Goal: Task Accomplishment & Management: Complete application form

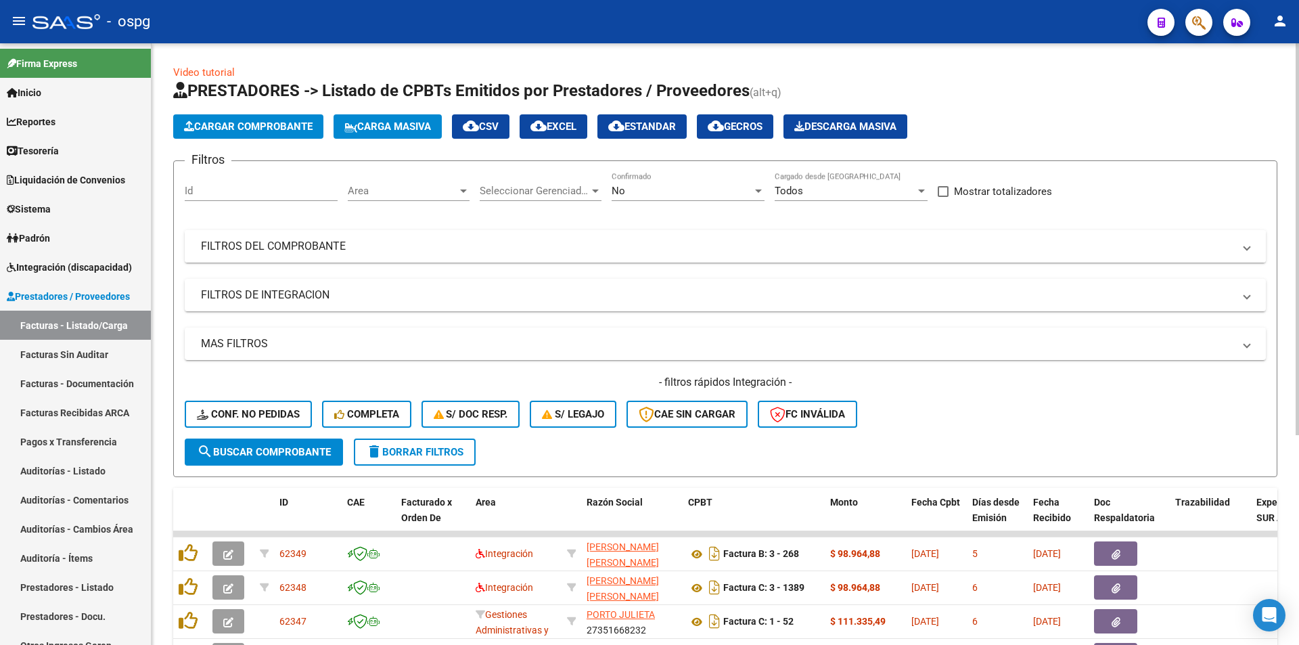
click at [327, 243] on mat-panel-title "FILTROS DEL COMPROBANTE" at bounding box center [717, 246] width 1033 height 15
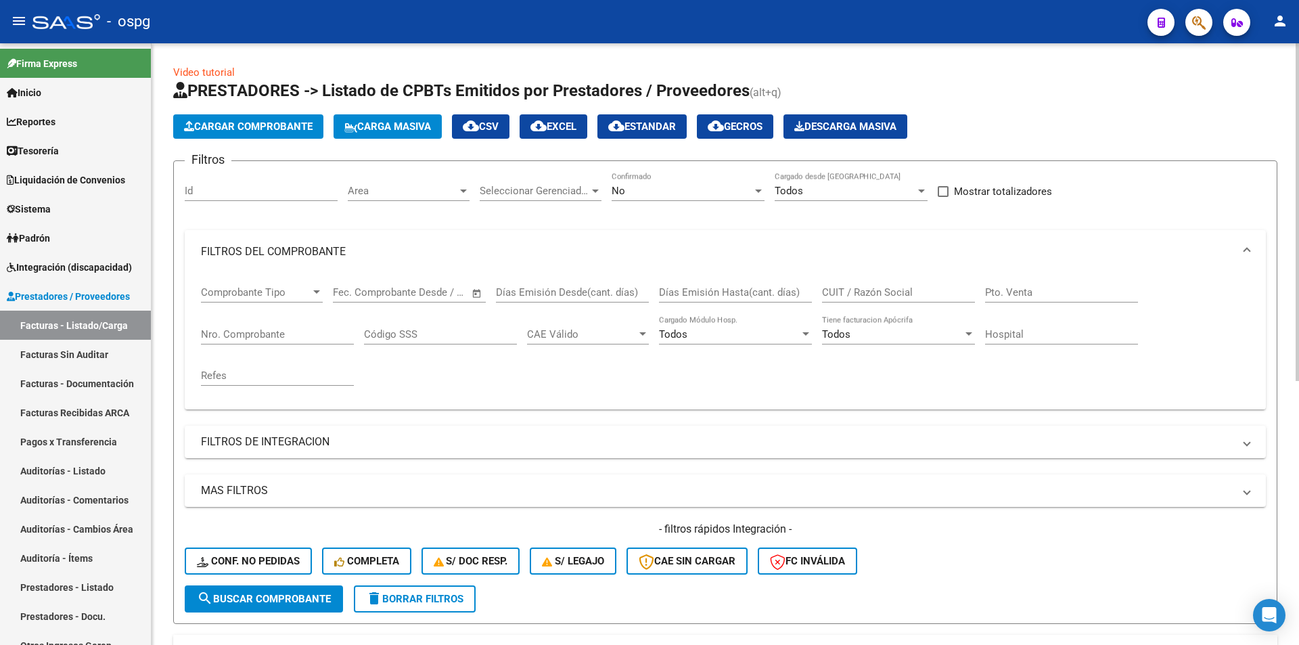
click at [301, 338] on input "Nro. Comprobante" at bounding box center [277, 334] width 153 height 12
type input "11891"
click at [239, 605] on button "search Buscar Comprobante" at bounding box center [264, 598] width 158 height 27
click at [675, 193] on div "No" at bounding box center [682, 191] width 141 height 12
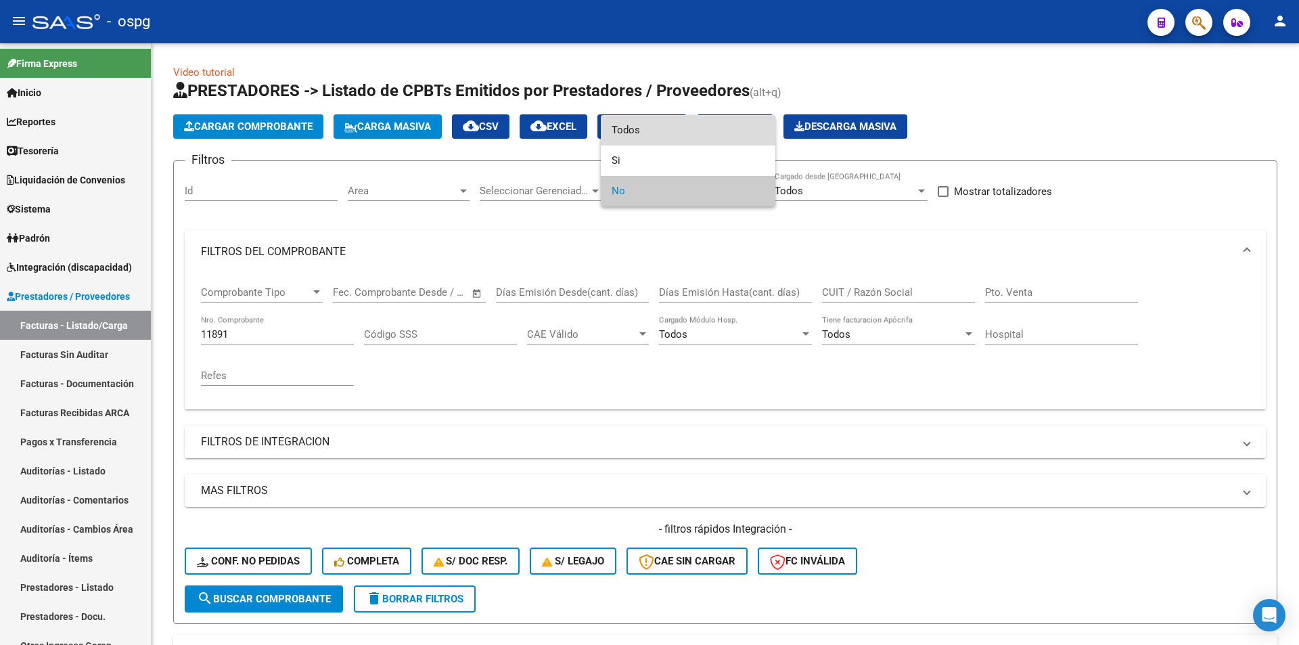
click at [654, 129] on span "Todos" at bounding box center [688, 130] width 153 height 30
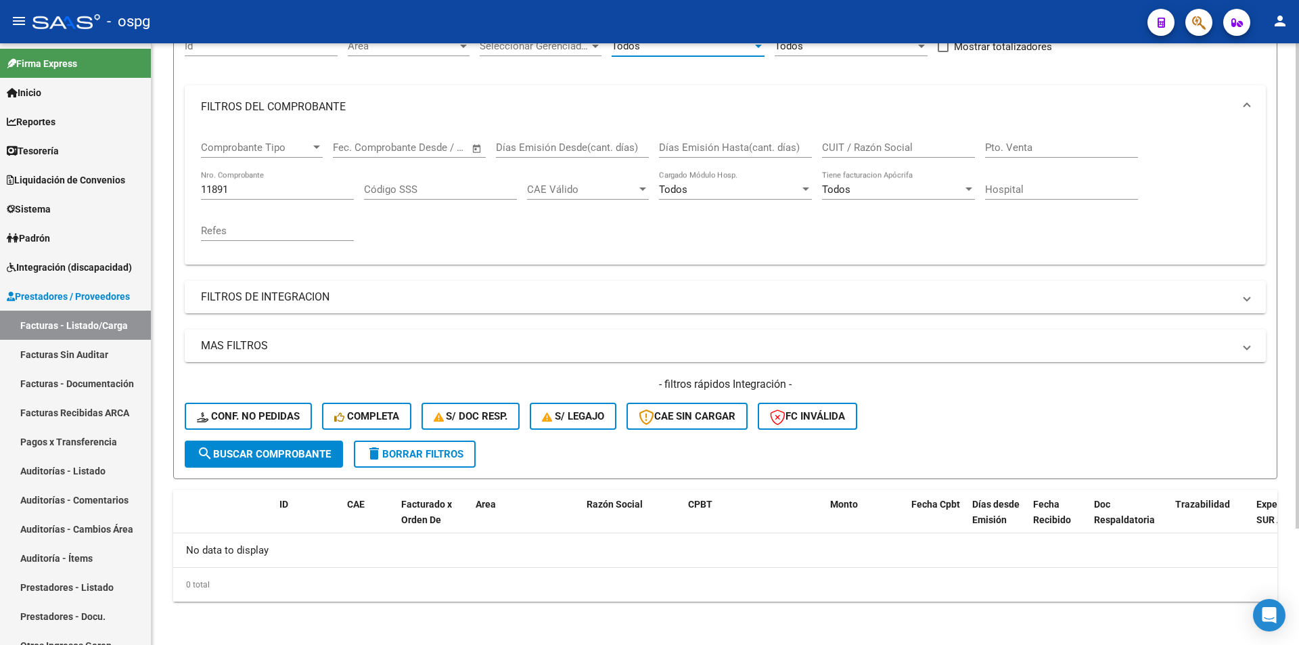
click at [281, 447] on button "search Buscar Comprobante" at bounding box center [264, 454] width 158 height 27
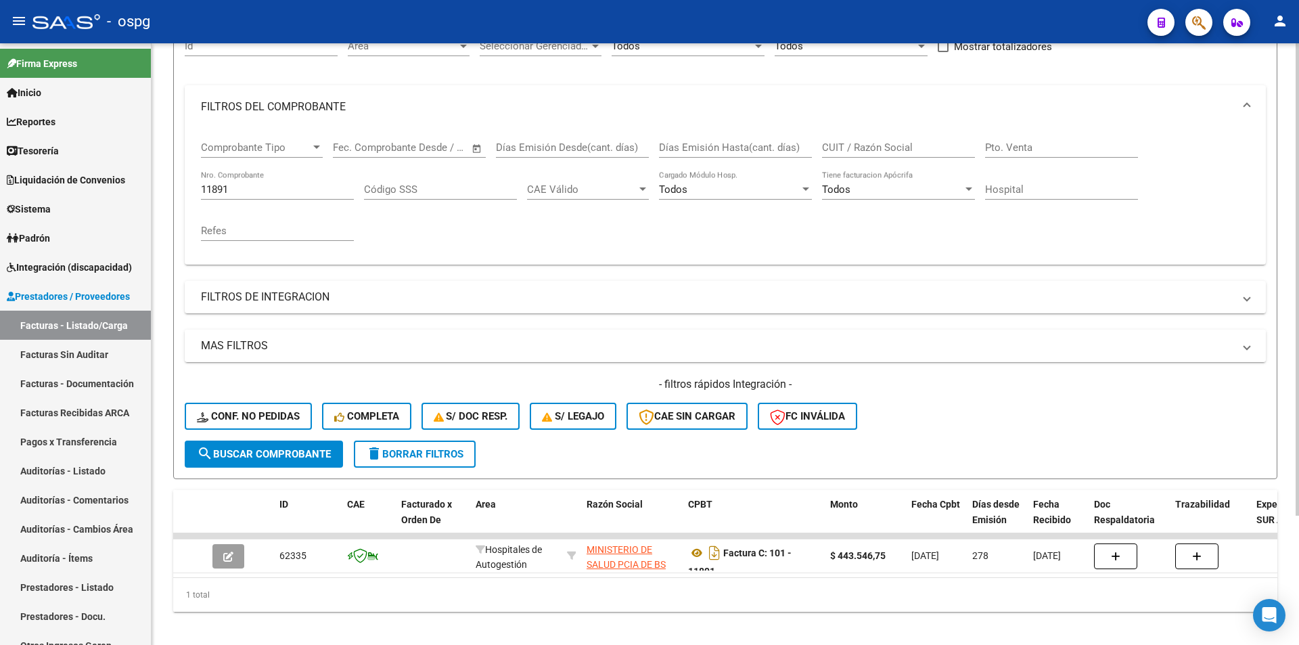
scroll to position [165, 0]
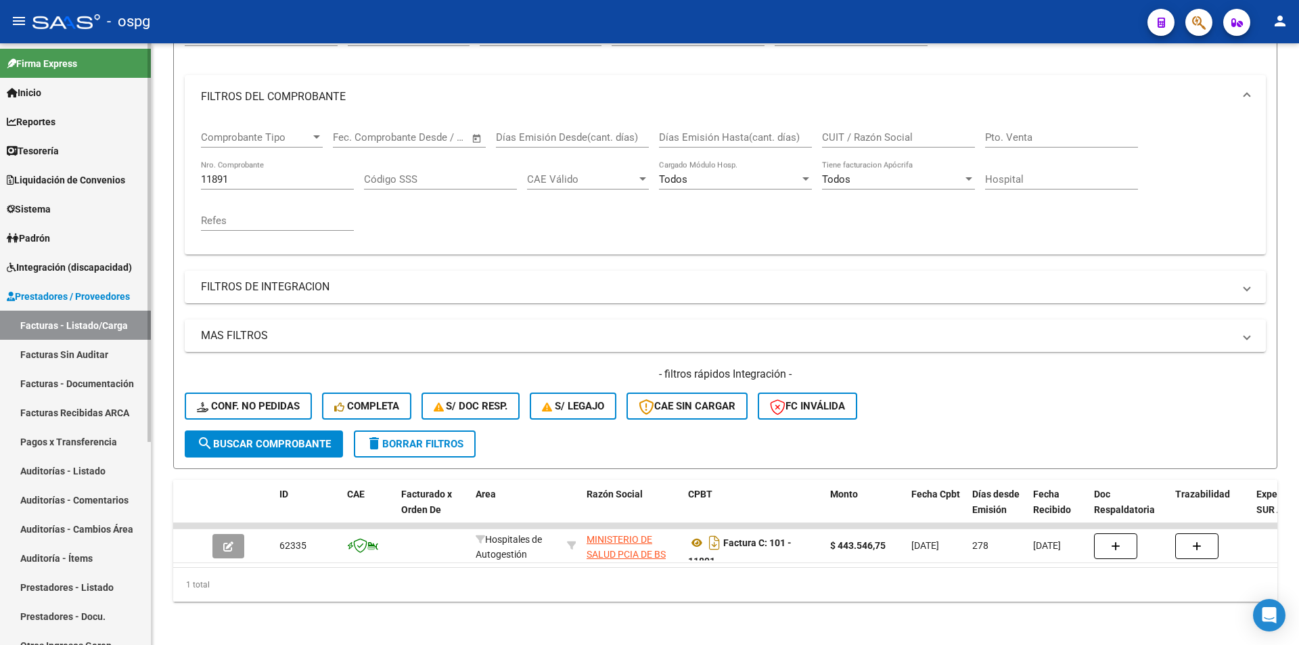
click at [86, 464] on link "Auditorías - Listado" at bounding box center [75, 470] width 151 height 29
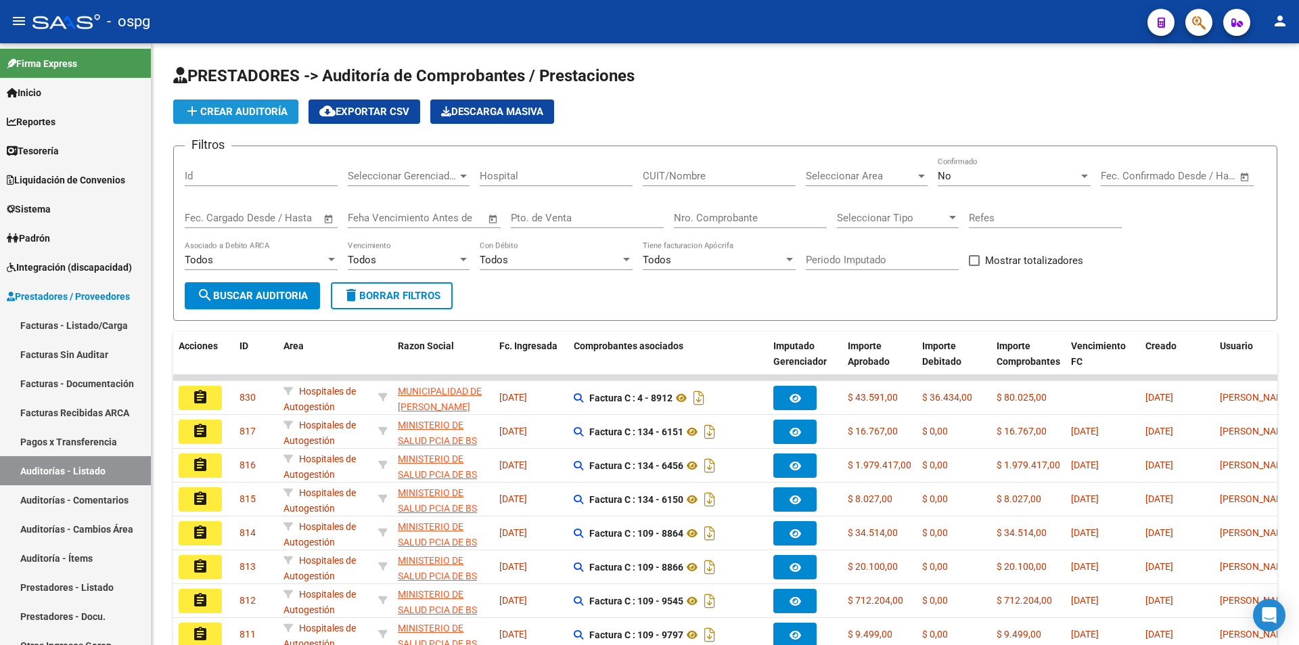
click at [255, 116] on span "add Crear Auditoría" at bounding box center [236, 112] width 104 height 12
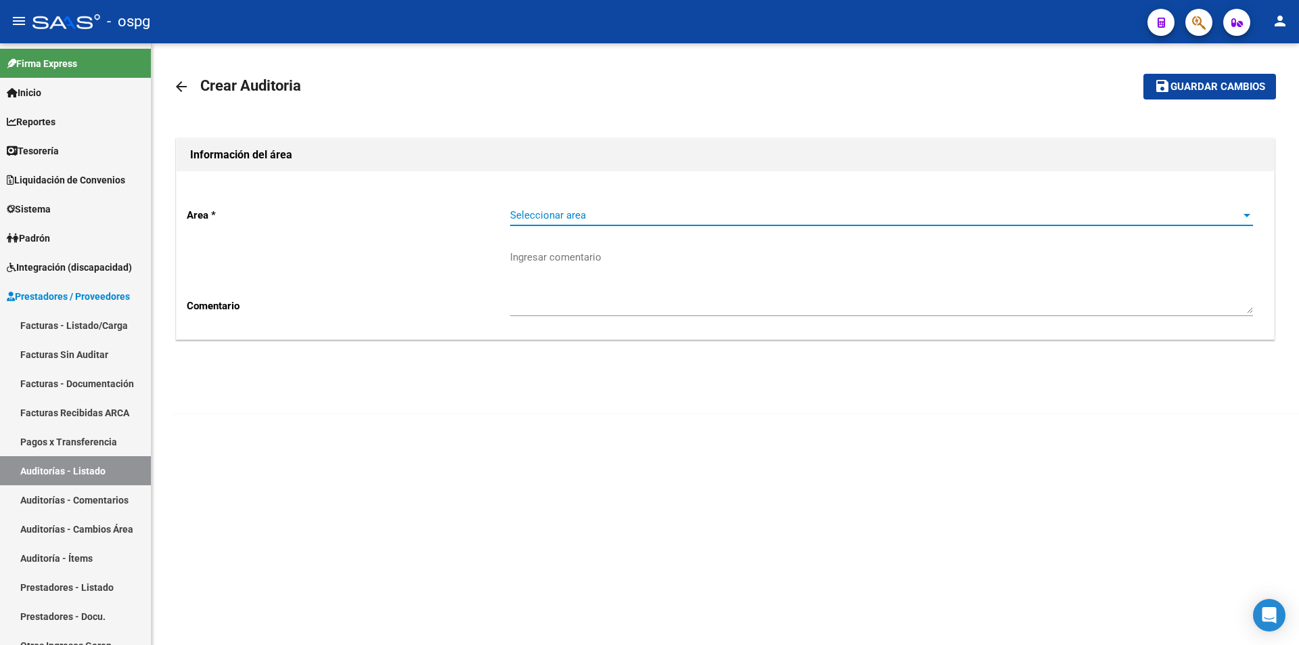
click at [681, 217] on span "Seleccionar area" at bounding box center [875, 215] width 731 height 12
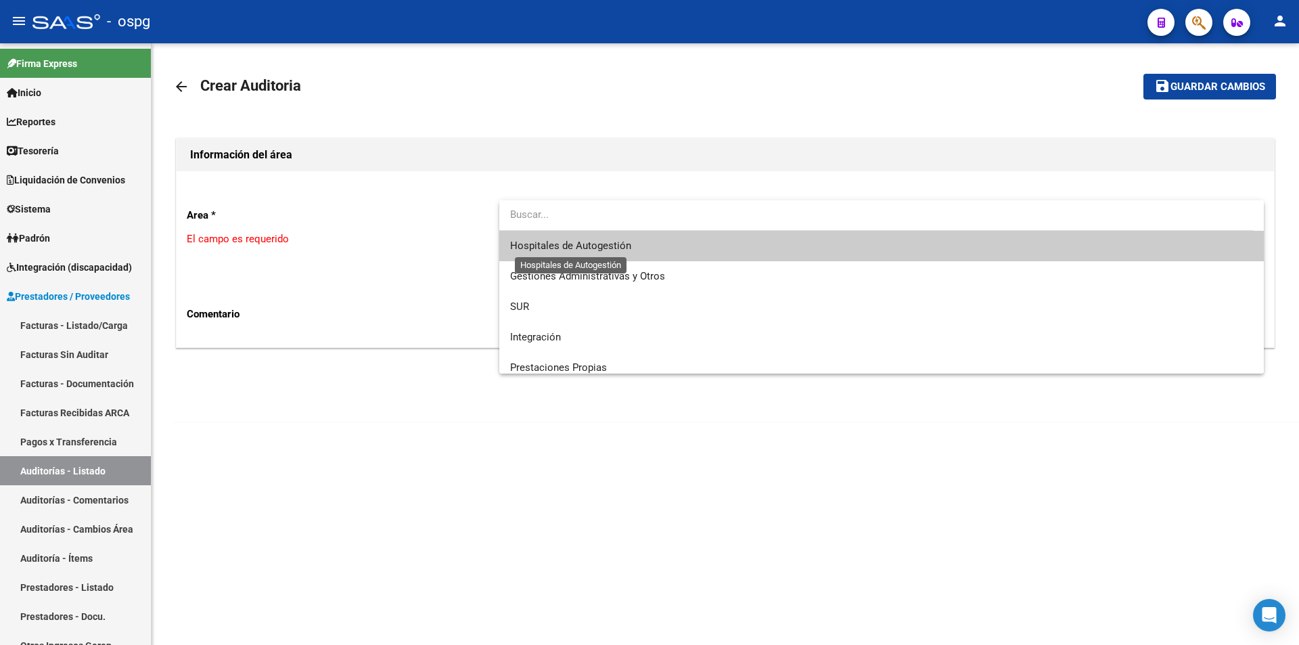
click at [549, 251] on span "Hospitales de Autogestión" at bounding box center [570, 246] width 121 height 12
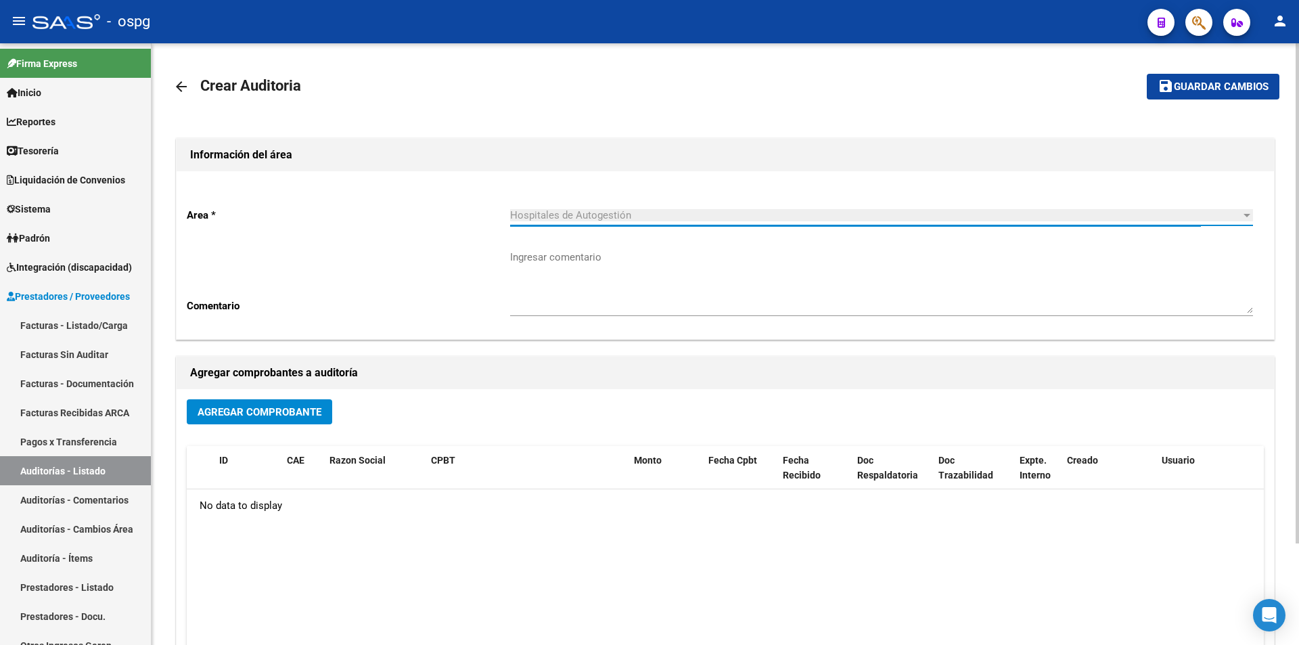
click at [269, 420] on button "Agregar Comprobante" at bounding box center [259, 411] width 145 height 25
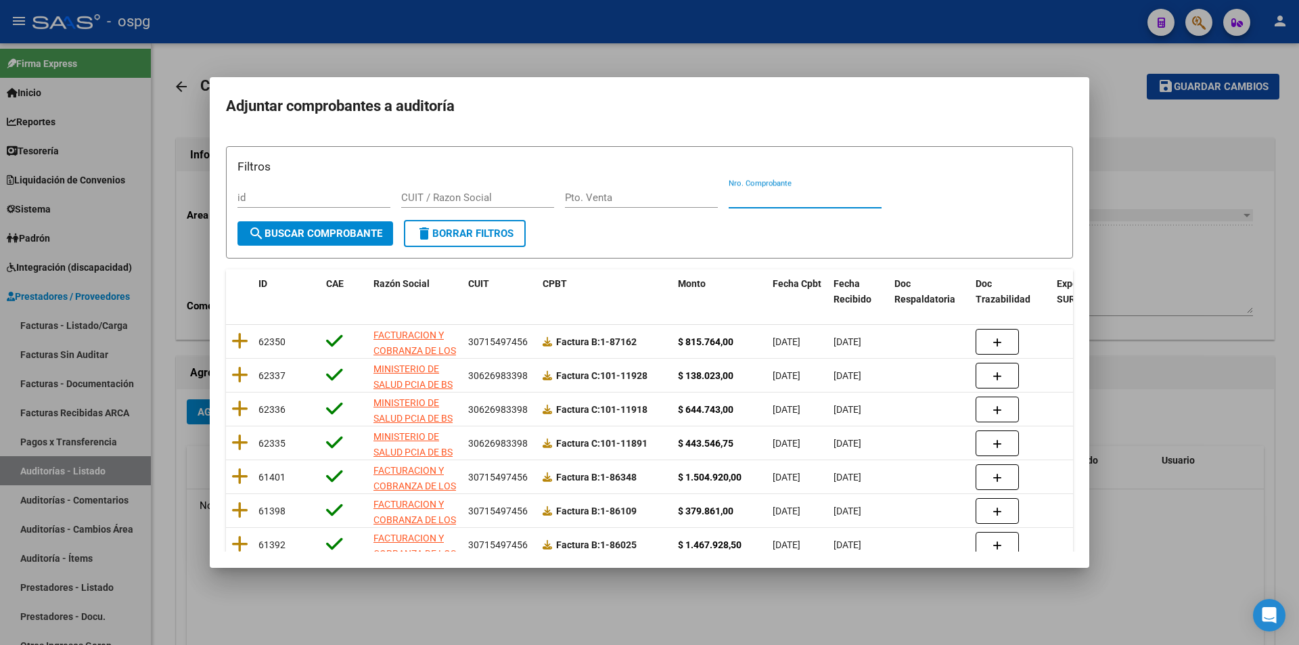
click at [741, 194] on input "Nro. Comprobante" at bounding box center [805, 197] width 153 height 12
type input "11891"
click at [363, 243] on button "search Buscar Comprobante" at bounding box center [316, 233] width 156 height 24
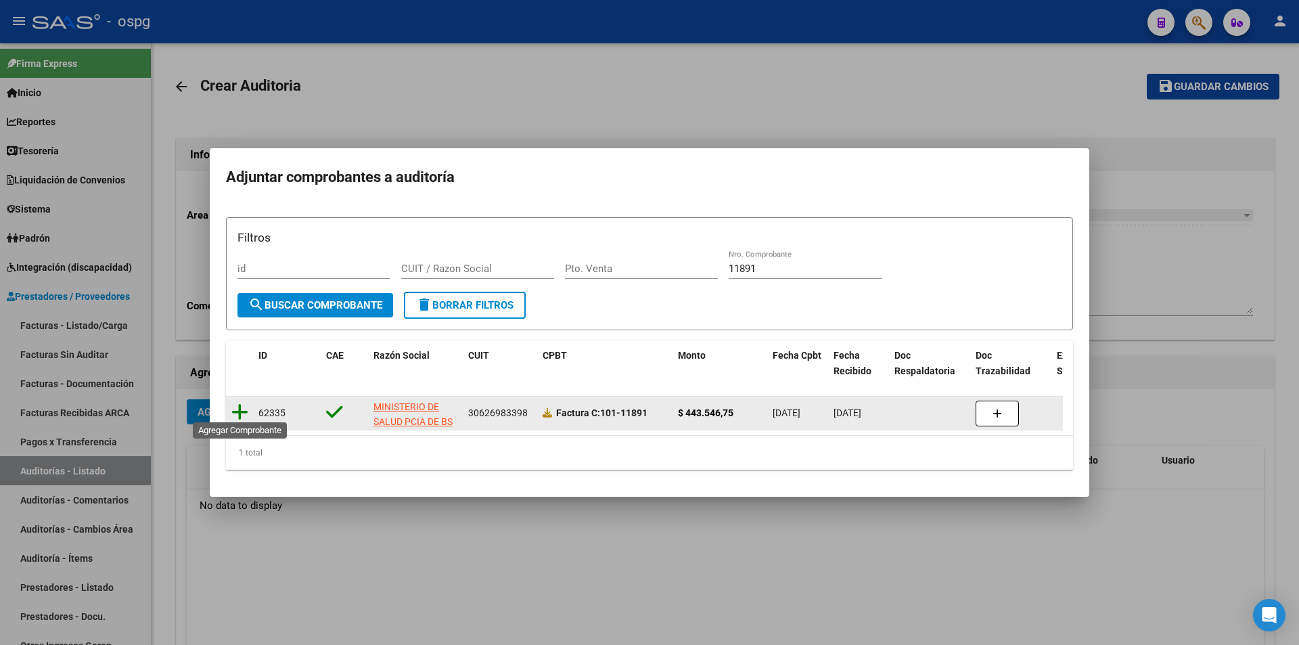
click at [242, 411] on icon at bounding box center [239, 412] width 17 height 19
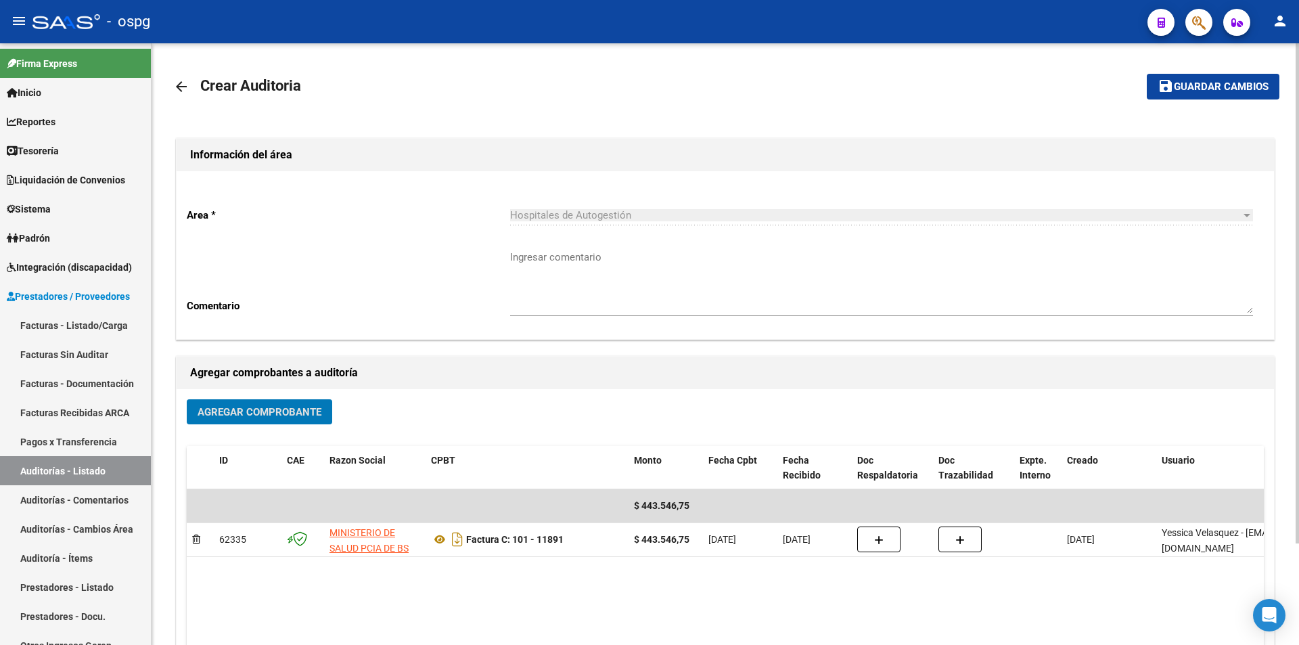
click at [1253, 84] on span "Guardar cambios" at bounding box center [1221, 87] width 95 height 12
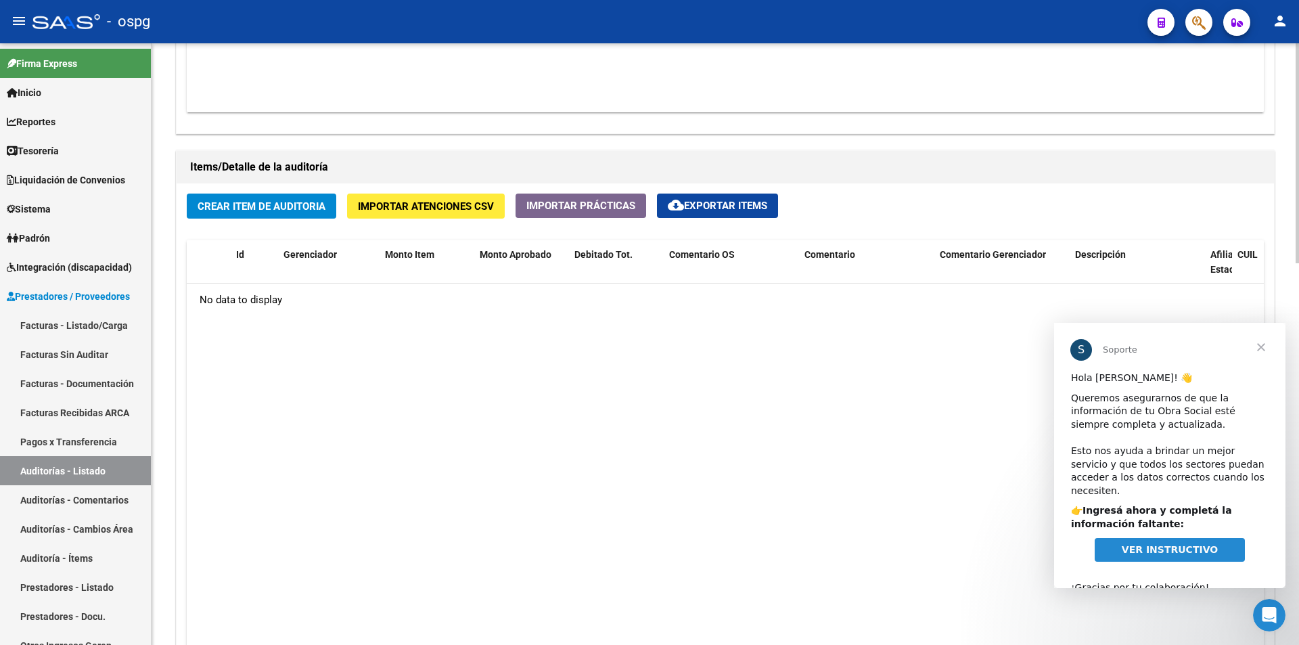
click at [293, 206] on span "Crear Item de Auditoria" at bounding box center [262, 206] width 128 height 12
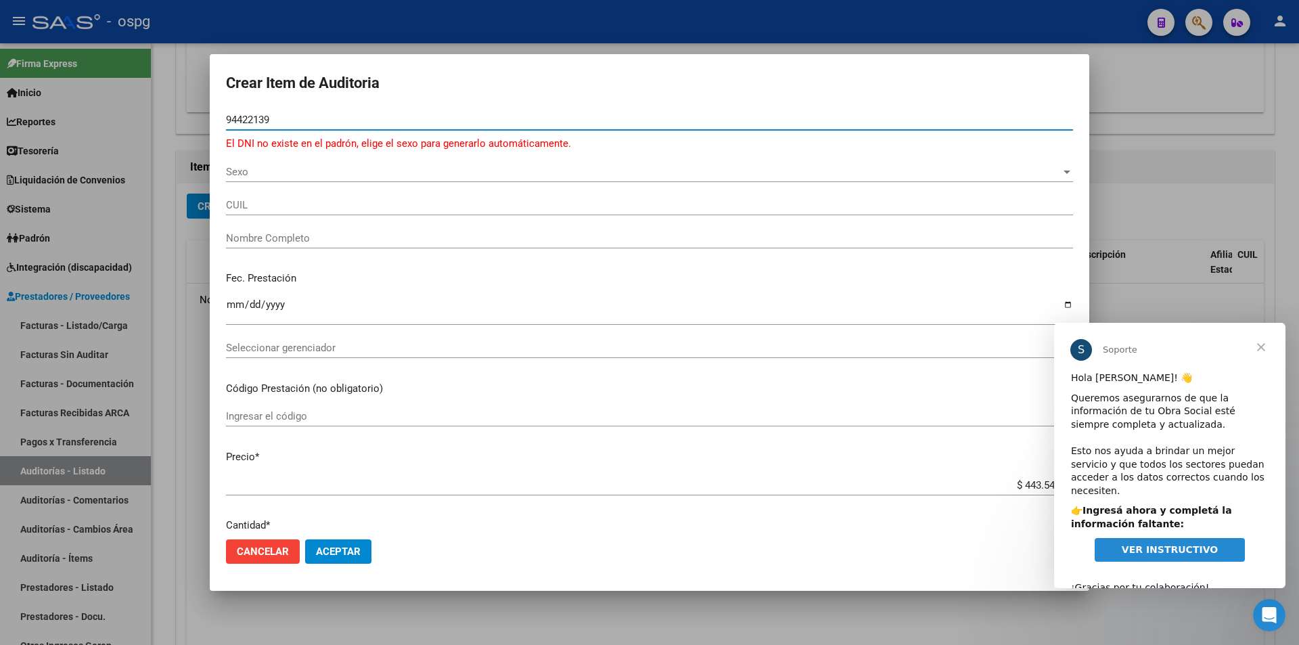
type input "94422139"
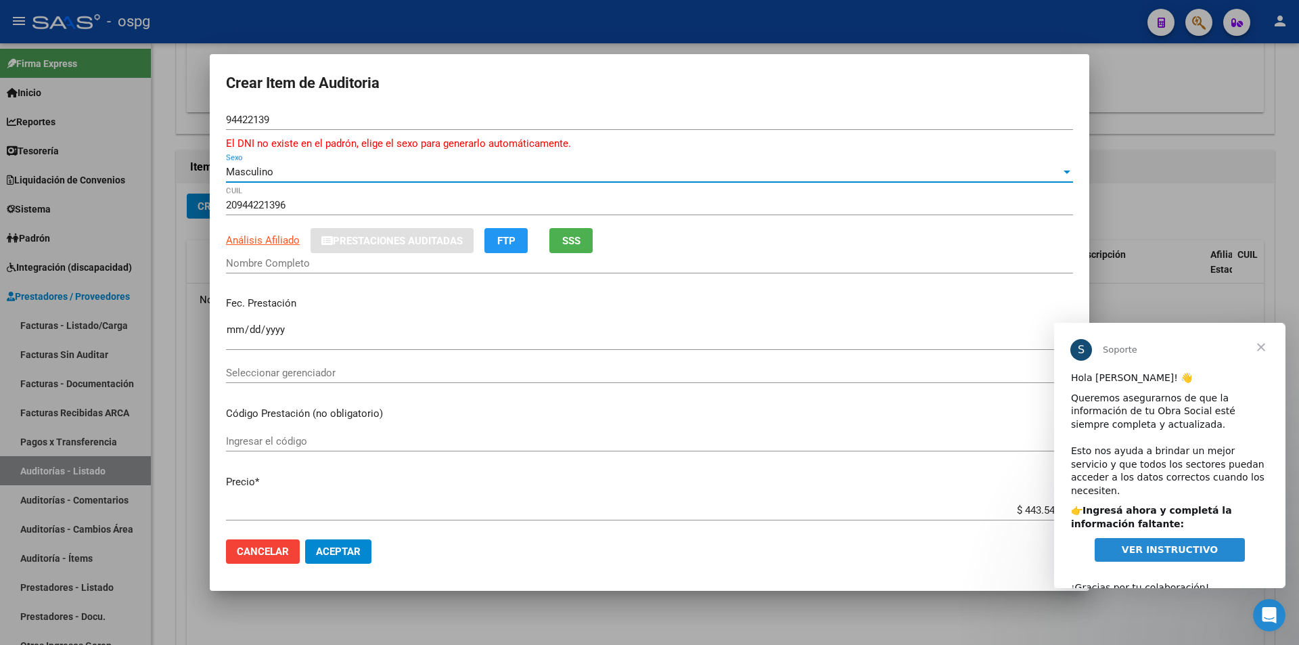
type input "27944221390"
type input "[PERSON_NAME]"
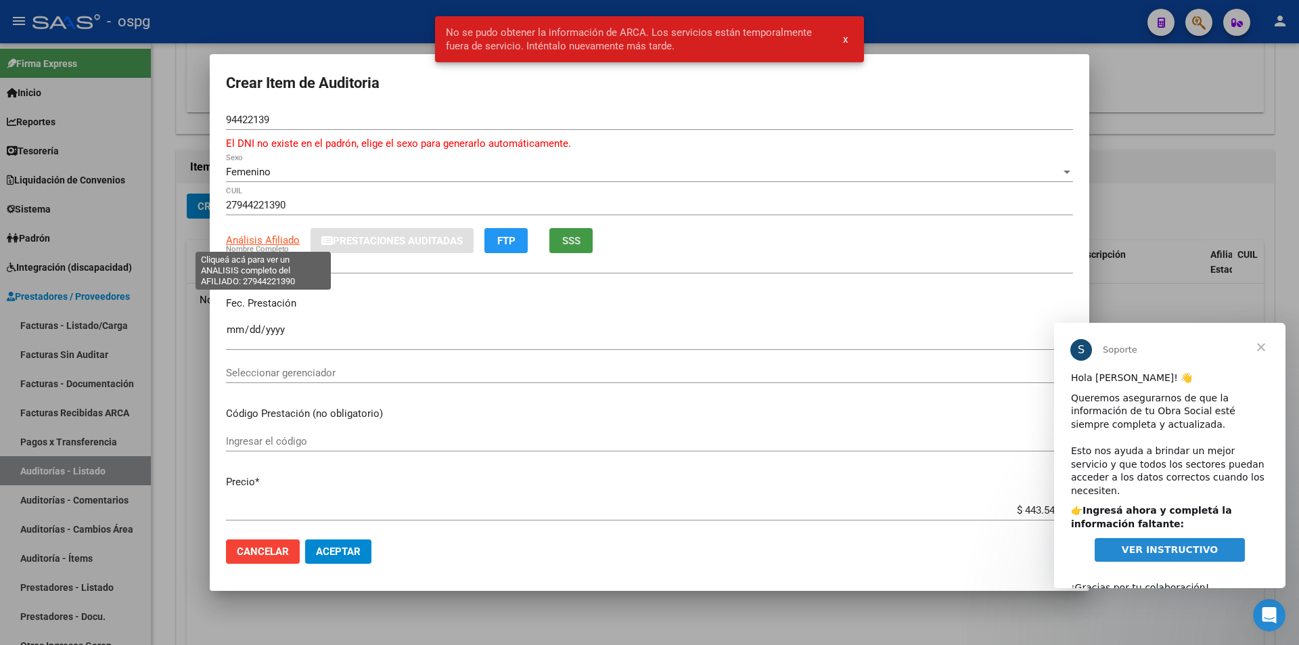
click at [275, 240] on span "Análisis Afiliado" at bounding box center [263, 240] width 74 height 12
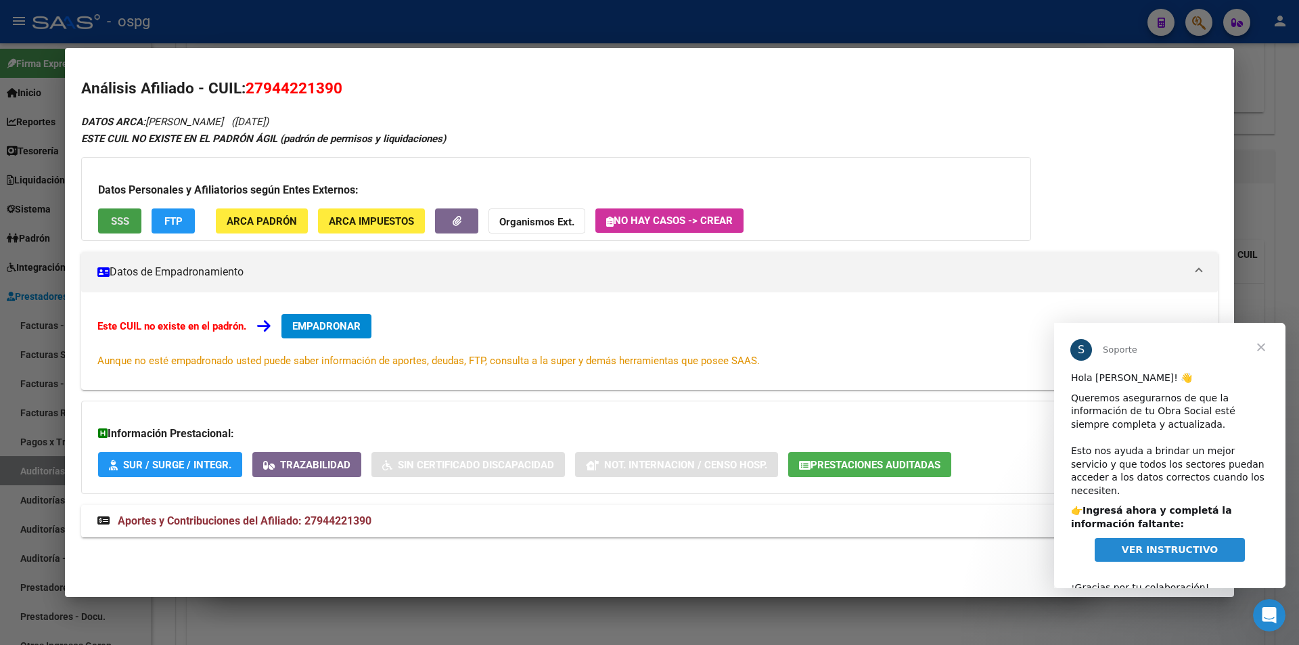
click at [125, 216] on span "SSS" at bounding box center [120, 221] width 18 height 12
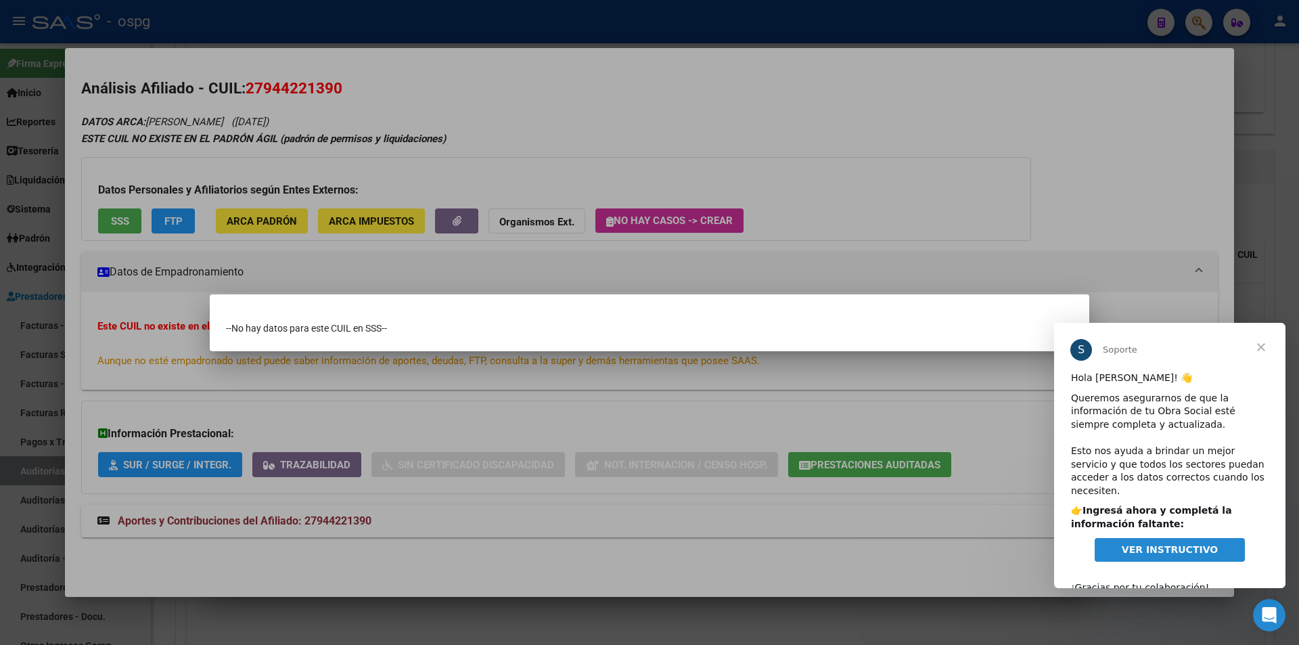
click at [628, 156] on div at bounding box center [649, 322] width 1299 height 645
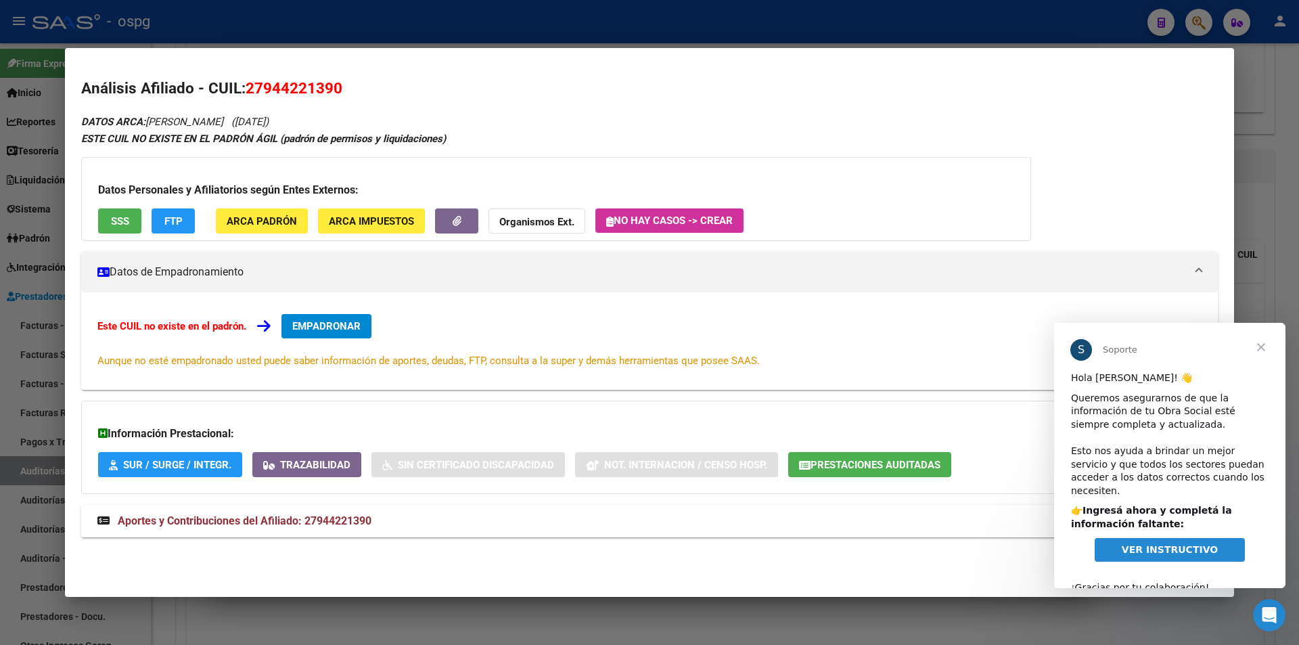
click at [558, 30] on div at bounding box center [649, 322] width 1299 height 645
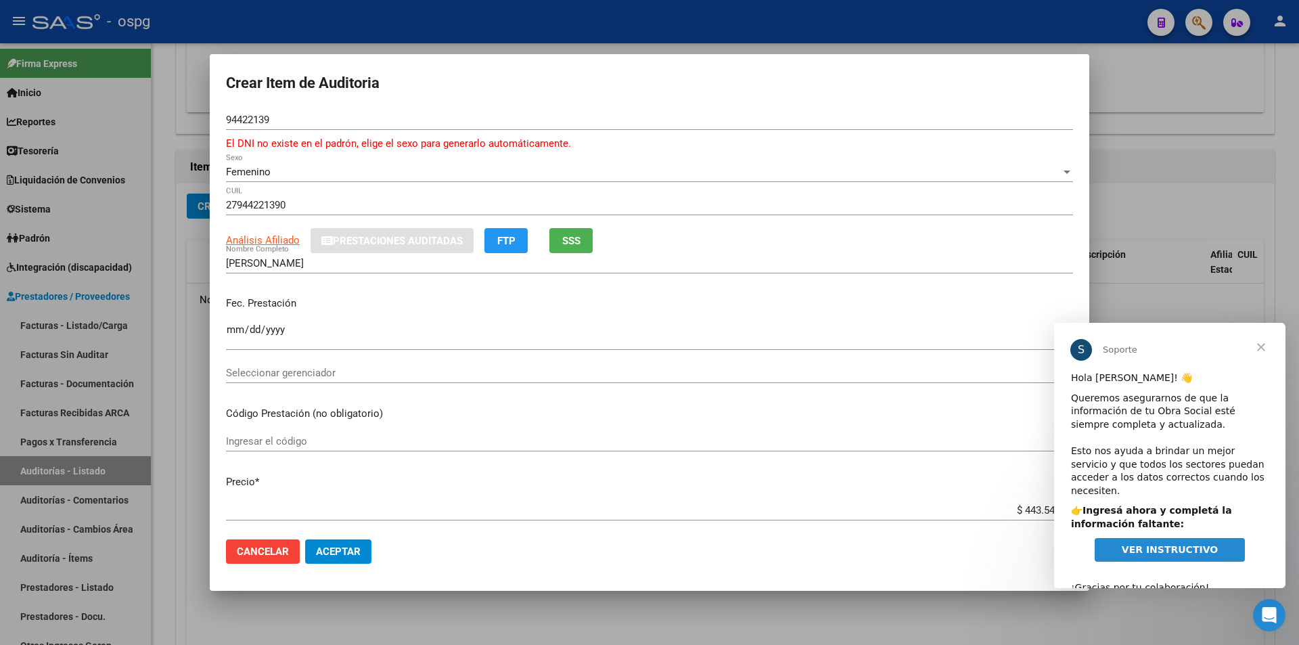
click at [558, 30] on div at bounding box center [649, 322] width 1299 height 645
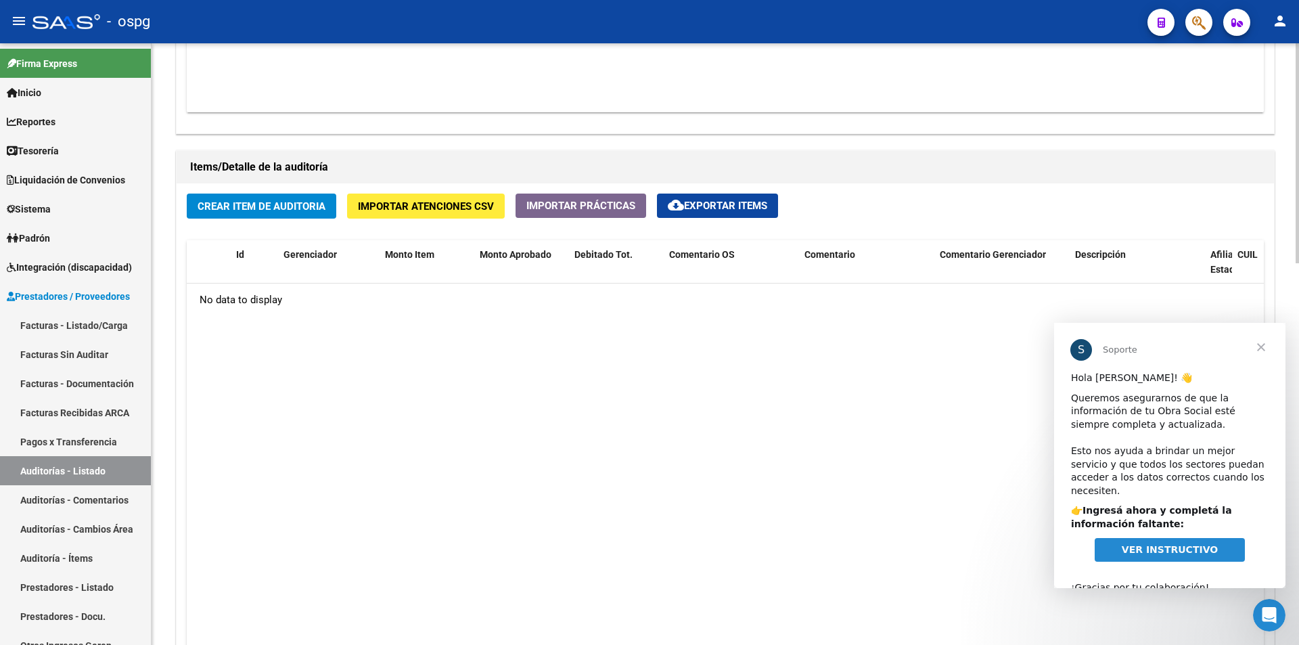
click at [286, 201] on span "Crear Item de Auditoria" at bounding box center [262, 206] width 128 height 12
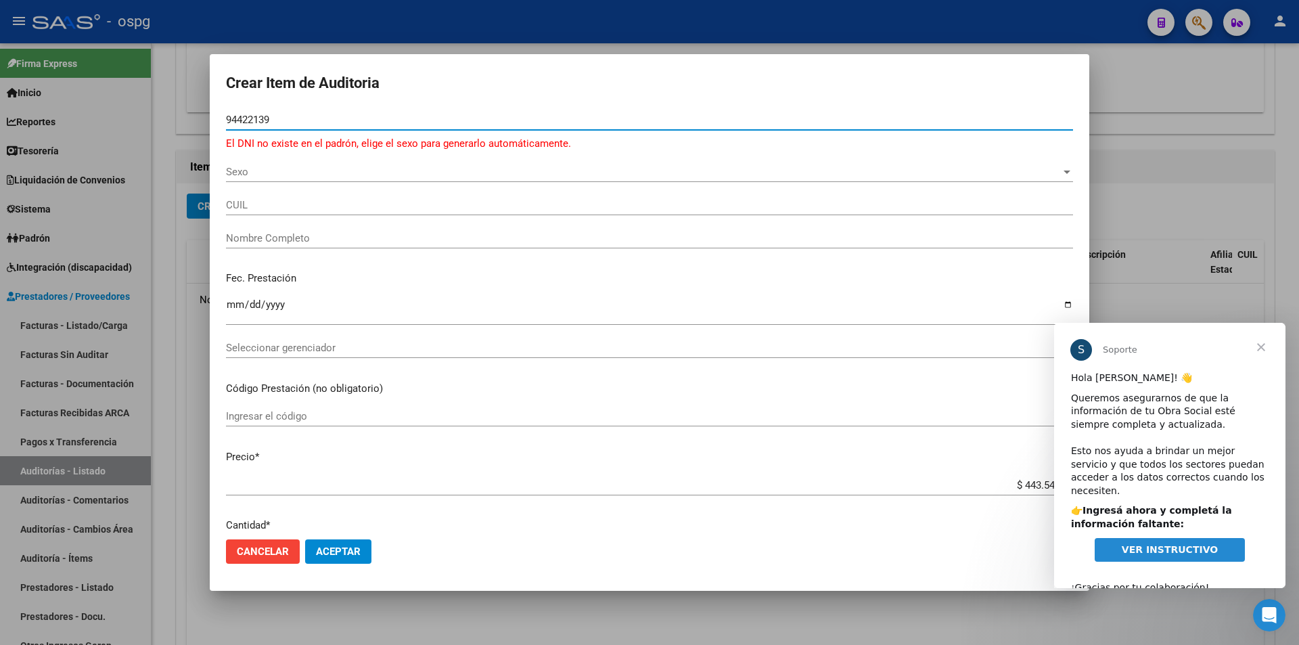
type input "94422139"
click at [415, 171] on div "Sexo" at bounding box center [643, 172] width 835 height 12
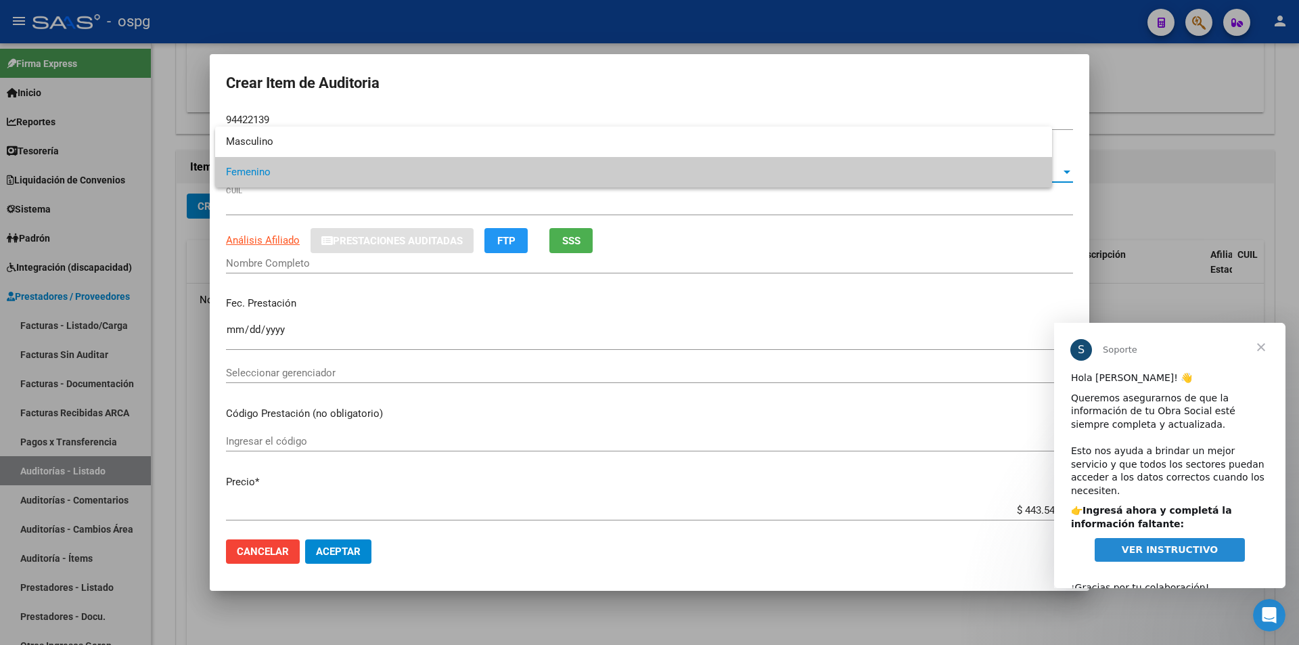
type input "27944221390"
type input "[PERSON_NAME]"
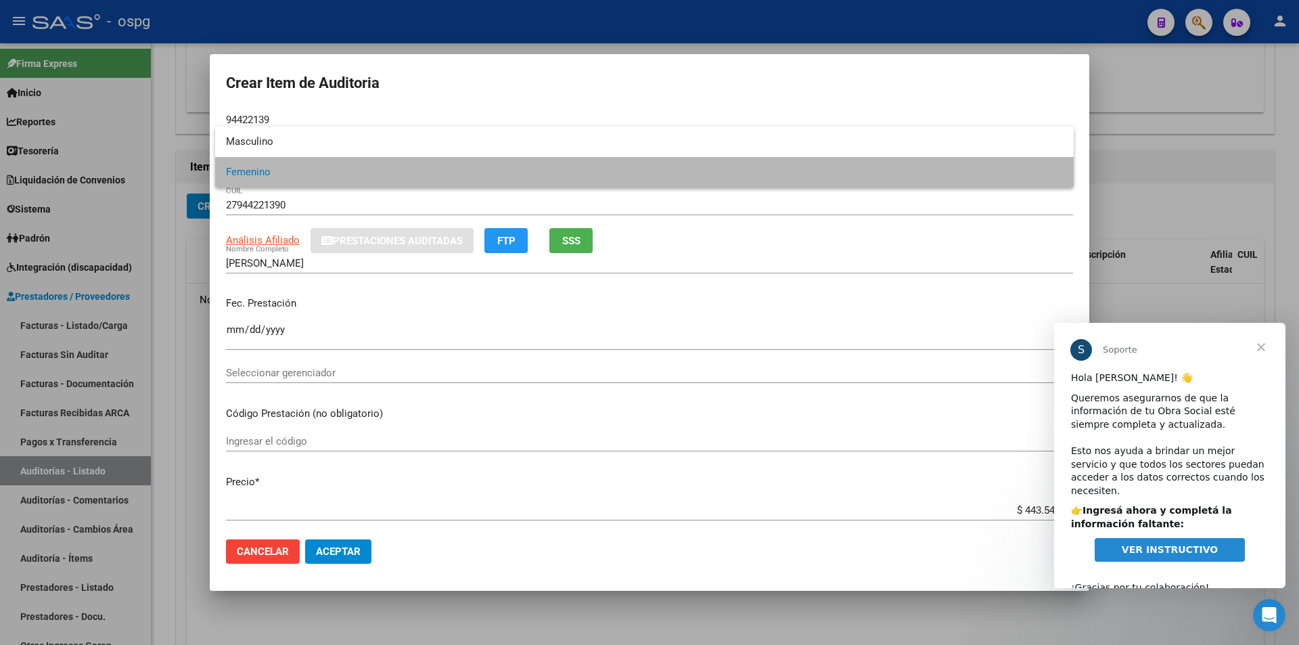
click at [294, 177] on span "Femenino" at bounding box center [644, 172] width 837 height 30
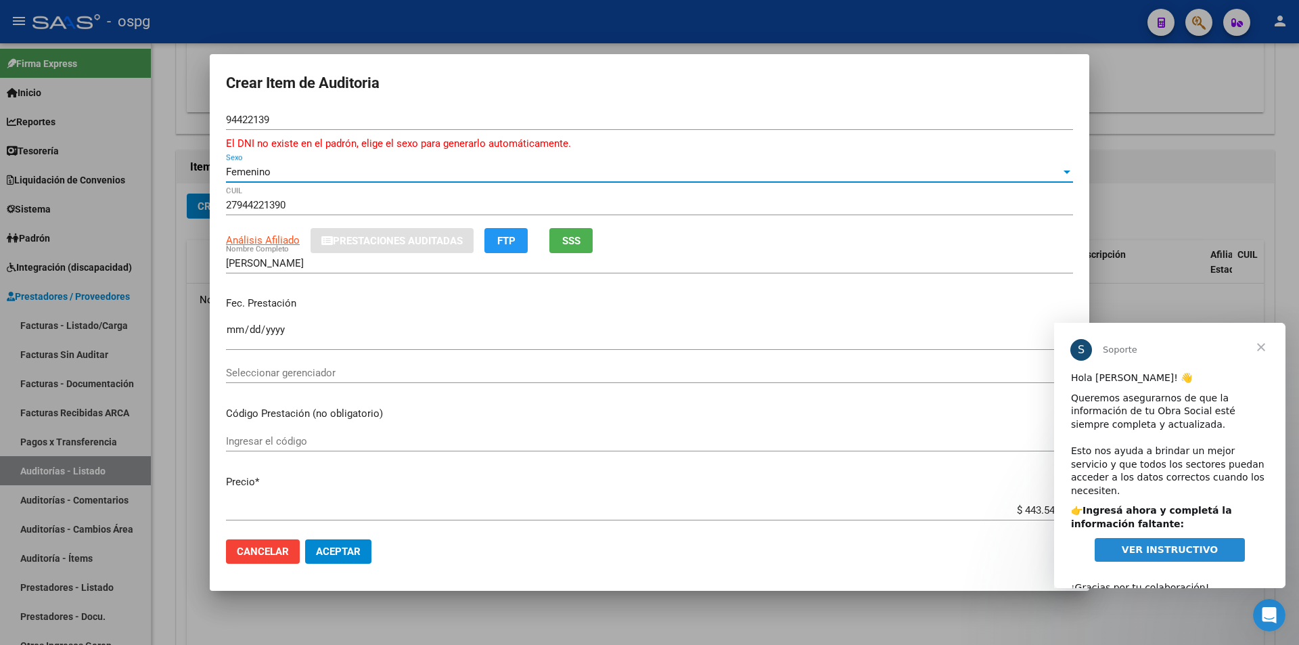
click at [229, 328] on input "Ingresar la fecha" at bounding box center [649, 335] width 847 height 22
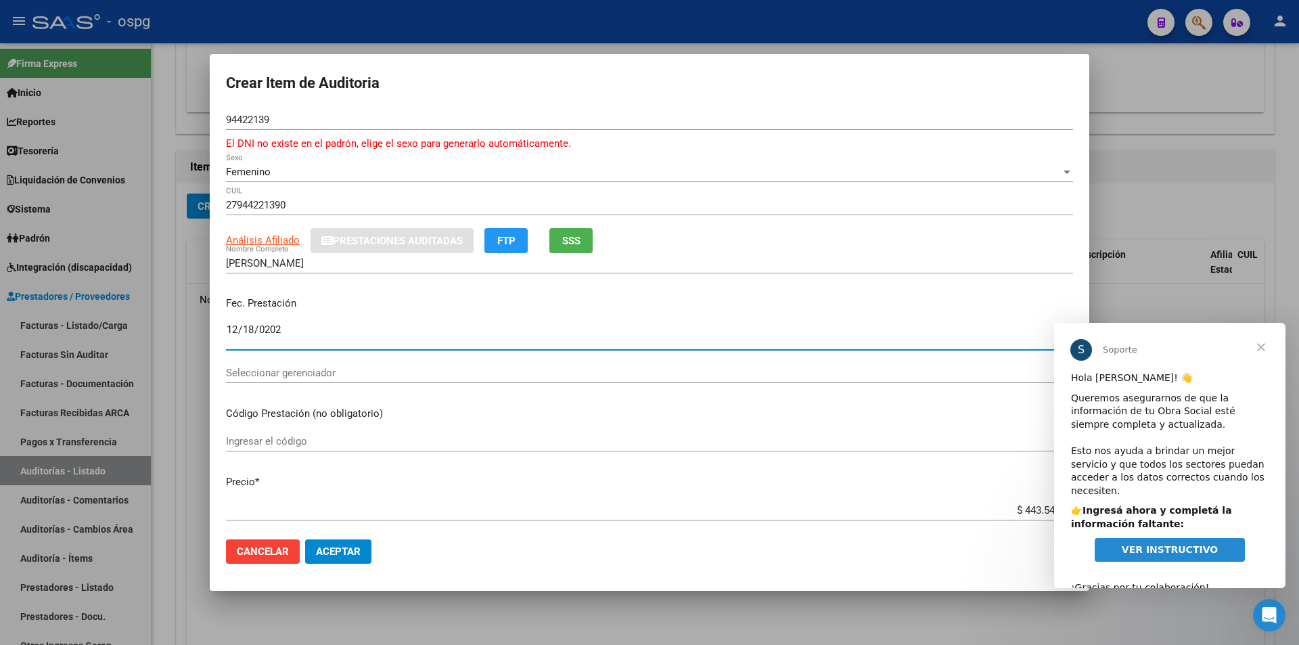
type input "[DATE]"
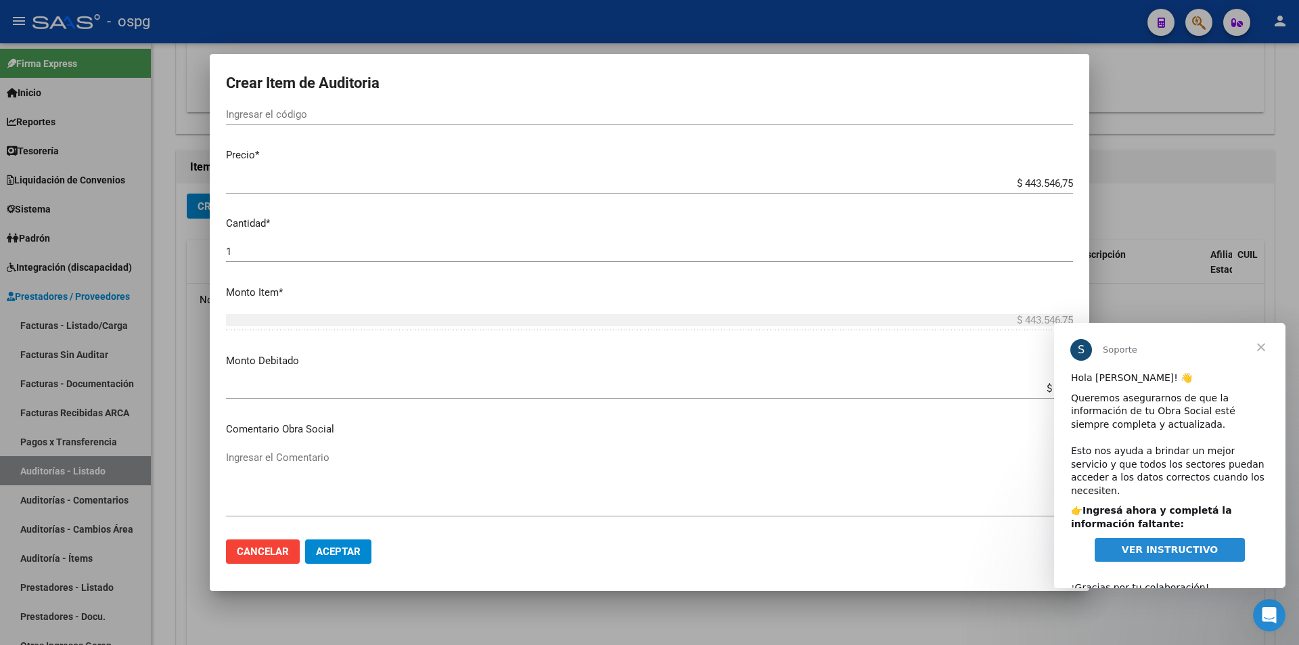
scroll to position [394, 0]
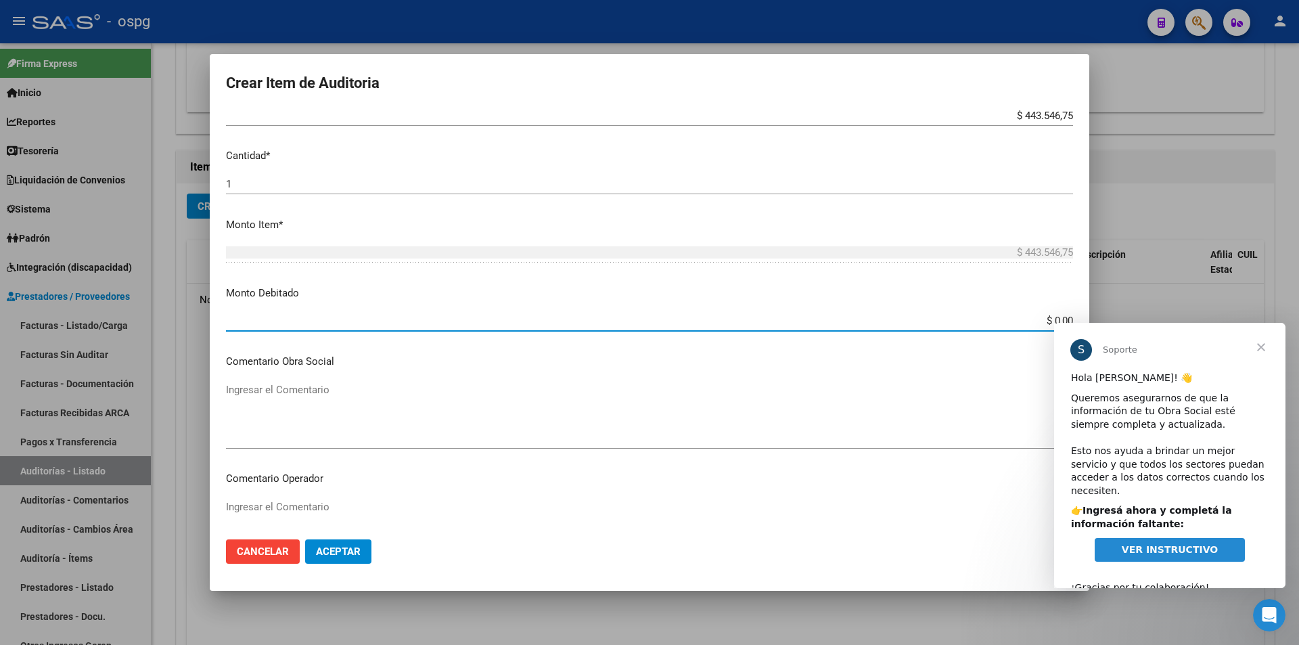
drag, startPoint x: 2061, startPoint y: 640, endPoint x: 1100, endPoint y: 325, distance: 1011.7
type input "$ 443.546,75"
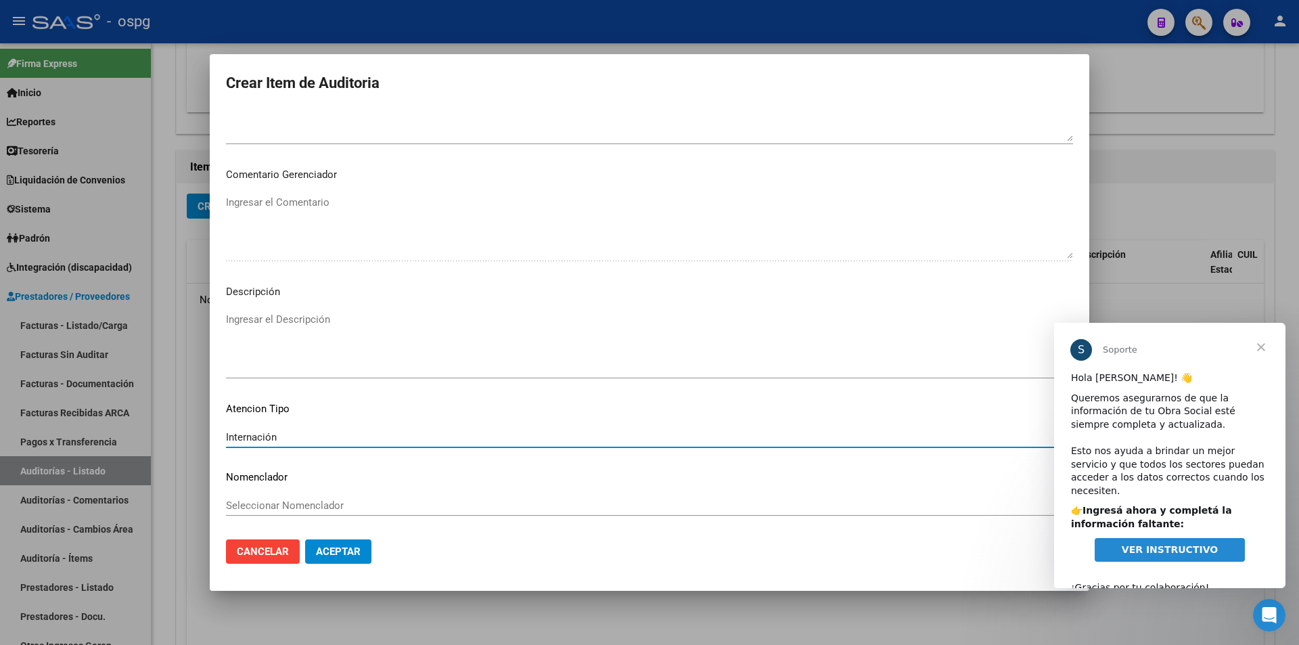
click at [399, 313] on textarea "Ingresar el Descripción" at bounding box center [649, 344] width 847 height 64
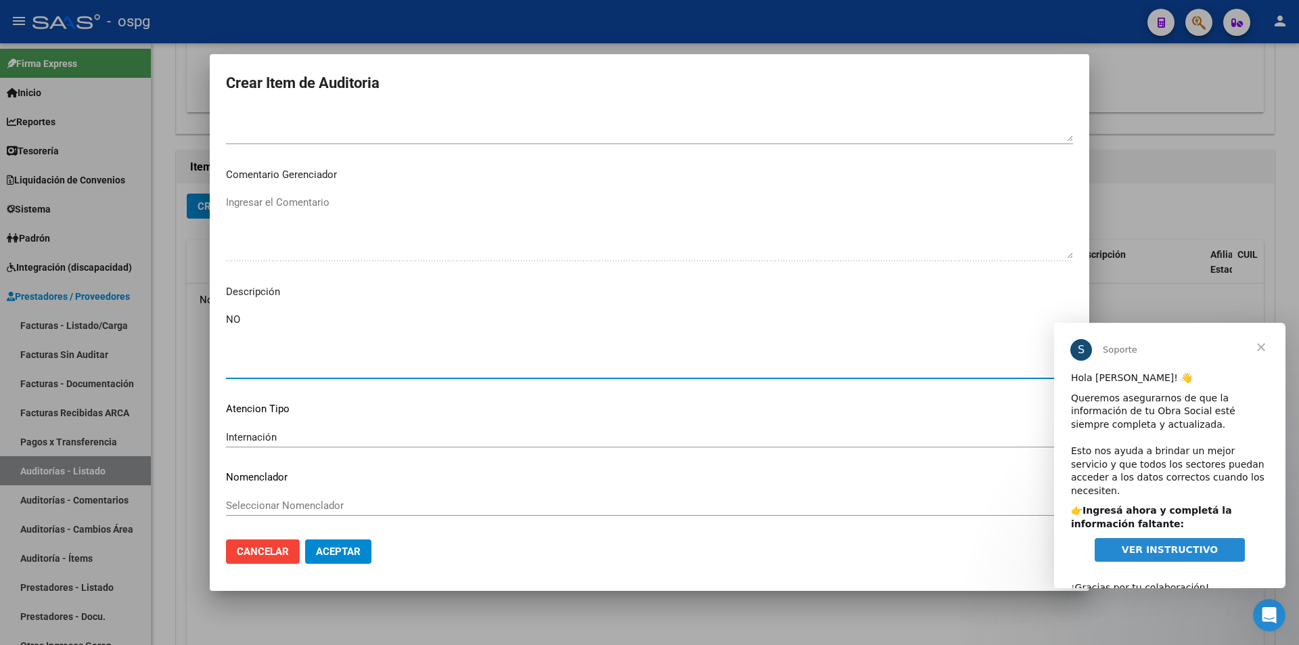
type textarea "N"
type textarea "NO EXISTE EN NUESTROS REGISTROS DE BENEFICIARIOS."
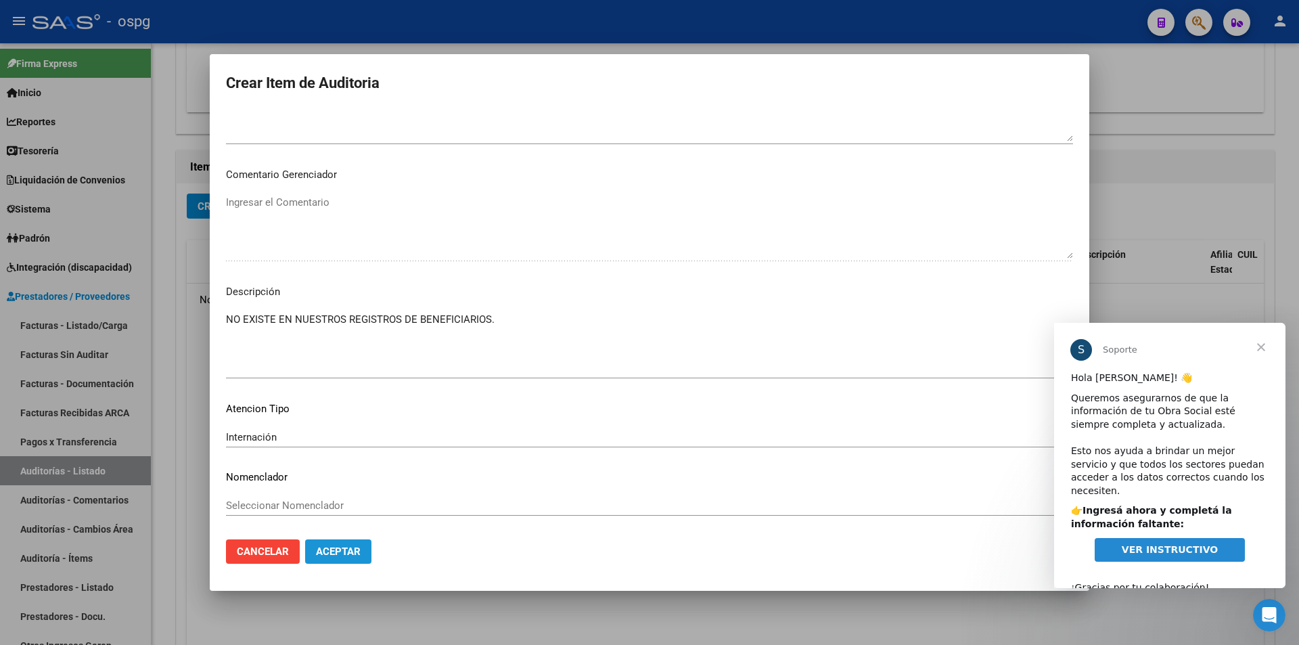
click at [327, 556] on span "Aceptar" at bounding box center [338, 551] width 45 height 12
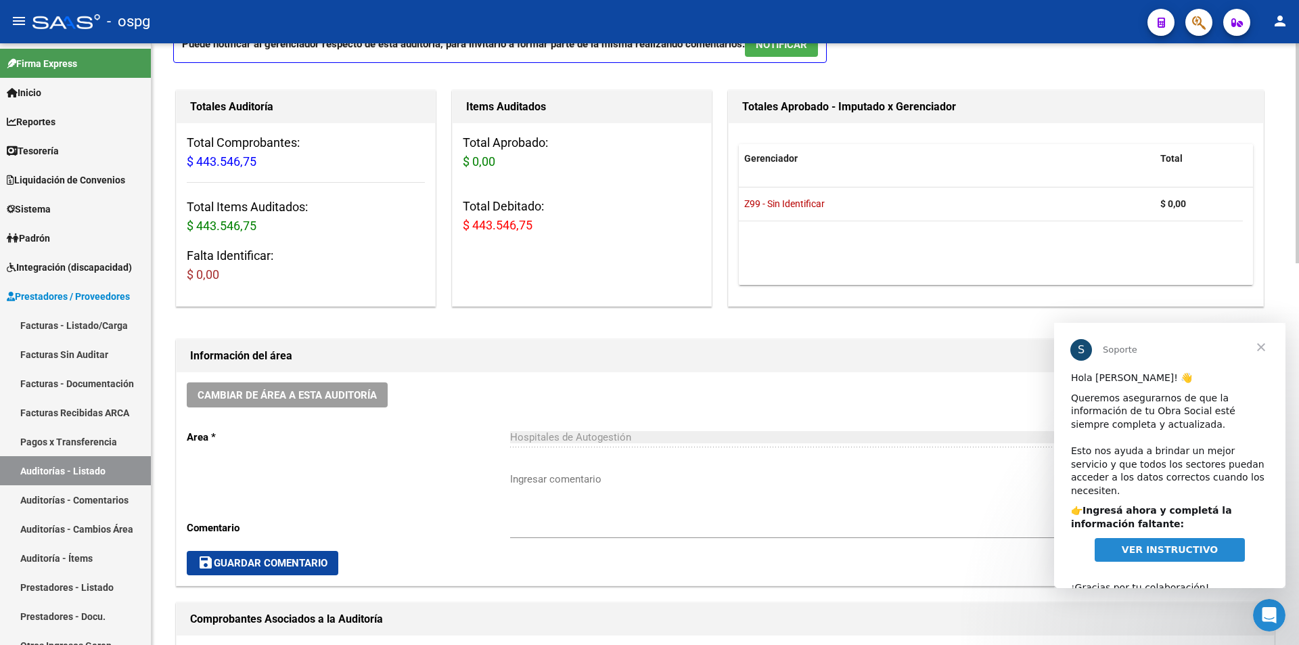
scroll to position [0, 0]
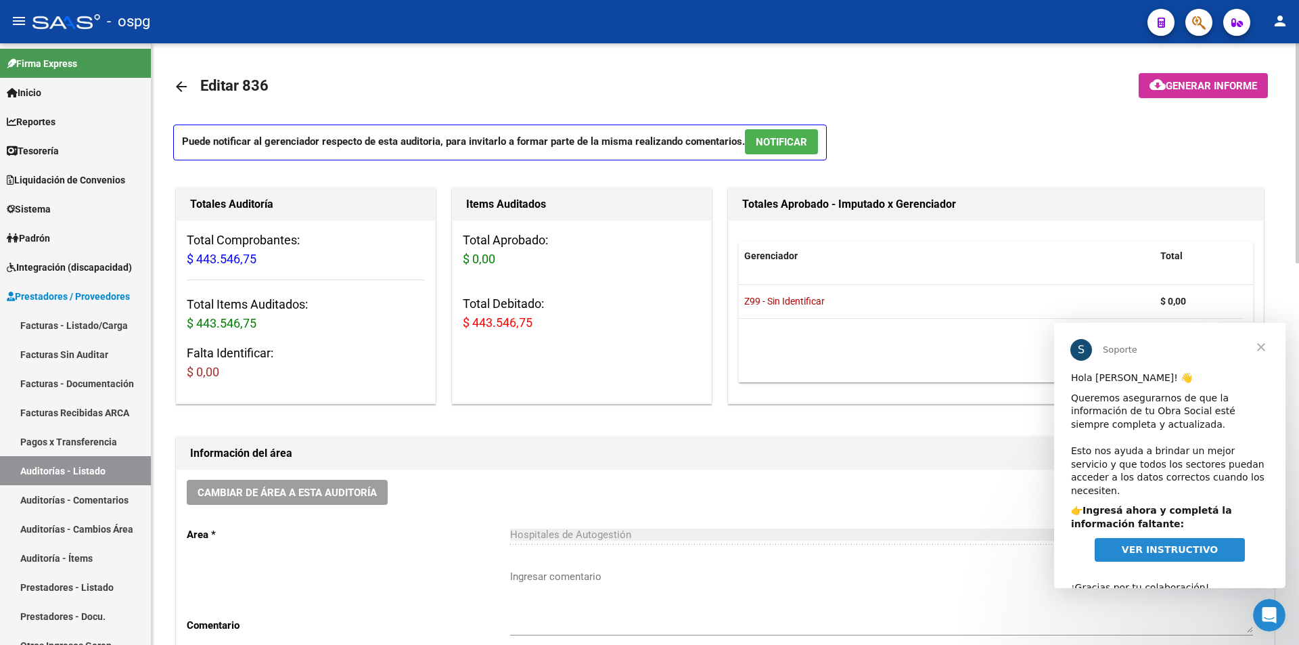
click at [1174, 87] on span "Generar informe" at bounding box center [1211, 86] width 91 height 12
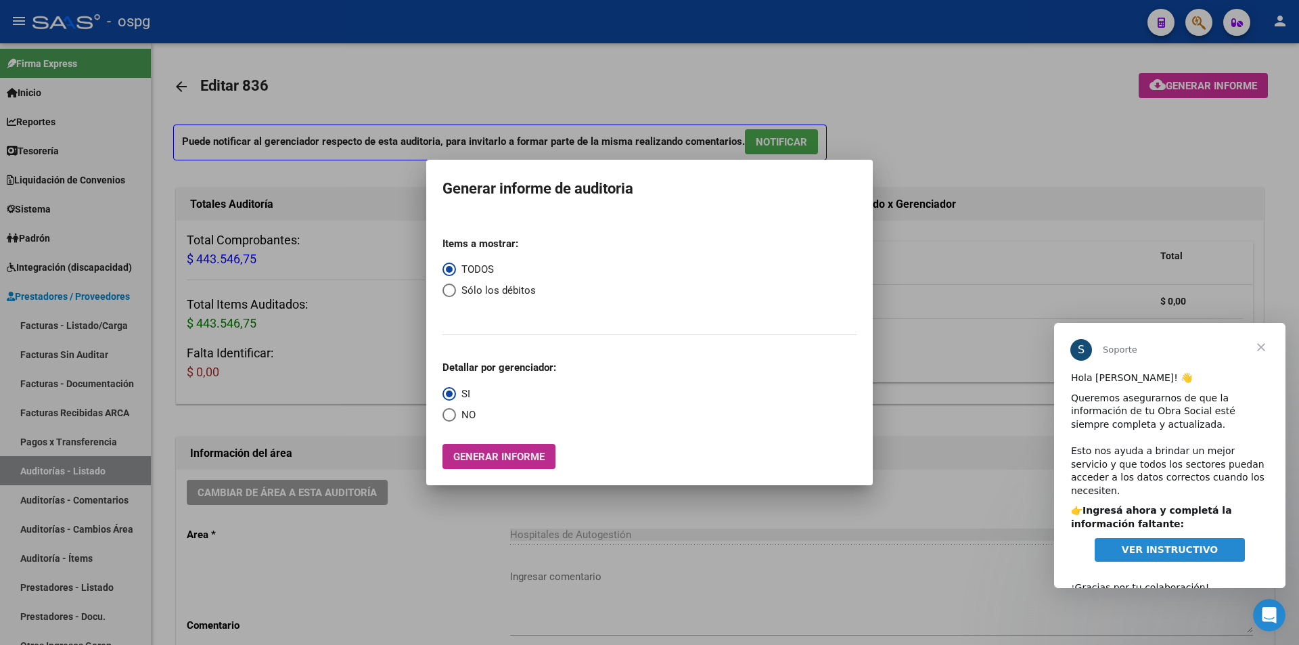
click at [479, 453] on span "Generar informe" at bounding box center [498, 457] width 91 height 12
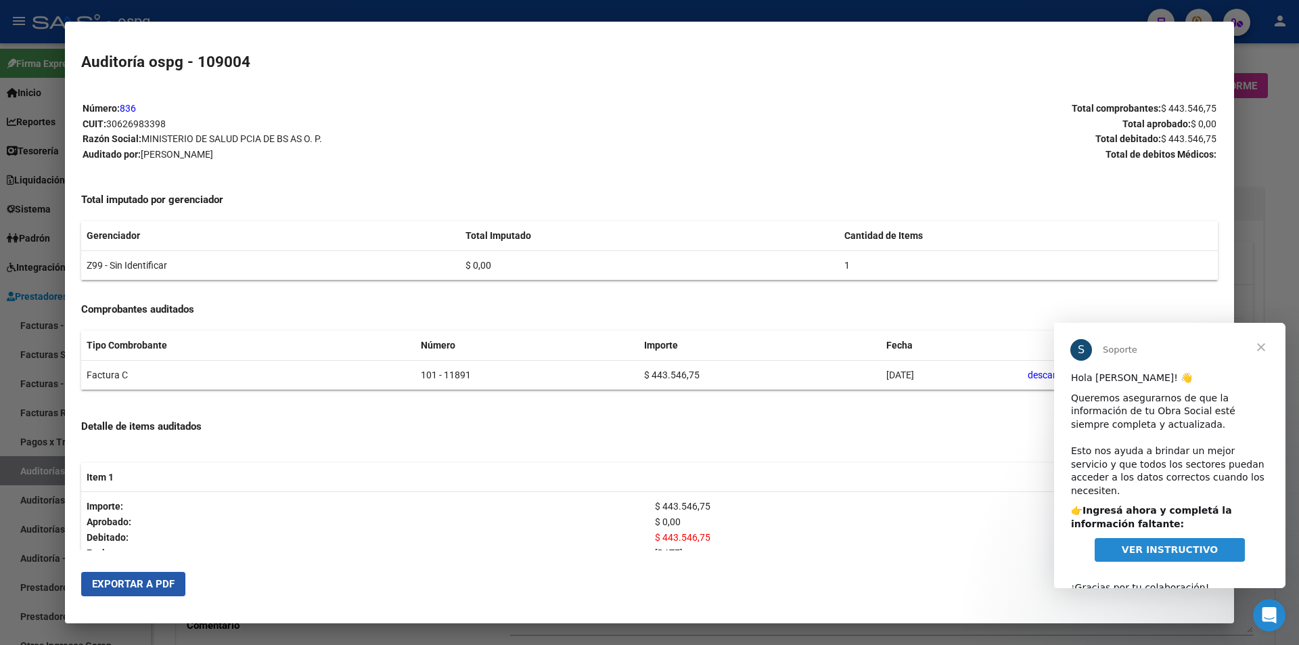
click at [125, 585] on span "Exportar a PDF" at bounding box center [133, 584] width 83 height 12
click at [1261, 118] on div at bounding box center [649, 322] width 1299 height 645
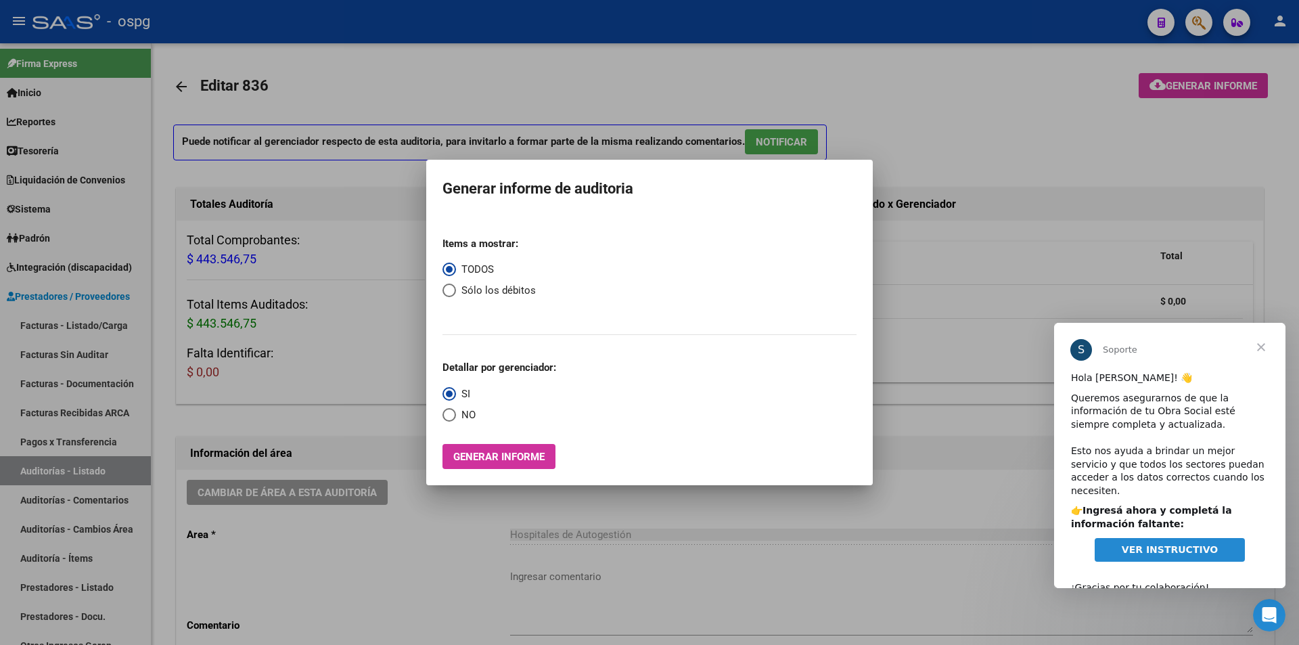
click at [971, 351] on div at bounding box center [649, 322] width 1299 height 645
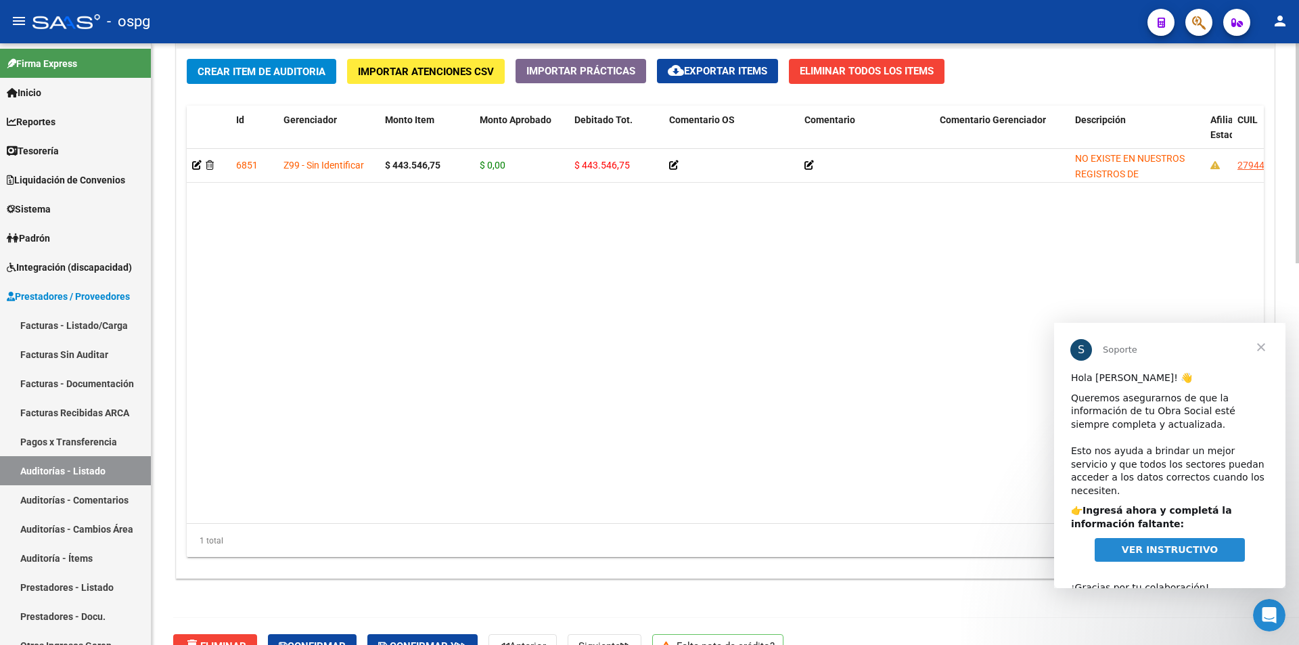
scroll to position [1045, 0]
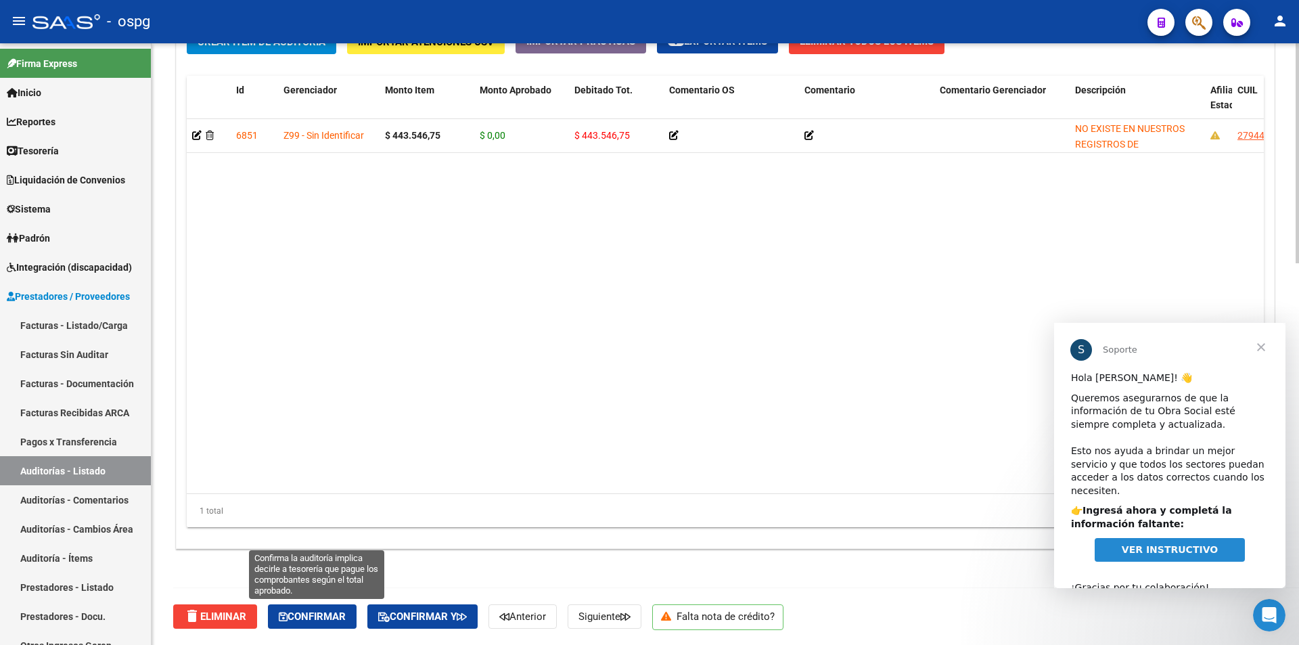
click at [291, 620] on span "Confirmar" at bounding box center [312, 616] width 67 height 12
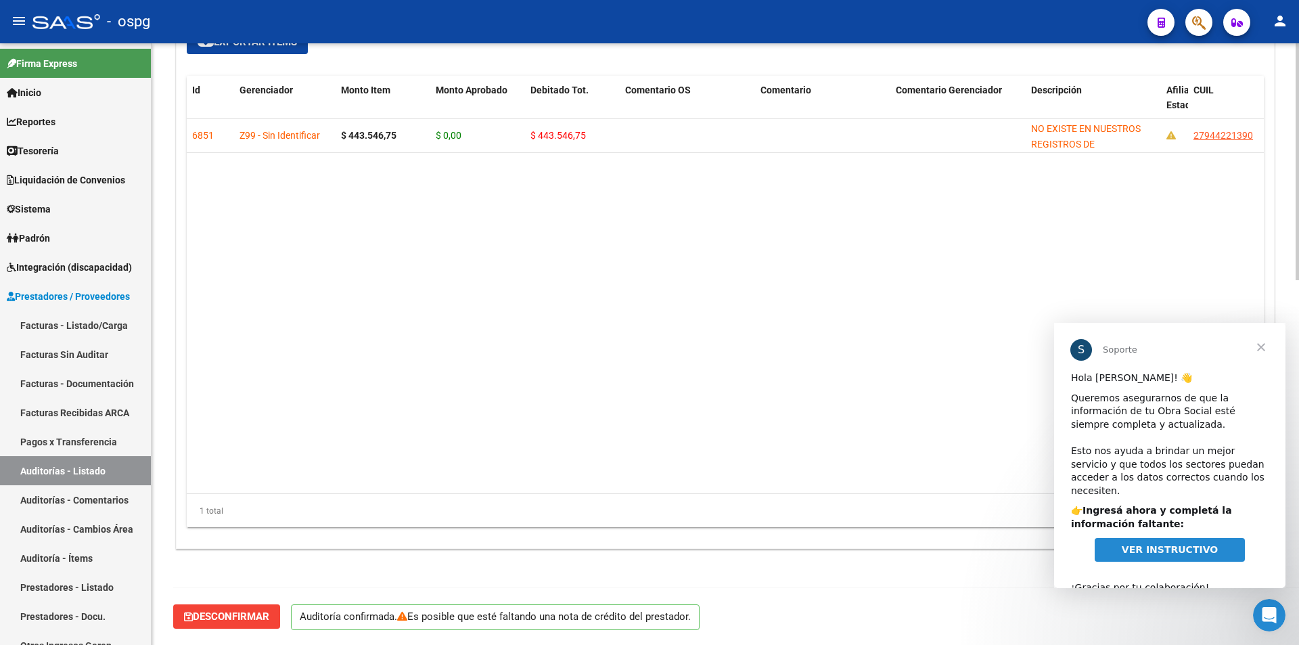
scroll to position [924, 0]
type input "202510"
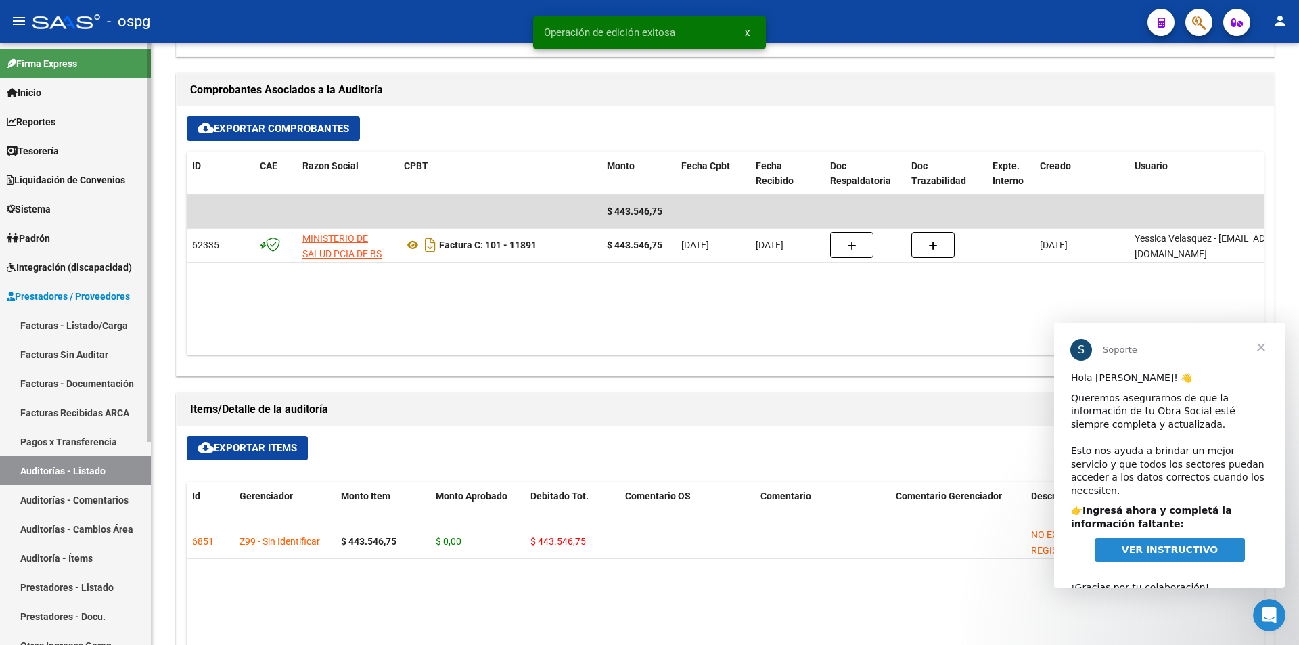
scroll to position [180, 0]
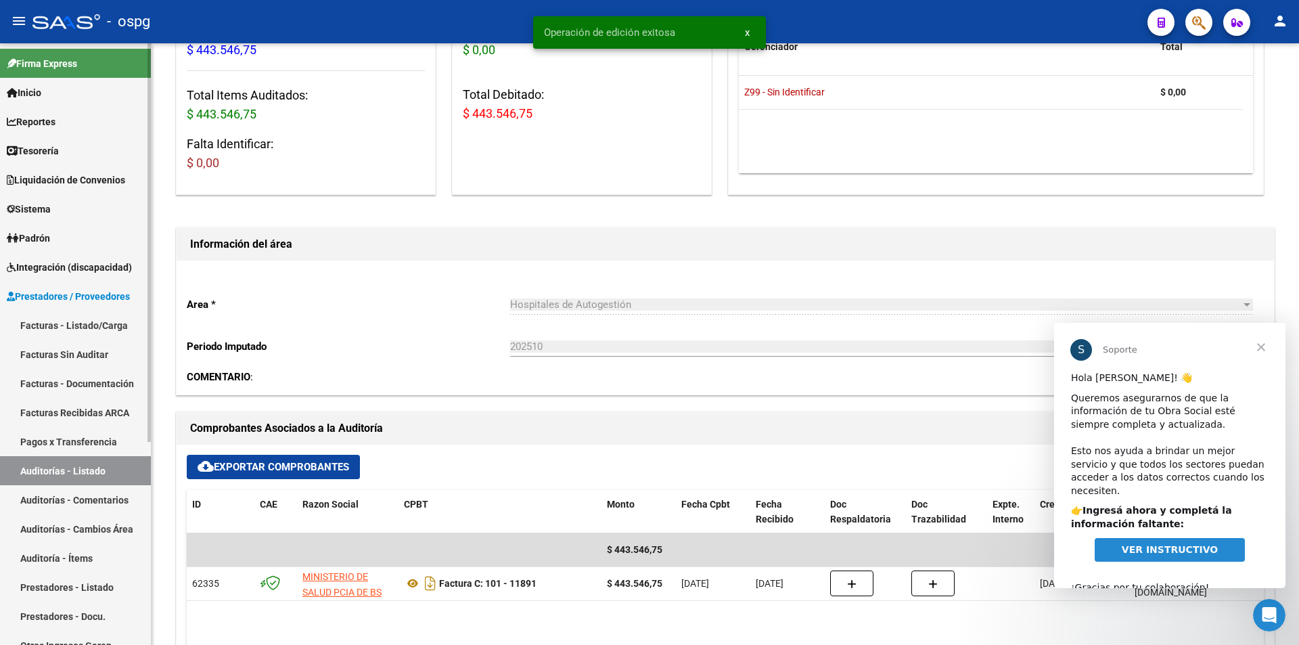
click at [78, 462] on link "Auditorías - Listado" at bounding box center [75, 470] width 151 height 29
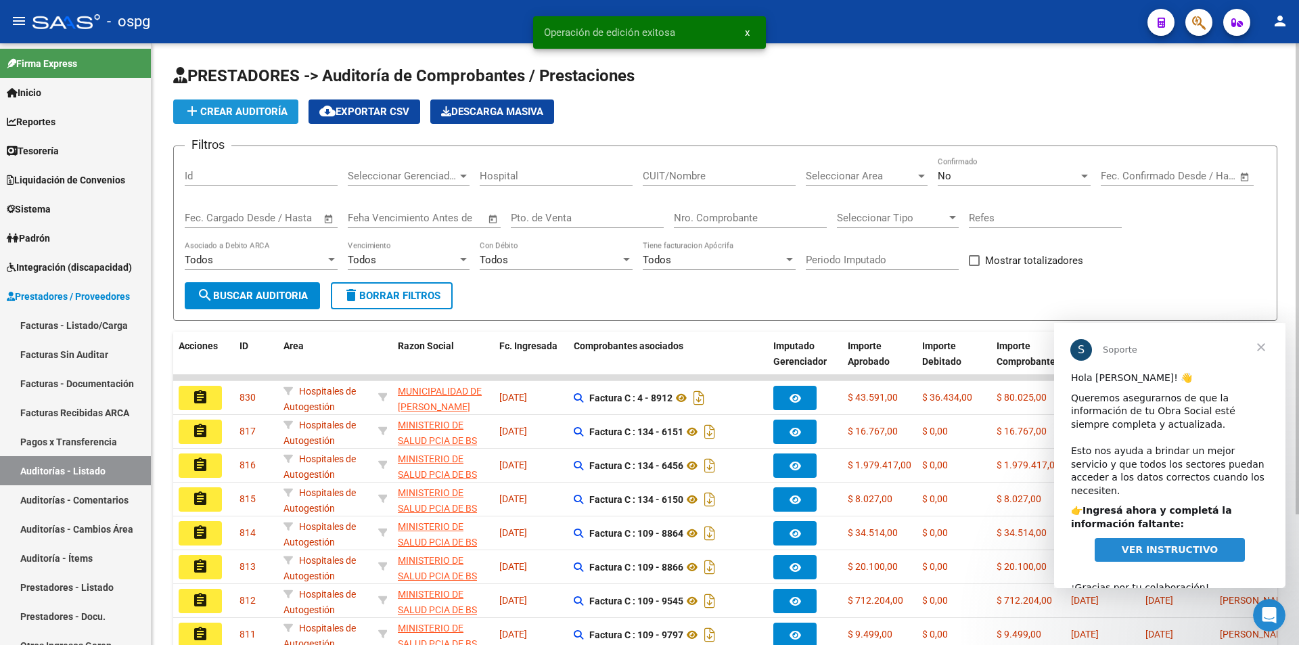
click at [256, 108] on span "add Crear Auditoría" at bounding box center [236, 112] width 104 height 12
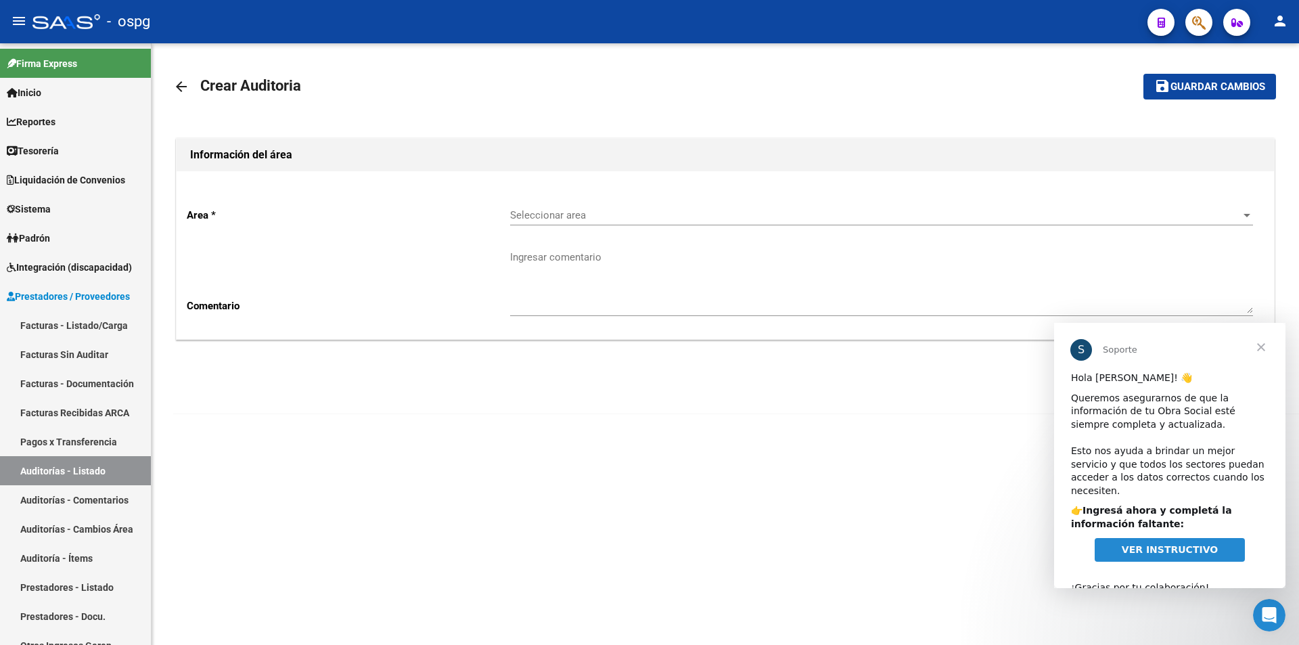
click at [922, 212] on span "Seleccionar area" at bounding box center [875, 215] width 731 height 12
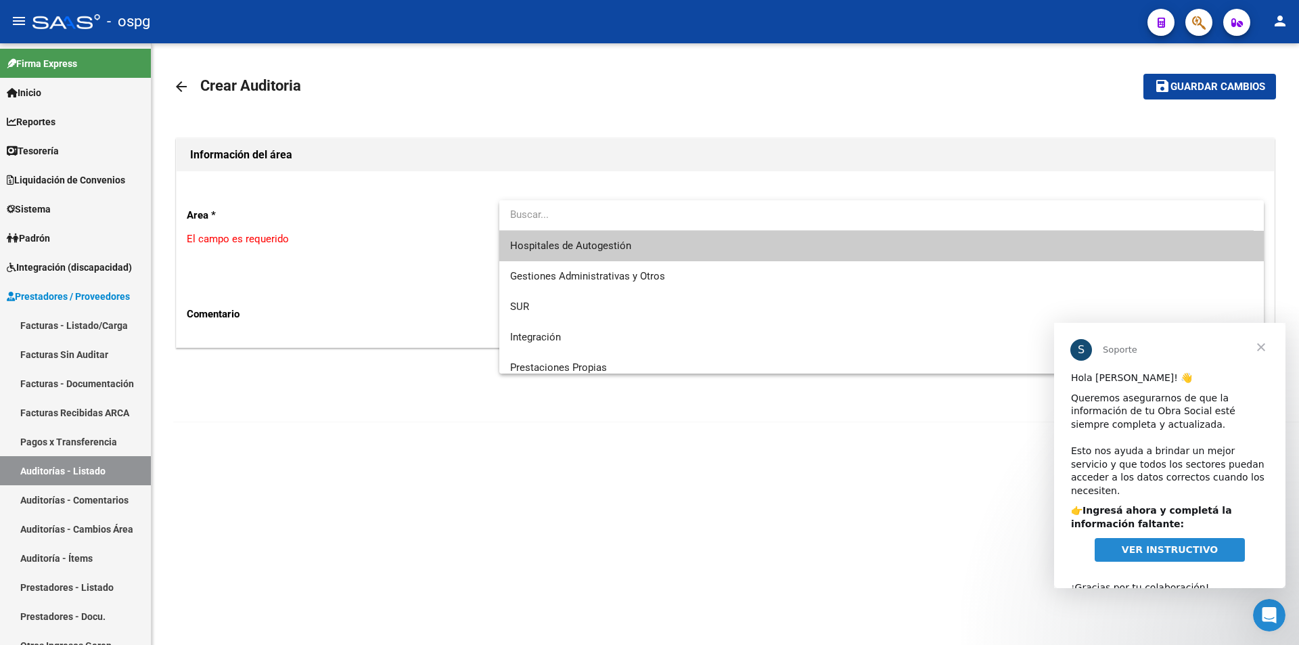
click at [579, 246] on span "Hospitales de Autogestión" at bounding box center [570, 246] width 121 height 12
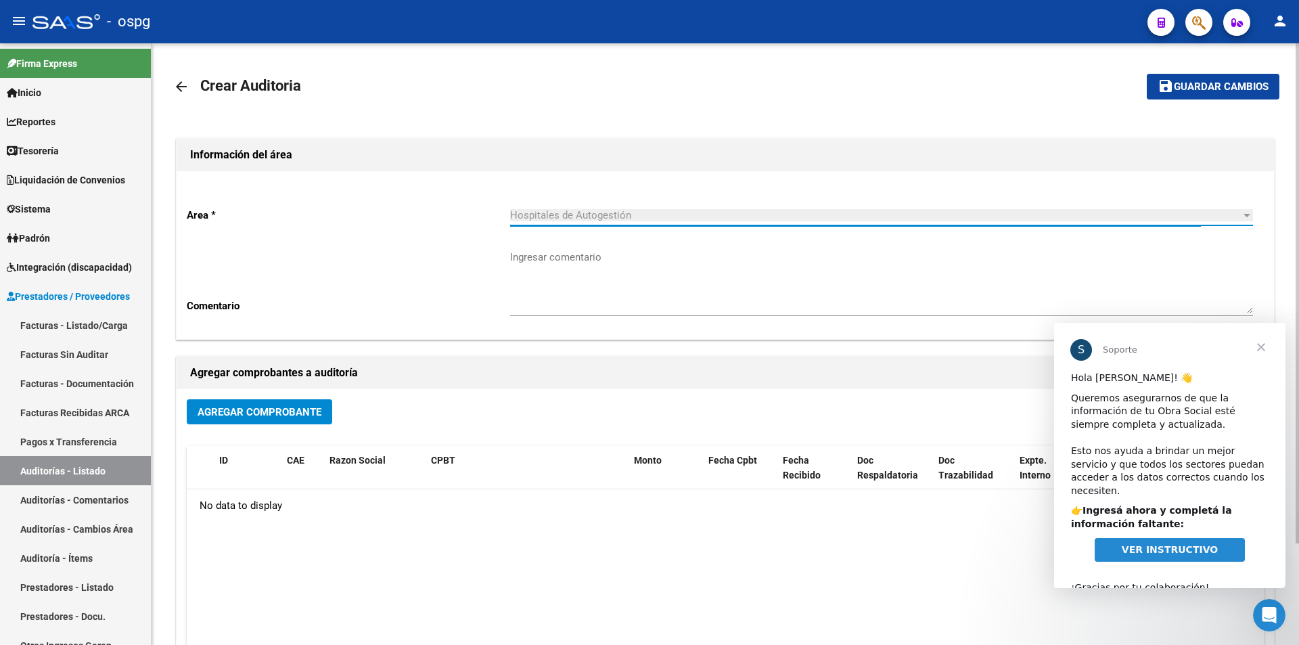
click at [282, 412] on span "Agregar Comprobante" at bounding box center [260, 412] width 124 height 12
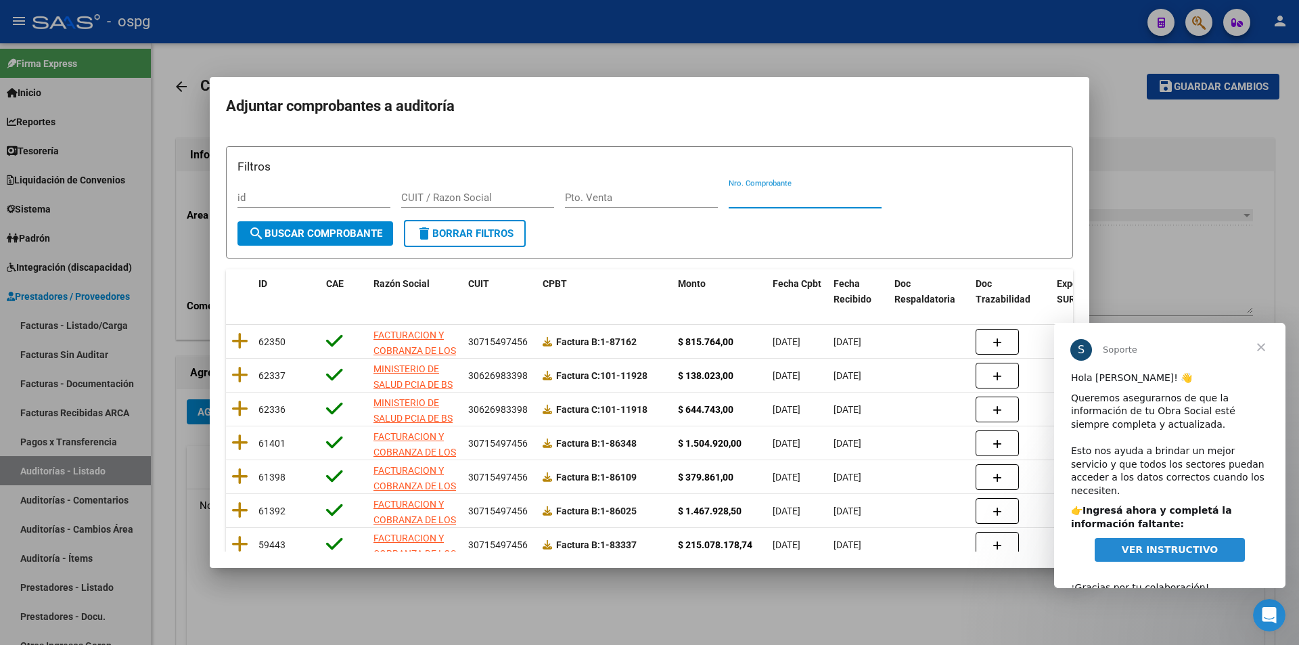
click at [741, 197] on input "Nro. Comprobante" at bounding box center [805, 197] width 153 height 12
type input "11918"
click at [334, 232] on span "search Buscar Comprobante" at bounding box center [315, 233] width 134 height 12
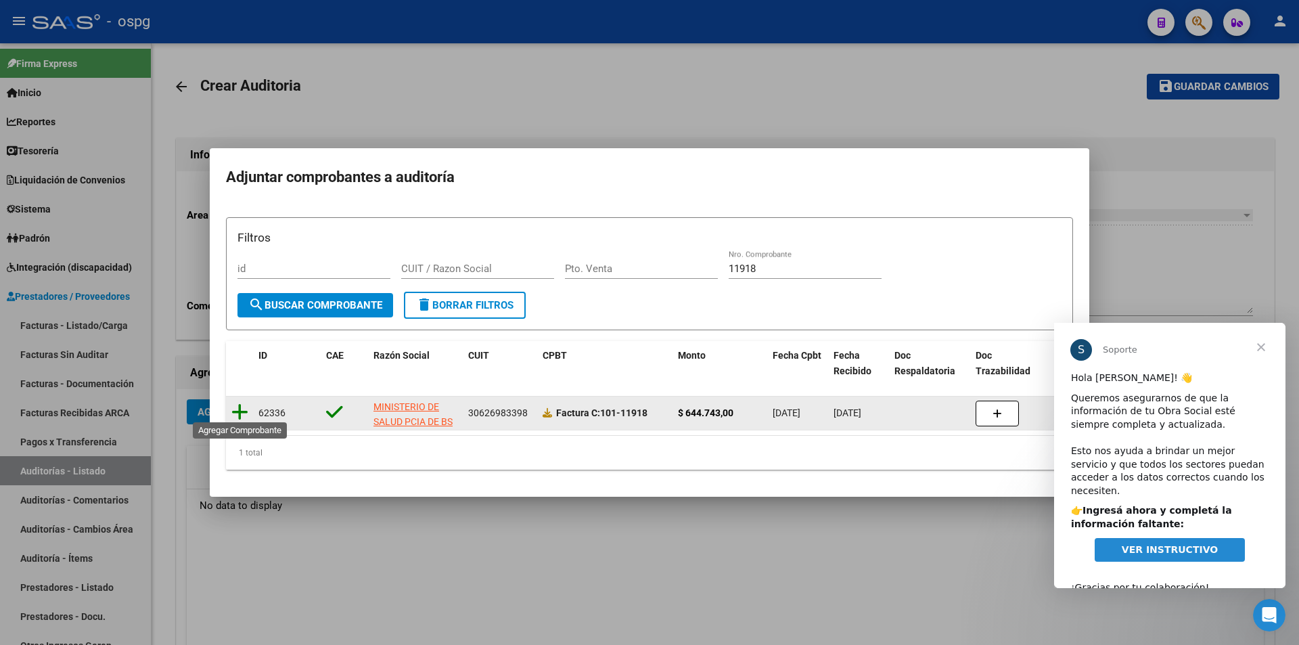
click at [239, 403] on icon at bounding box center [239, 412] width 17 height 19
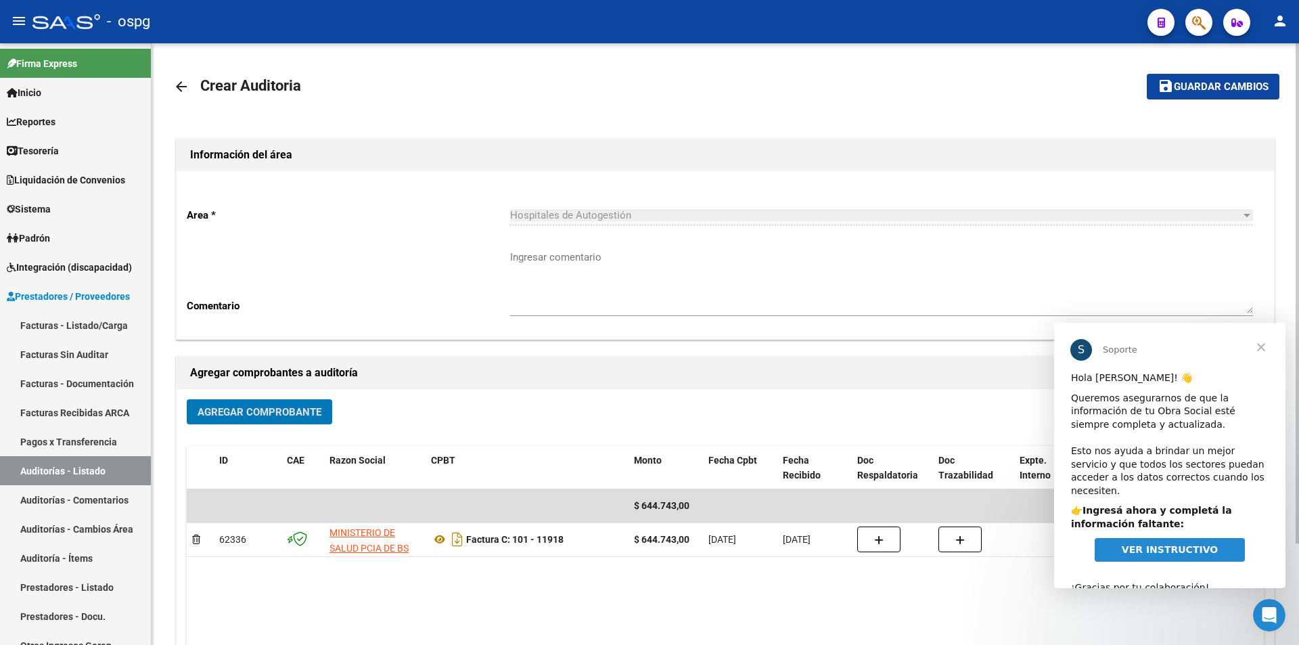
click at [1210, 83] on span "Guardar cambios" at bounding box center [1221, 87] width 95 height 12
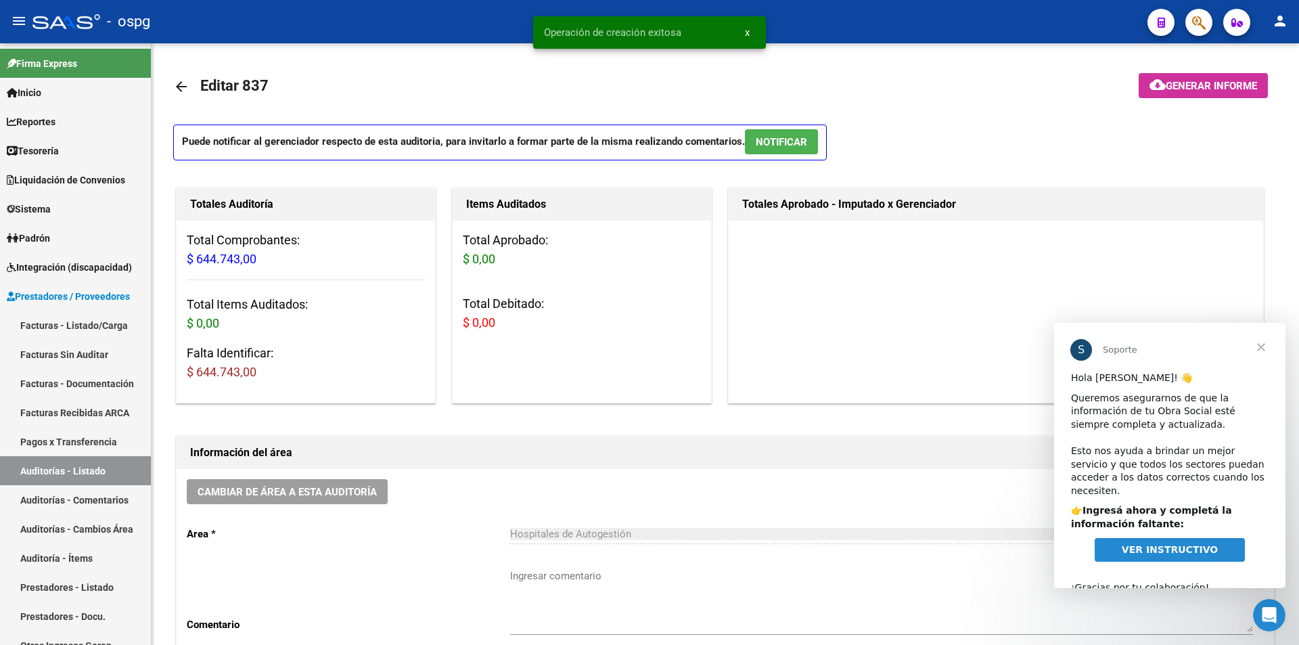
click at [1262, 343] on span "Cerrar" at bounding box center [1261, 347] width 49 height 49
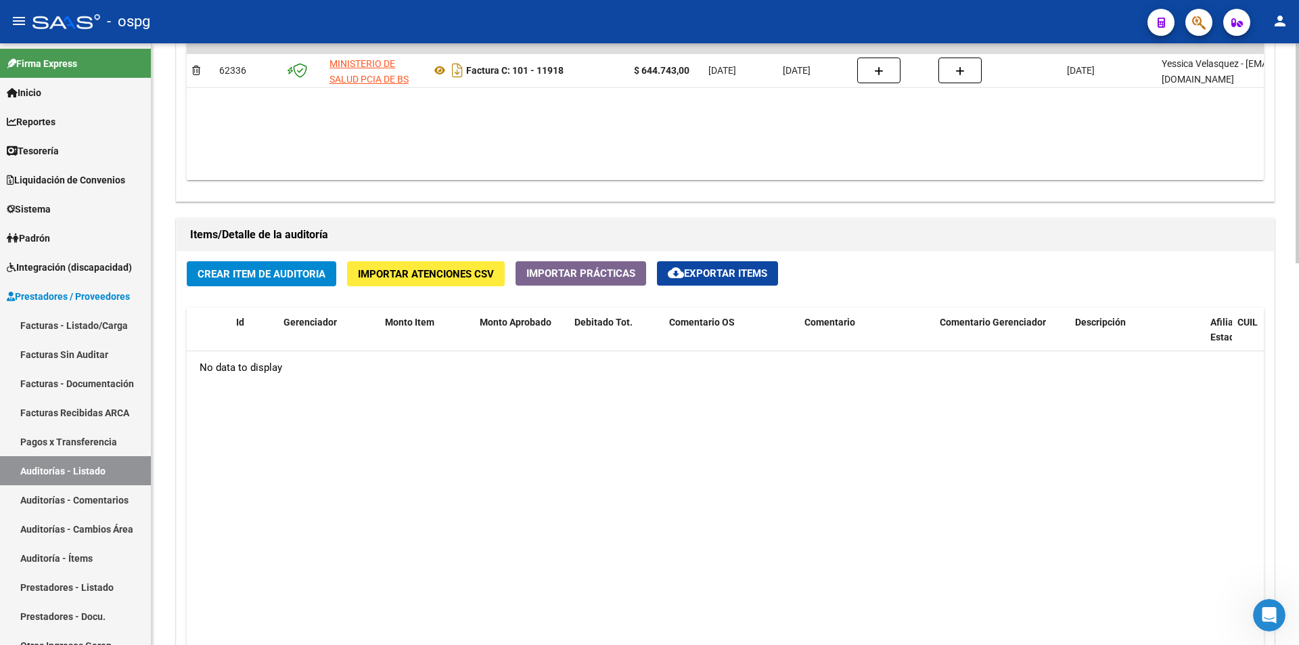
scroll to position [880, 0]
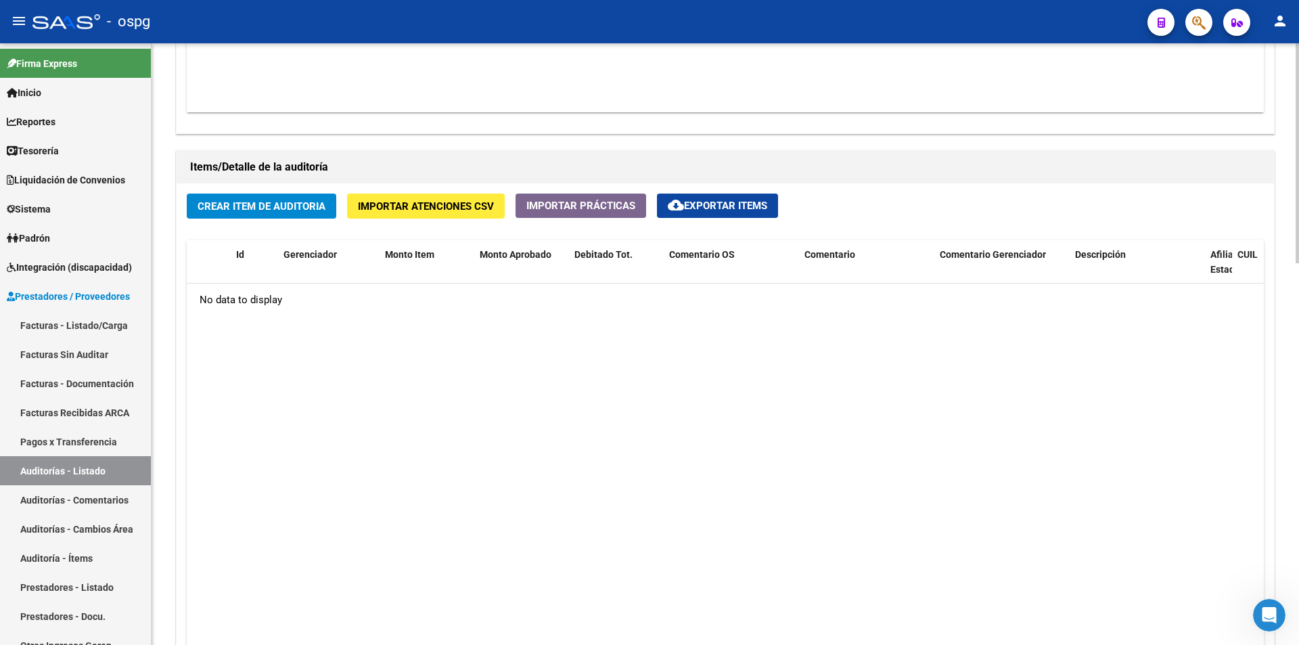
click at [288, 214] on button "Crear Item de Auditoria" at bounding box center [262, 206] width 150 height 25
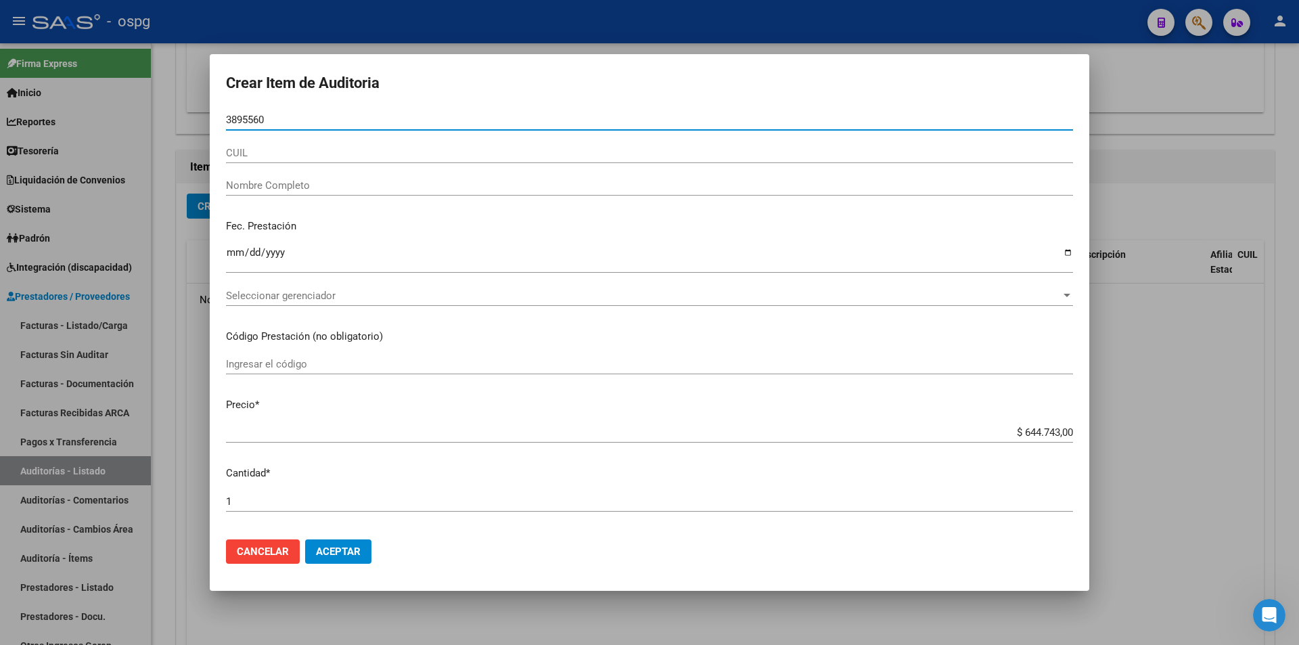
type input "38955606"
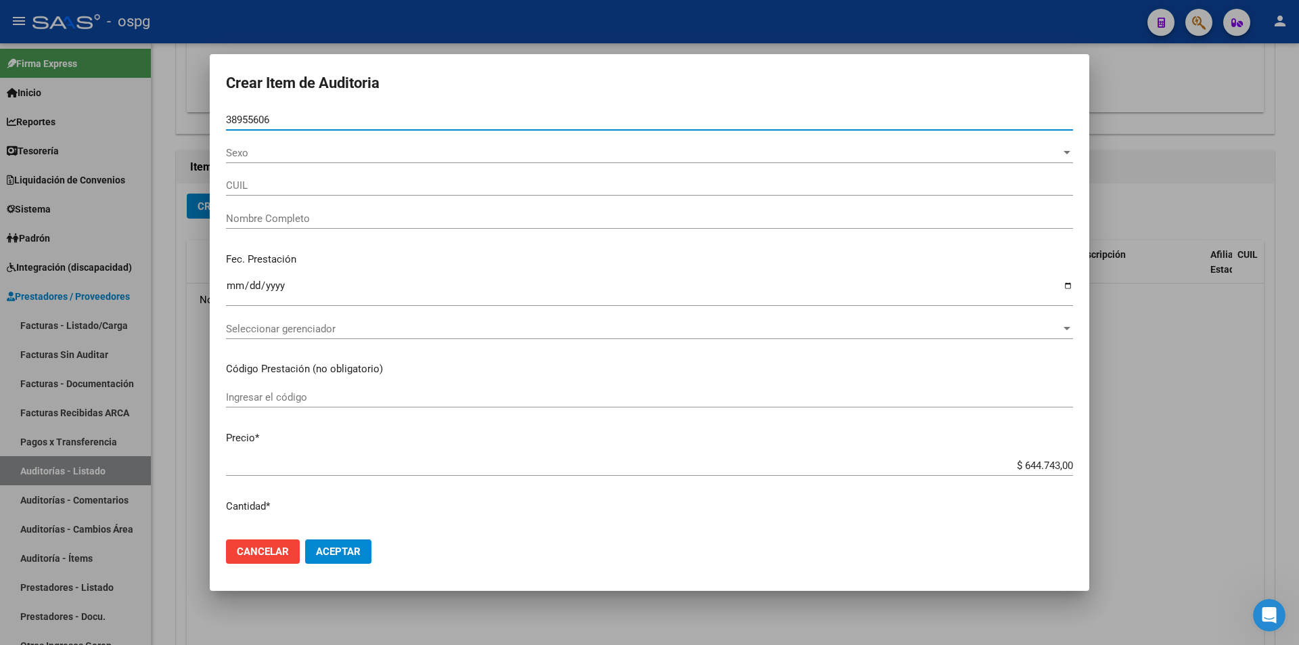
type input "20389556069"
type input "CORDOBA [PERSON_NAME]"
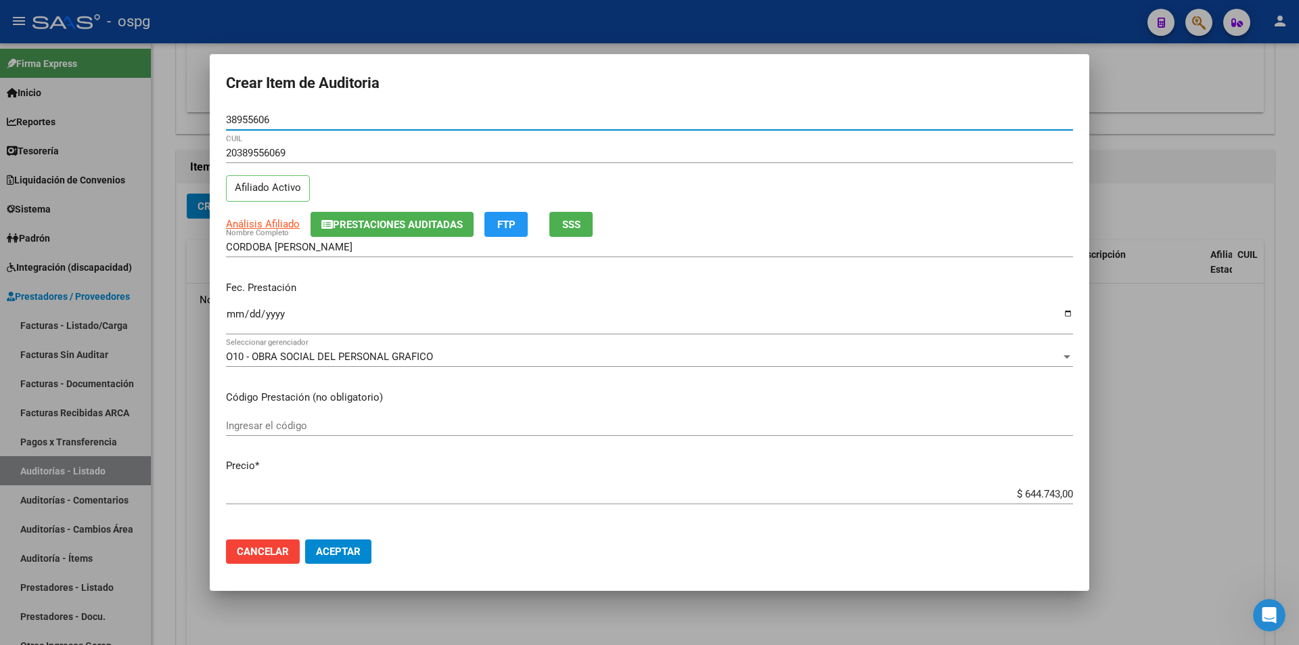
type input "38955606"
click at [238, 312] on input "Ingresar la fecha" at bounding box center [649, 320] width 847 height 22
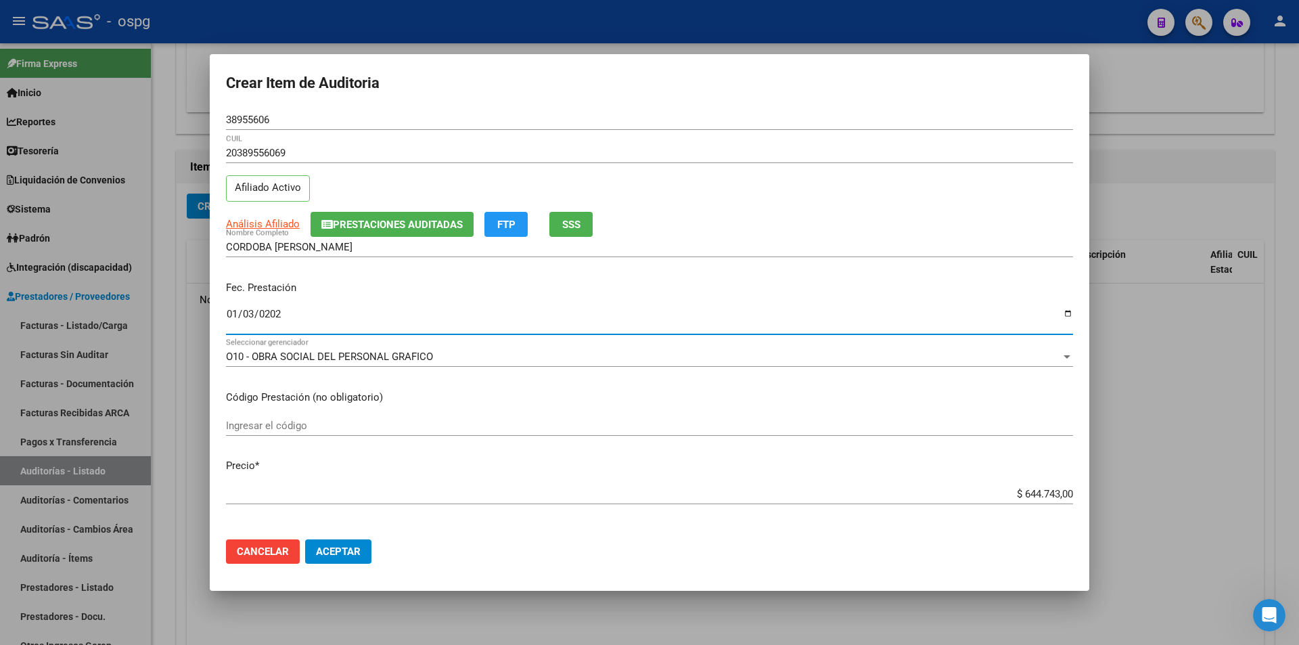
type input "[DATE]"
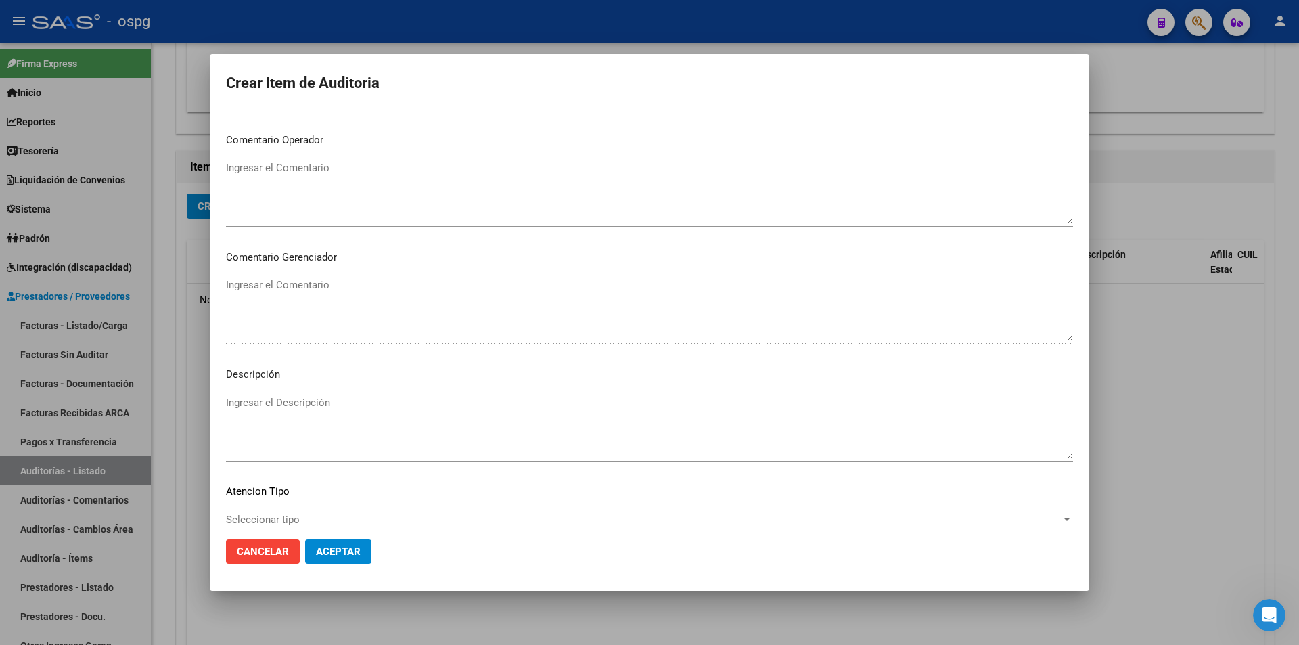
scroll to position [800, 0]
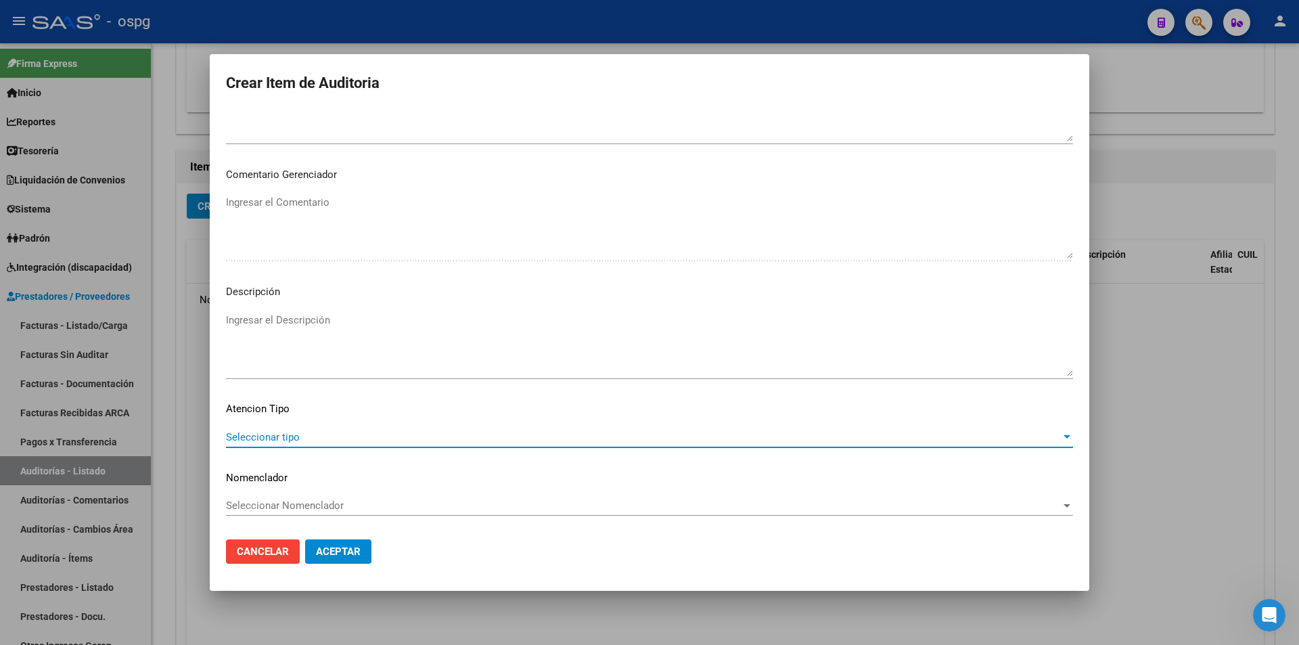
click at [301, 434] on span "Seleccionar tipo" at bounding box center [643, 437] width 835 height 12
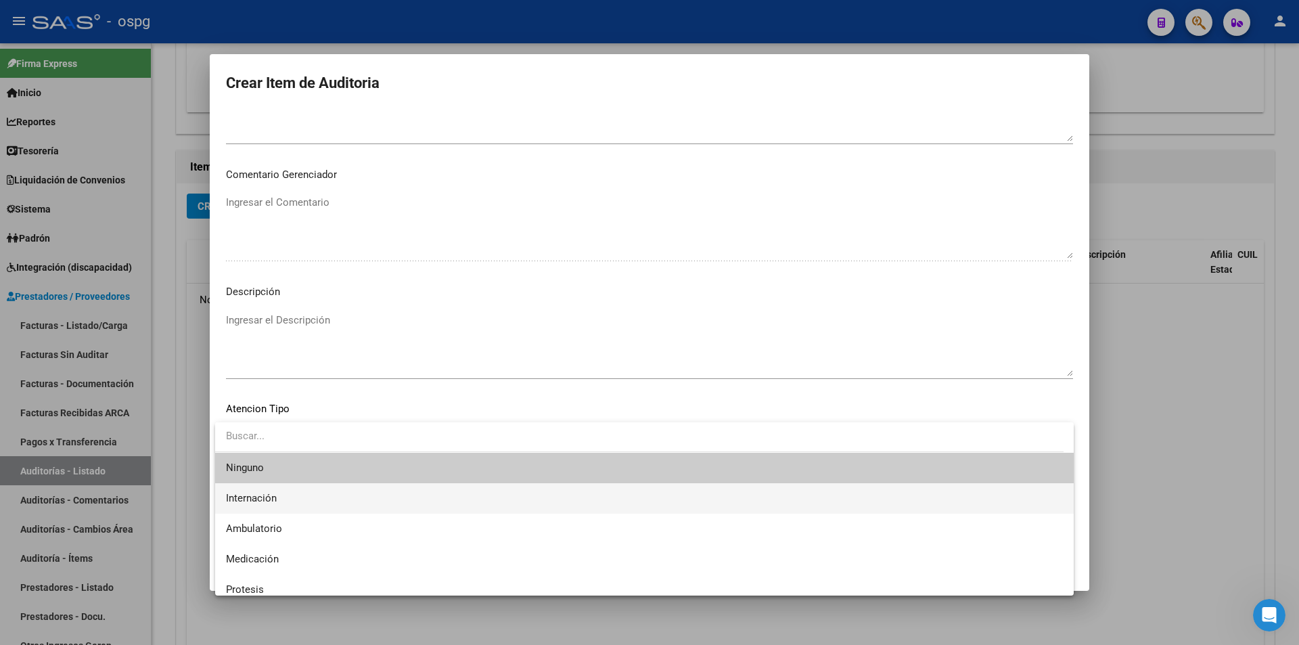
click at [279, 502] on span "Internación" at bounding box center [644, 498] width 837 height 30
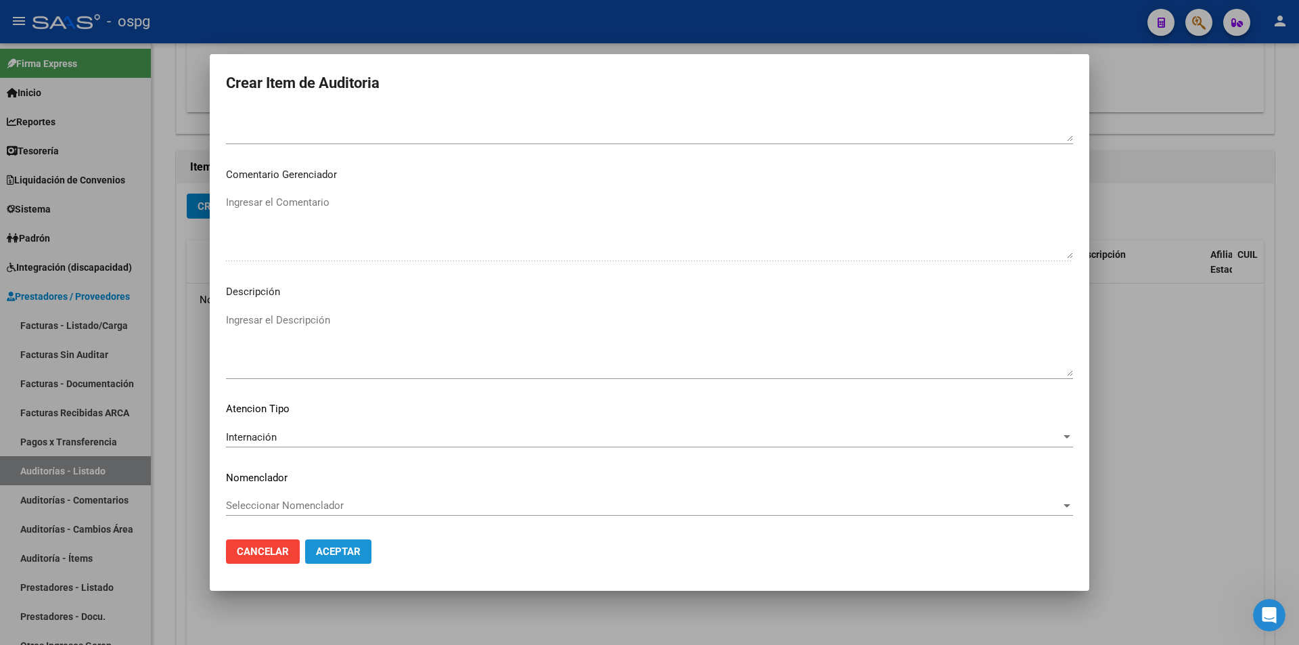
click at [330, 552] on span "Aceptar" at bounding box center [338, 551] width 45 height 12
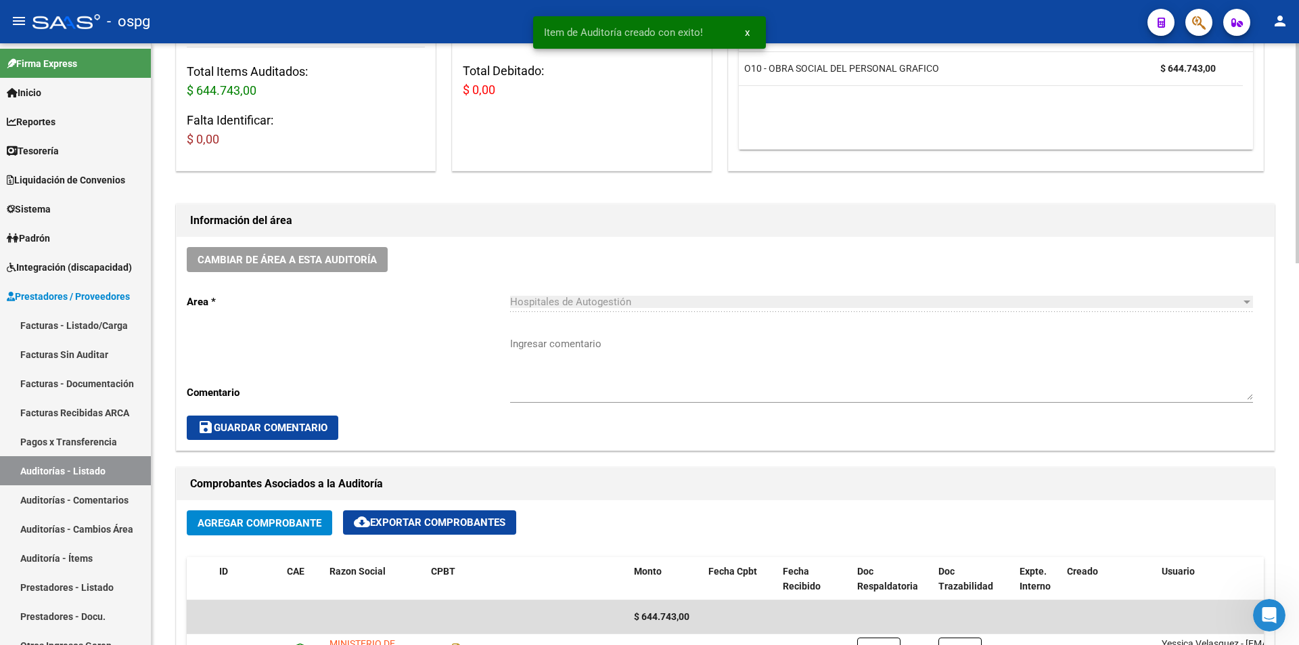
scroll to position [0, 0]
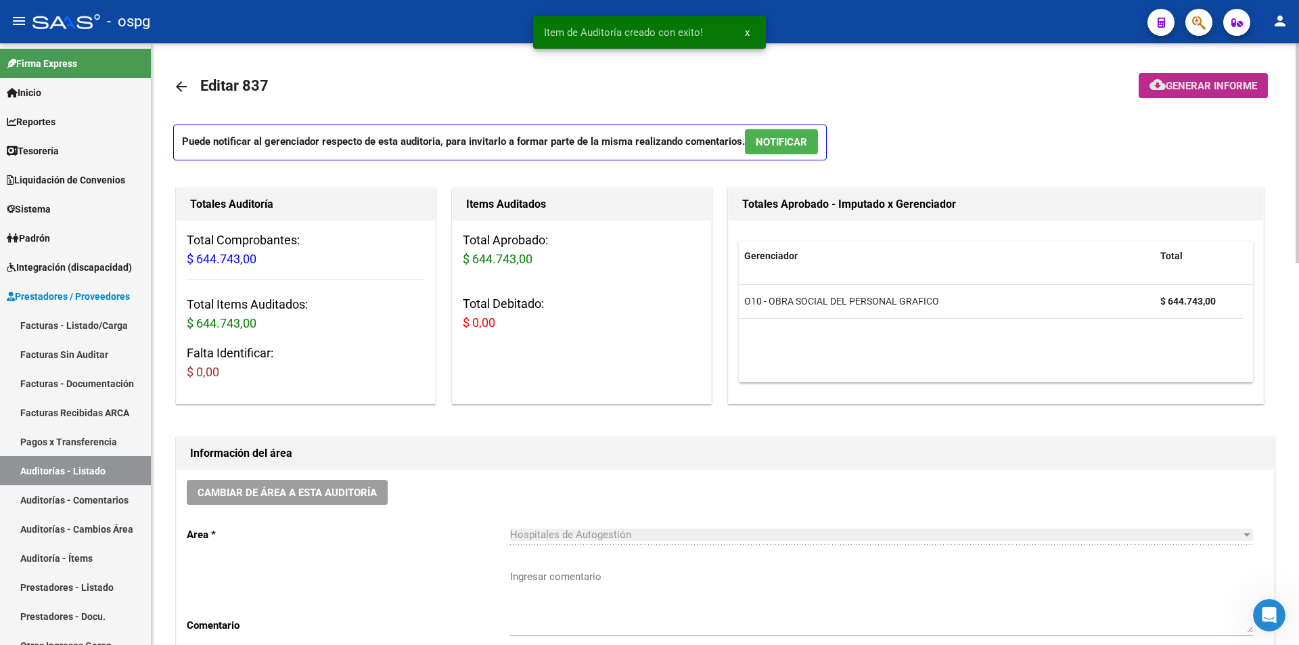
click at [1225, 78] on button "cloud_download Generar informe" at bounding box center [1203, 85] width 129 height 25
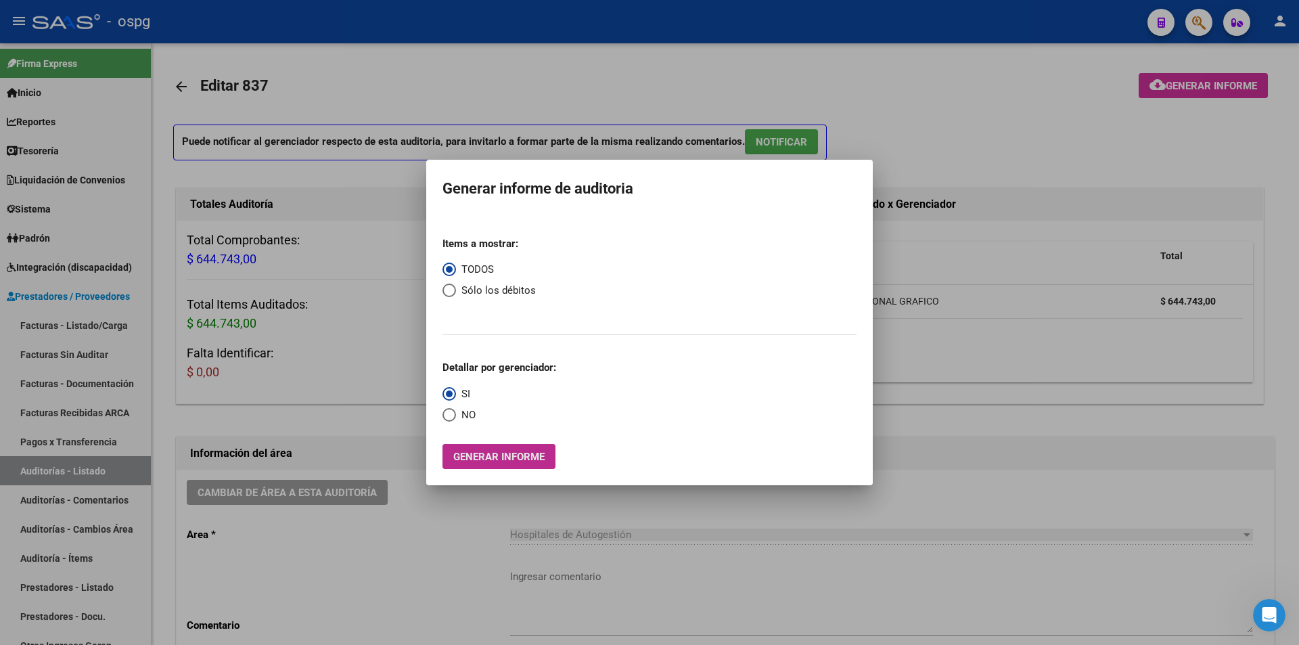
click at [501, 457] on span "Generar informe" at bounding box center [498, 457] width 91 height 12
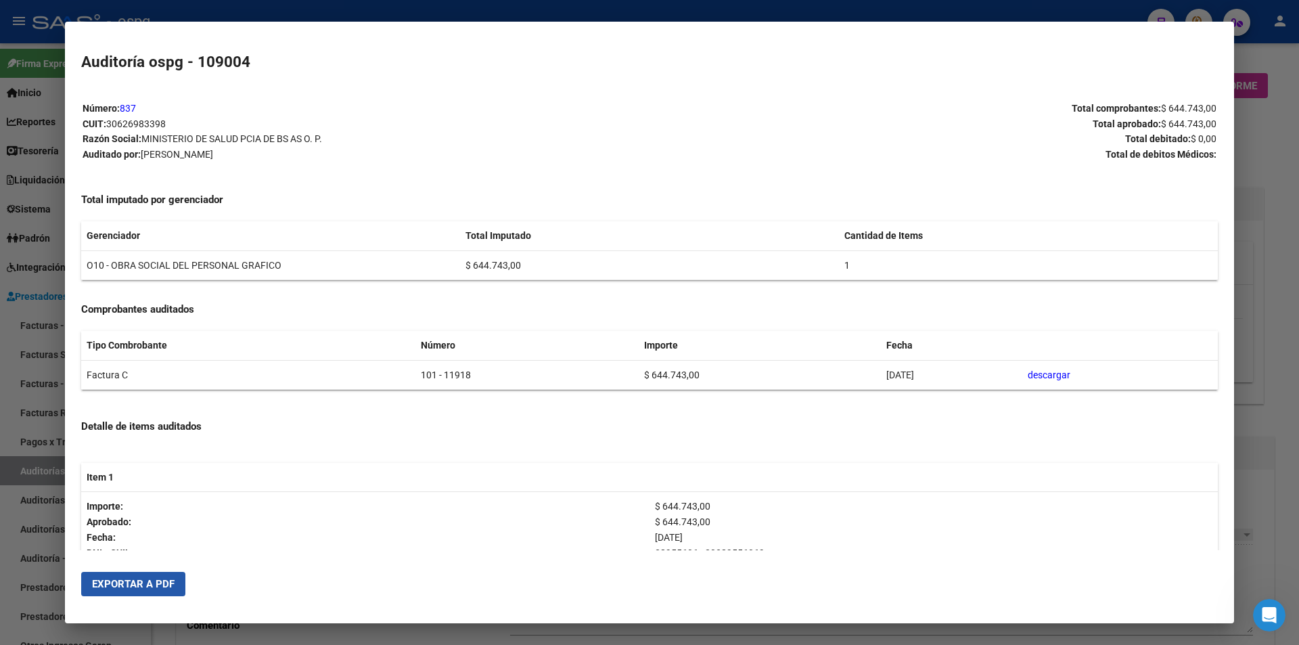
click at [144, 590] on span "Exportar a PDF" at bounding box center [133, 584] width 83 height 12
click at [1255, 362] on div at bounding box center [649, 322] width 1299 height 645
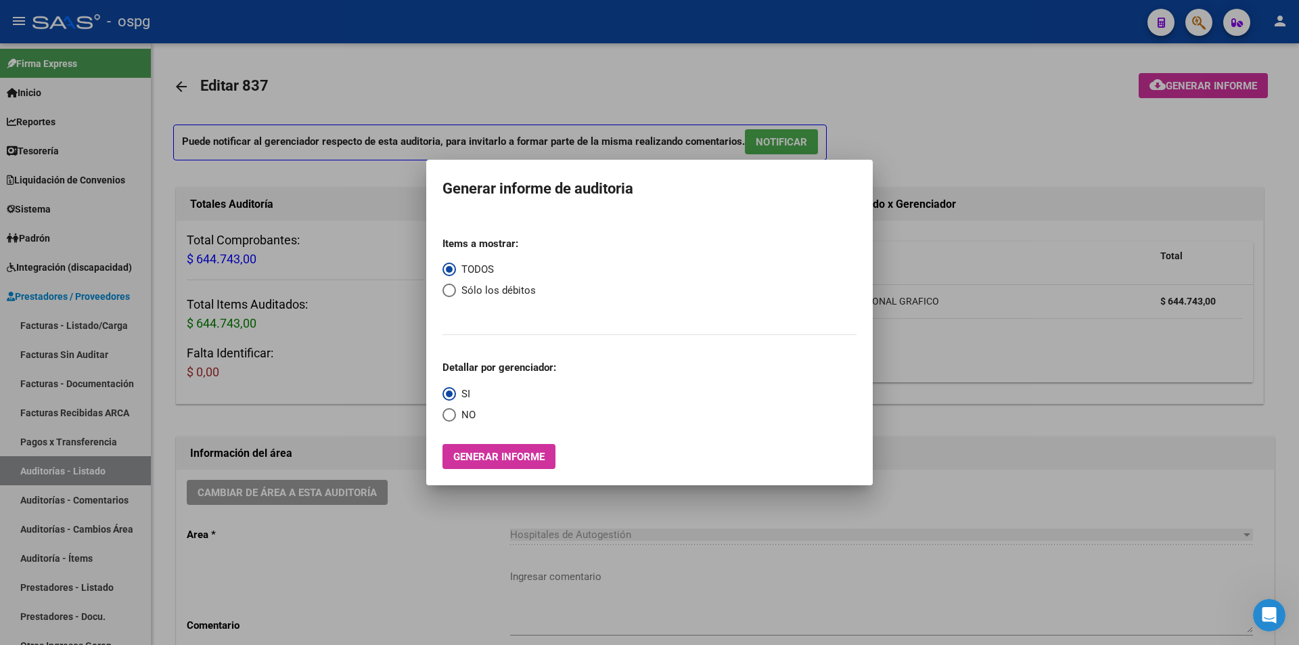
click at [983, 162] on div at bounding box center [649, 322] width 1299 height 645
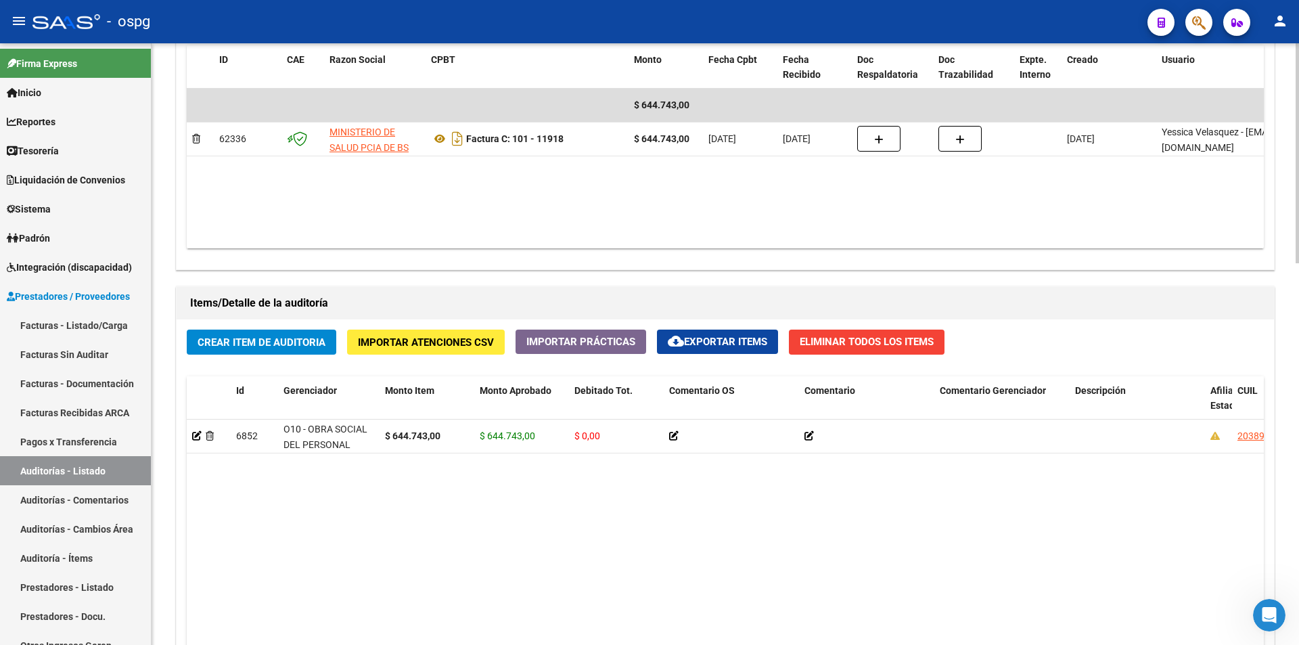
scroll to position [1045, 0]
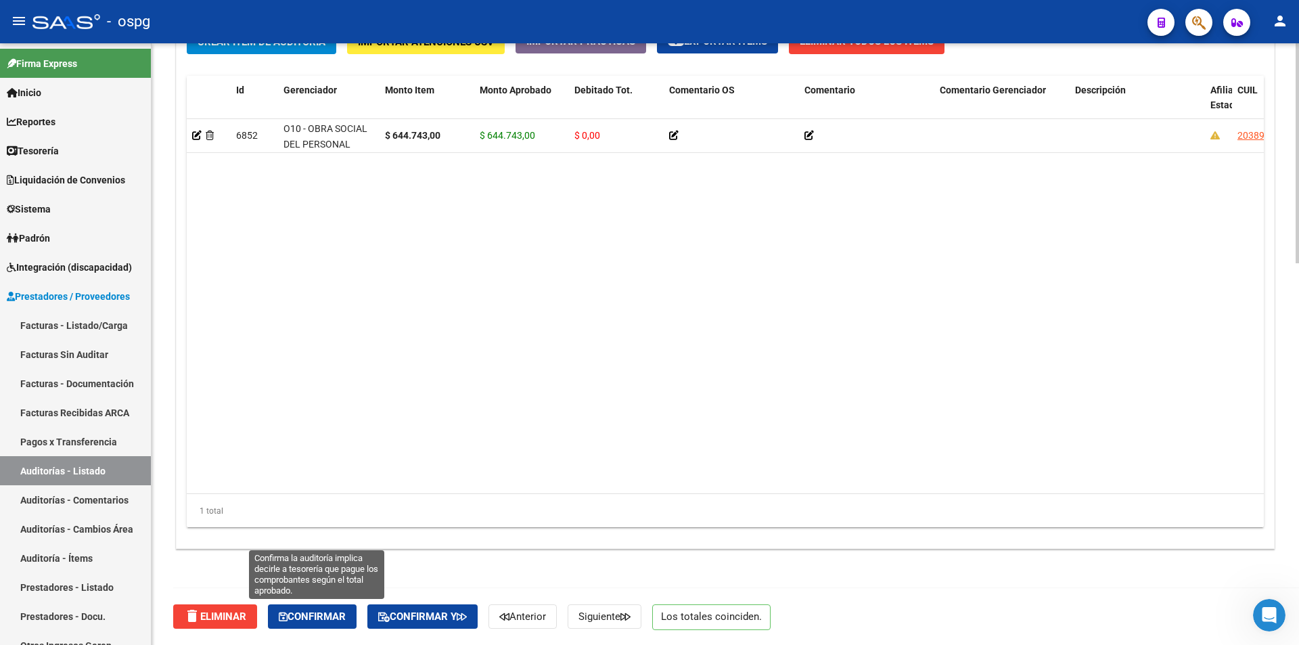
click at [330, 613] on span "Confirmar" at bounding box center [312, 616] width 67 height 12
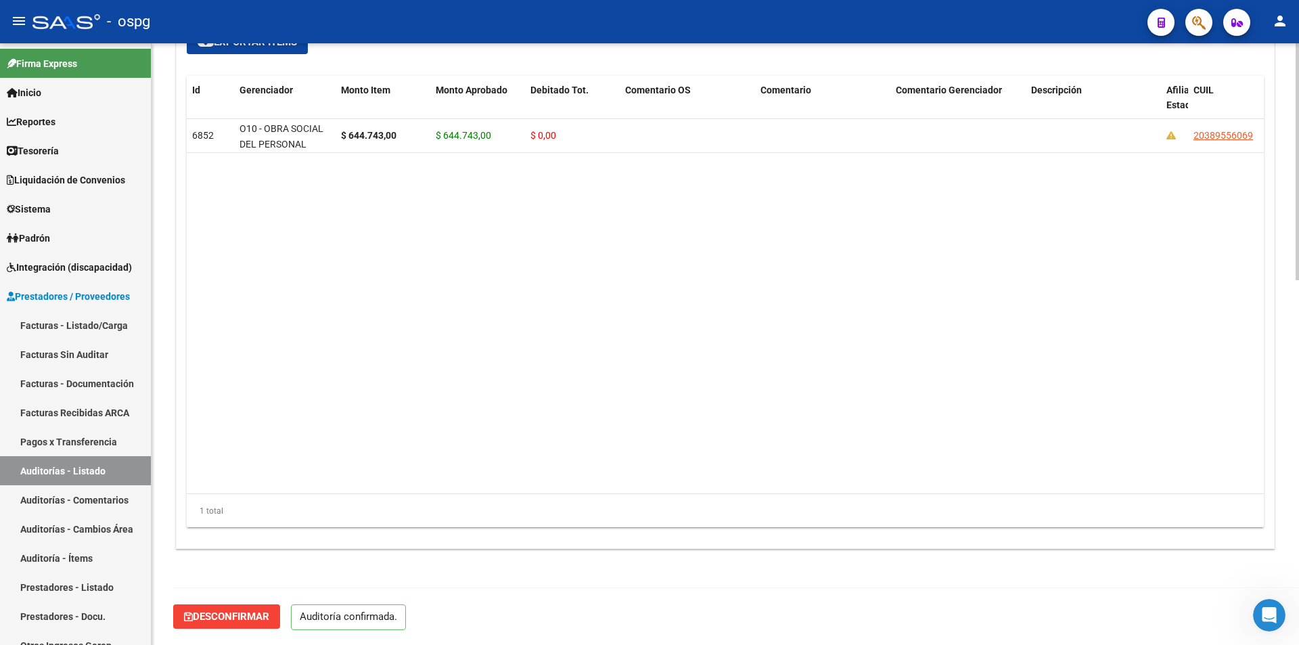
scroll to position [924, 0]
type input "202510"
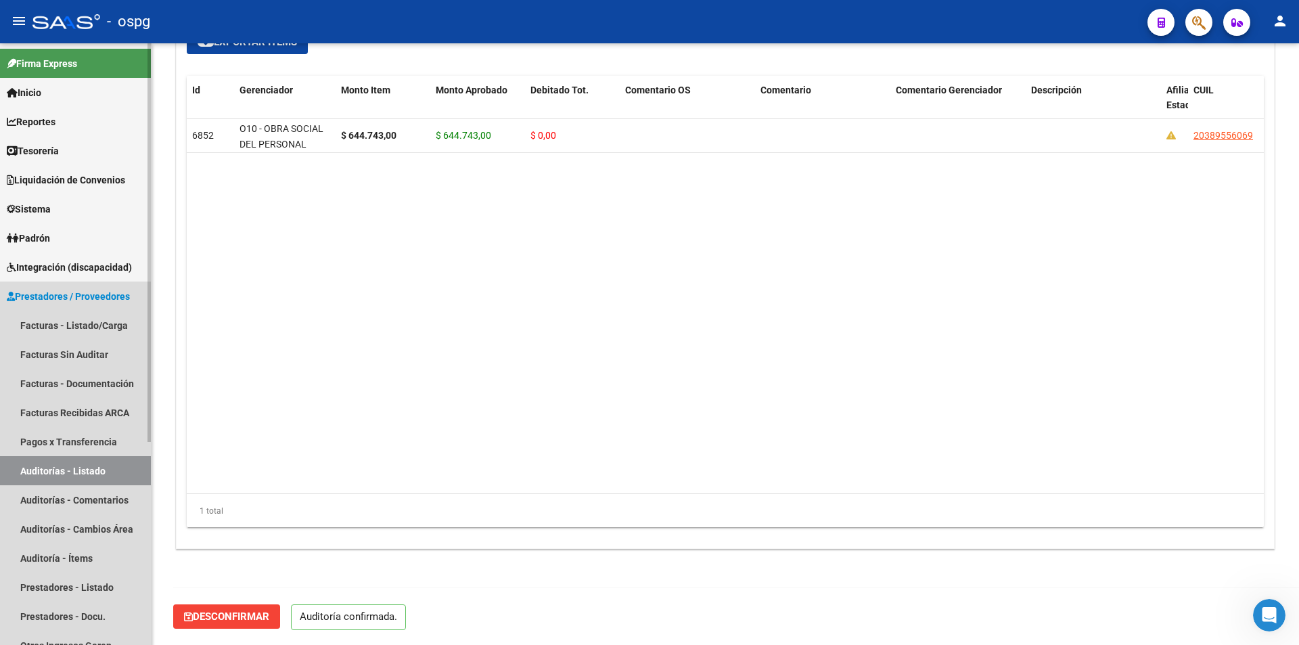
click at [106, 462] on link "Auditorías - Listado" at bounding box center [75, 470] width 151 height 29
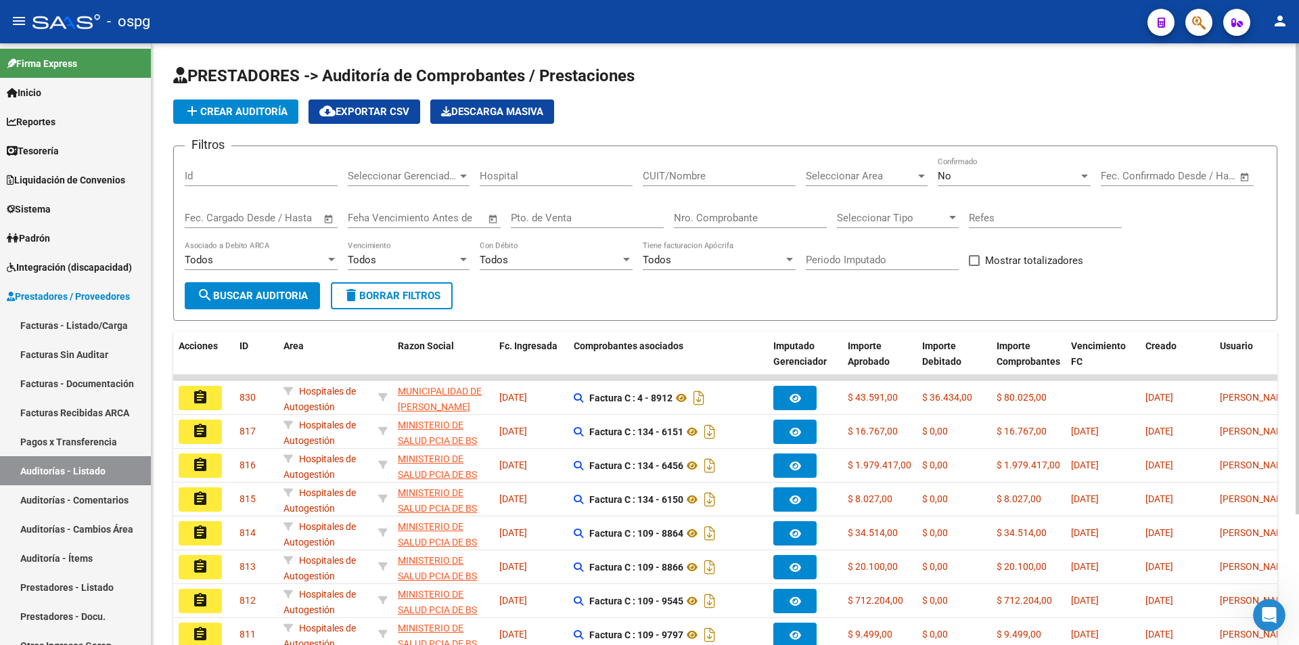
click at [239, 110] on span "add Crear Auditoría" at bounding box center [236, 112] width 104 height 12
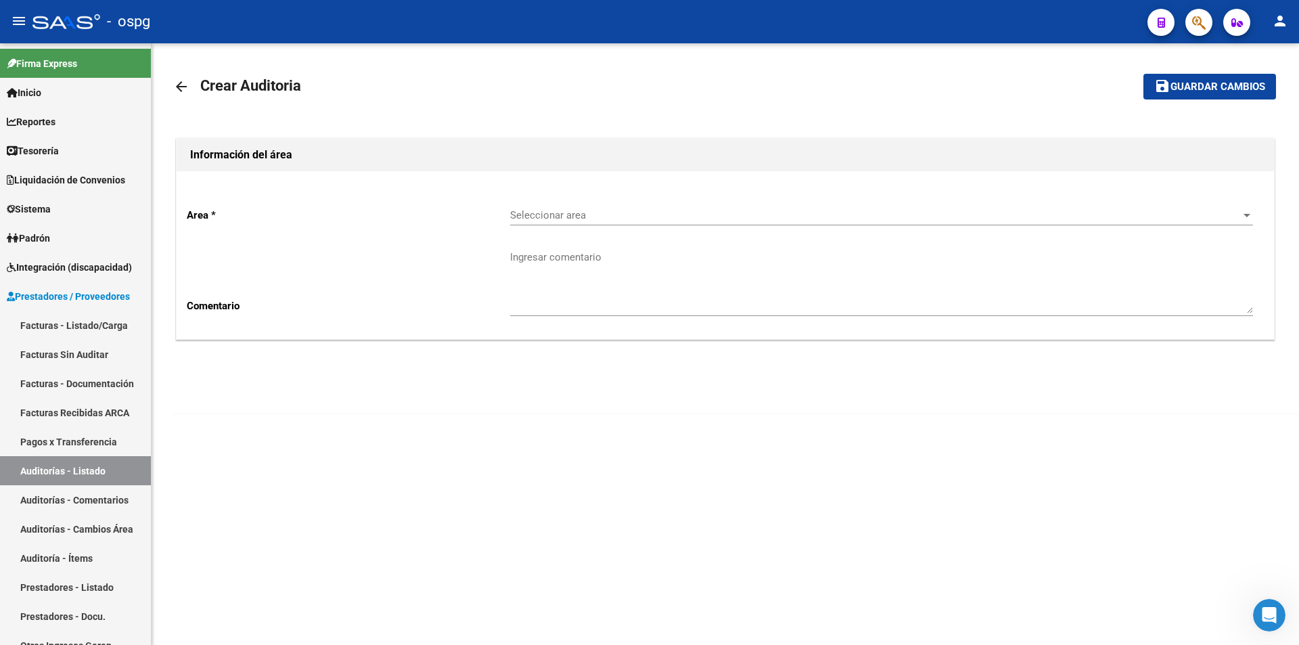
click at [609, 211] on span "Seleccionar area" at bounding box center [875, 215] width 731 height 12
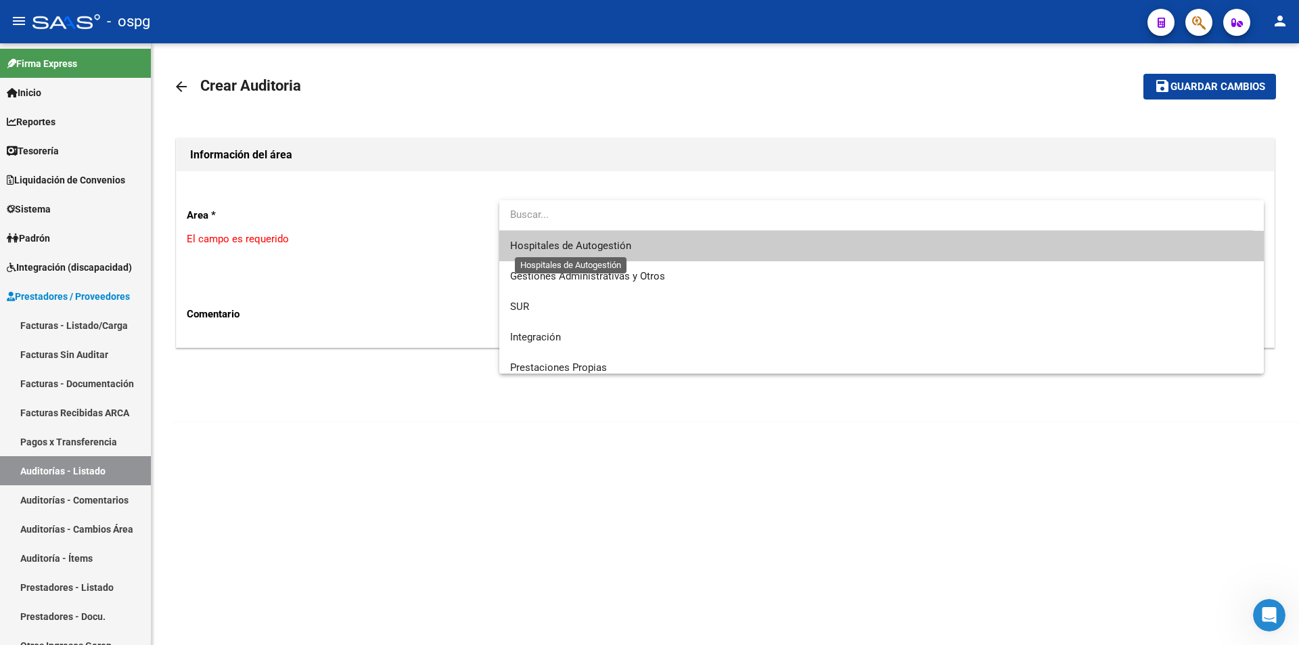
click at [607, 241] on span "Hospitales de Autogestión" at bounding box center [570, 246] width 121 height 12
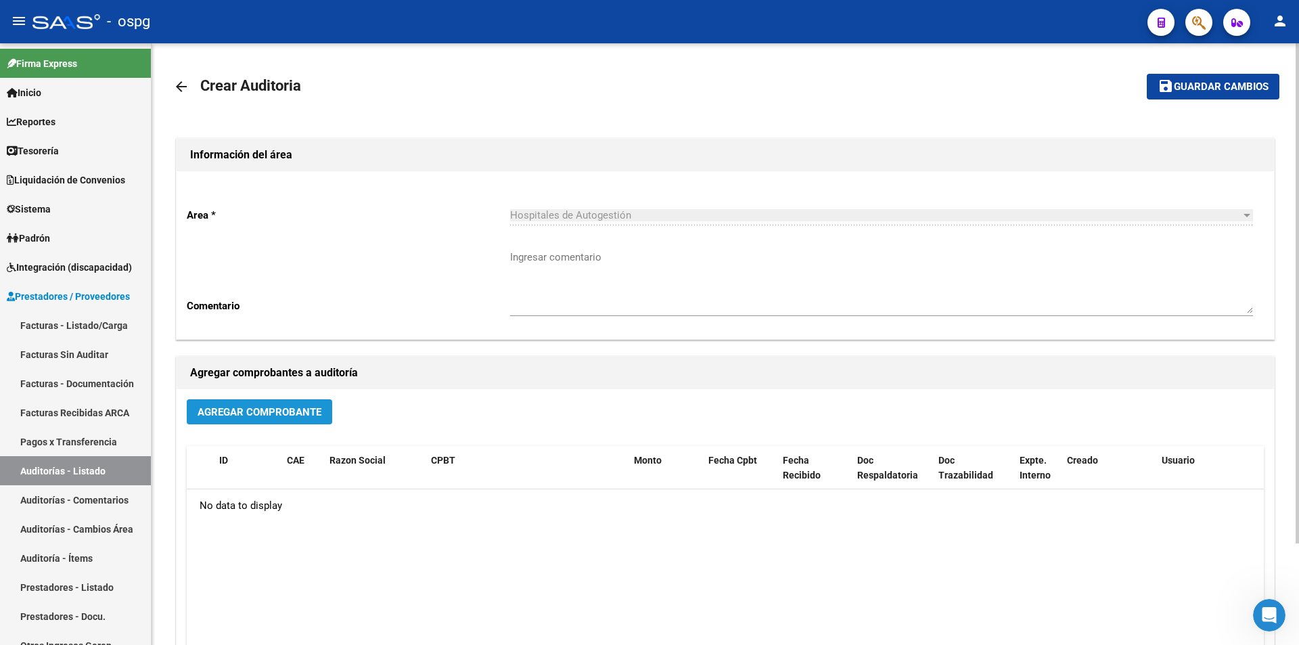
click at [286, 408] on span "Agregar Comprobante" at bounding box center [260, 412] width 124 height 12
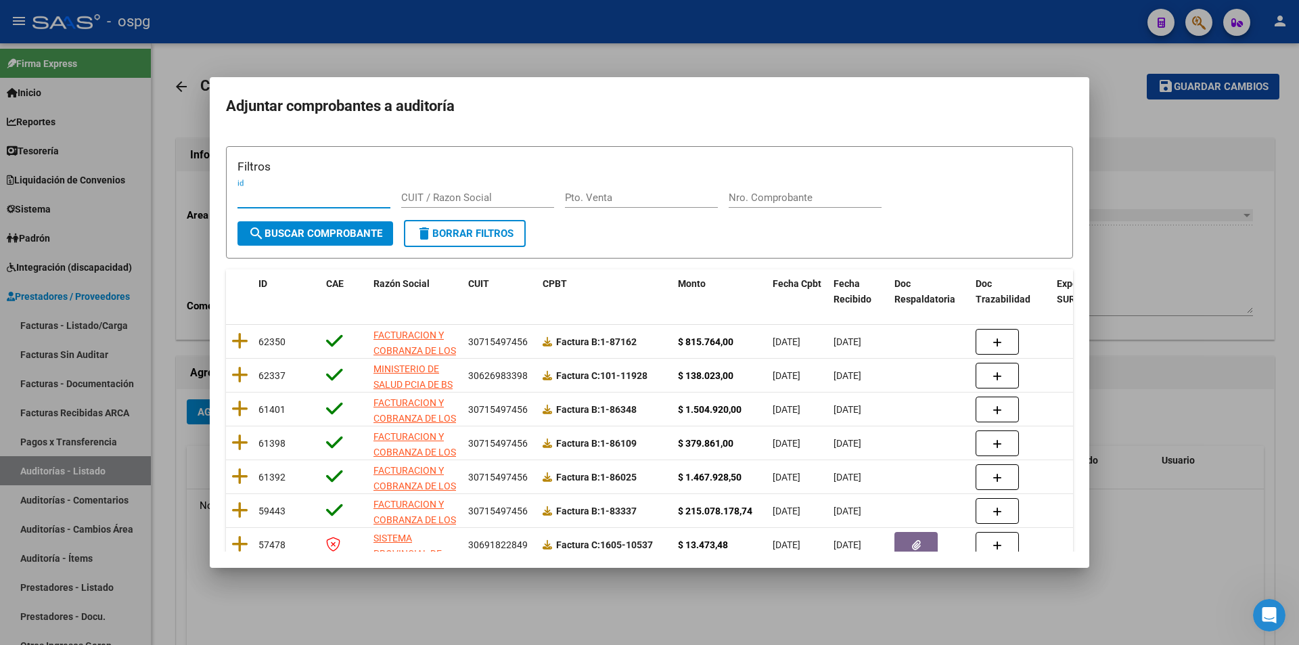
click at [760, 197] on input "Nro. Comprobante" at bounding box center [805, 197] width 153 height 12
type input "11928"
click at [339, 246] on button "search Buscar Comprobante" at bounding box center [316, 233] width 156 height 24
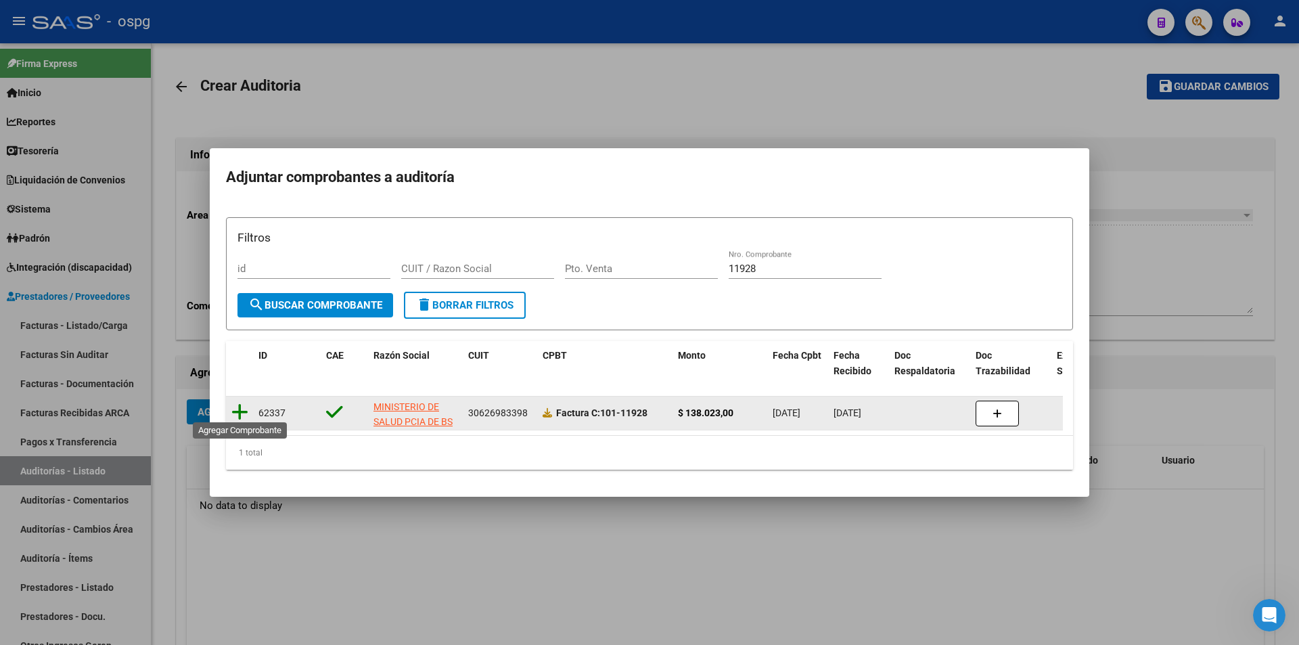
click at [240, 409] on icon at bounding box center [239, 412] width 17 height 19
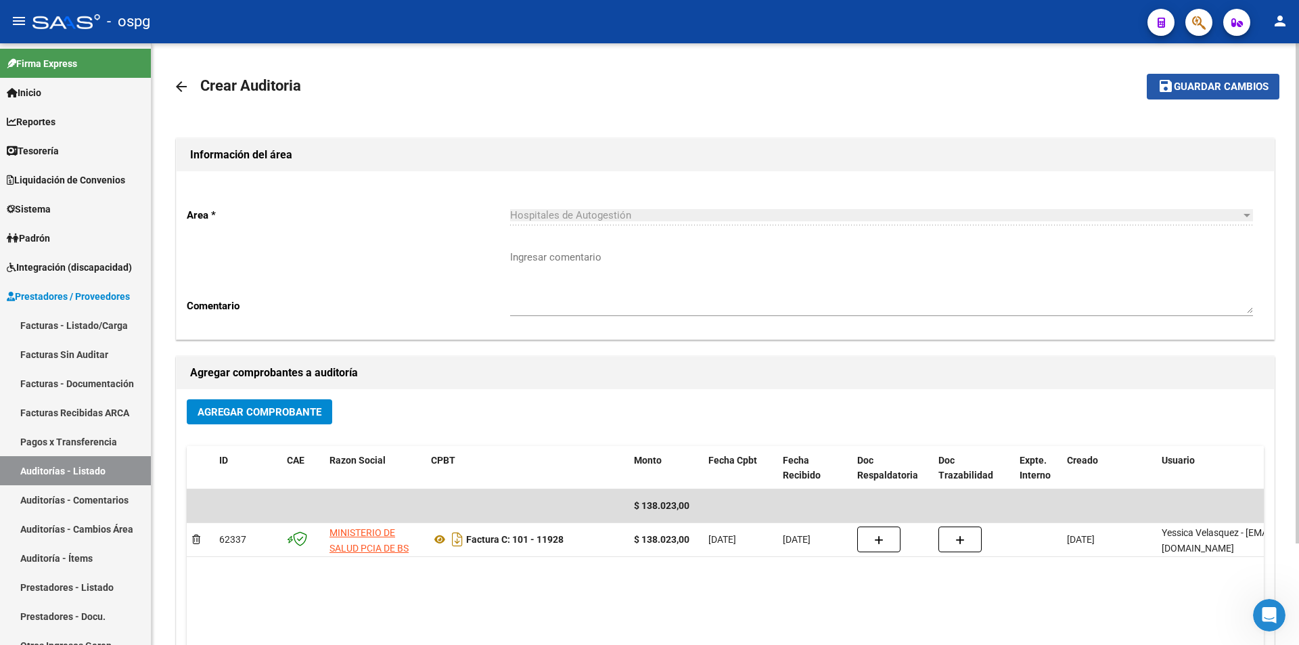
click at [1206, 76] on button "save Guardar cambios" at bounding box center [1213, 86] width 133 height 25
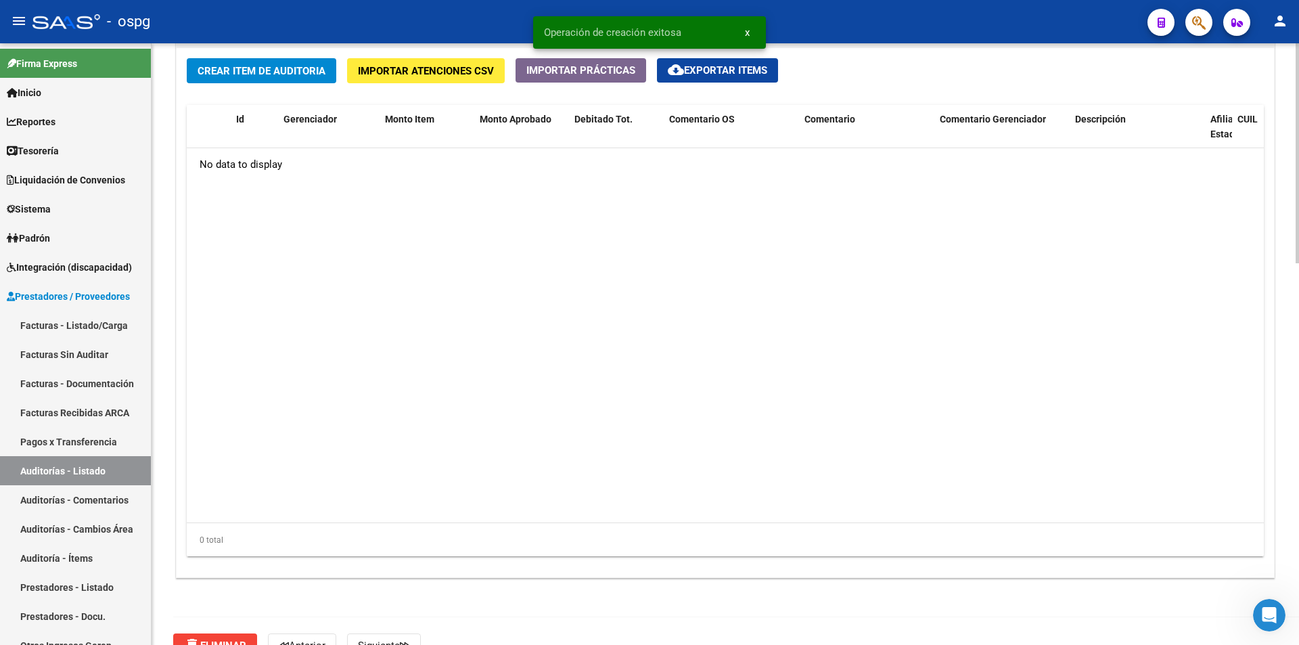
scroll to position [947, 0]
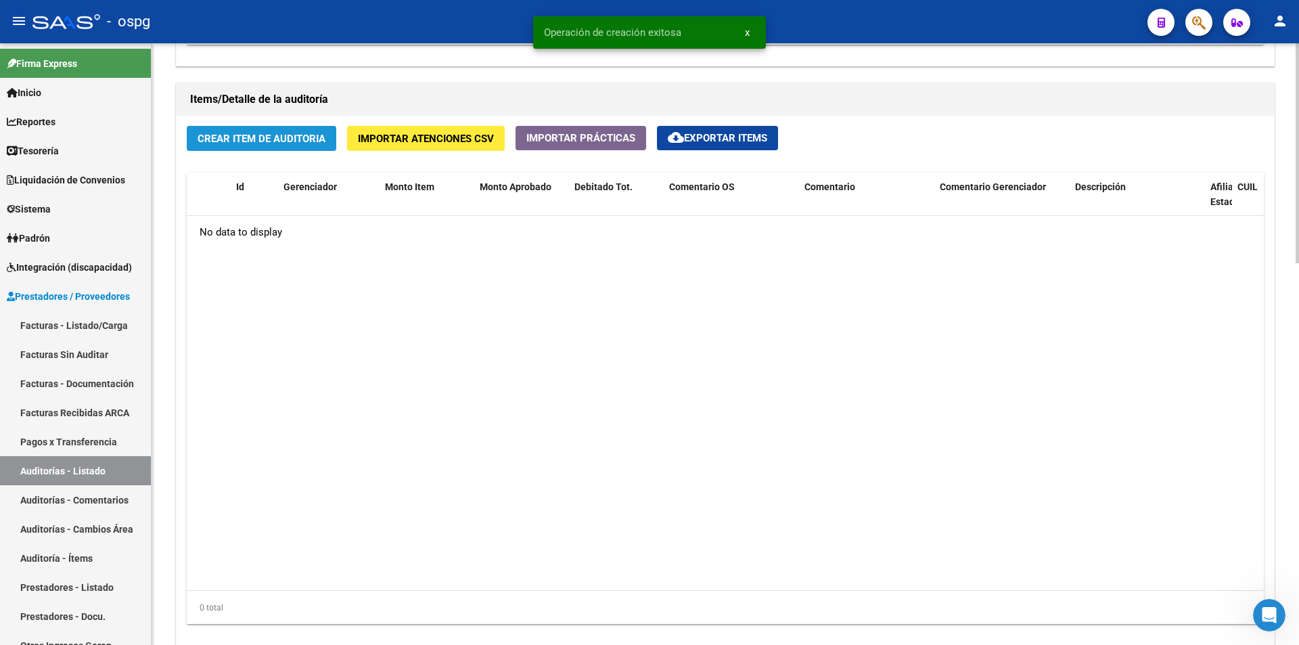
click at [294, 148] on button "Crear Item de Auditoria" at bounding box center [262, 138] width 150 height 25
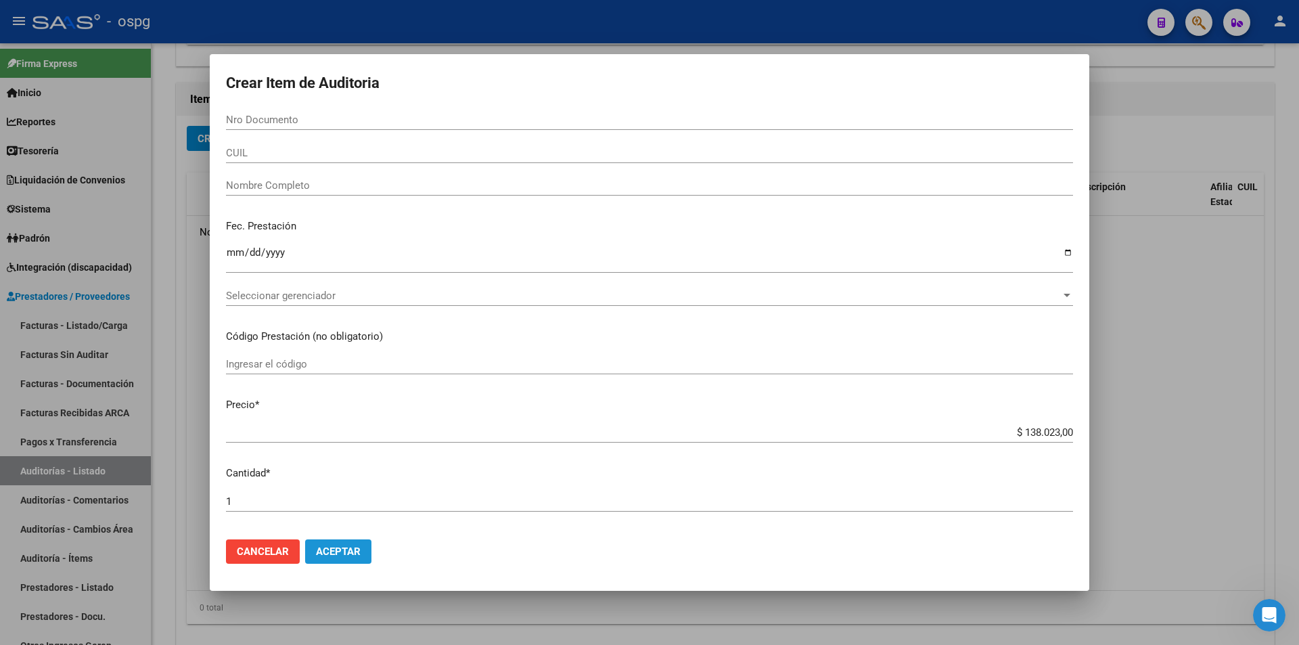
click at [323, 550] on span "Aceptar" at bounding box center [338, 551] width 45 height 12
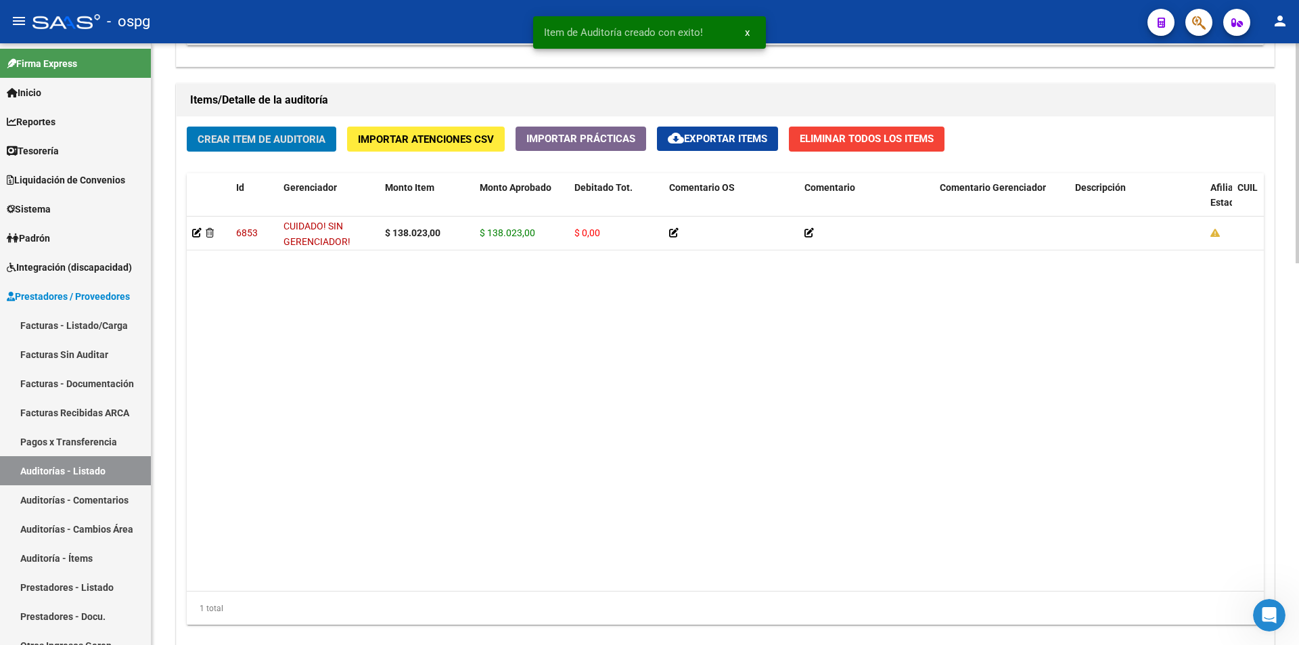
scroll to position [948, 0]
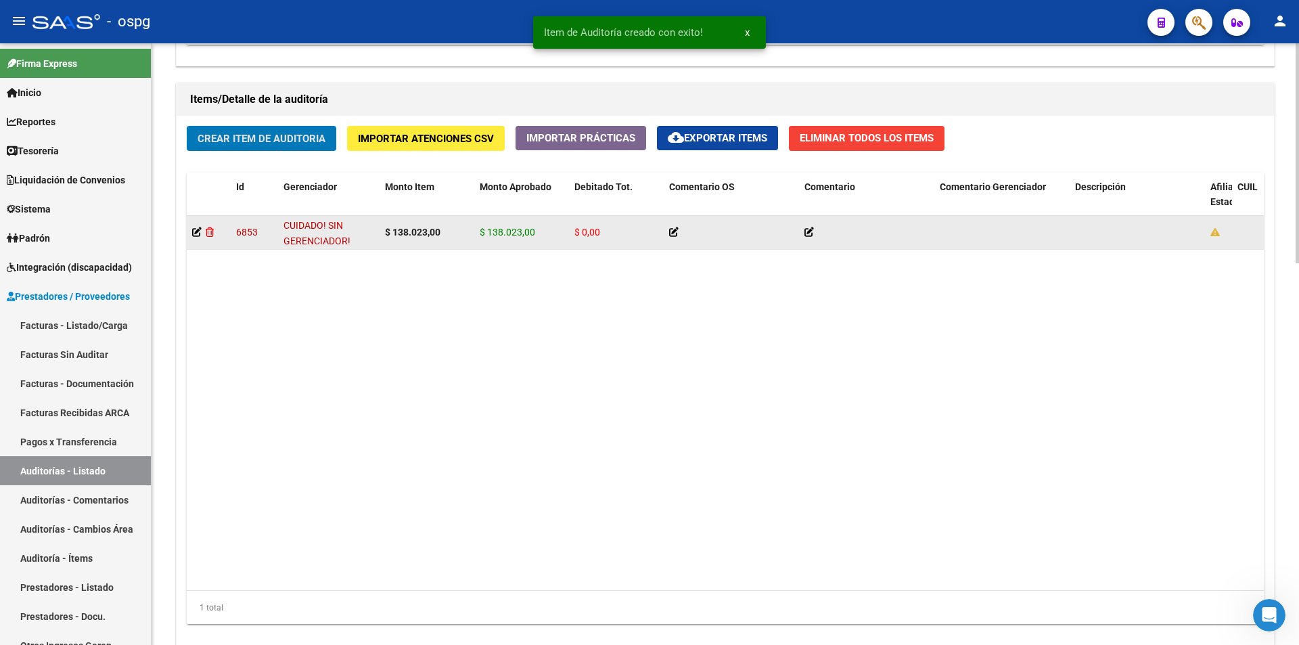
click at [208, 231] on icon at bounding box center [210, 231] width 8 height 9
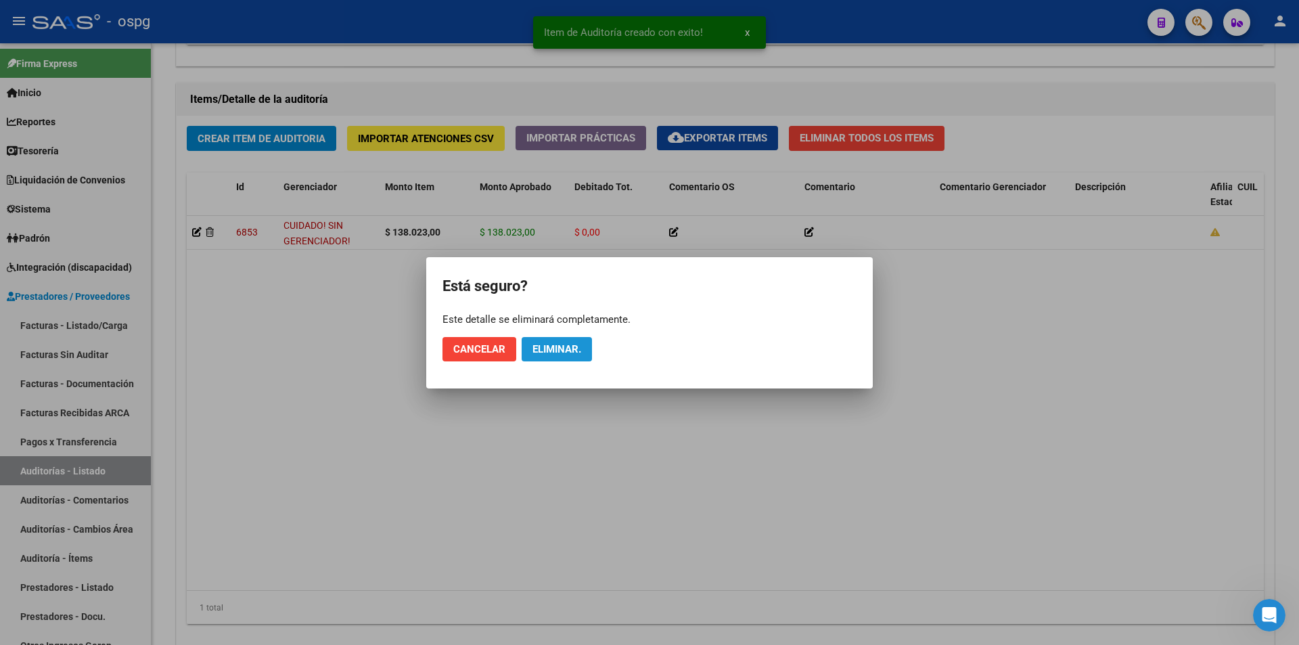
drag, startPoint x: 556, startPoint y: 355, endPoint x: 510, endPoint y: 290, distance: 80.2
click at [556, 355] on button "Eliminar." at bounding box center [557, 349] width 70 height 24
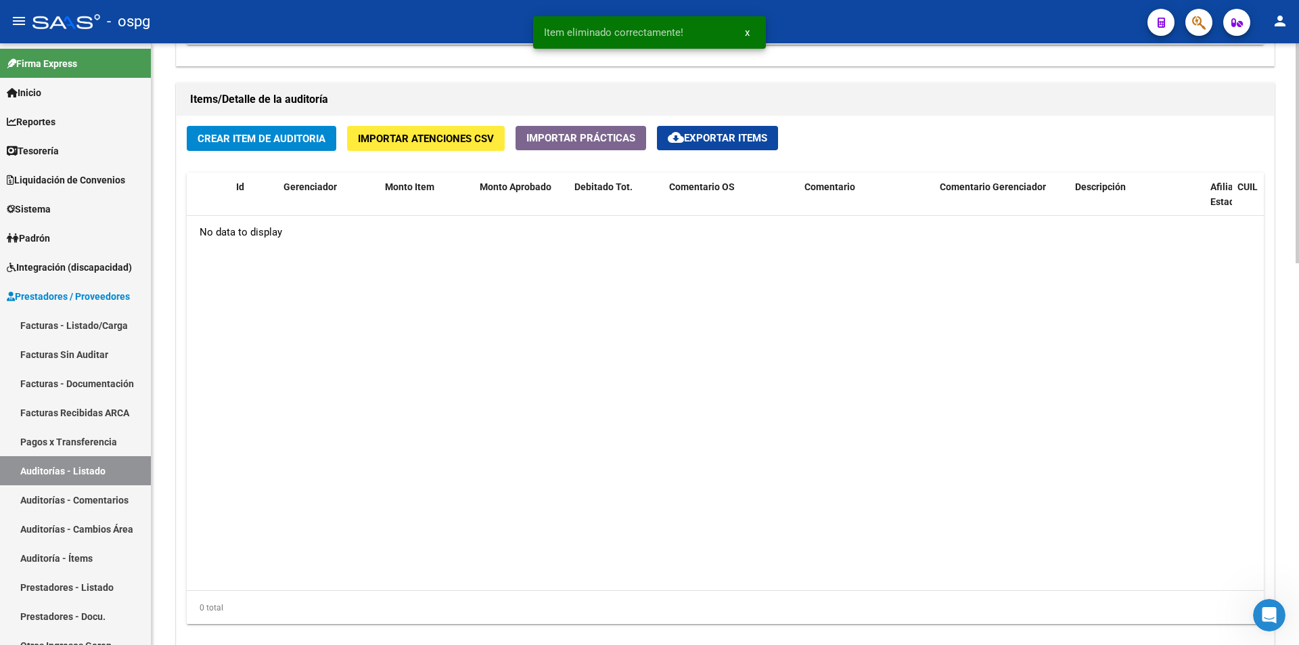
scroll to position [947, 0]
click at [417, 139] on span "Importar Atenciones CSV" at bounding box center [426, 139] width 136 height 12
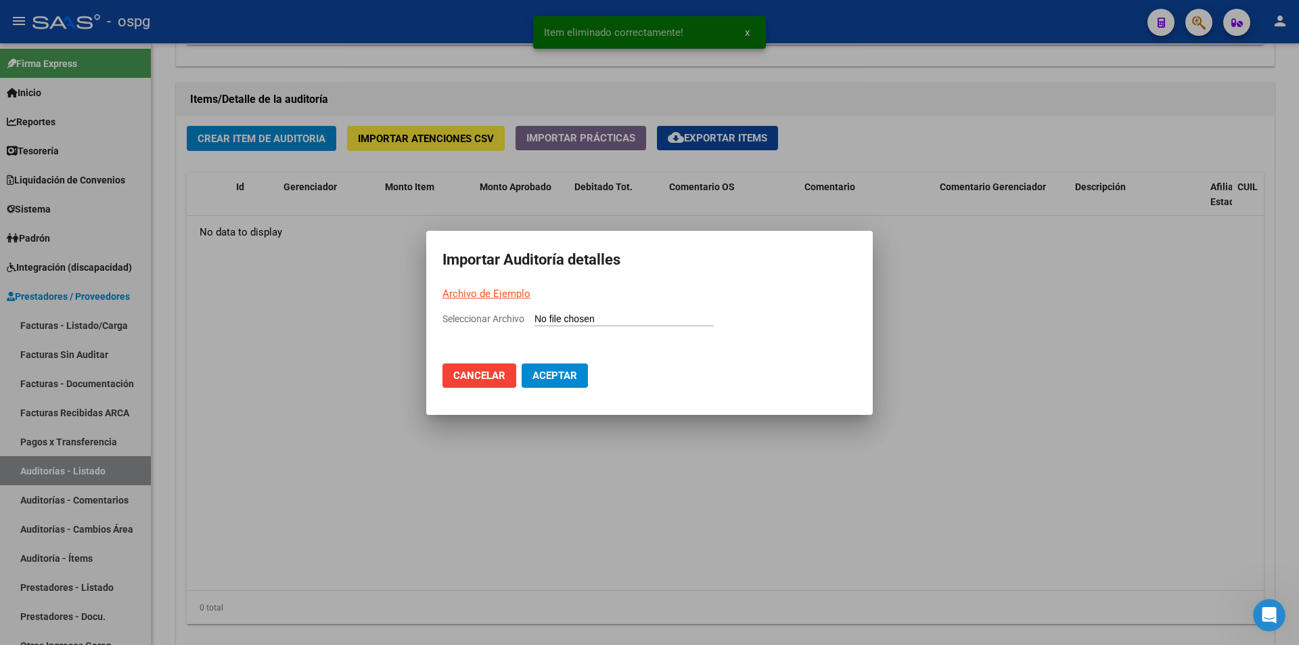
click at [494, 293] on link "Archivo de Ejemplo" at bounding box center [487, 294] width 88 height 12
click at [500, 376] on span "Cancelar" at bounding box center [479, 375] width 52 height 12
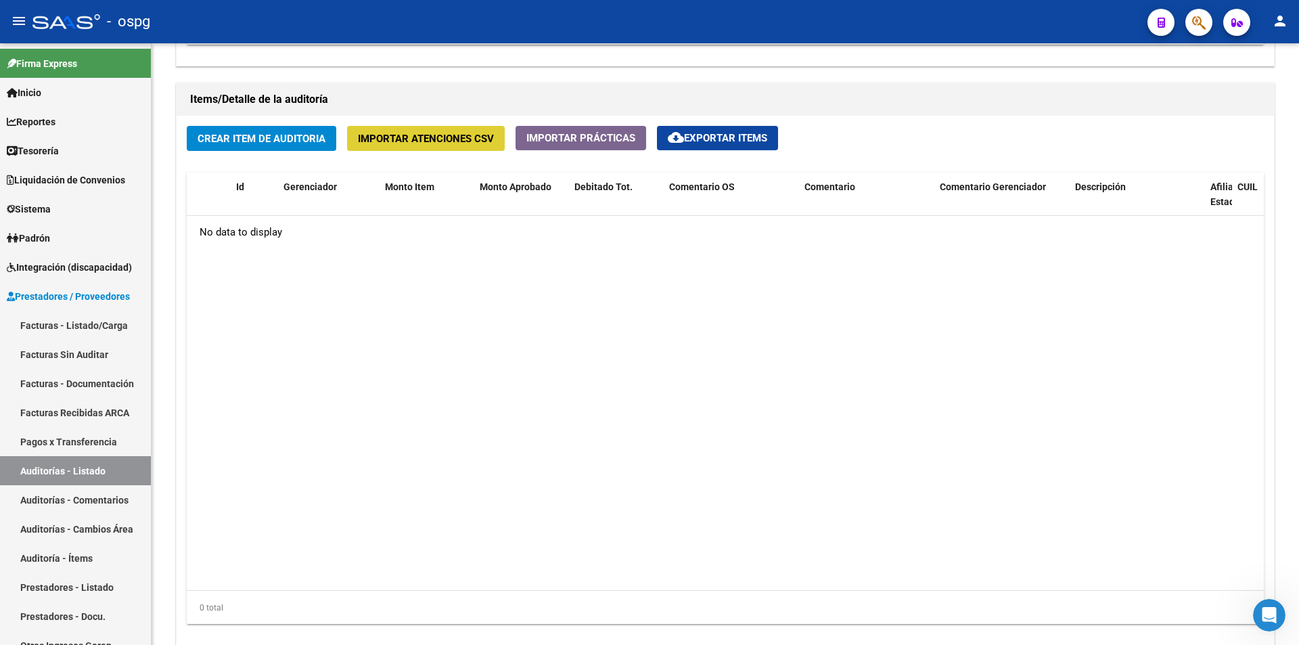
click at [305, 147] on button "Crear Item de Auditoria" at bounding box center [262, 138] width 150 height 25
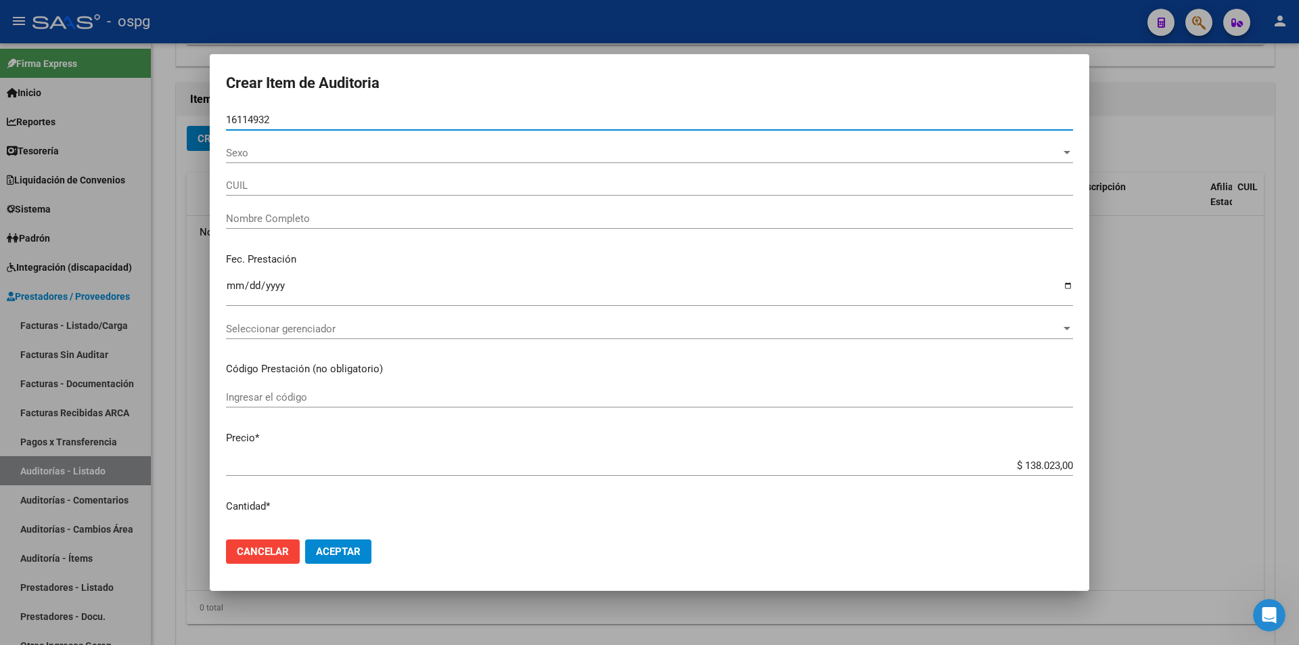
type input "16114932"
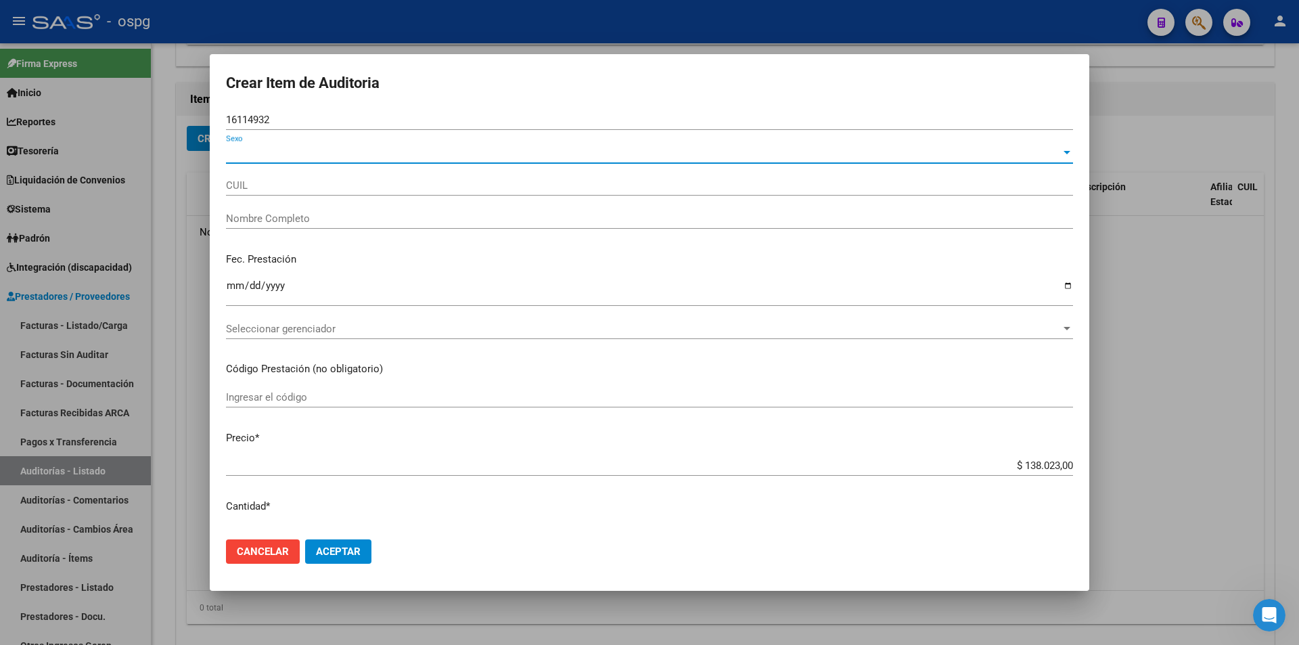
type input "20161149323"
type input "[PERSON_NAME]"
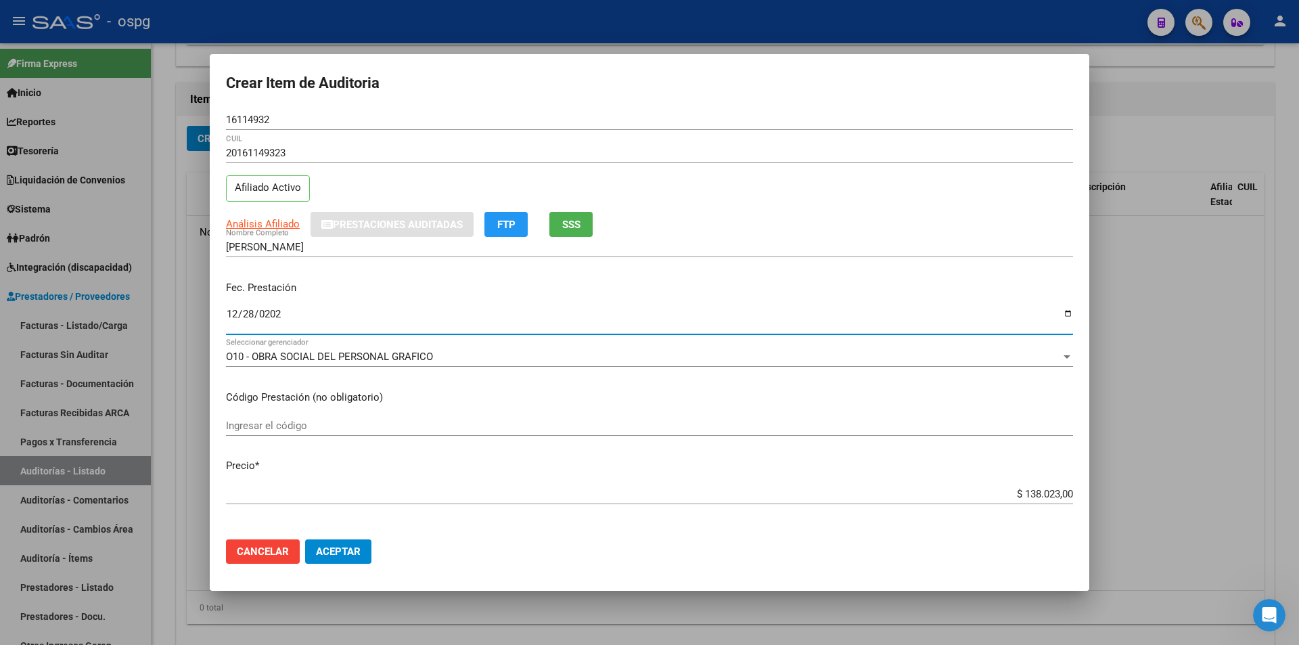
type input "[DATE]"
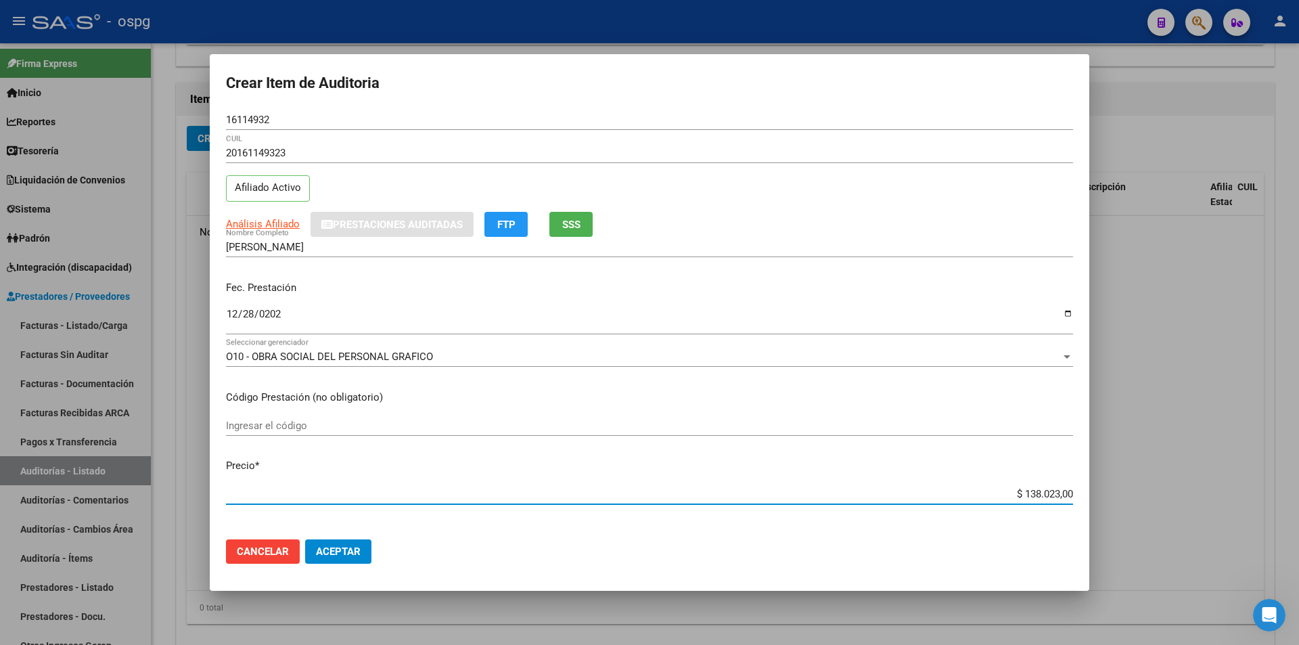
click at [279, 422] on input "Ingresar el código" at bounding box center [649, 426] width 847 height 12
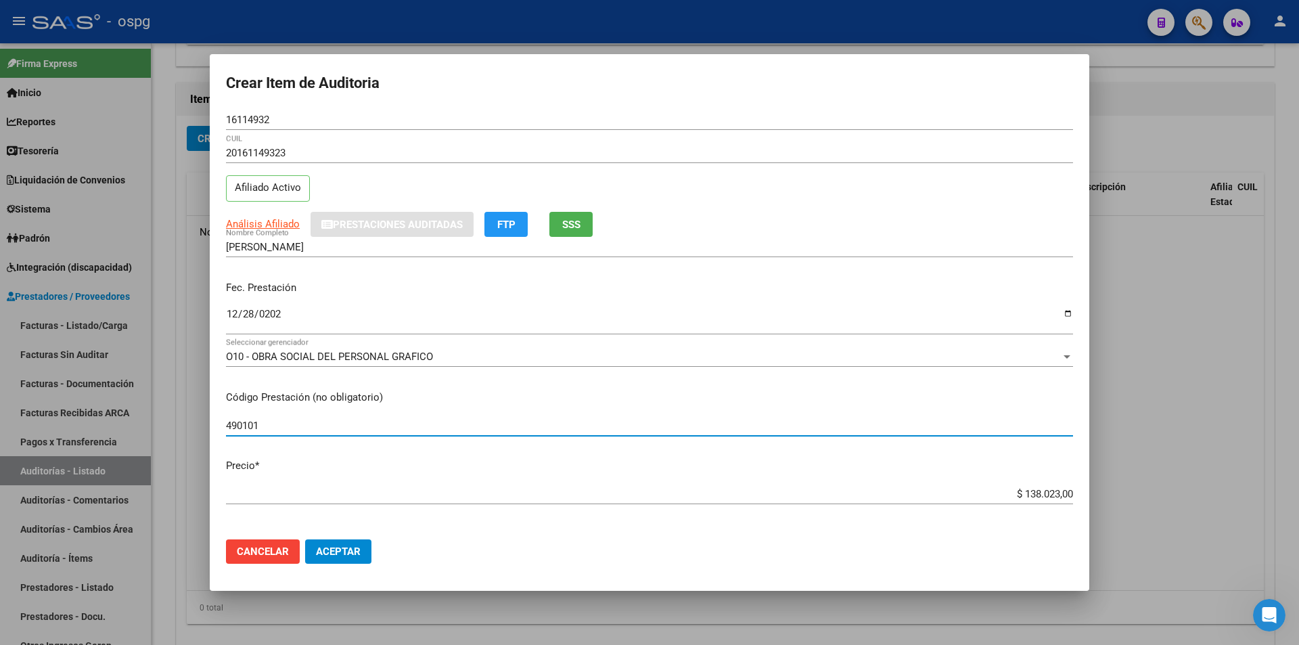
type input "490101"
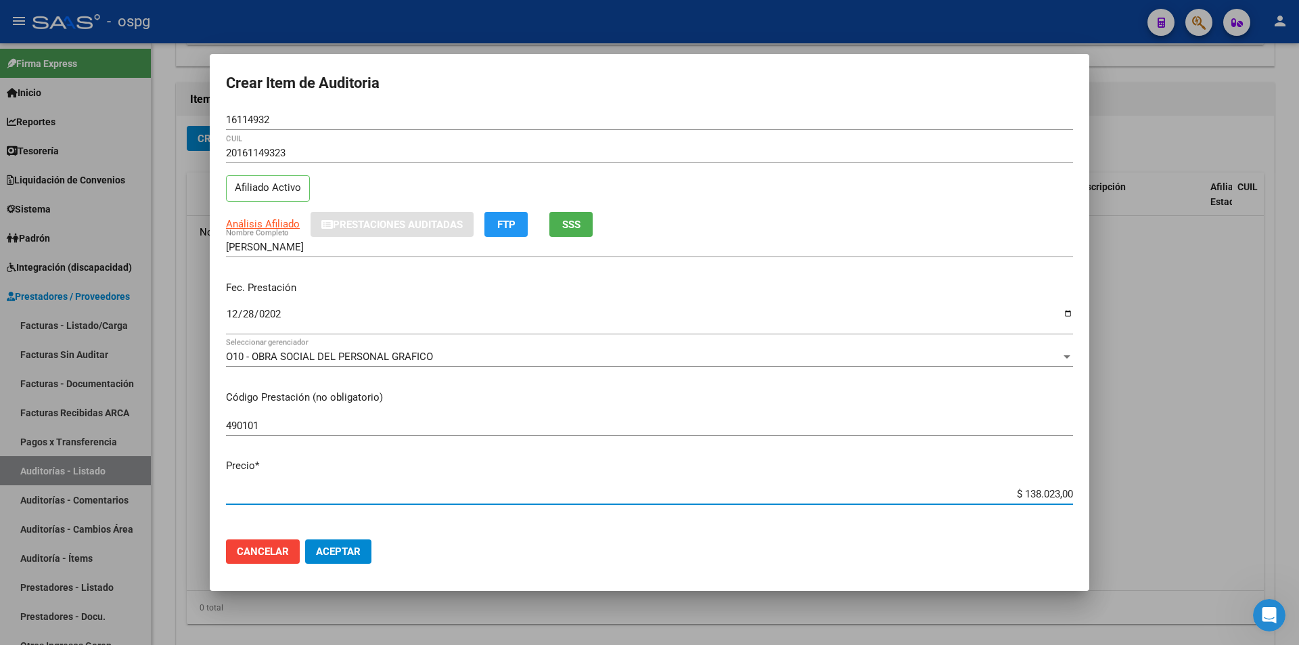
type input "$ 0,01"
type input "$ 0,11"
type input "$ 1,18"
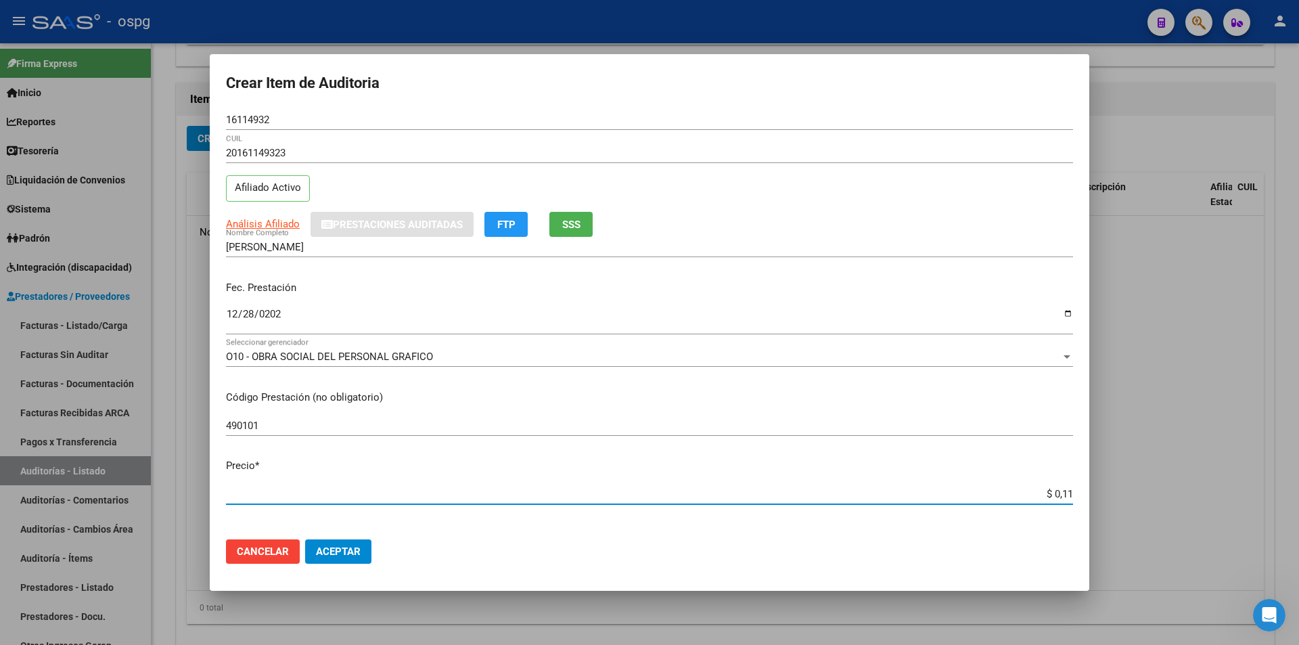
type input "$ 1,18"
type input "$ 11,88"
type input "$ 118,89"
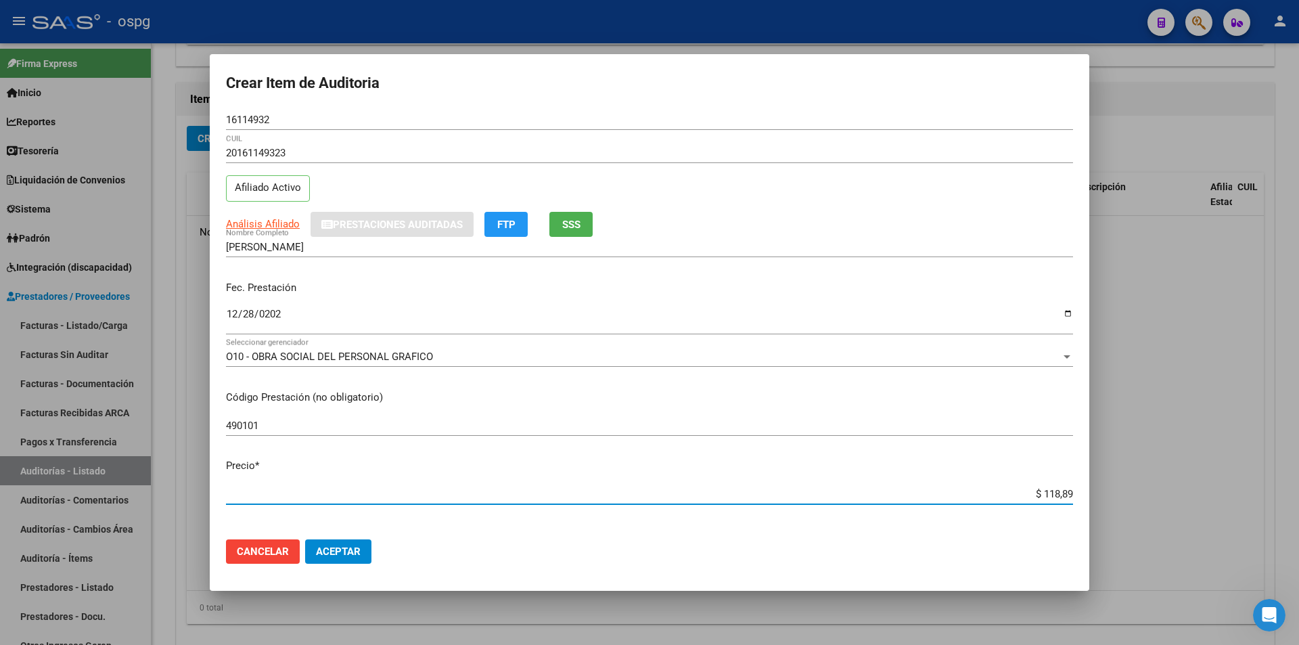
type input "$ 1.188,90"
type input "$ 11.889,00"
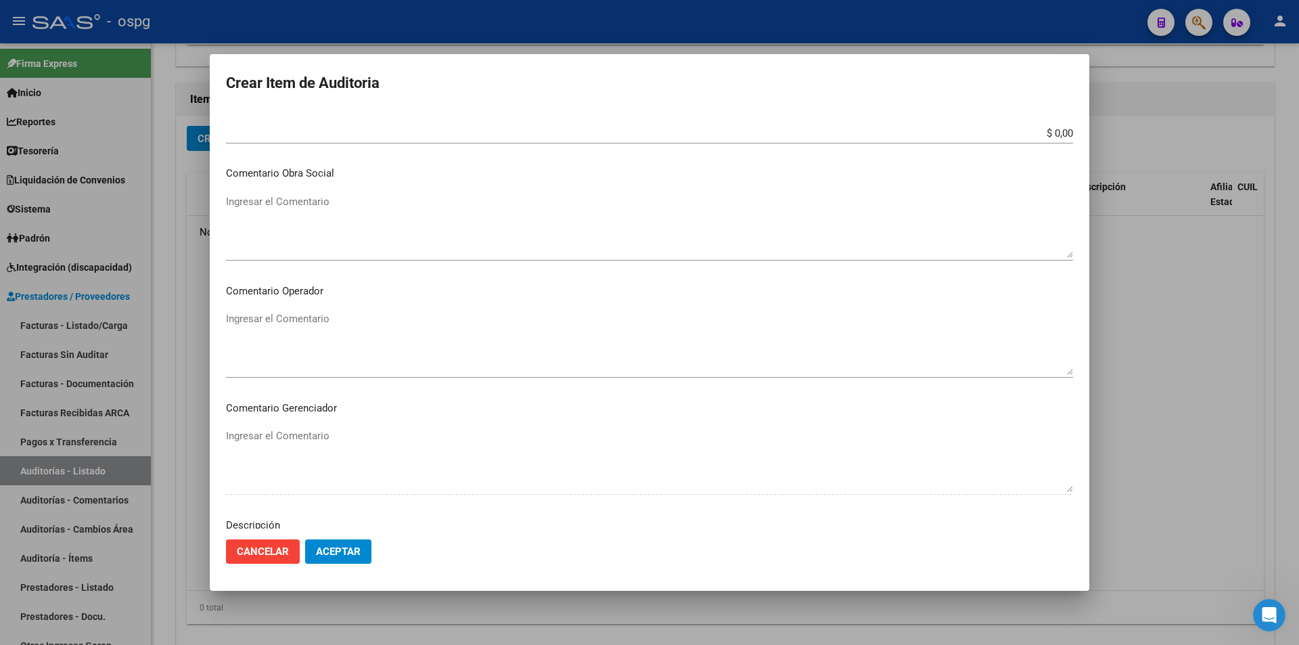
scroll to position [800, 0]
click at [305, 539] on button "Aceptar" at bounding box center [338, 551] width 66 height 24
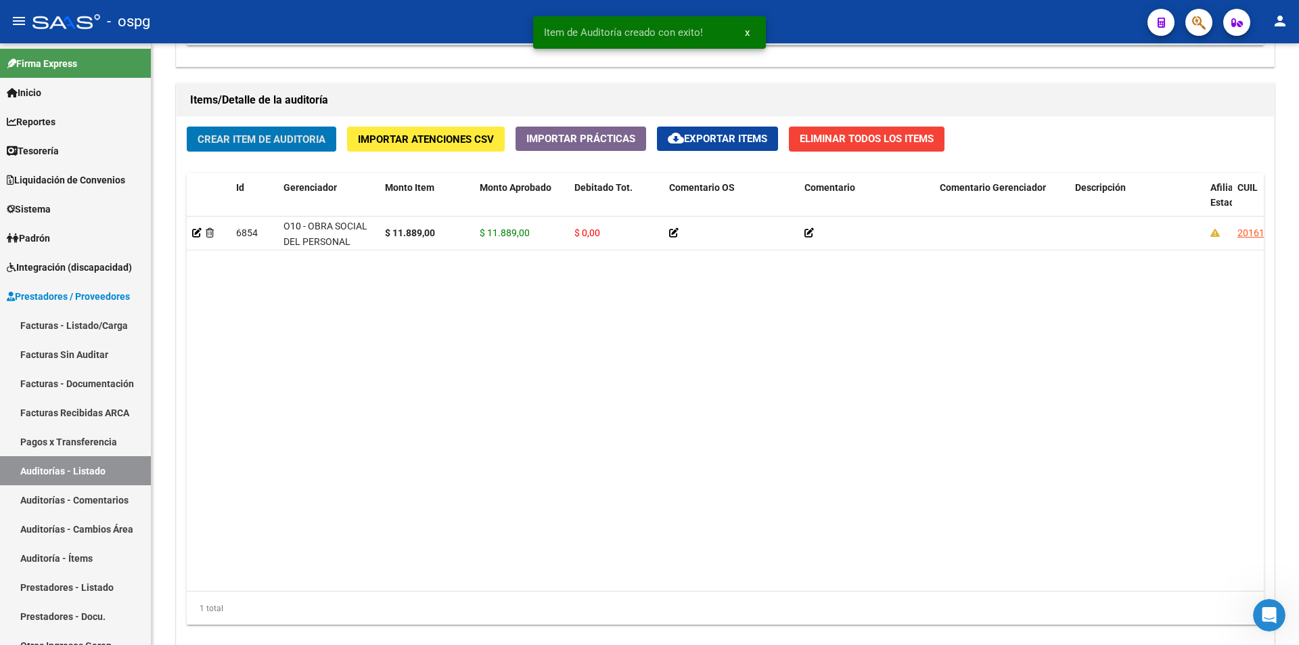
scroll to position [948, 0]
click at [187, 126] on button "Crear Item de Auditoria" at bounding box center [262, 138] width 150 height 25
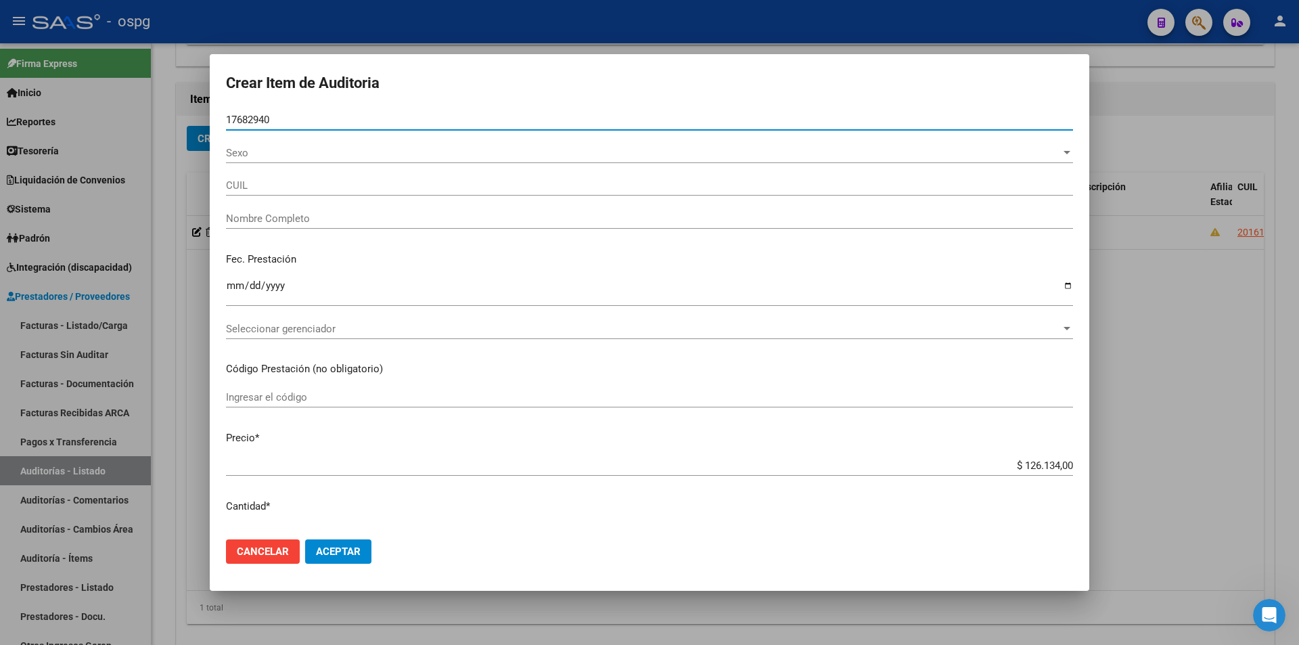
type input "17682940"
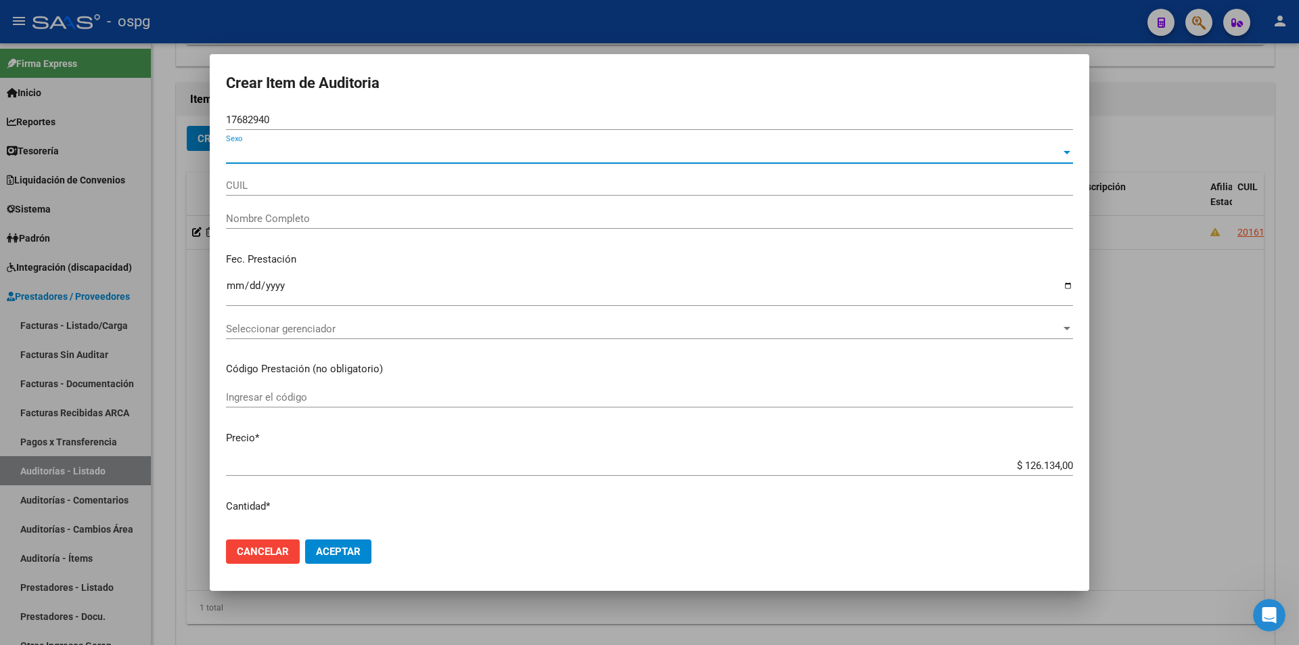
type input "27176829406"
type input "[PERSON_NAME] [PERSON_NAME]"
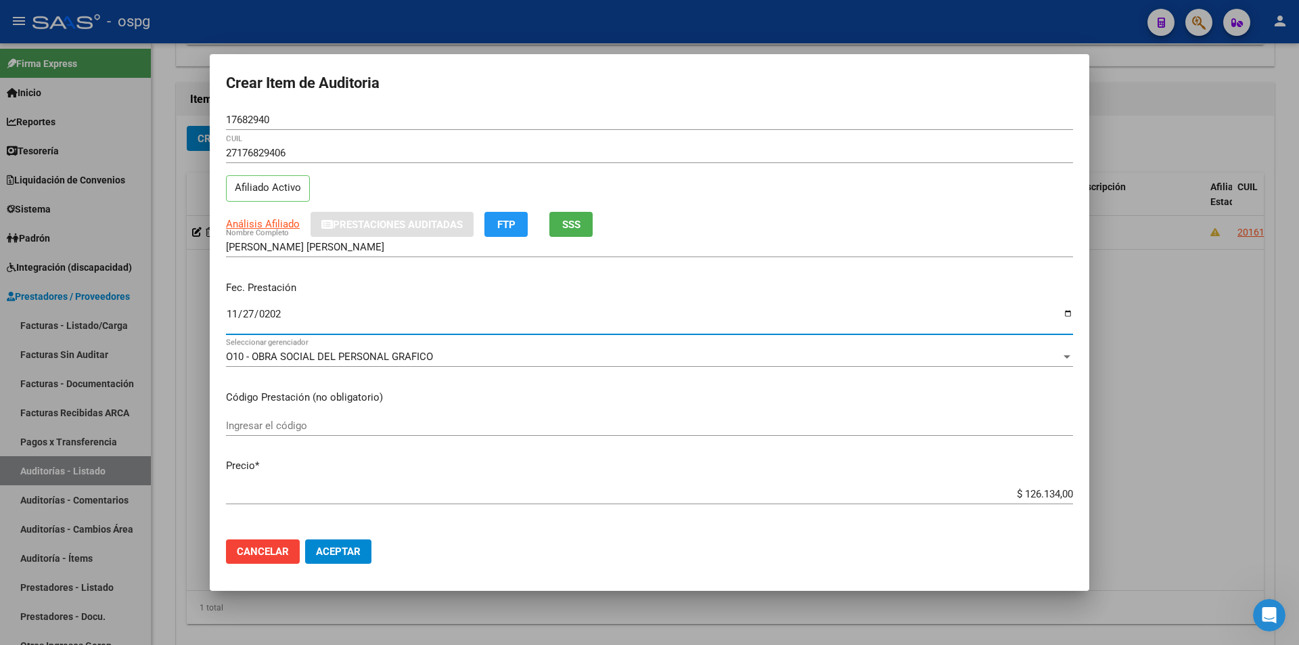
type input "[DATE]"
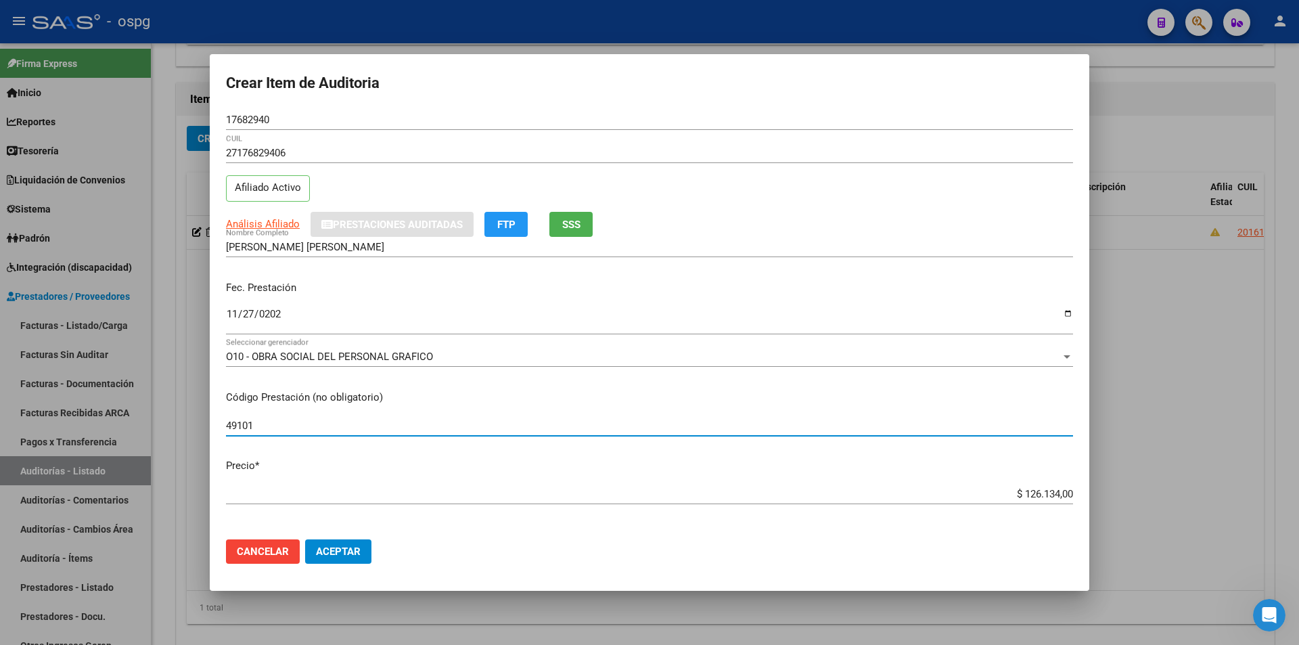
type input "49101"
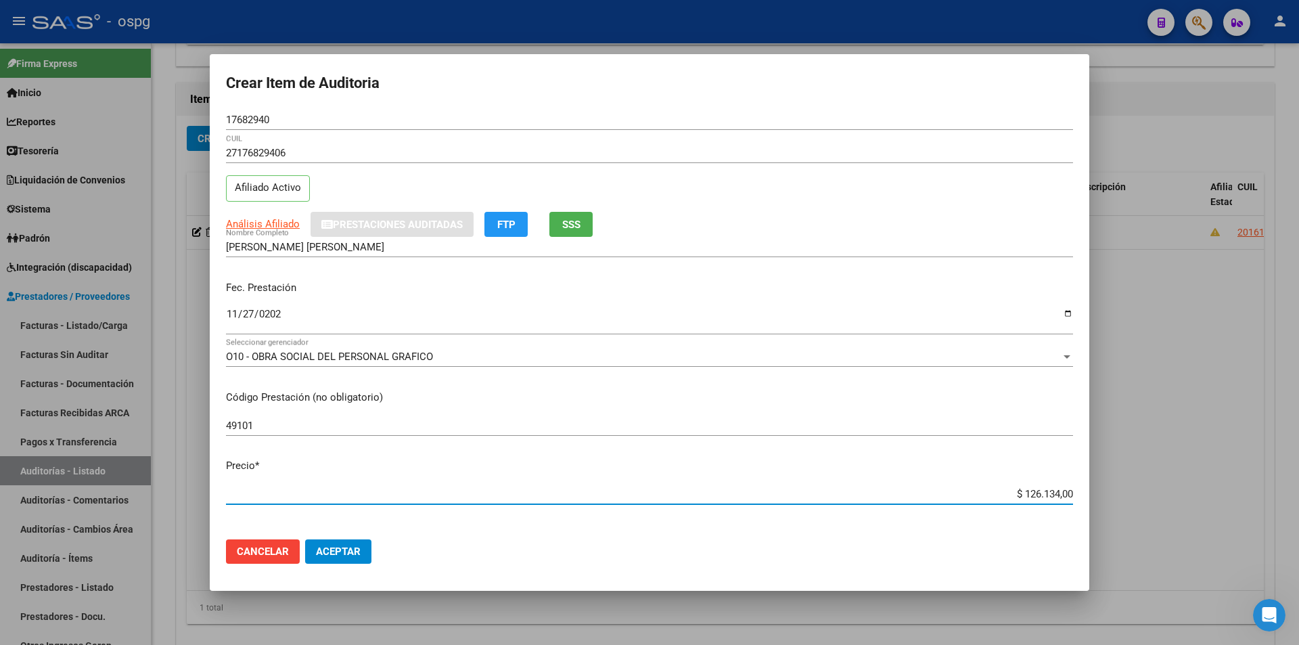
type input "$ 0,01"
type input "$ 0,11"
type input "$ 1,18"
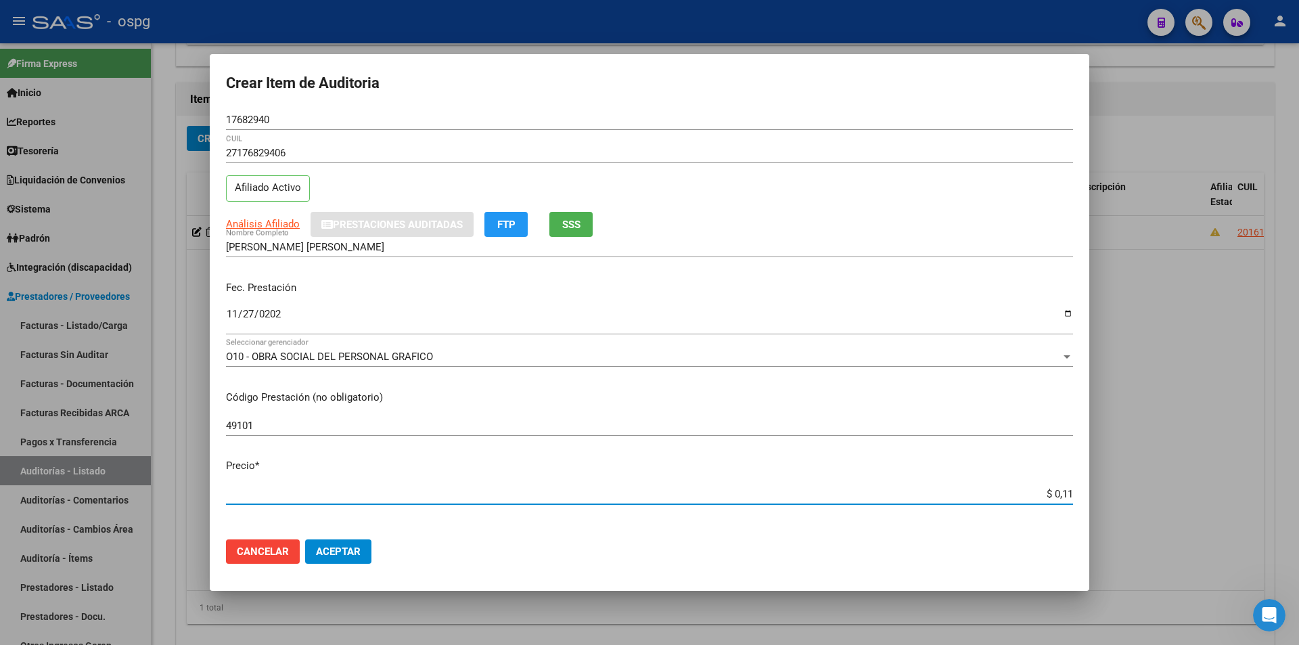
type input "$ 1,18"
type input "$ 11,88"
type input "$ 118,89"
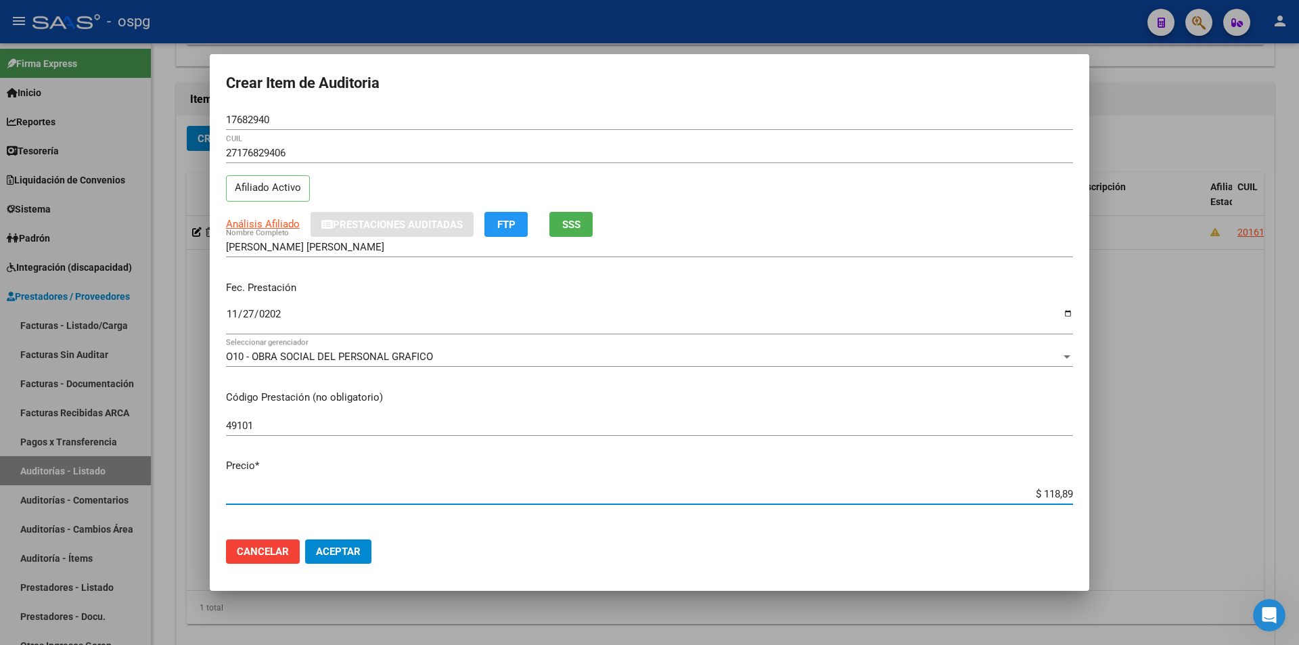
type input "$ 1.188,90"
type input "$ 11.889,00"
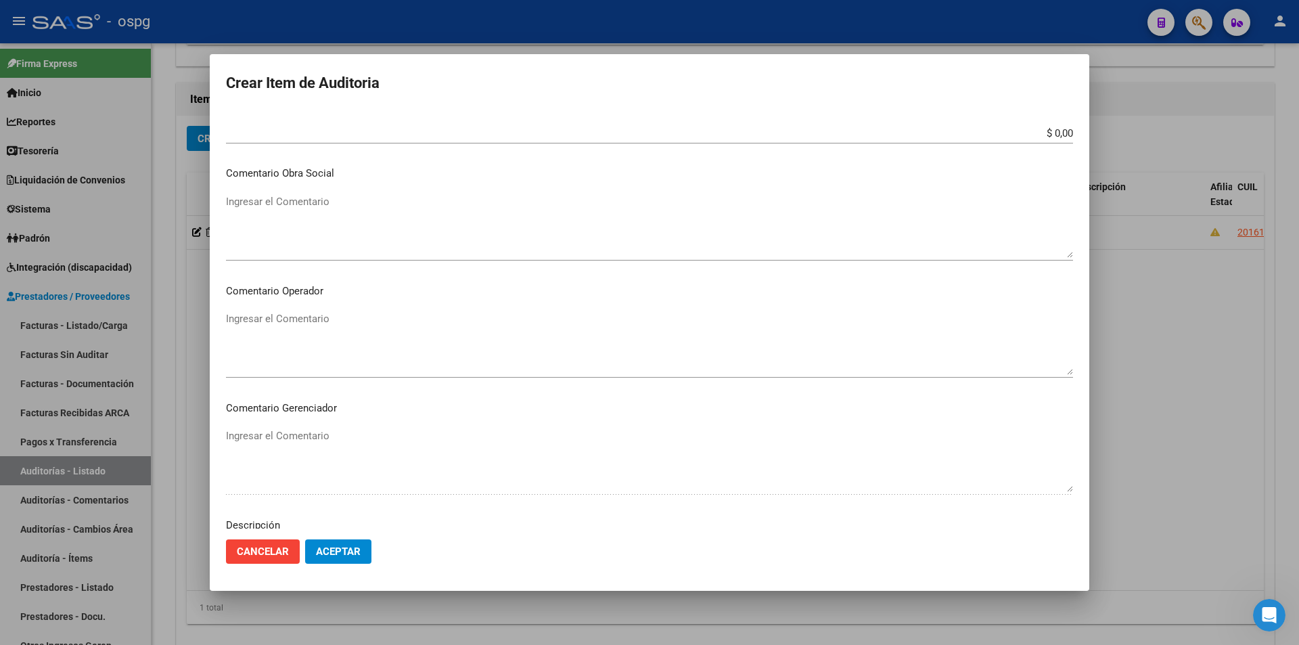
scroll to position [800, 0]
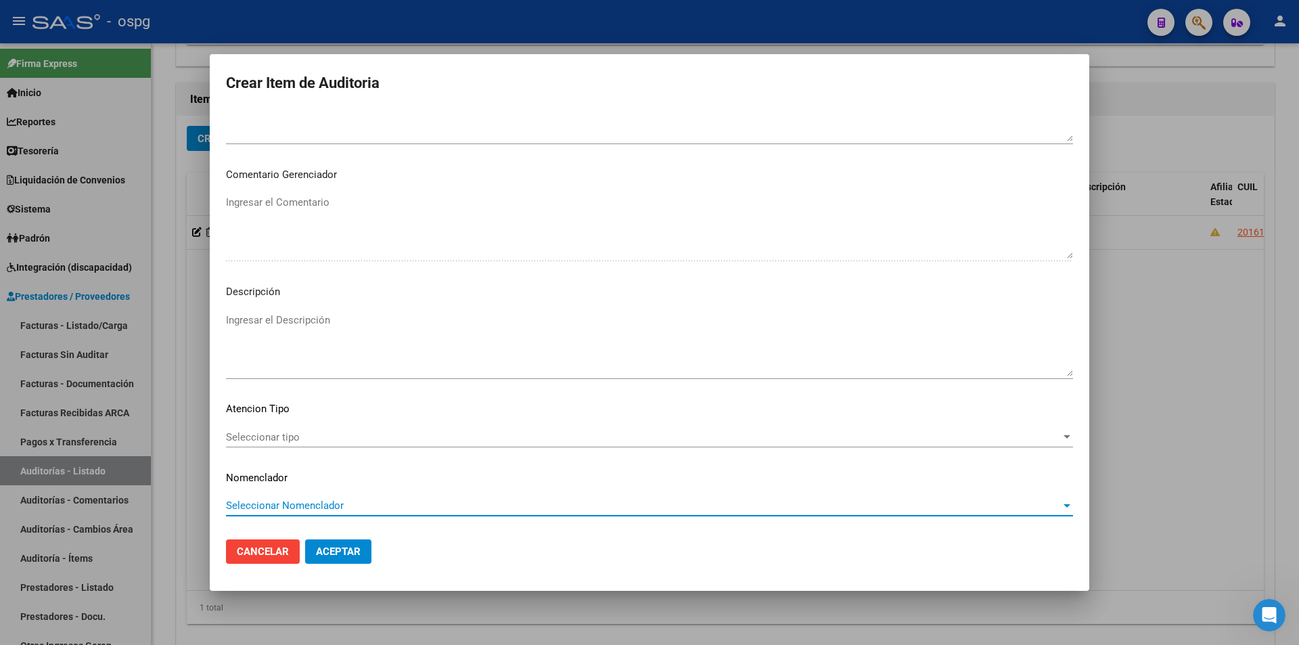
click at [272, 430] on div "Seleccionar tipo Seleccionar tipo" at bounding box center [649, 437] width 847 height 20
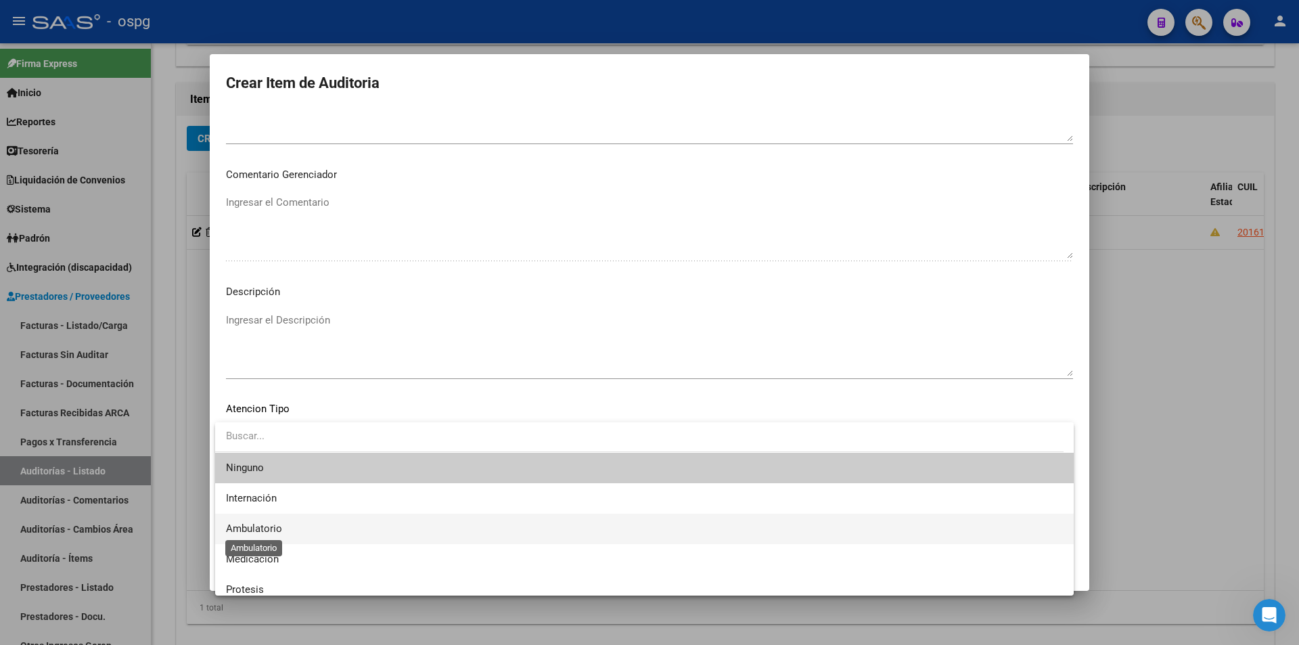
click at [257, 522] on span "Ambulatorio" at bounding box center [254, 528] width 56 height 12
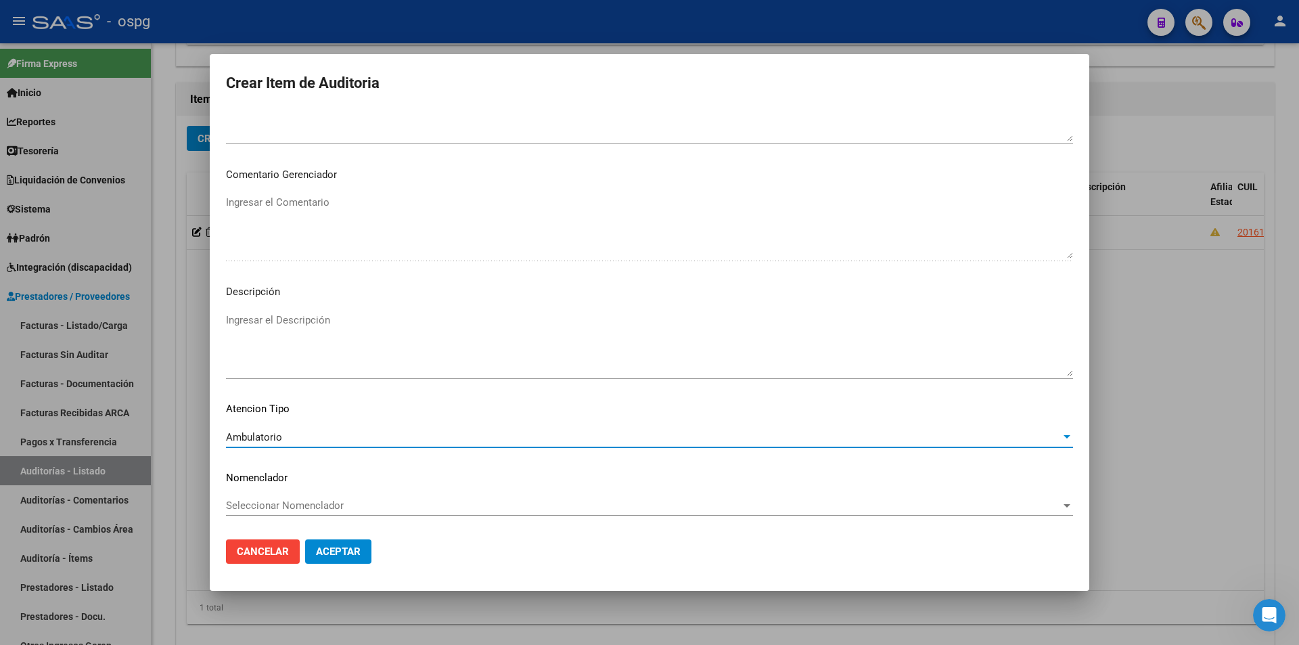
click at [325, 547] on span "Aceptar" at bounding box center [338, 551] width 45 height 12
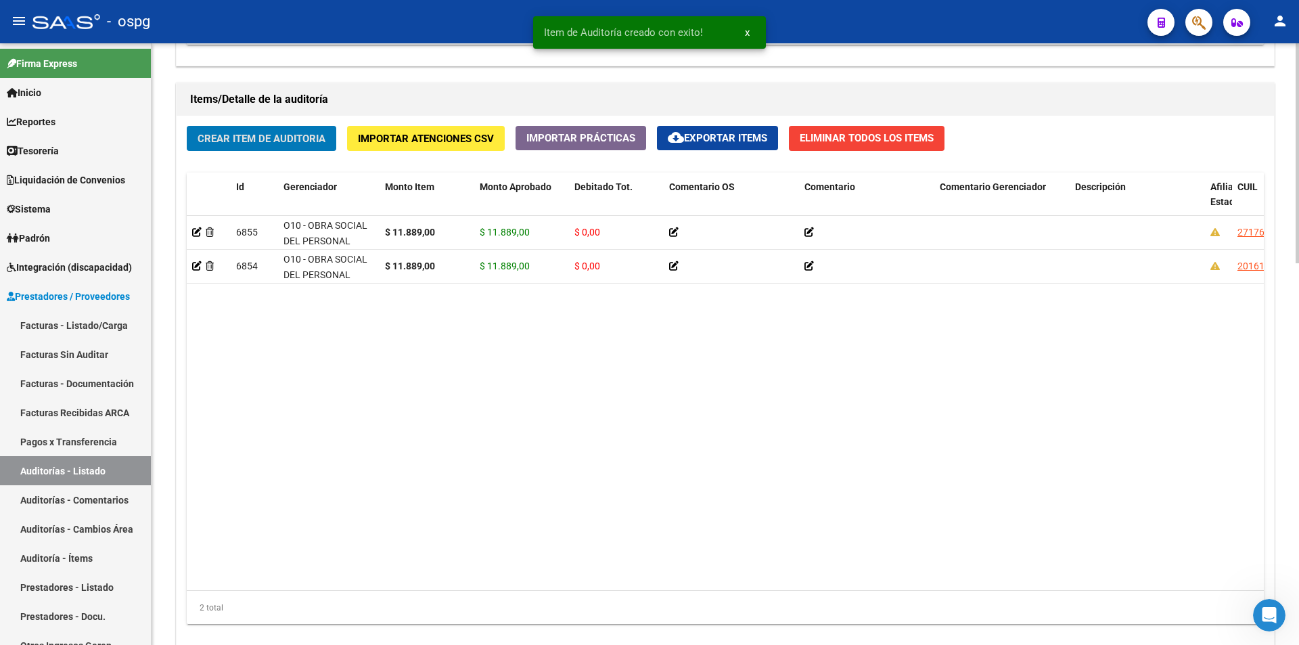
click at [187, 126] on button "Crear Item de Auditoria" at bounding box center [262, 138] width 150 height 25
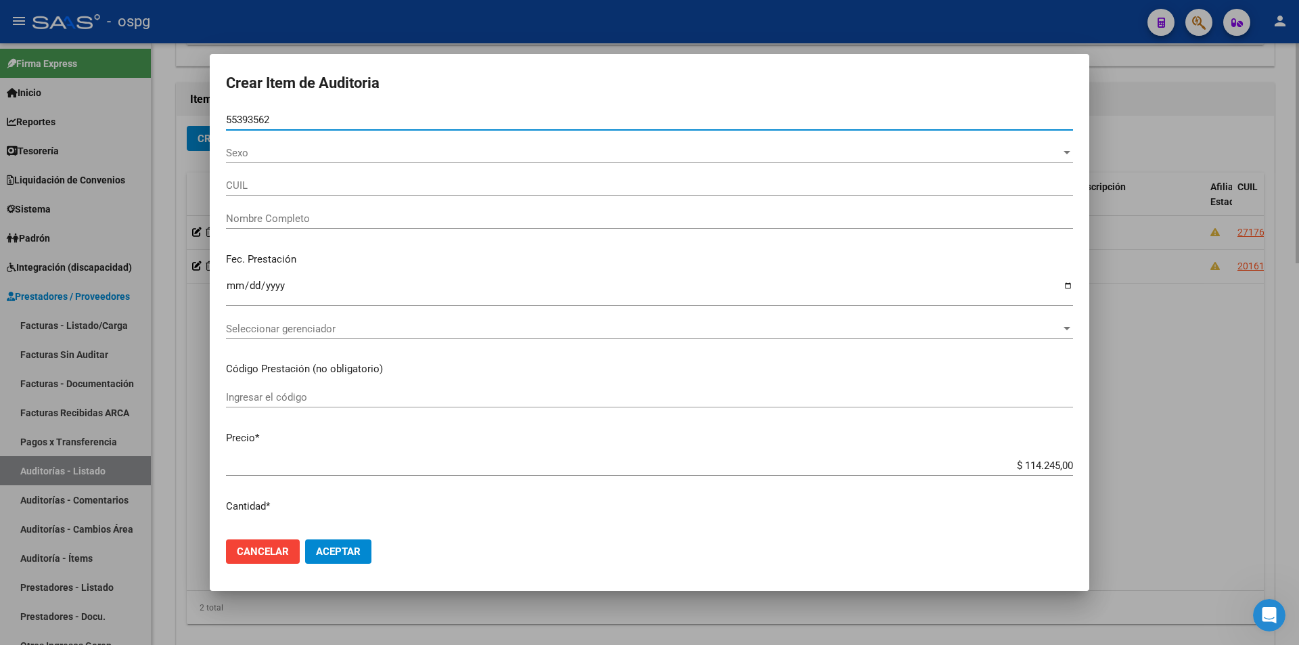
type input "55393562"
type input "20553935629"
type input "[PERSON_NAME]"
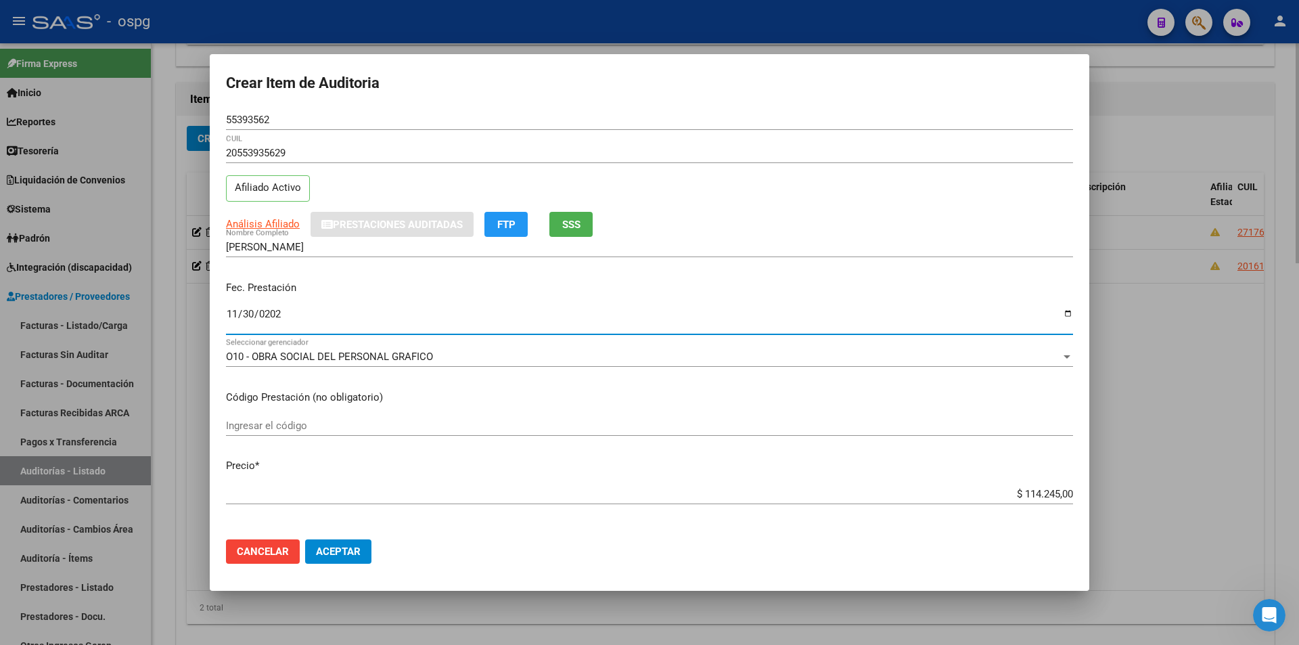
type input "[DATE]"
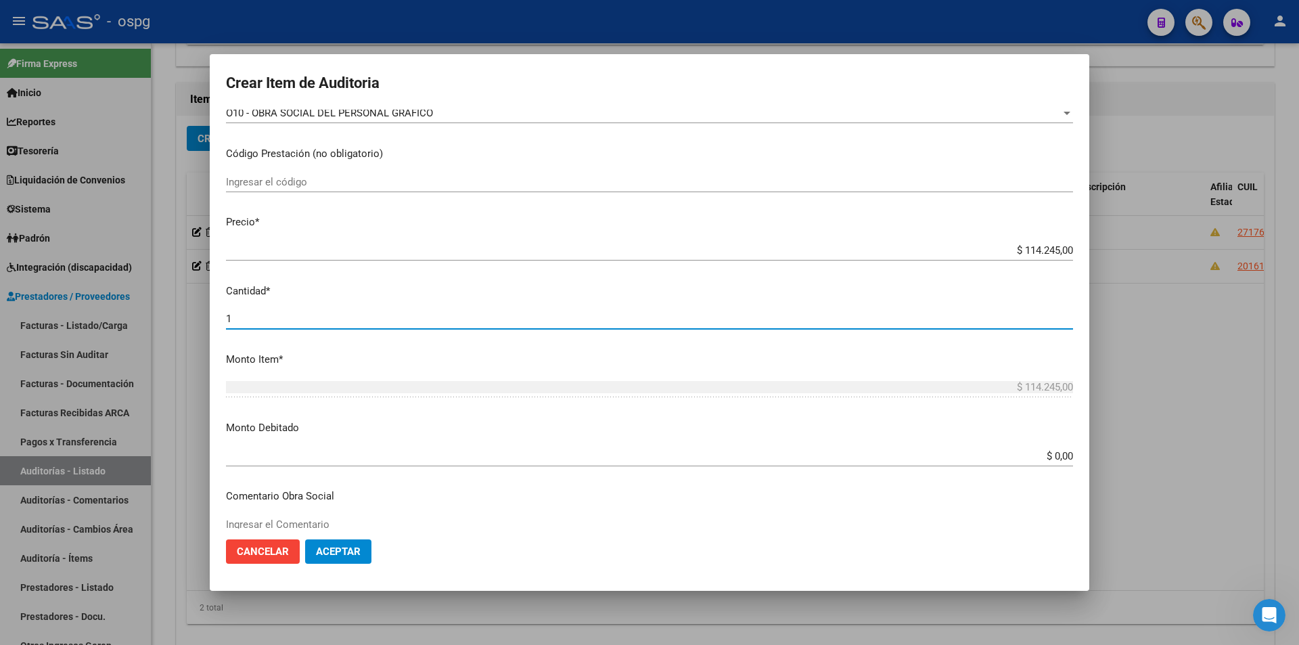
click at [271, 181] on input "Ingresar el código" at bounding box center [649, 182] width 847 height 12
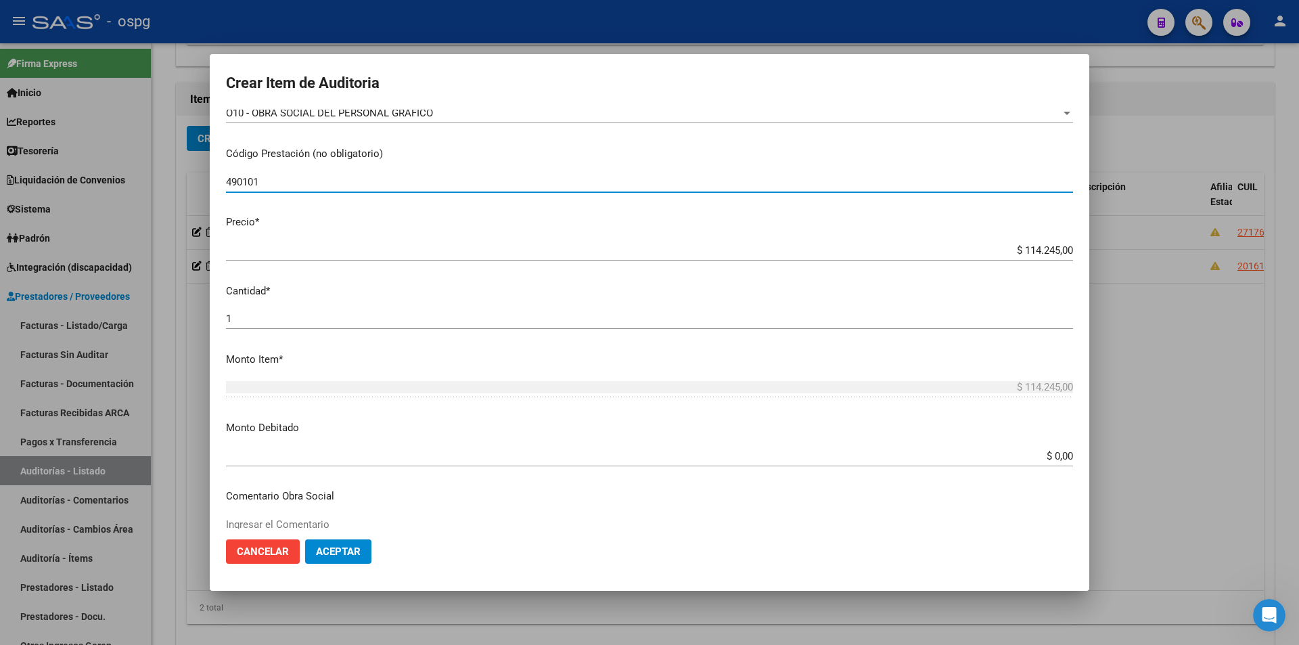
type input "490101"
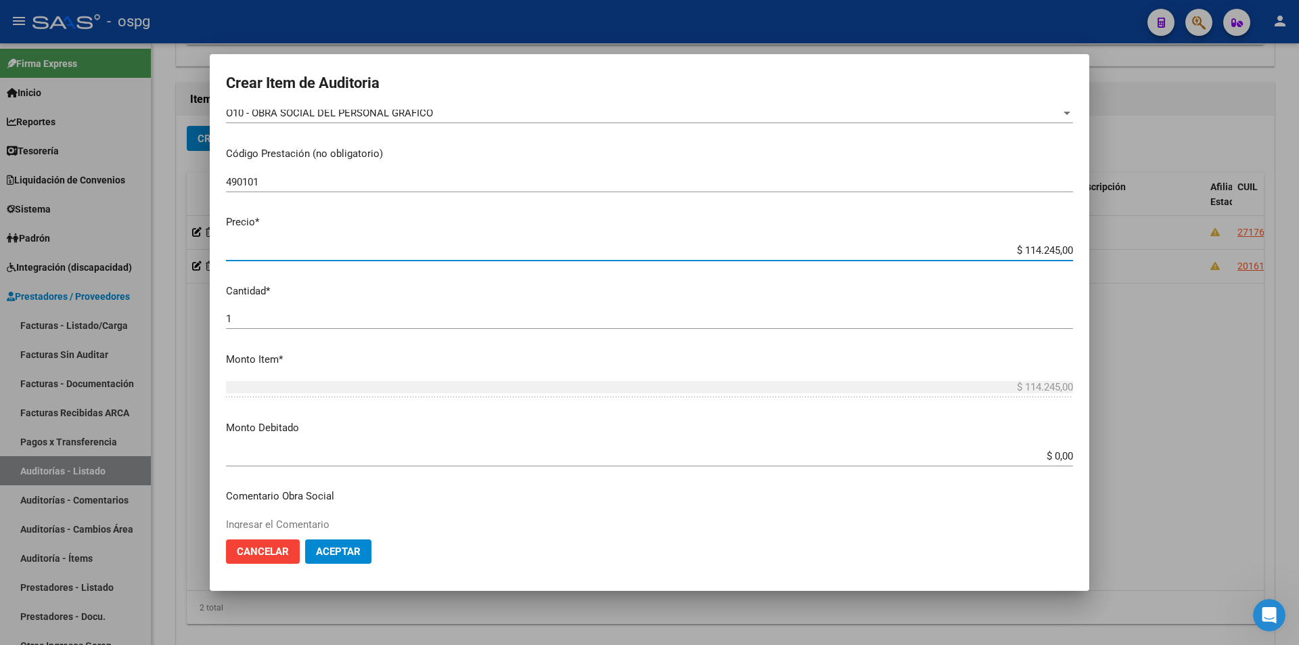
type input "$ 0,01"
type input "$ 0,11"
type input "$ 1,18"
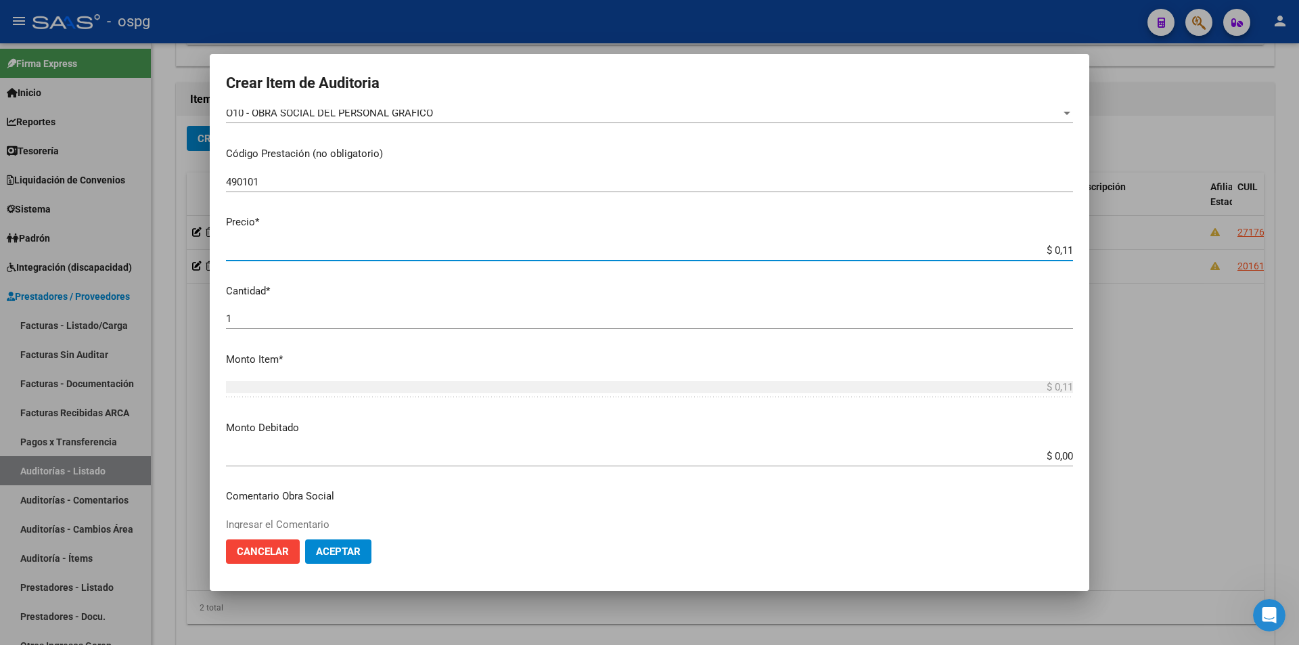
type input "$ 1,18"
type input "$ 11,88"
type input "$ 118,89"
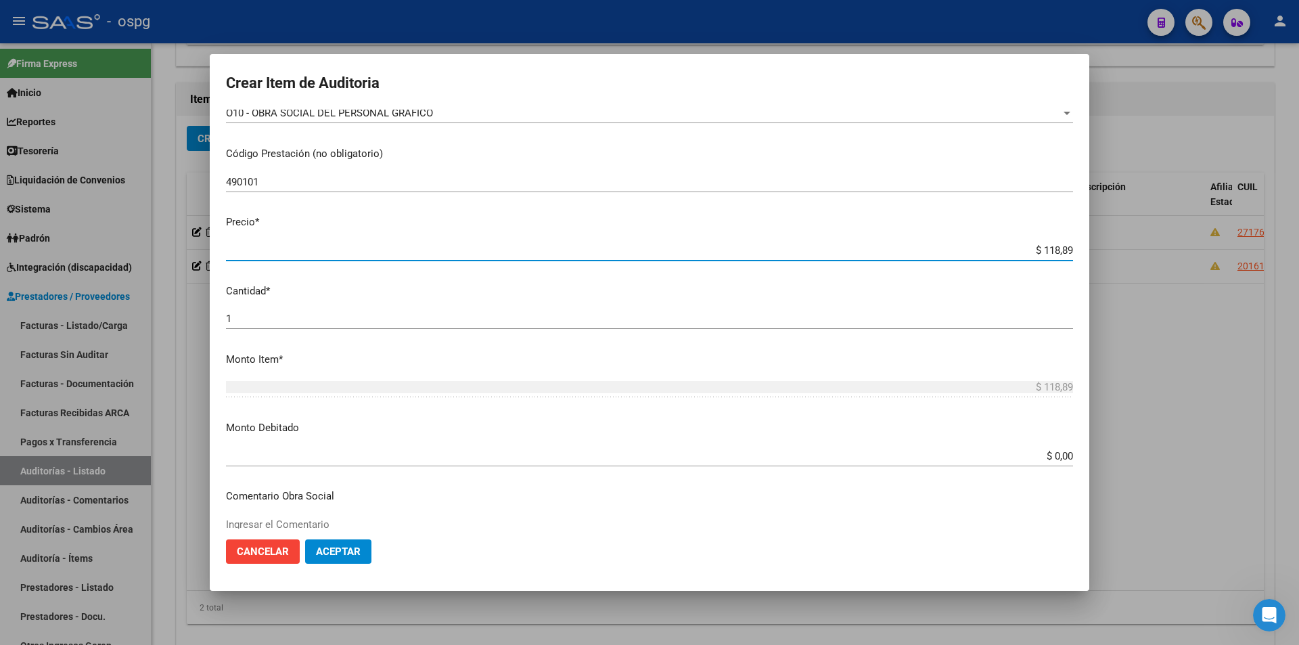
type input "$ 1.188,90"
type input "$ 11.889,00"
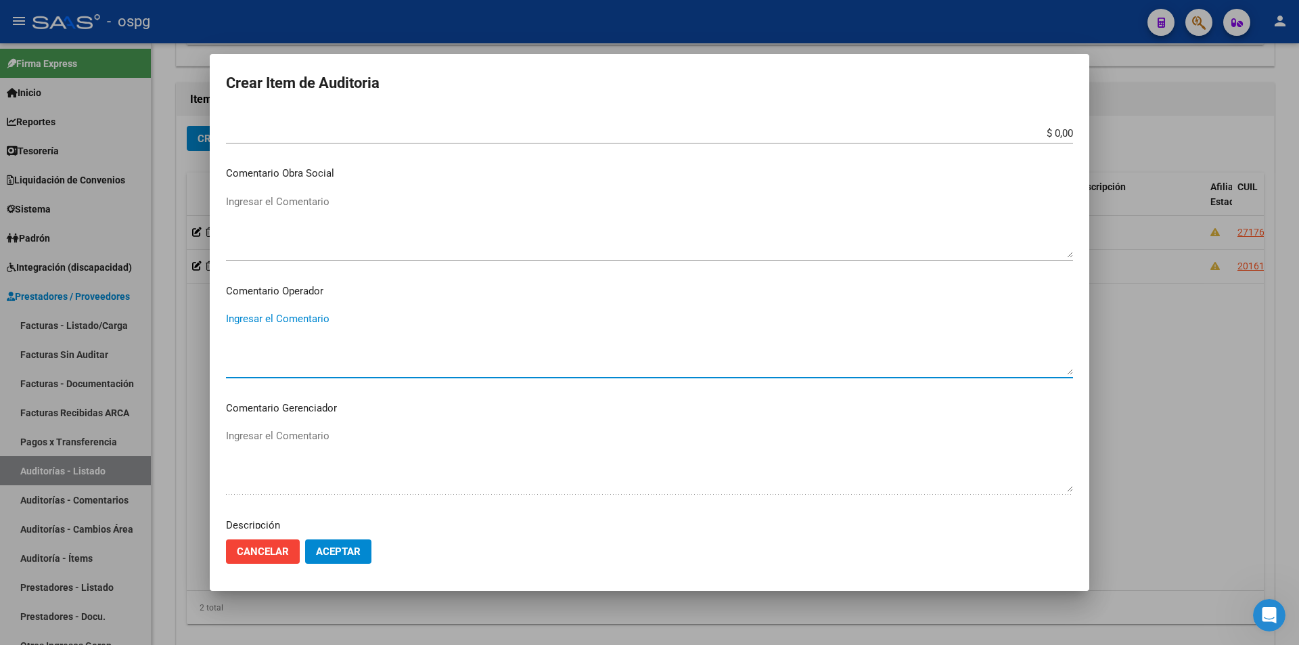
scroll to position [800, 0]
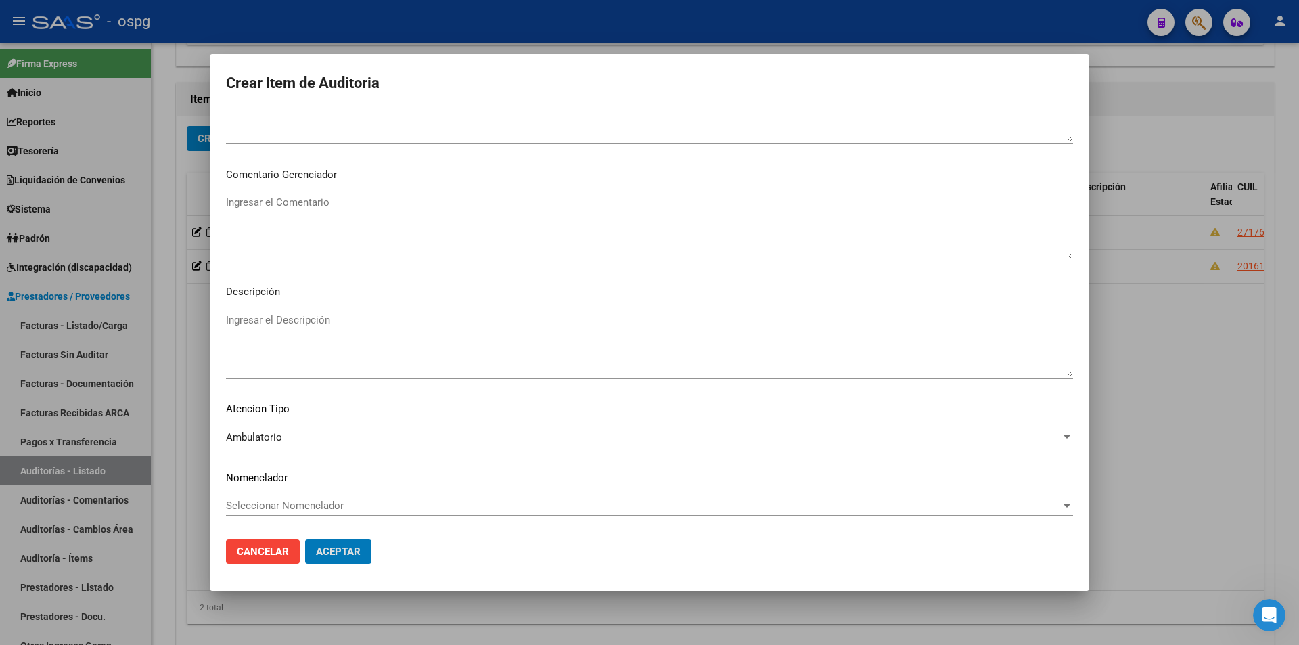
click at [305, 539] on button "Aceptar" at bounding box center [338, 551] width 66 height 24
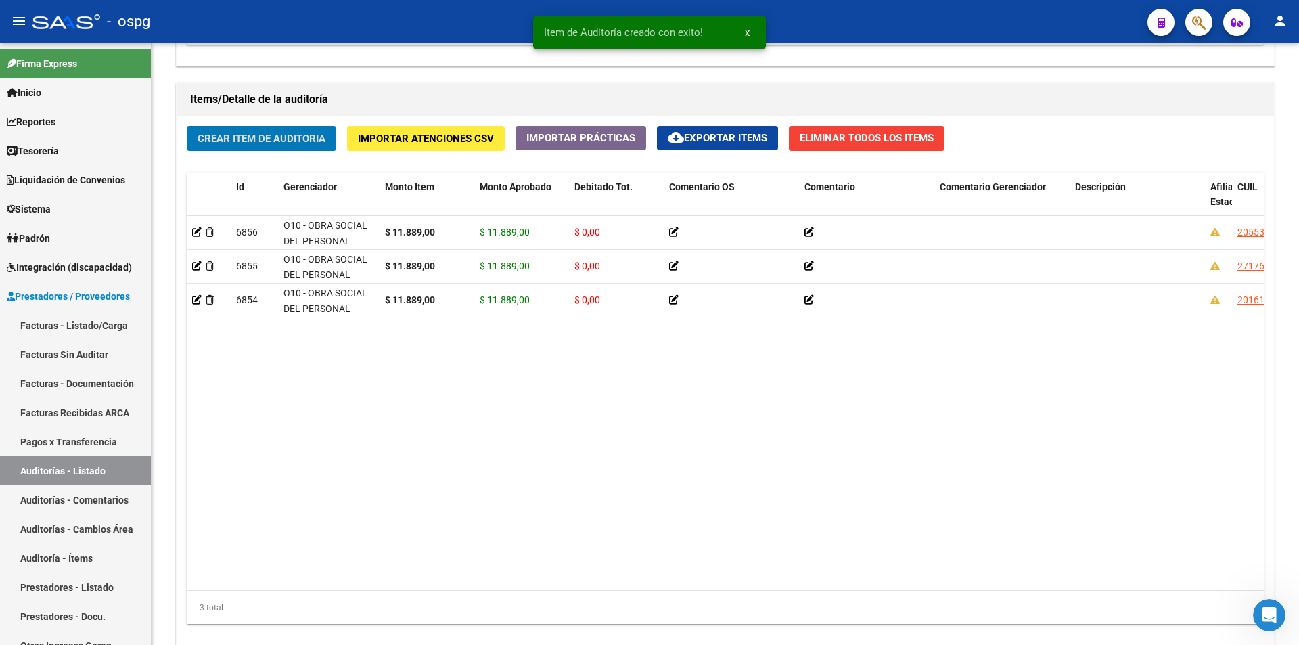
click at [187, 126] on button "Crear Item de Auditoria" at bounding box center [262, 138] width 150 height 25
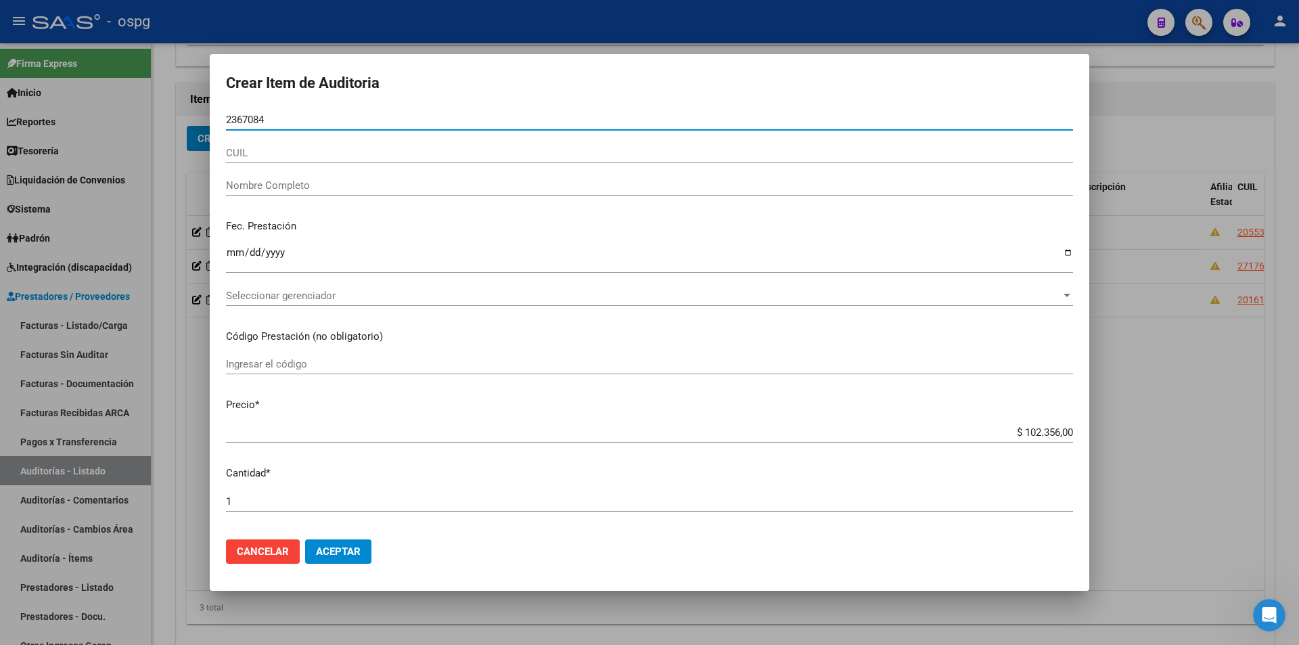
type input "23670842"
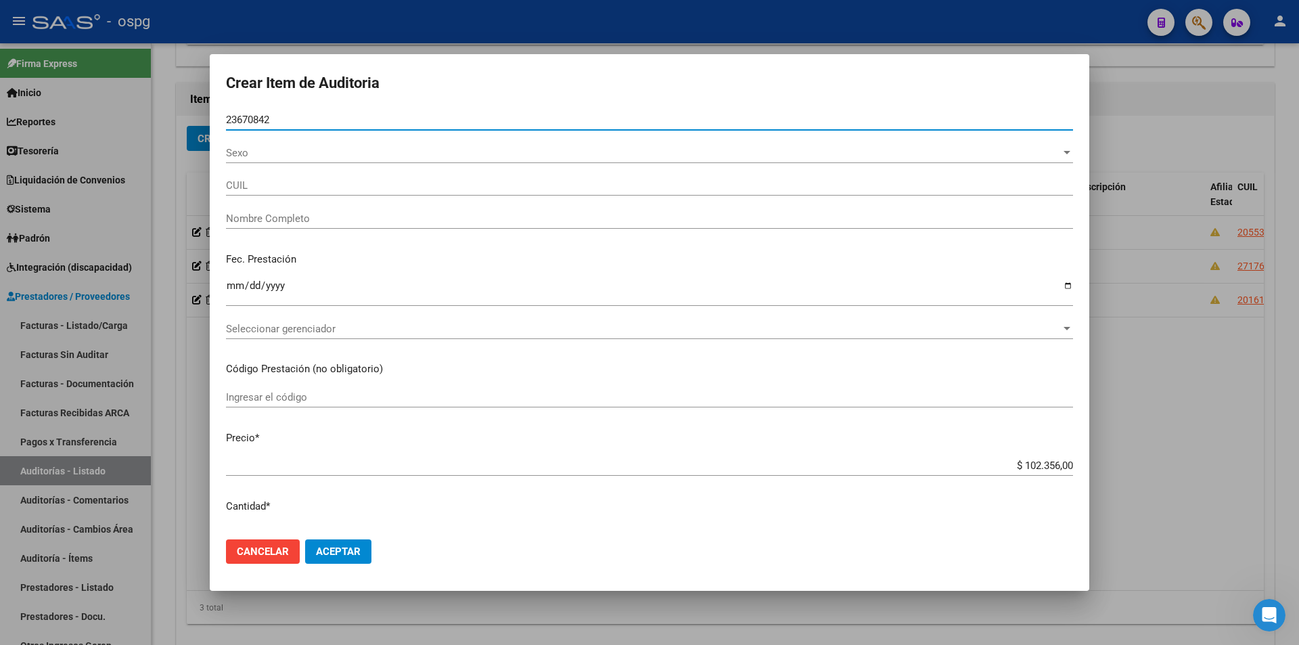
type input "27236708425"
type input "CORDERO [PERSON_NAME]"
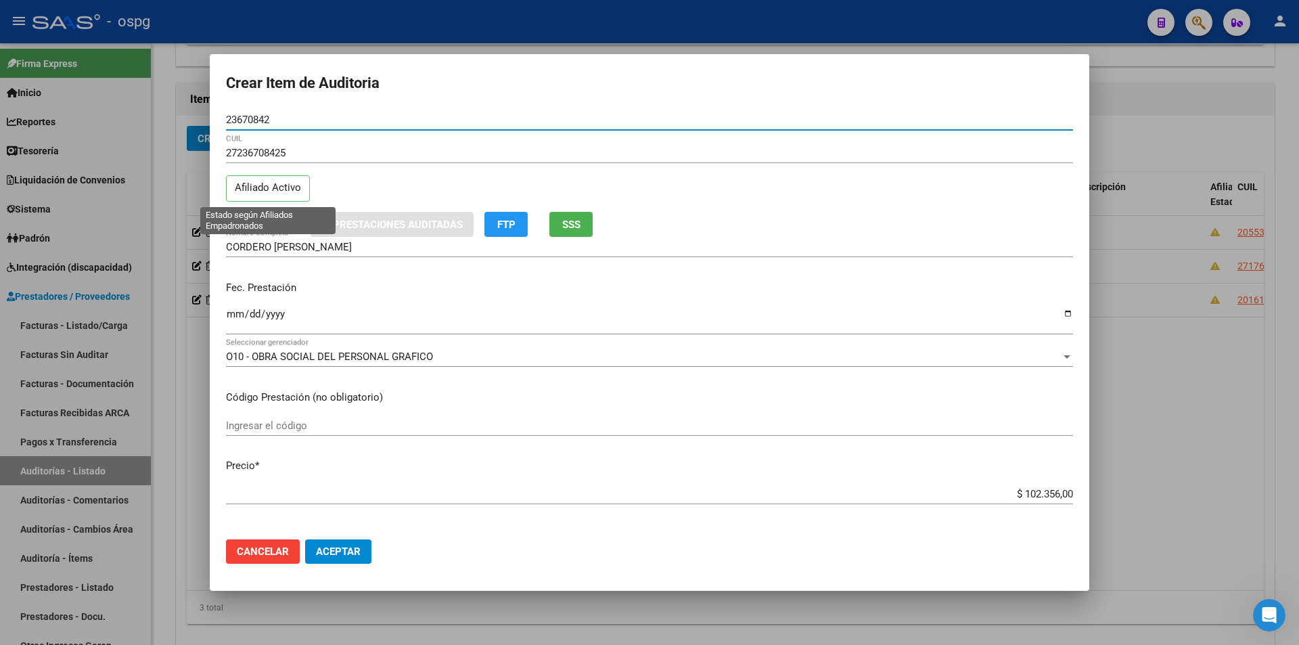
type input "23670842"
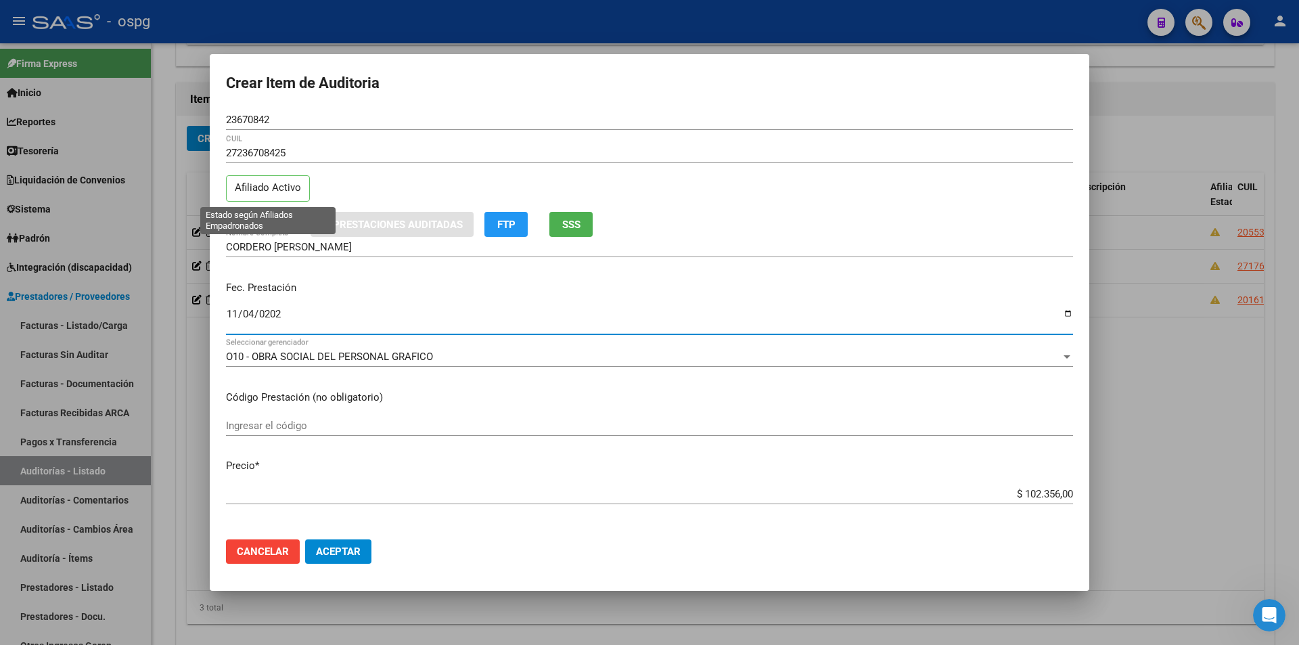
type input "[DATE]"
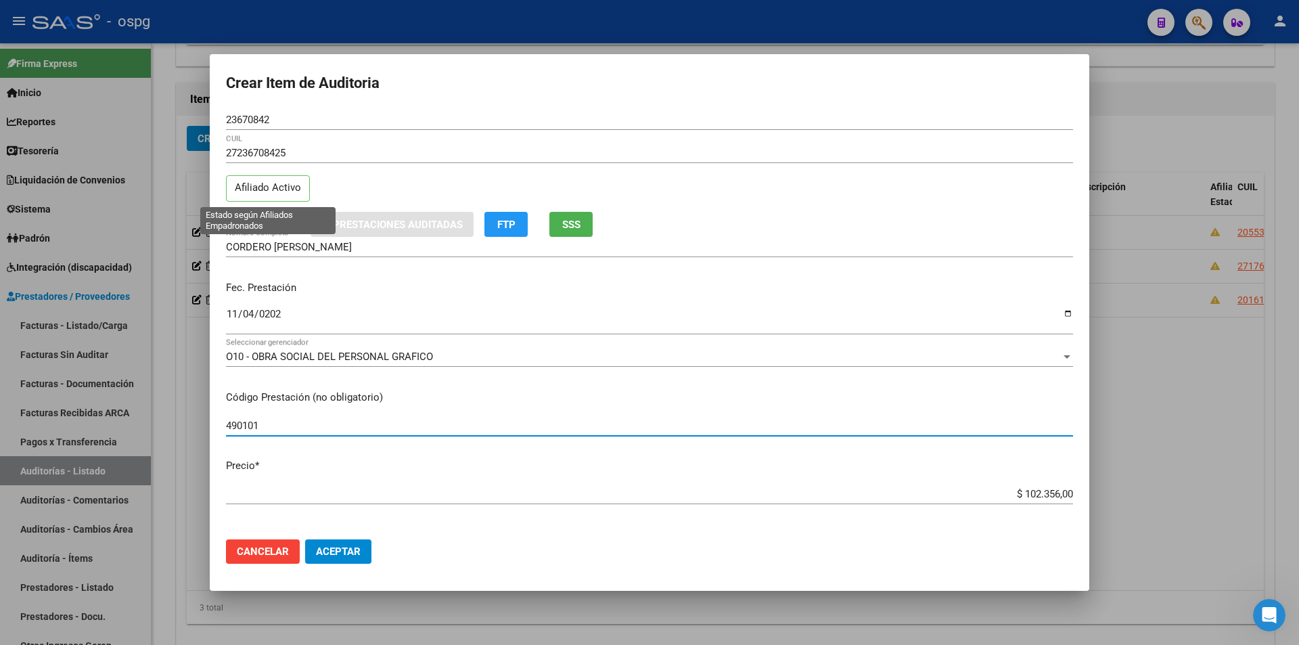
type input "490101"
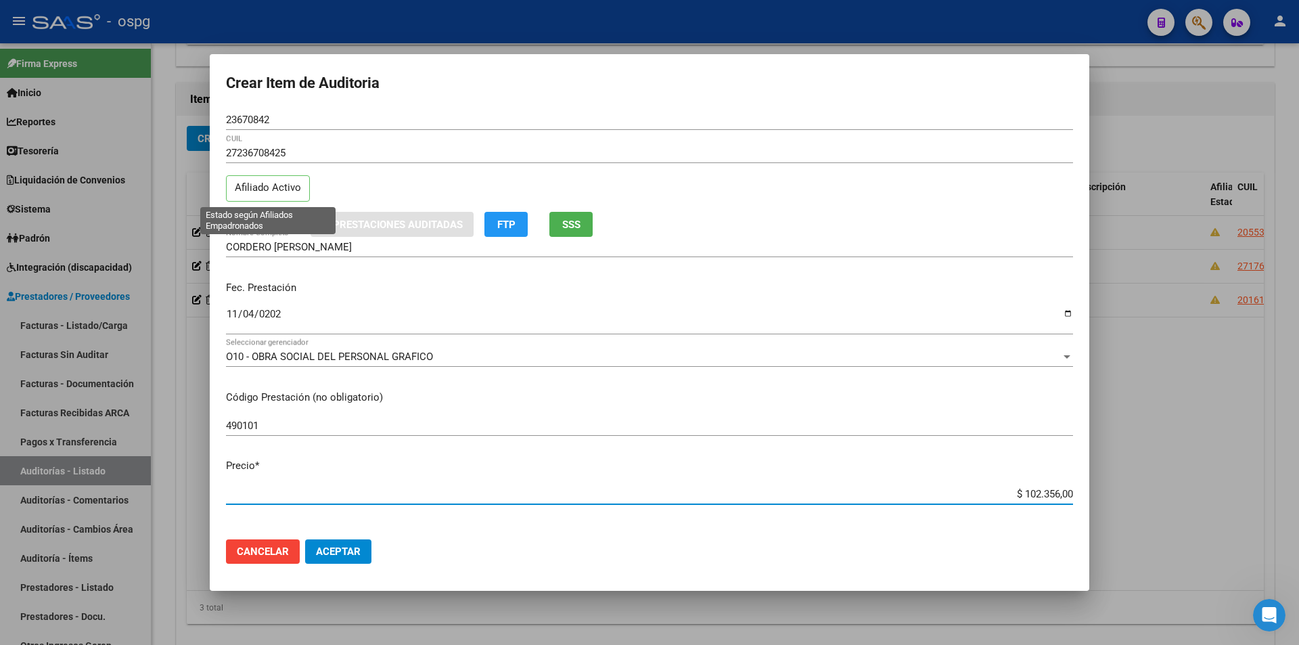
type input "$ 0,01"
type input "$ 0,11"
type input "$ 1,18"
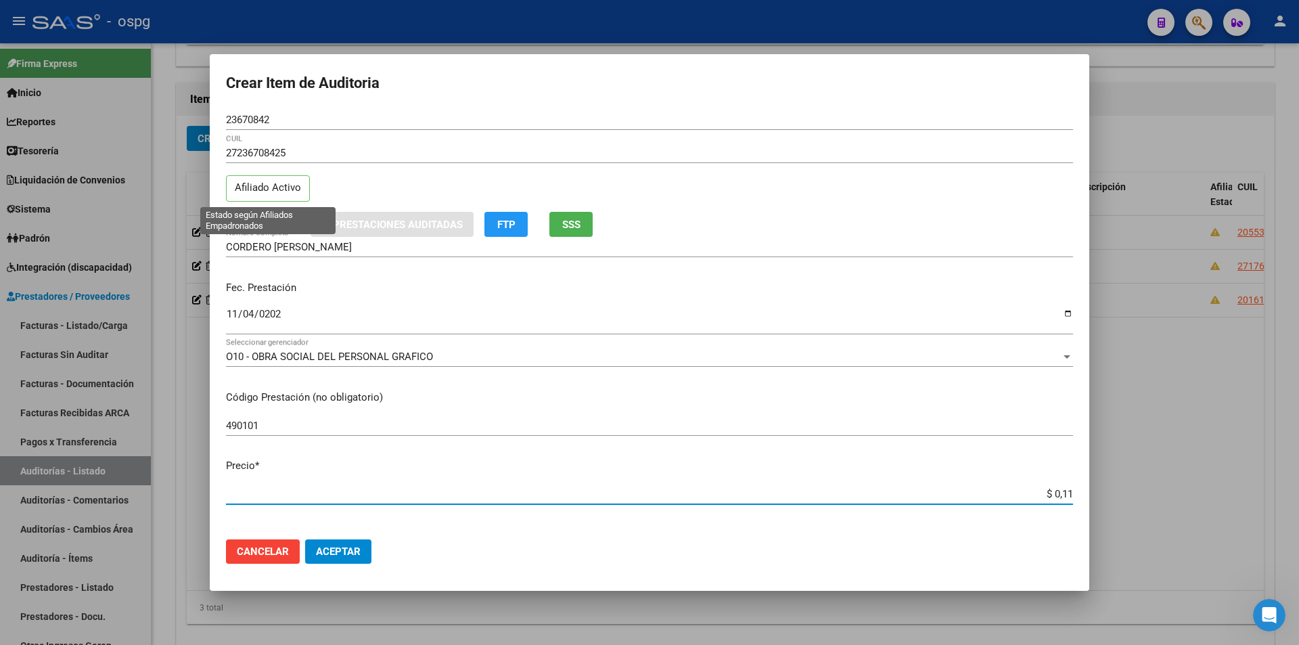
type input "$ 1,18"
type input "$ 11,88"
type input "$ 118,89"
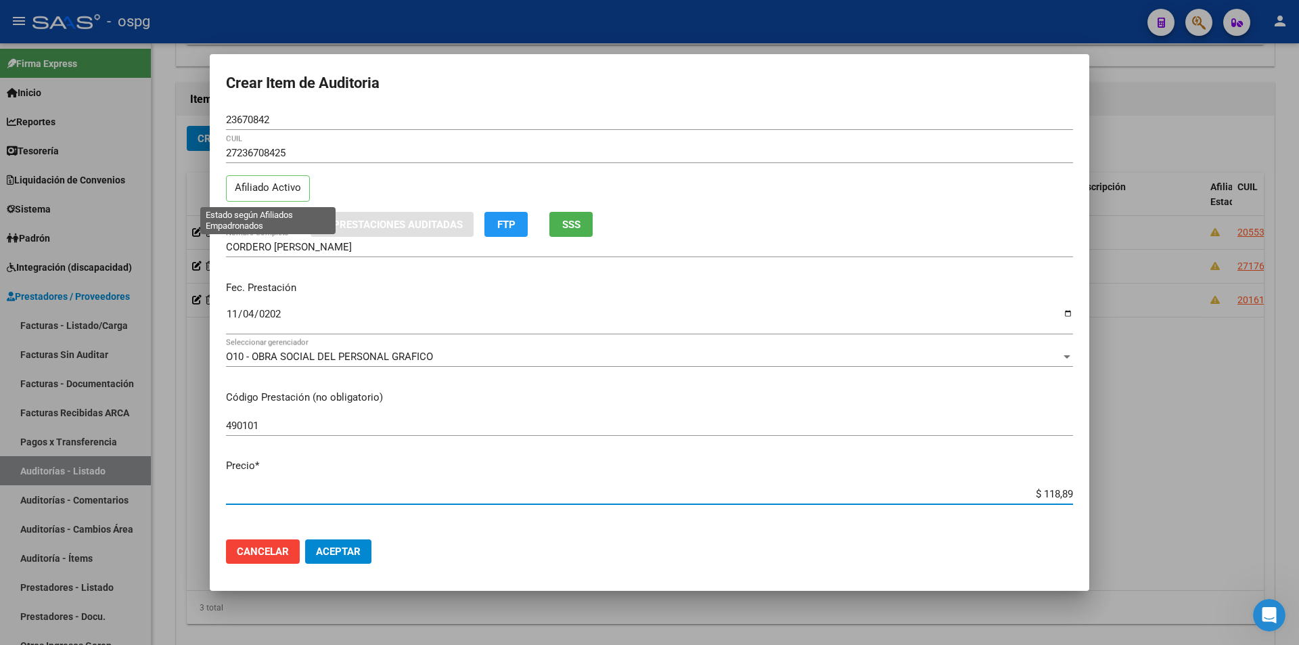
type input "$ 1.188,90"
type input "$ 11.889,00"
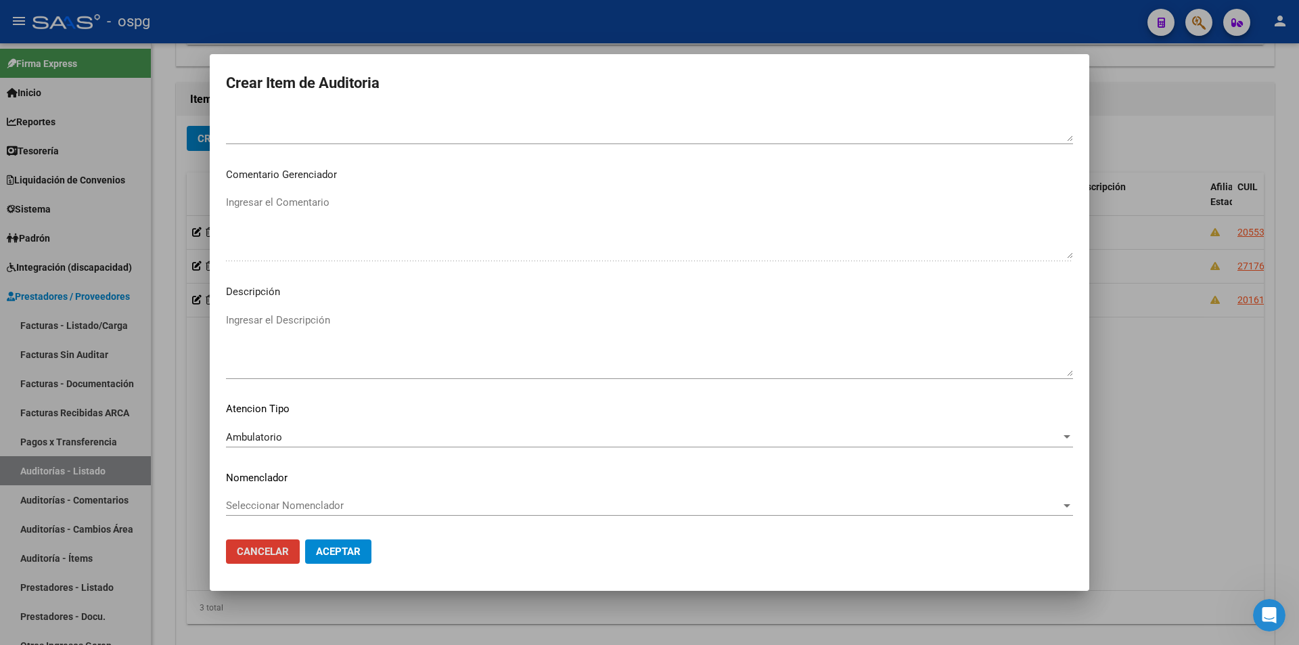
click at [226, 539] on button "Cancelar" at bounding box center [263, 551] width 74 height 24
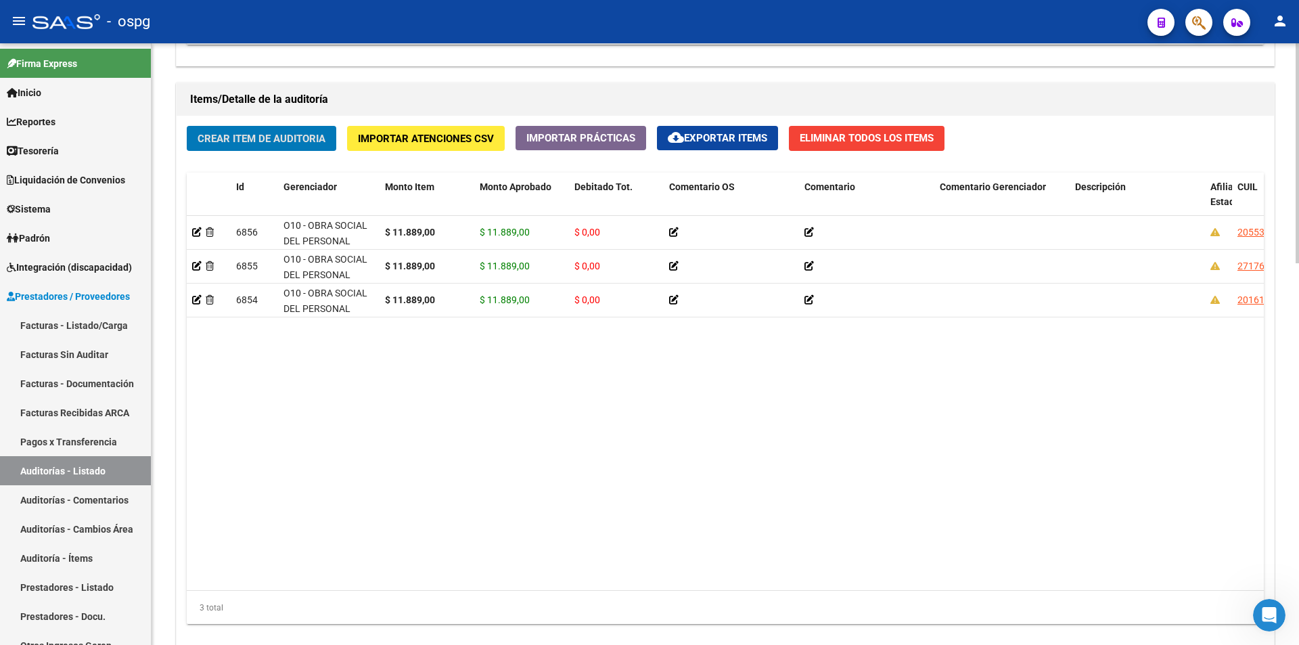
click at [281, 135] on span "Crear Item de Auditoria" at bounding box center [262, 139] width 128 height 12
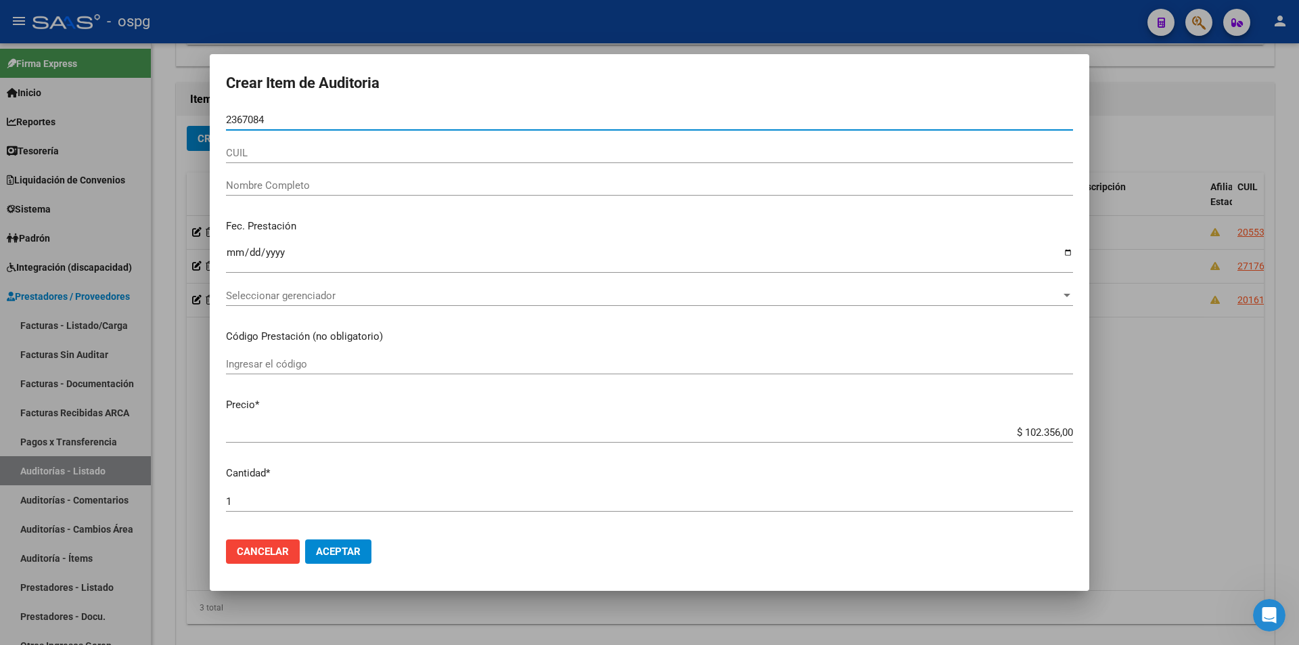
type input "23670842"
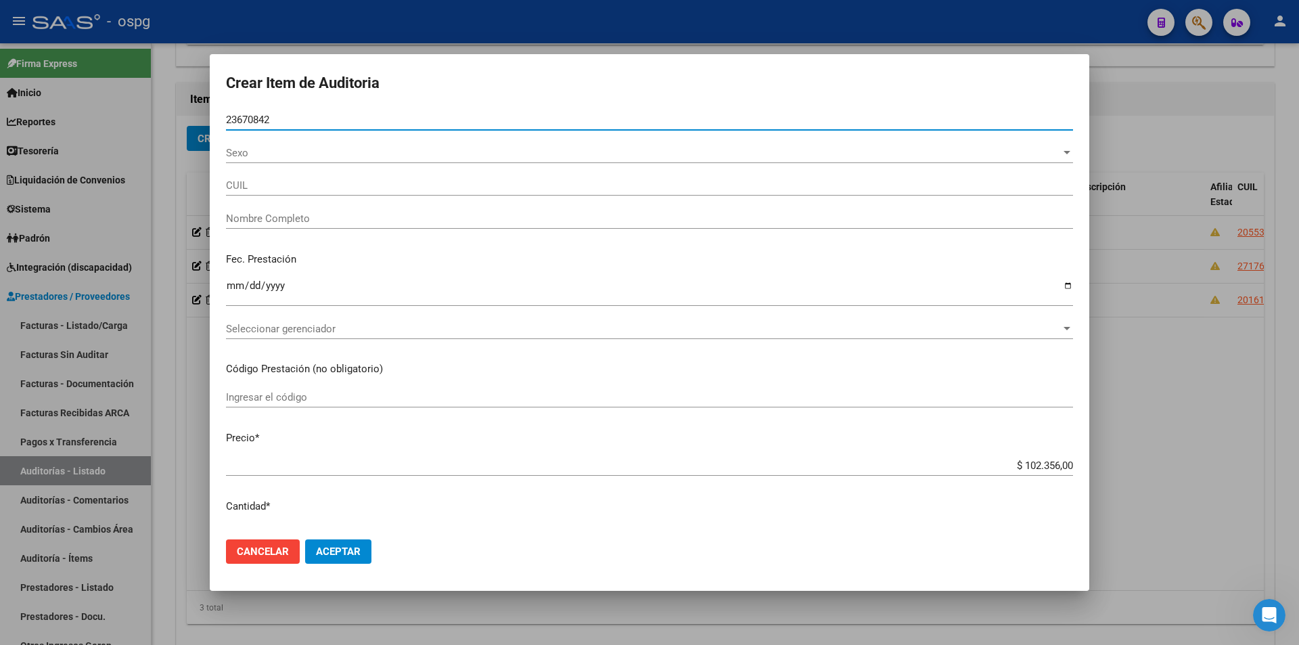
type input "27236708425"
type input "CORDERO [PERSON_NAME]"
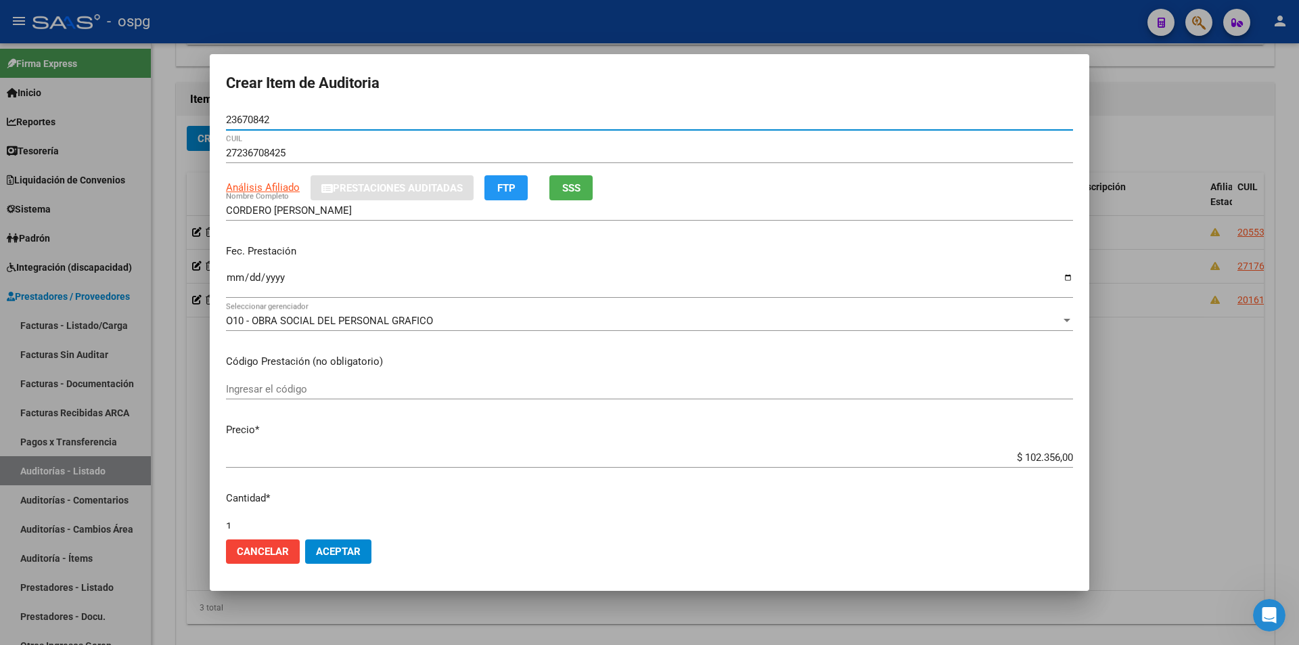
type input "23670842"
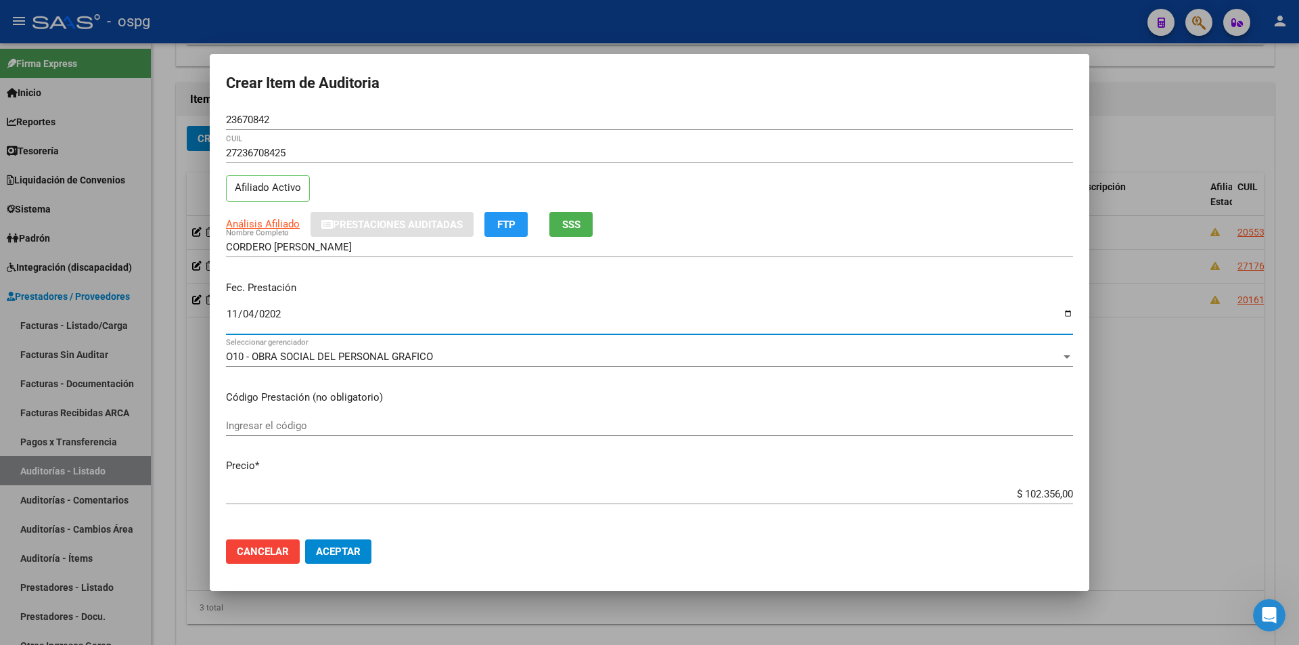
type input "[DATE]"
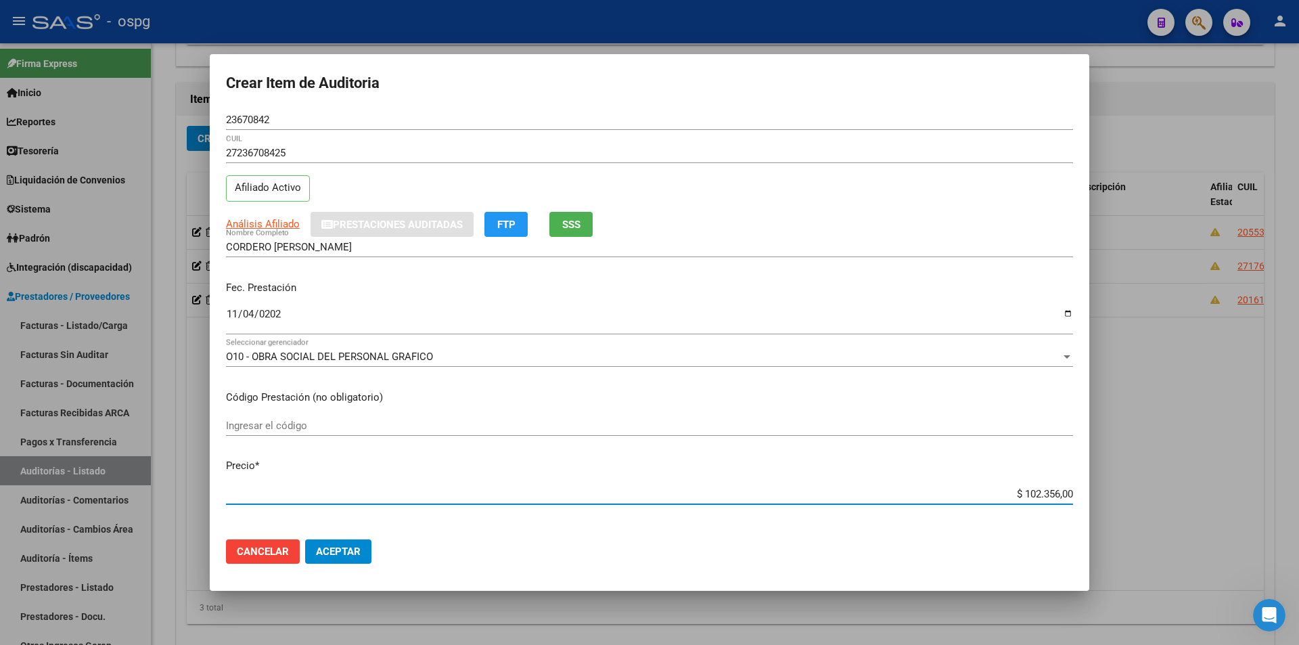
type input "$ 0,01"
type input "$ 0,11"
type input "$ 1,18"
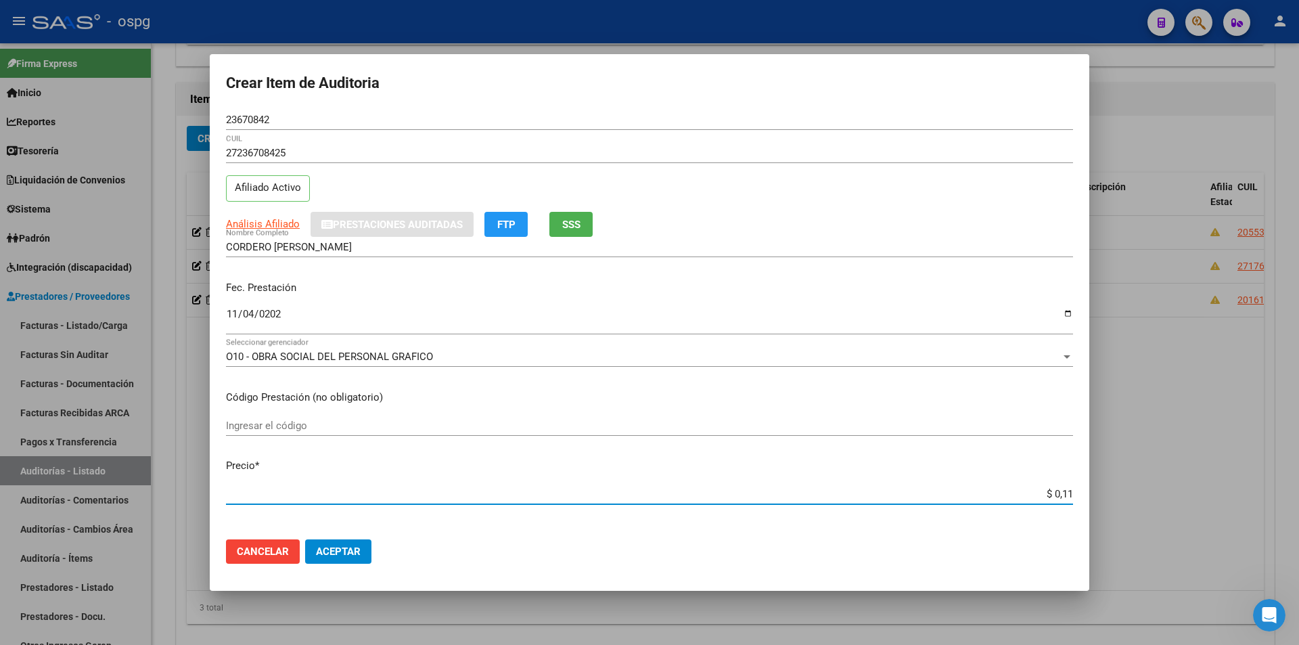
type input "$ 1,18"
type input "$ 11,88"
type input "$ 118,89"
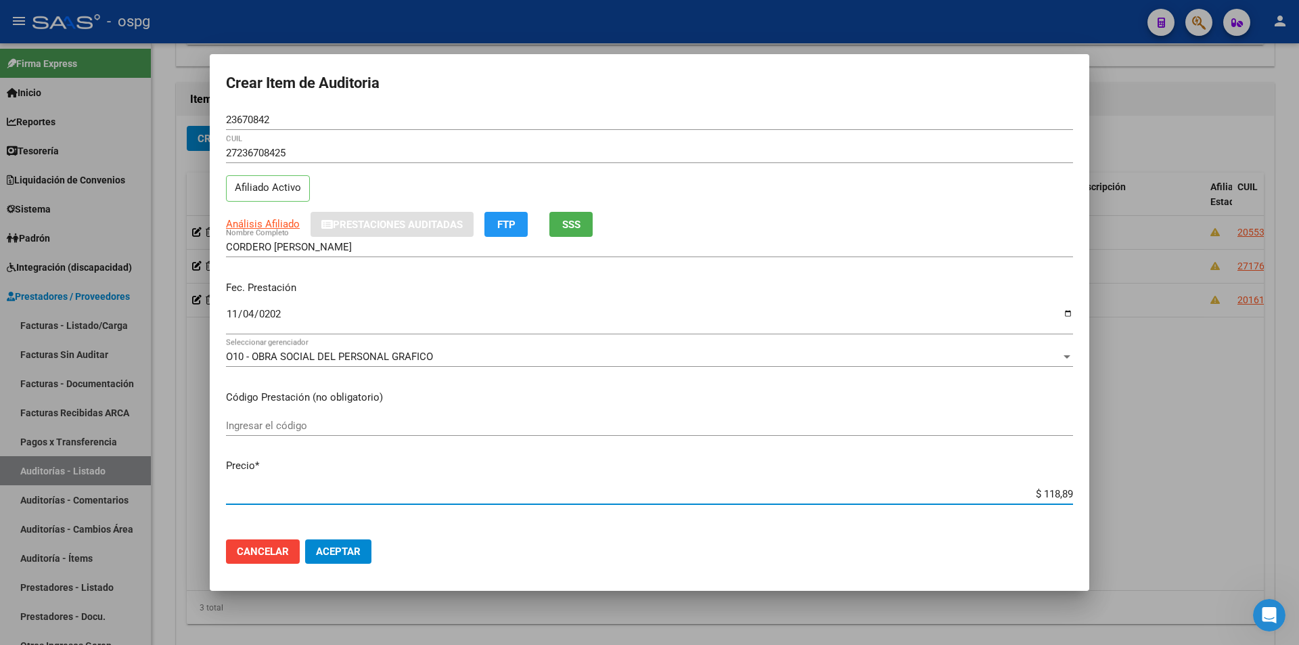
type input "$ 1.188,90"
type input "$ 11.889,00"
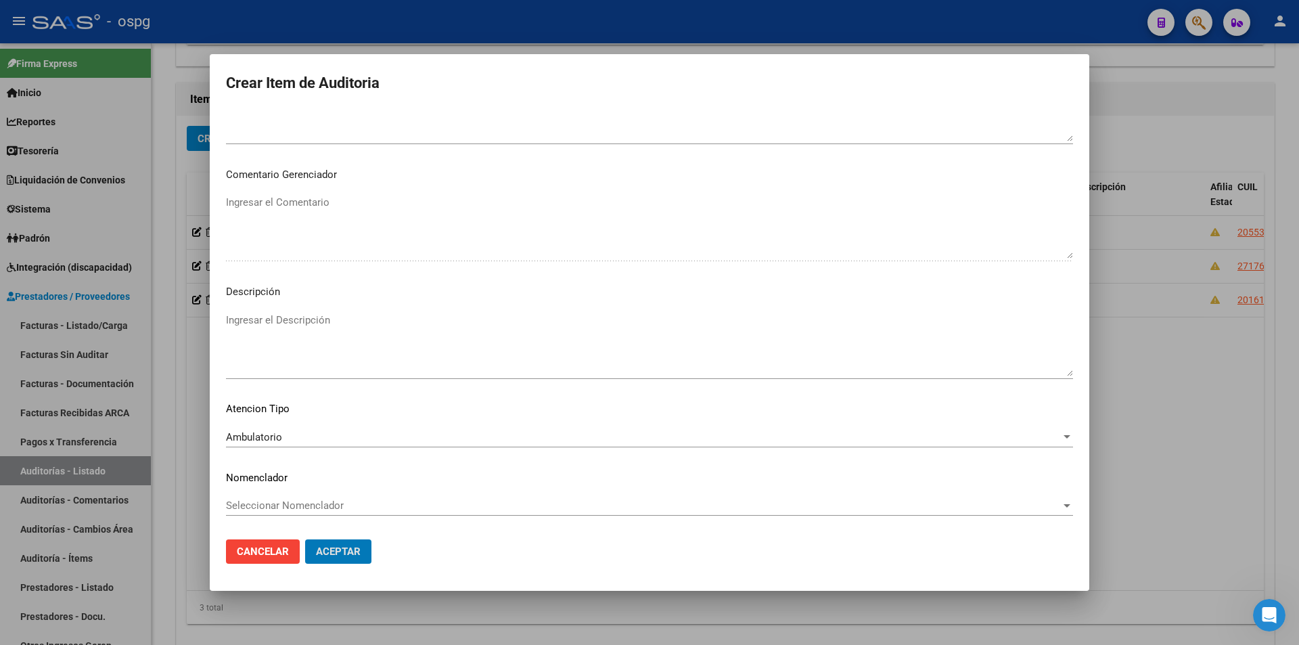
click at [305, 539] on button "Aceptar" at bounding box center [338, 551] width 66 height 24
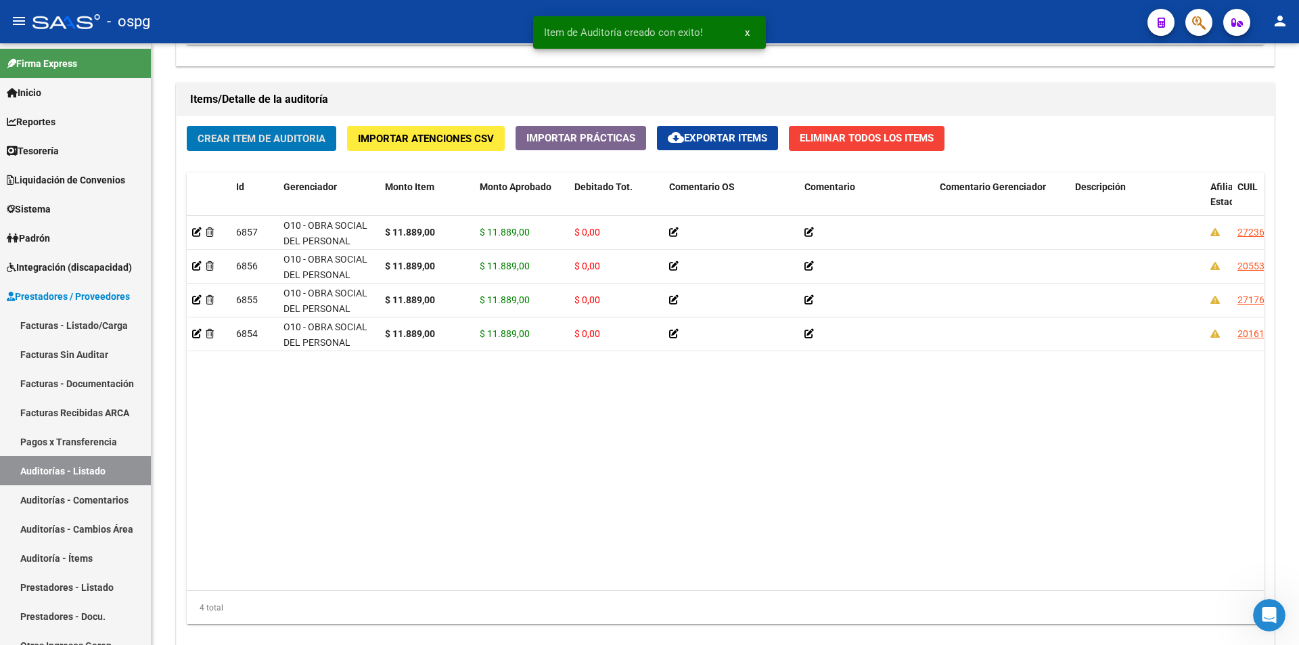
click at [187, 126] on button "Crear Item de Auditoria" at bounding box center [262, 138] width 150 height 25
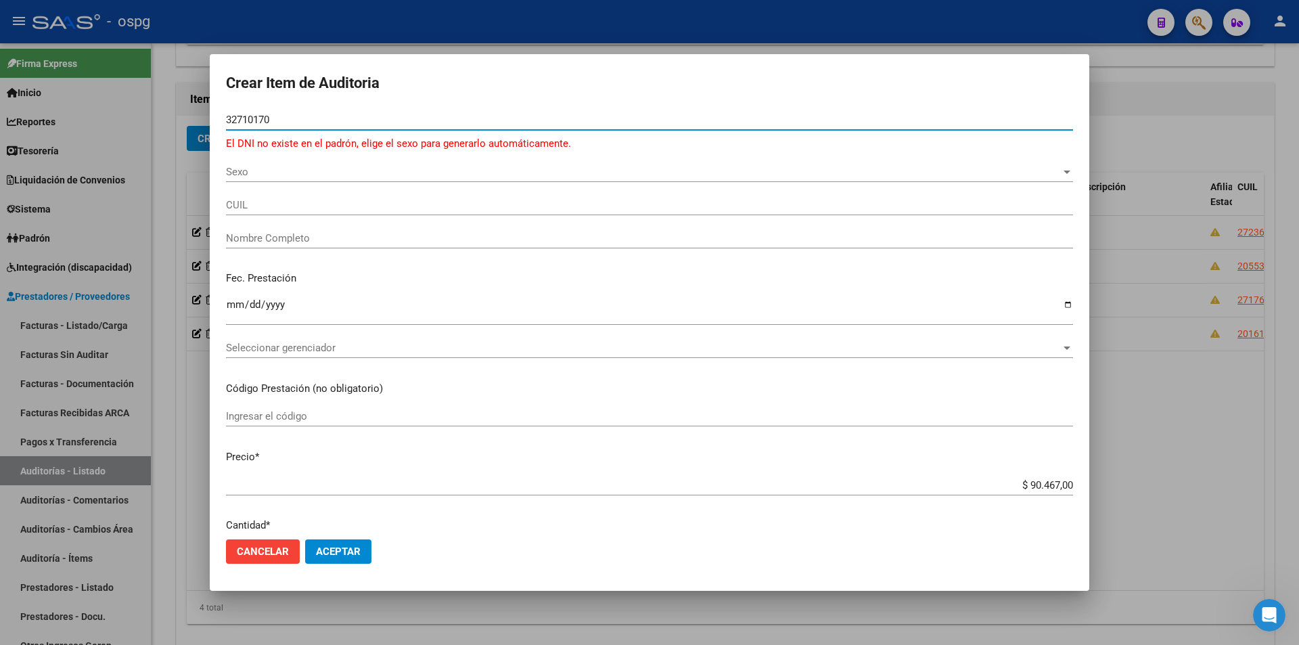
type input "32710170"
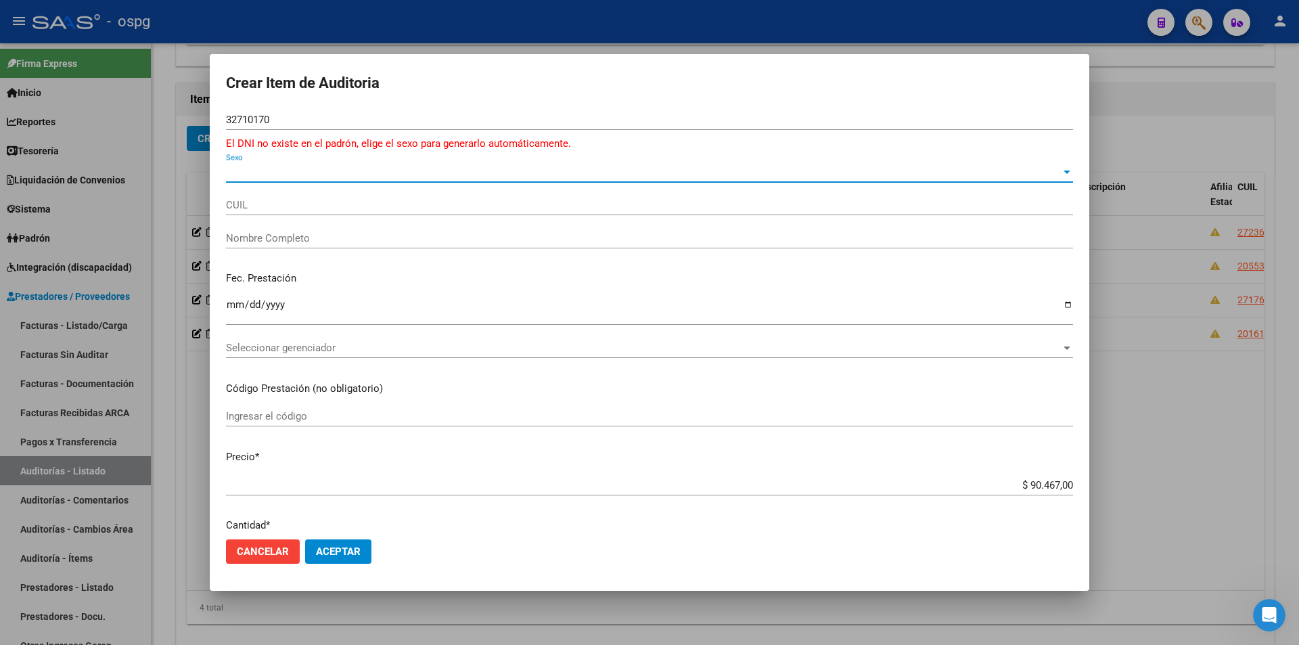
type input "20327101707"
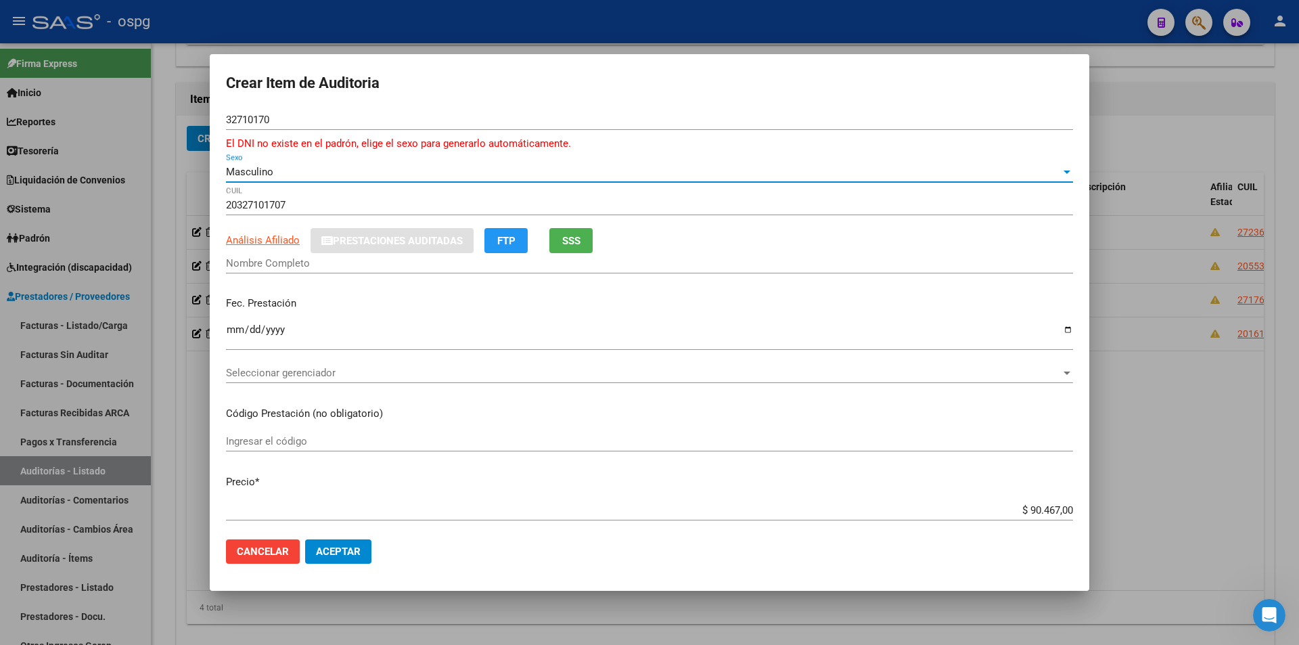
type input "[PERSON_NAME]"
type input "27327101701"
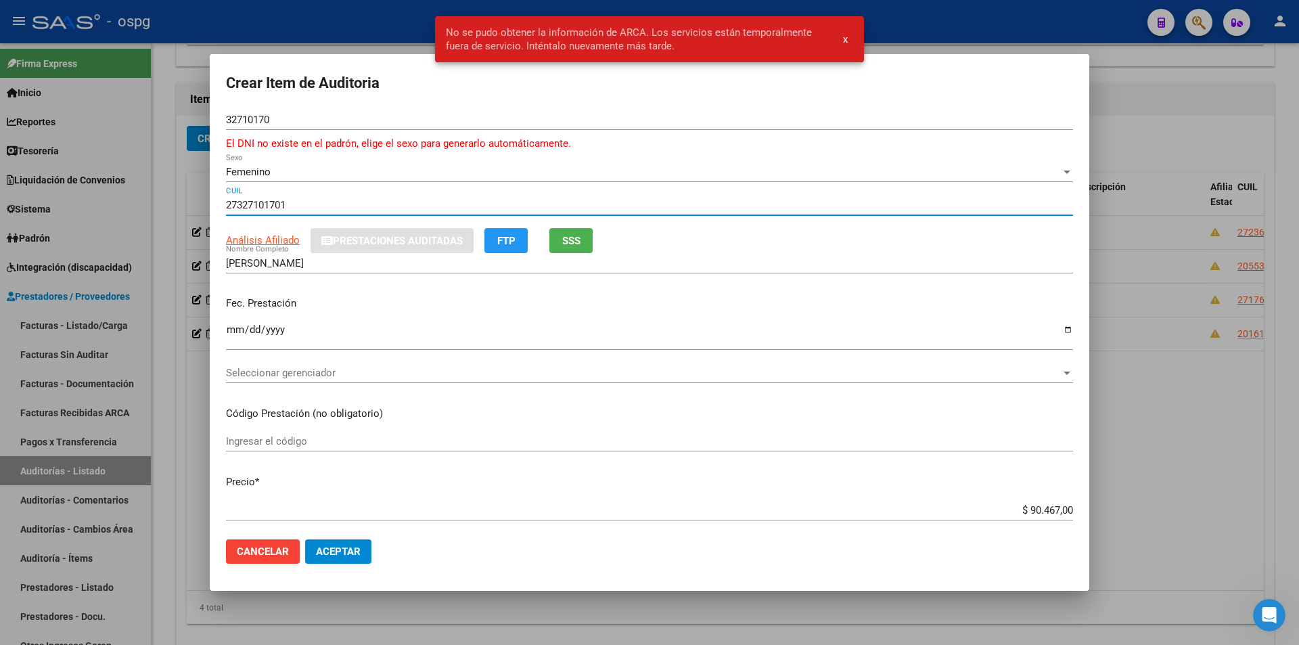
click at [311, 118] on input "32710170" at bounding box center [649, 120] width 847 height 12
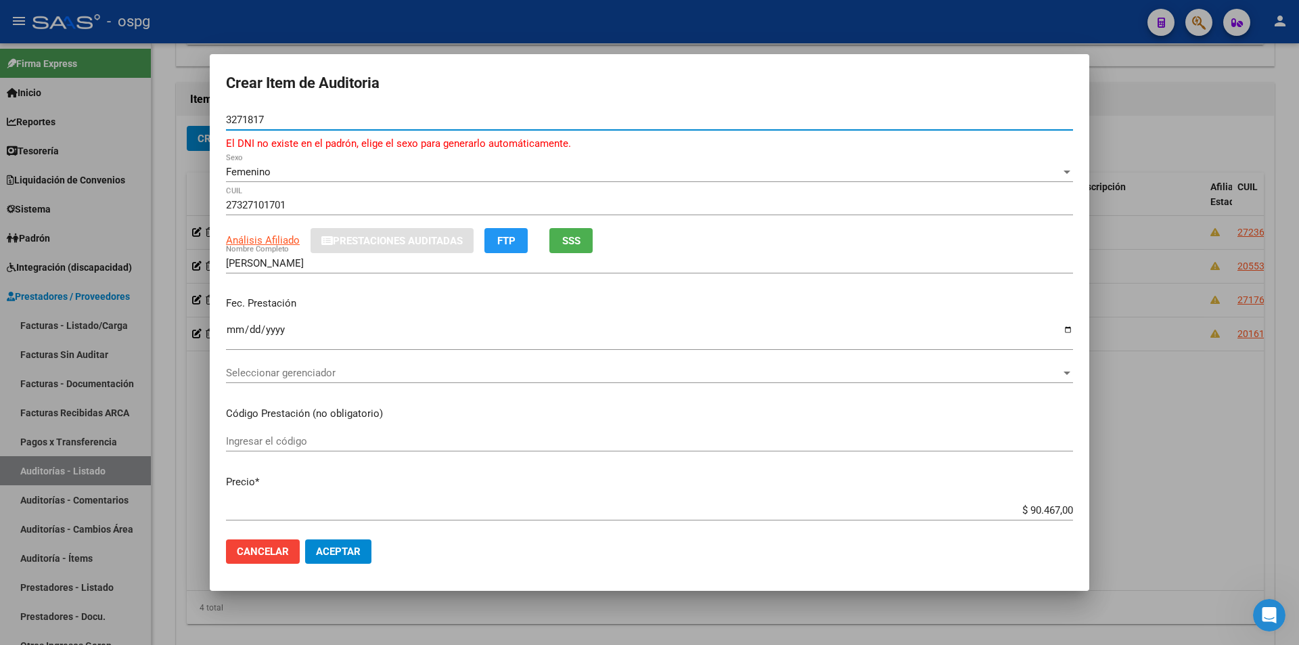
type input "32718170"
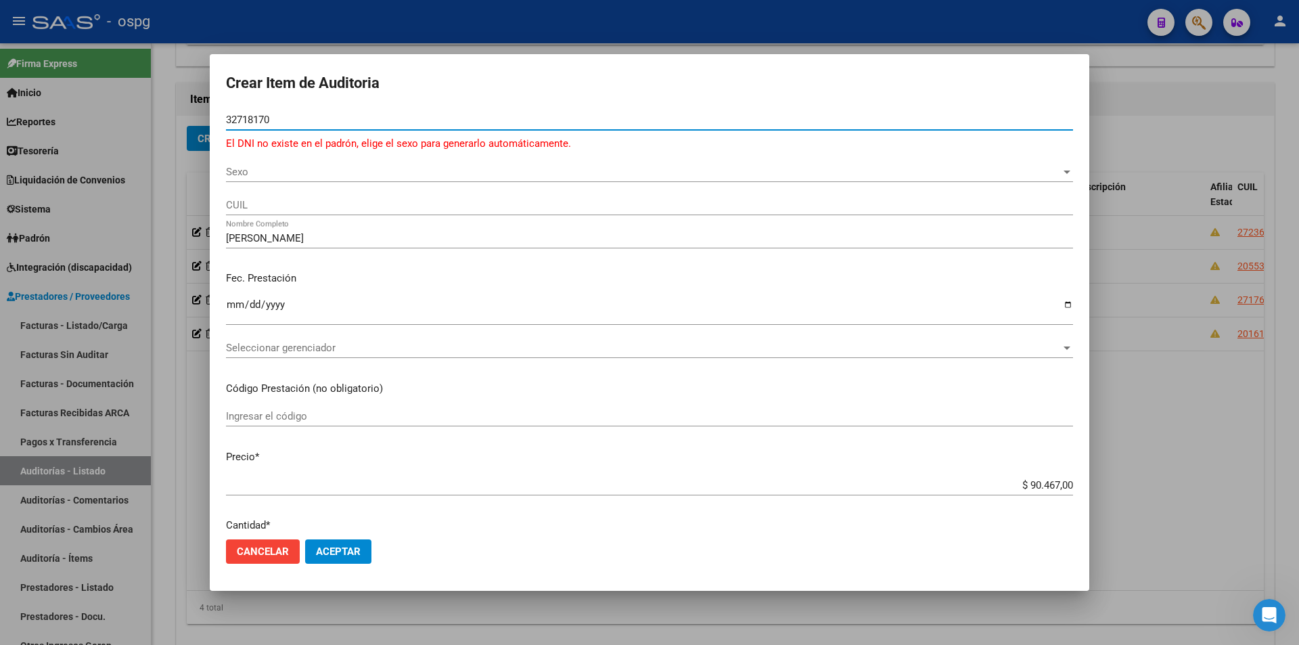
type input "32718170"
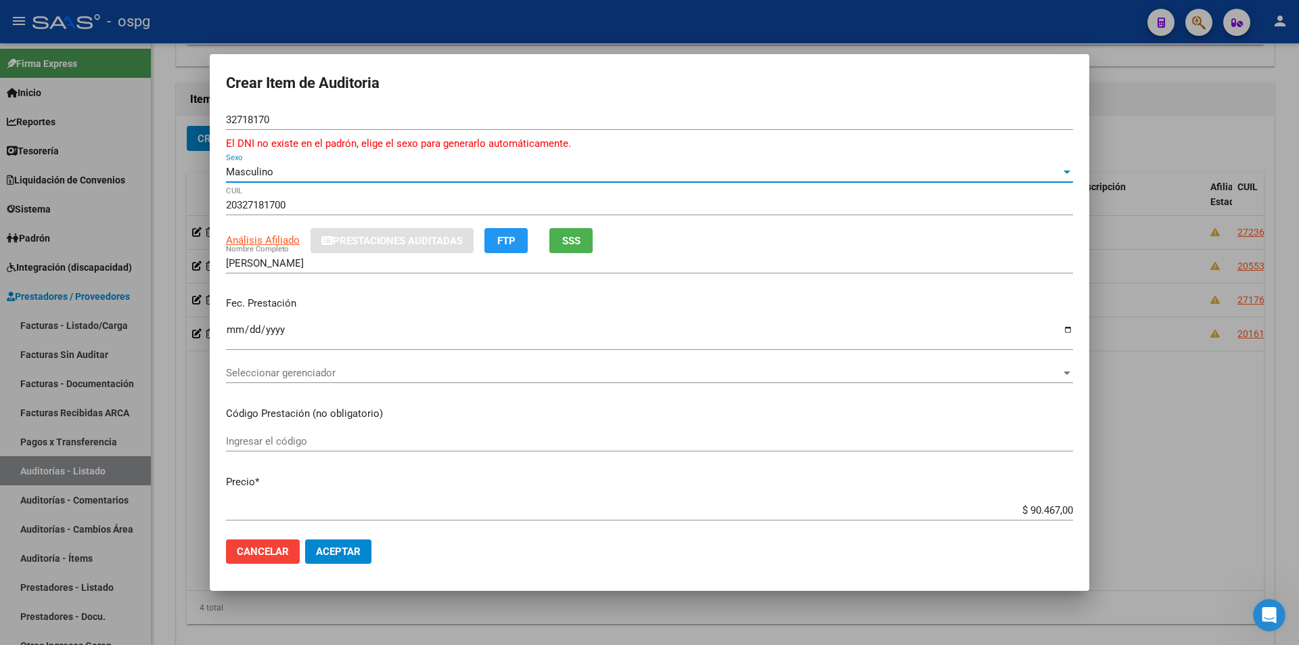
type input "27327181705"
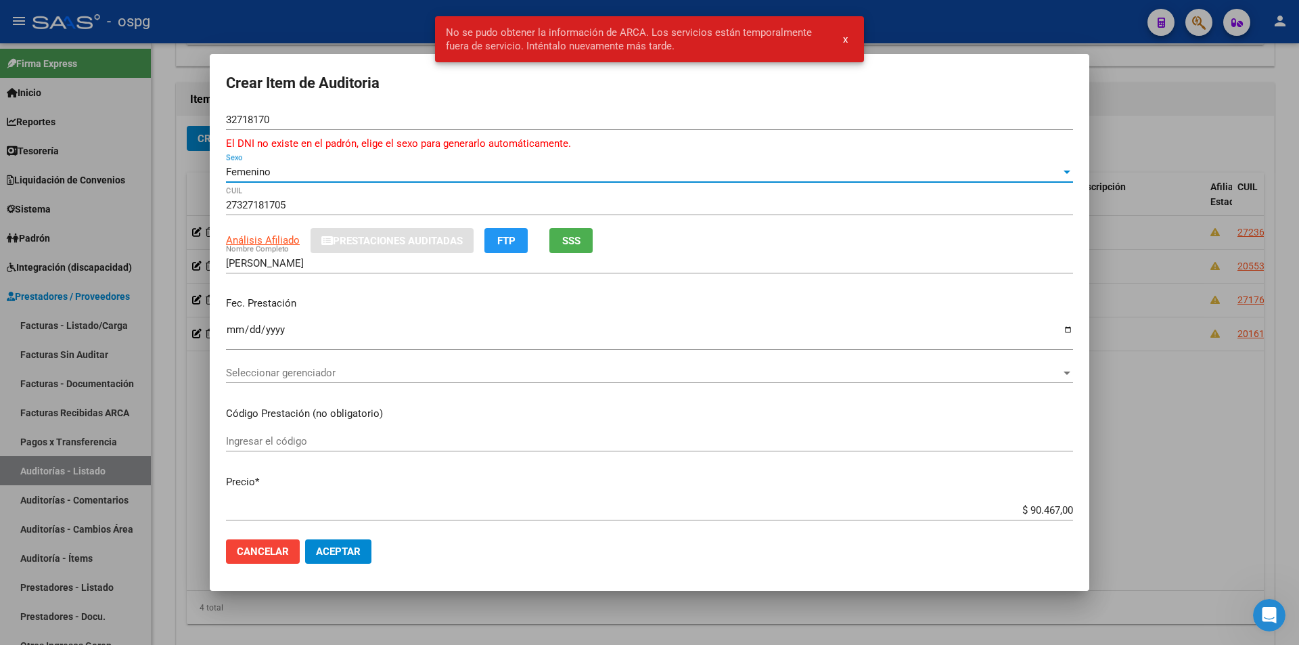
type input "[PERSON_NAME] [PERSON_NAME]"
click at [271, 118] on input "32718170" at bounding box center [649, 120] width 847 height 12
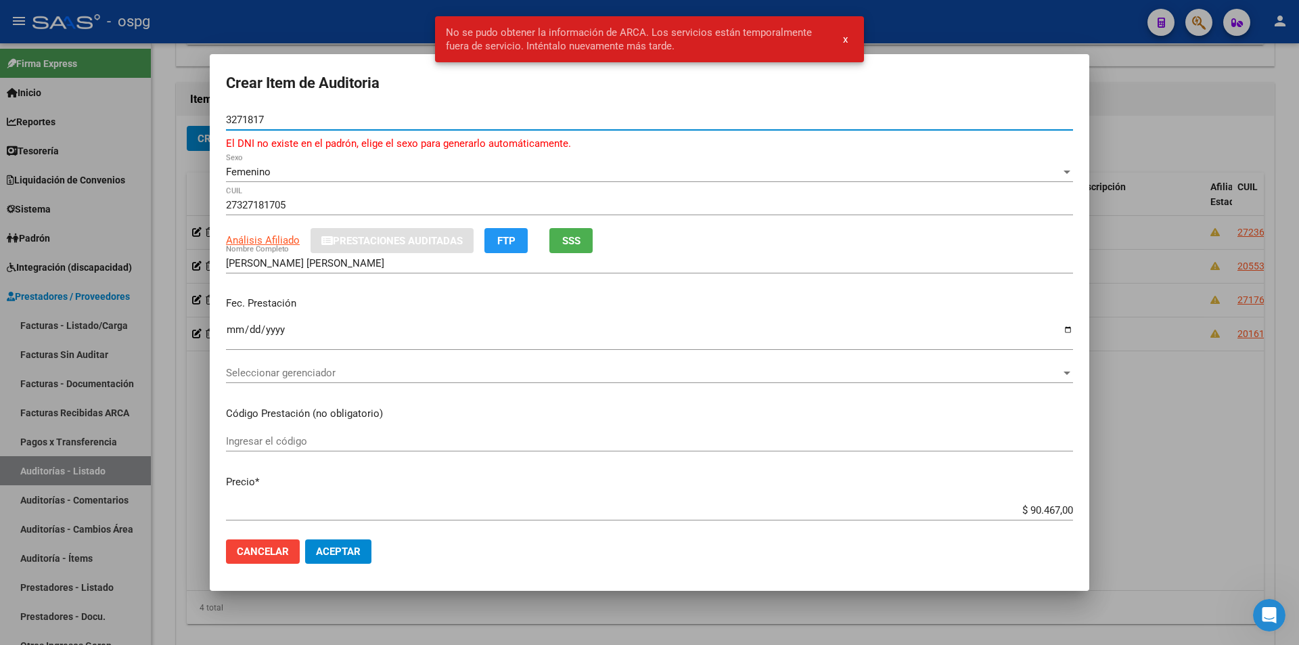
type input "32718178"
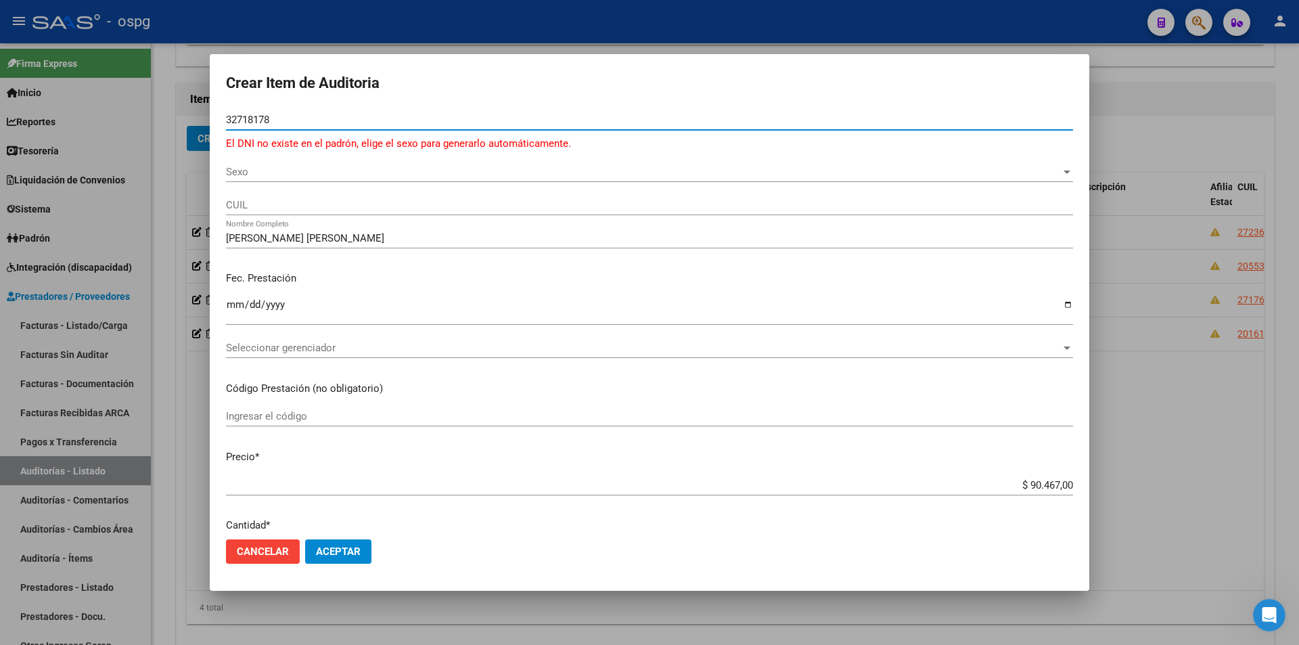
type input "32718178"
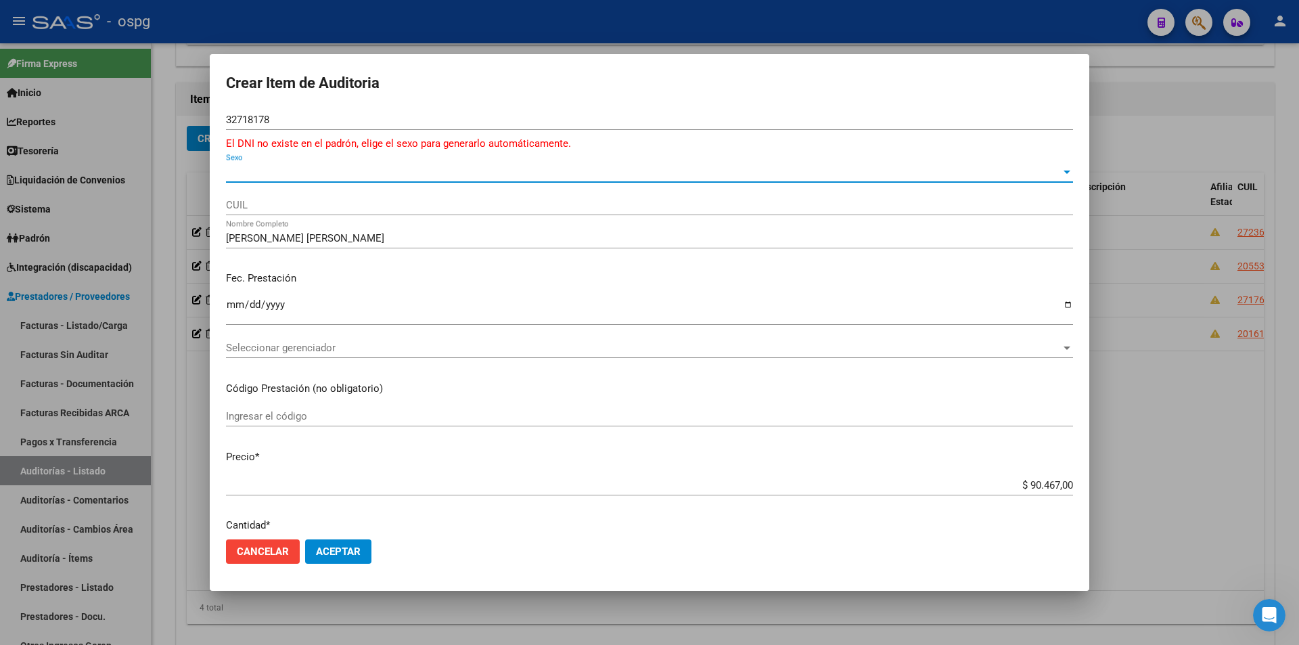
click at [298, 170] on span "Sexo" at bounding box center [643, 172] width 835 height 12
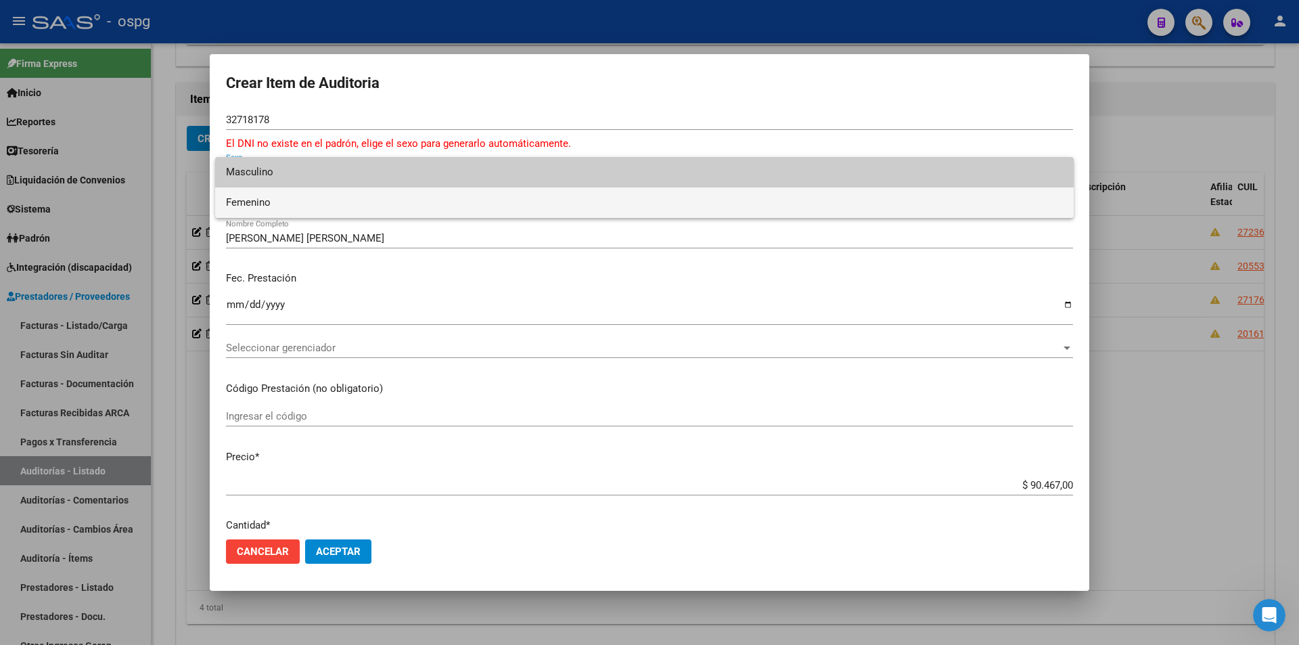
click at [285, 206] on span "Femenino" at bounding box center [644, 202] width 837 height 30
type input "27327181780"
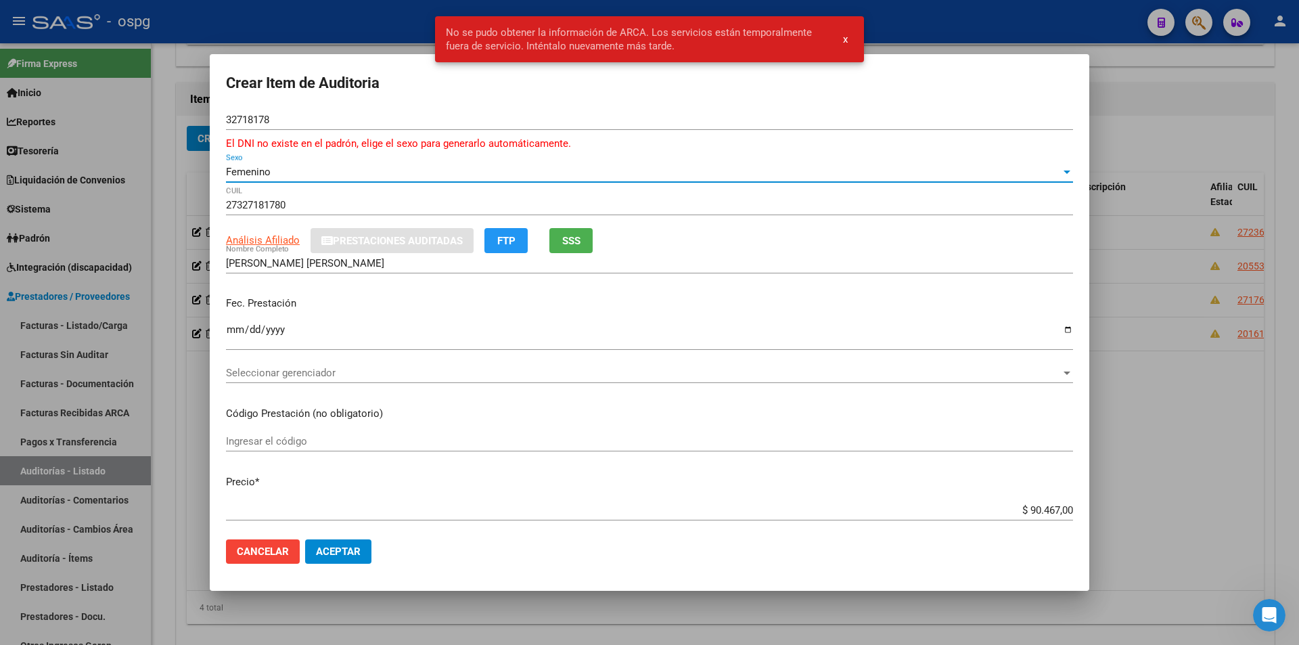
click at [254, 119] on input "32718178" at bounding box center [649, 120] width 847 height 12
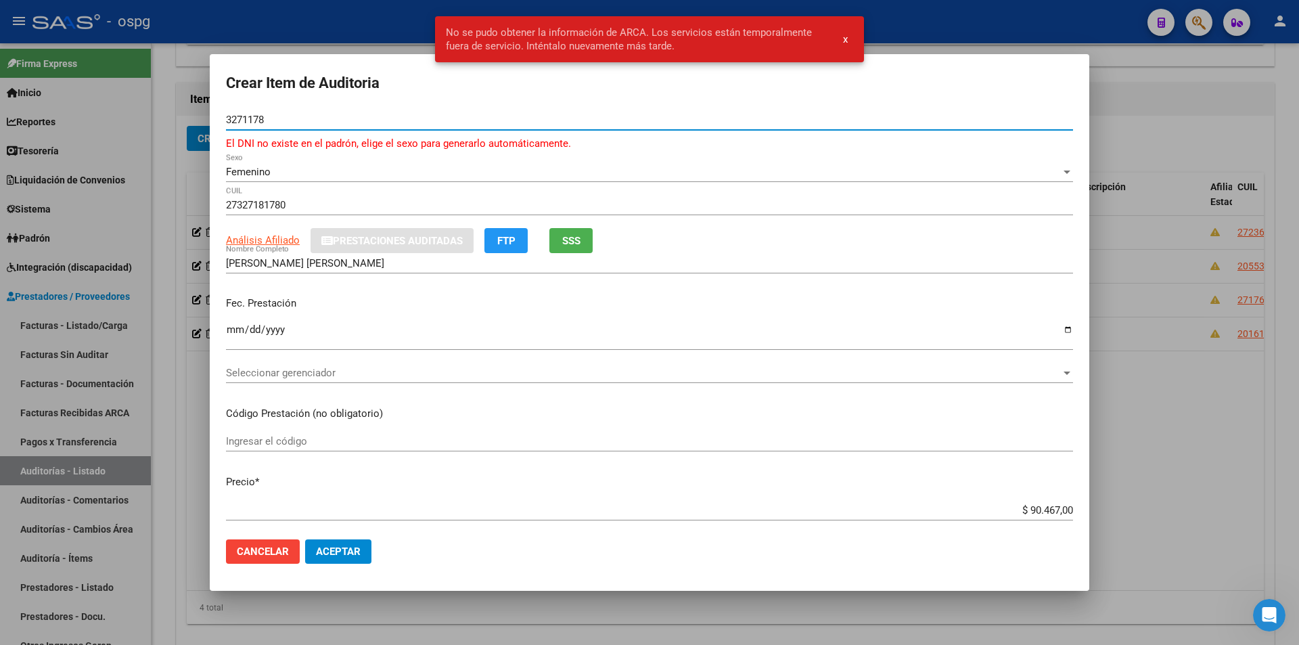
type input "32710178"
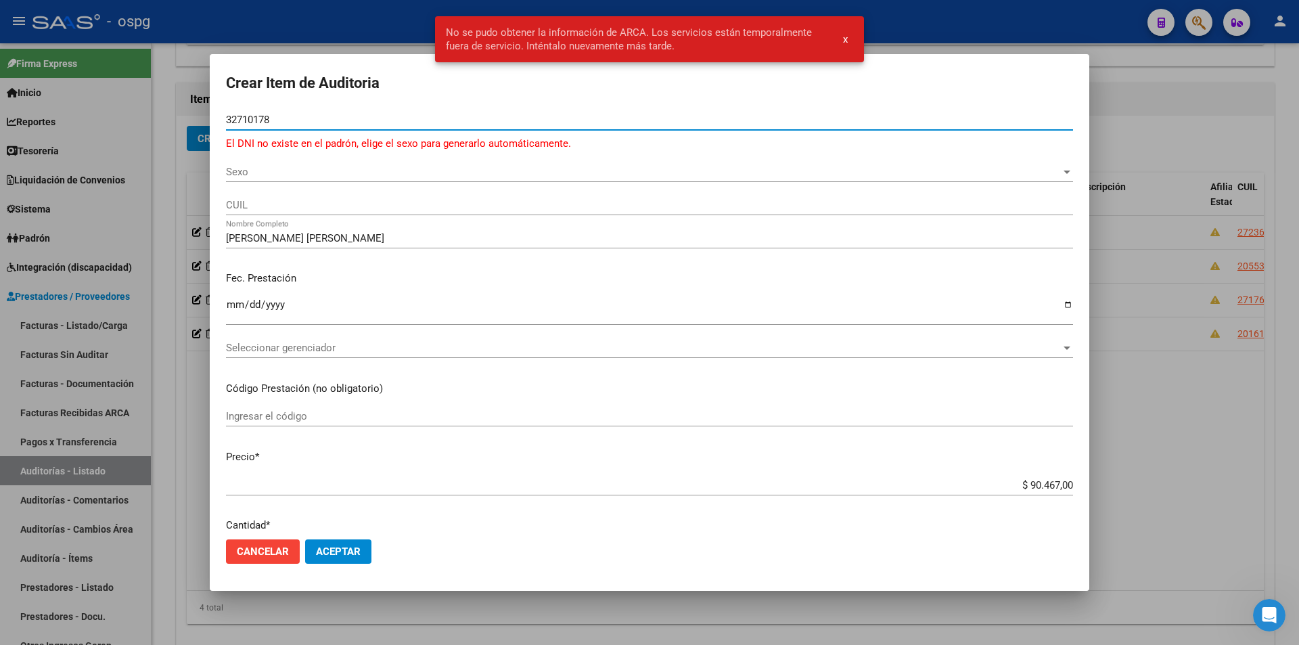
type input "32710178"
click at [293, 175] on span "Sexo" at bounding box center [643, 172] width 835 height 12
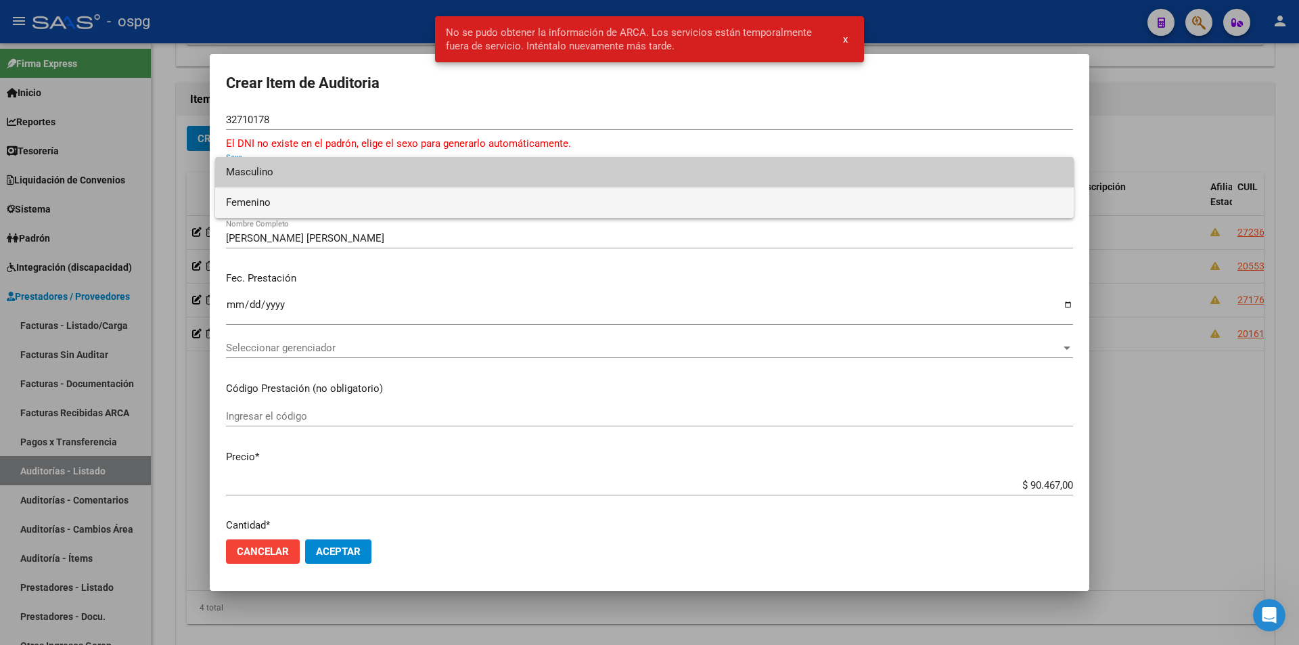
click at [271, 206] on span "Femenino" at bounding box center [644, 202] width 837 height 30
type input "27327101787"
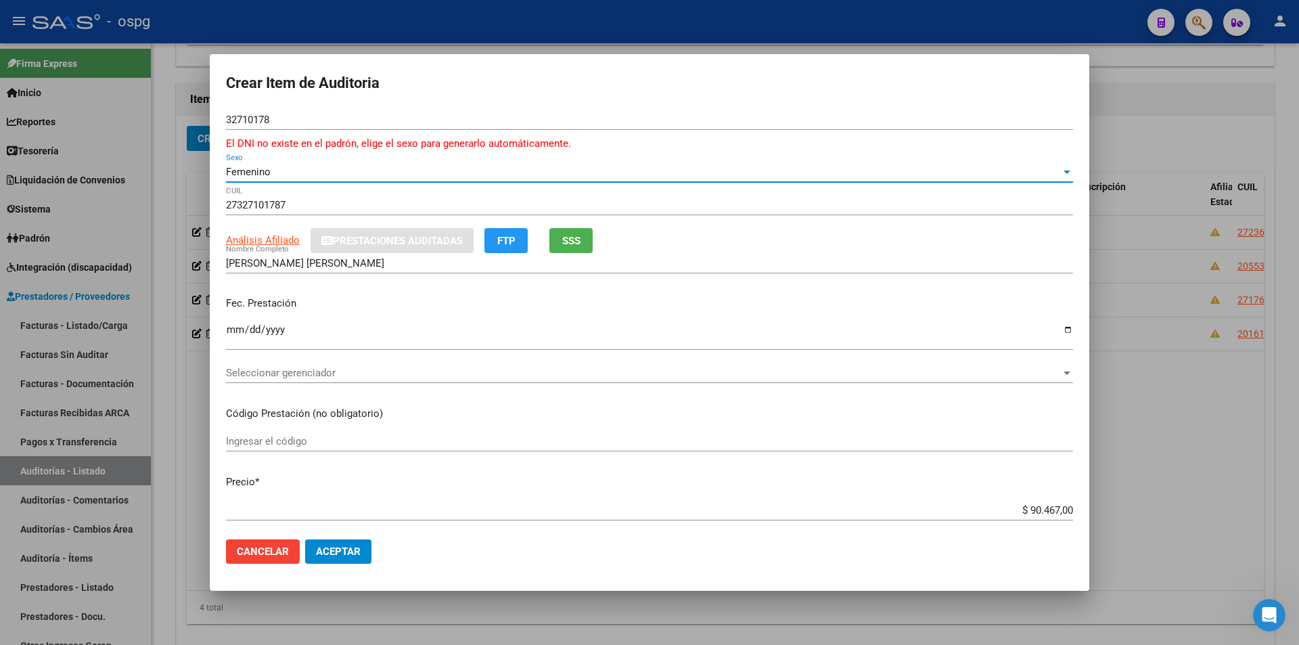
type input "[PERSON_NAME]"
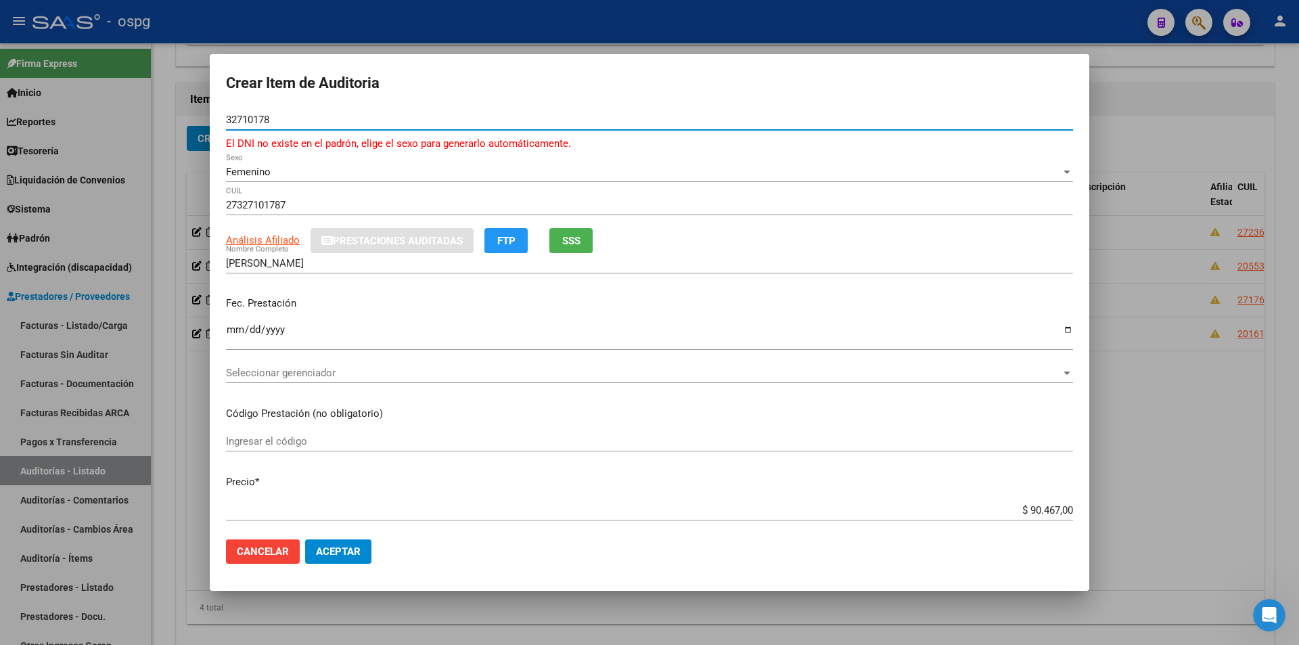
drag, startPoint x: 302, startPoint y: 121, endPoint x: 179, endPoint y: 101, distance: 124.1
click at [179, 101] on div "Crear Item de Auditoria 32710178 Nro Documento El DNI no existe en el padrón, e…" at bounding box center [649, 322] width 1299 height 645
type input "32743176"
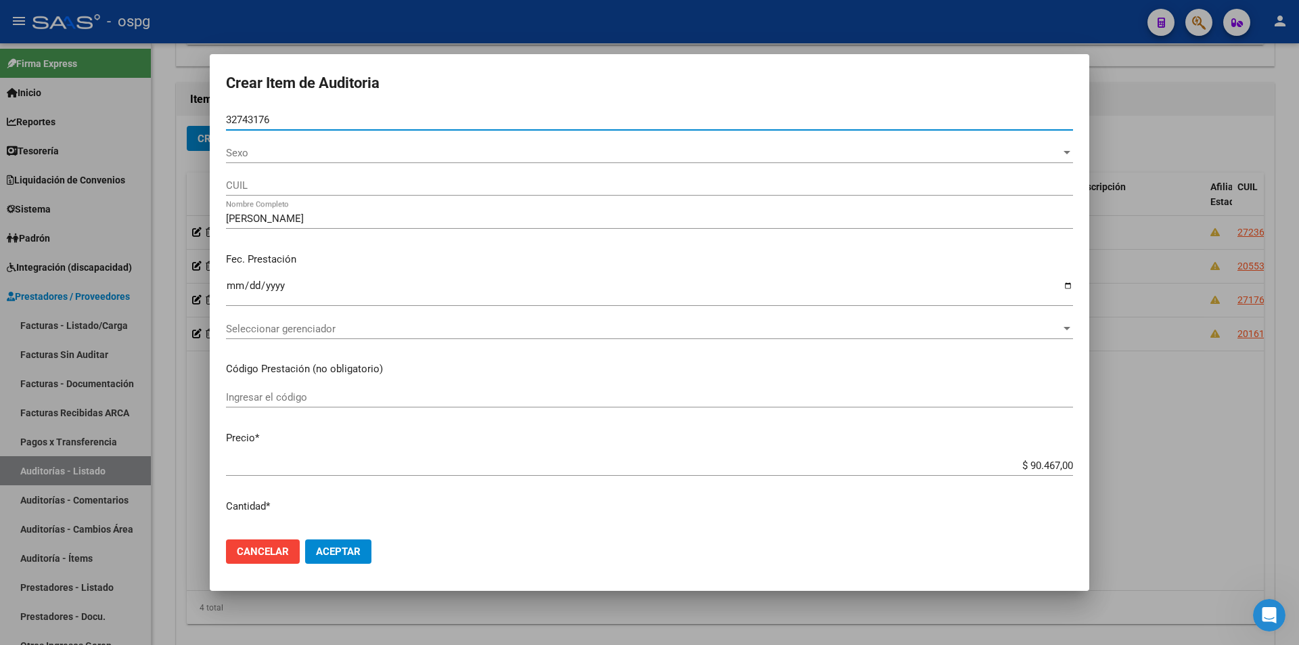
type input "27327431760"
type input "[PERSON_NAME]"
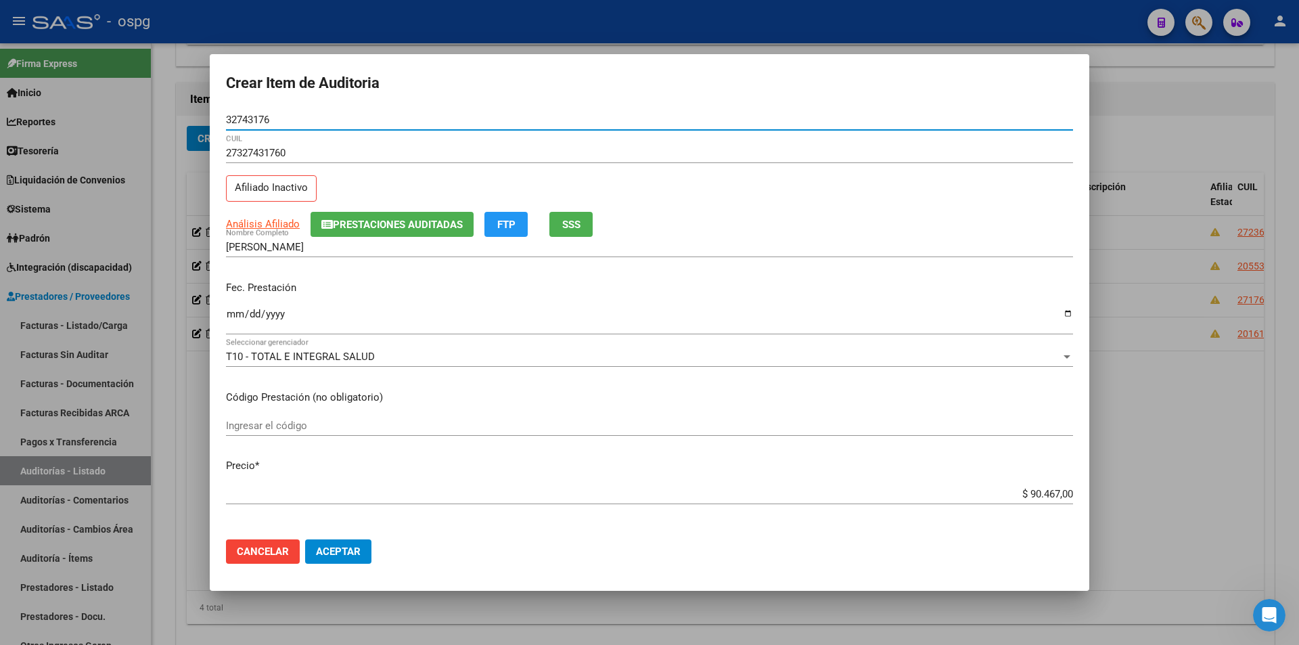
type input "32743176"
click at [305, 539] on button "Aceptar" at bounding box center [338, 551] width 66 height 24
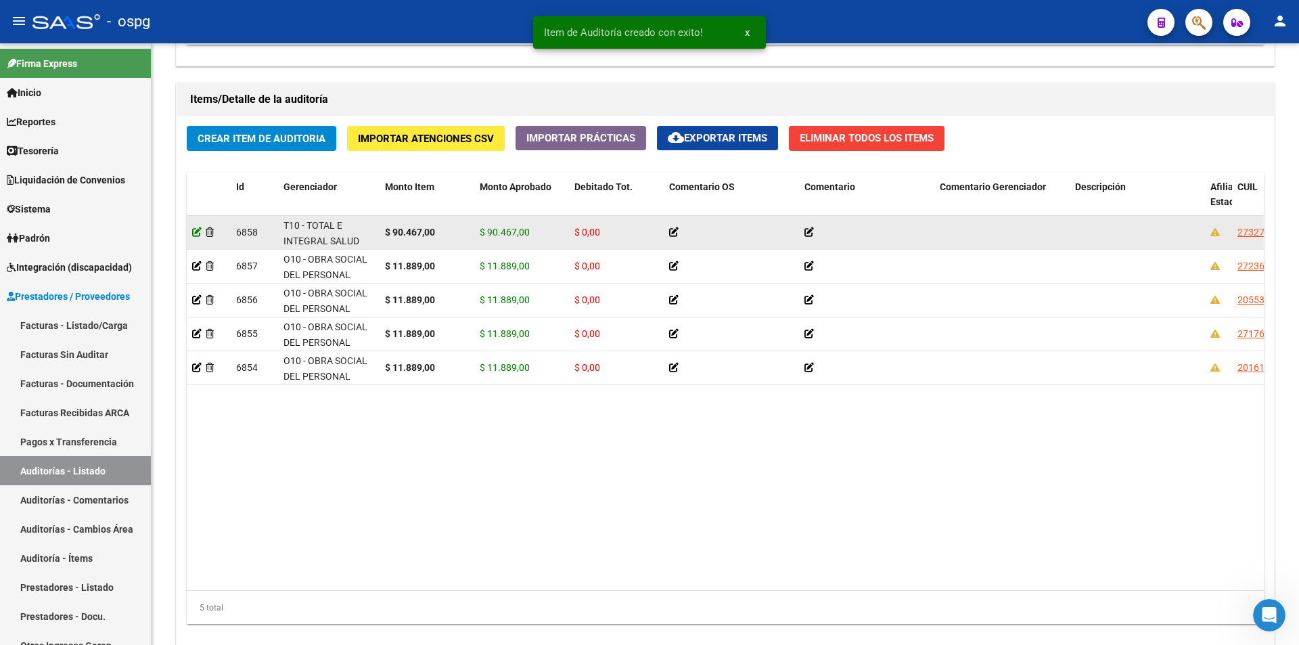
click at [198, 234] on icon at bounding box center [196, 231] width 9 height 9
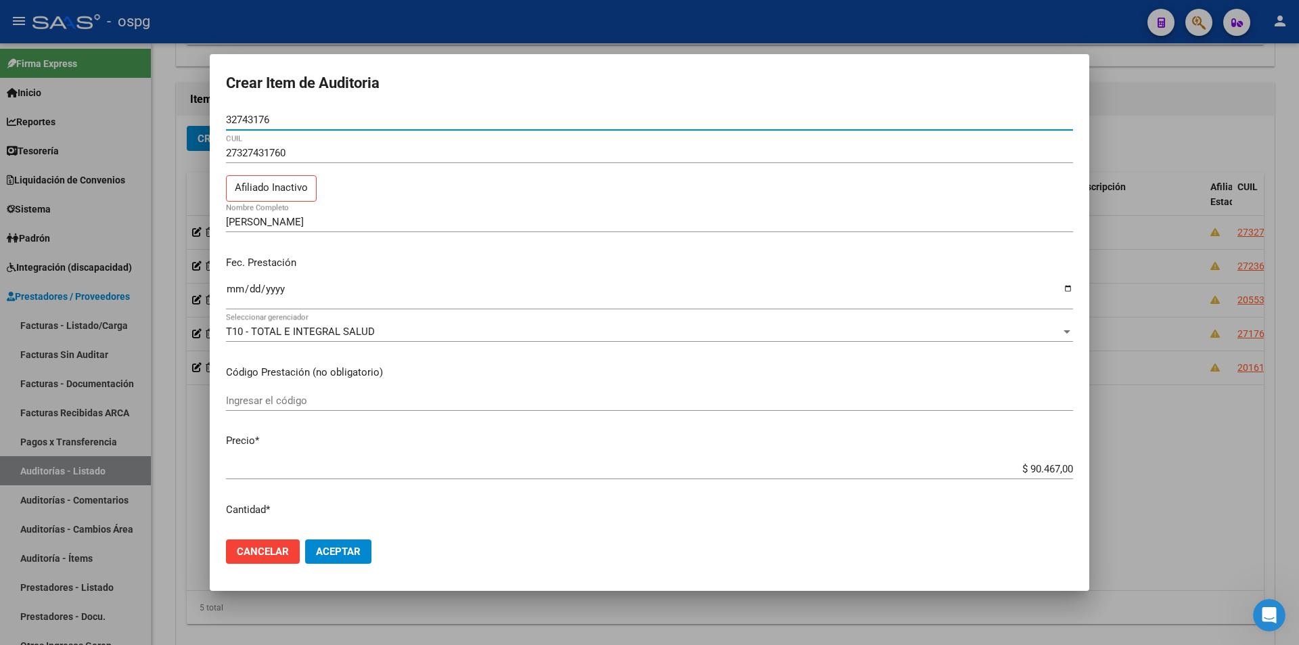
drag, startPoint x: 288, startPoint y: 119, endPoint x: 197, endPoint y: 118, distance: 91.4
click at [197, 118] on div "Crear Item de Auditoria 32743176 Nro Documento 27327431760 CUIL Afiliado Inacti…" at bounding box center [649, 322] width 1299 height 645
paste input "32743176"
type input "32743176"
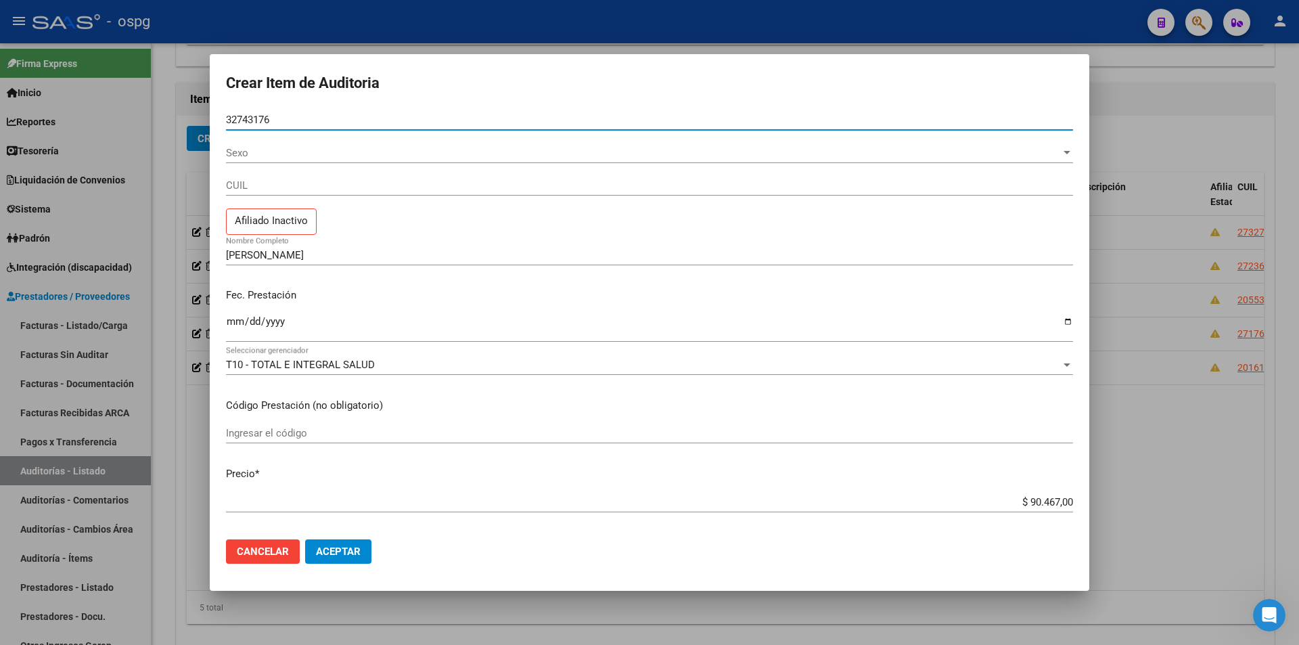
click at [300, 153] on span "Sexo" at bounding box center [643, 153] width 835 height 12
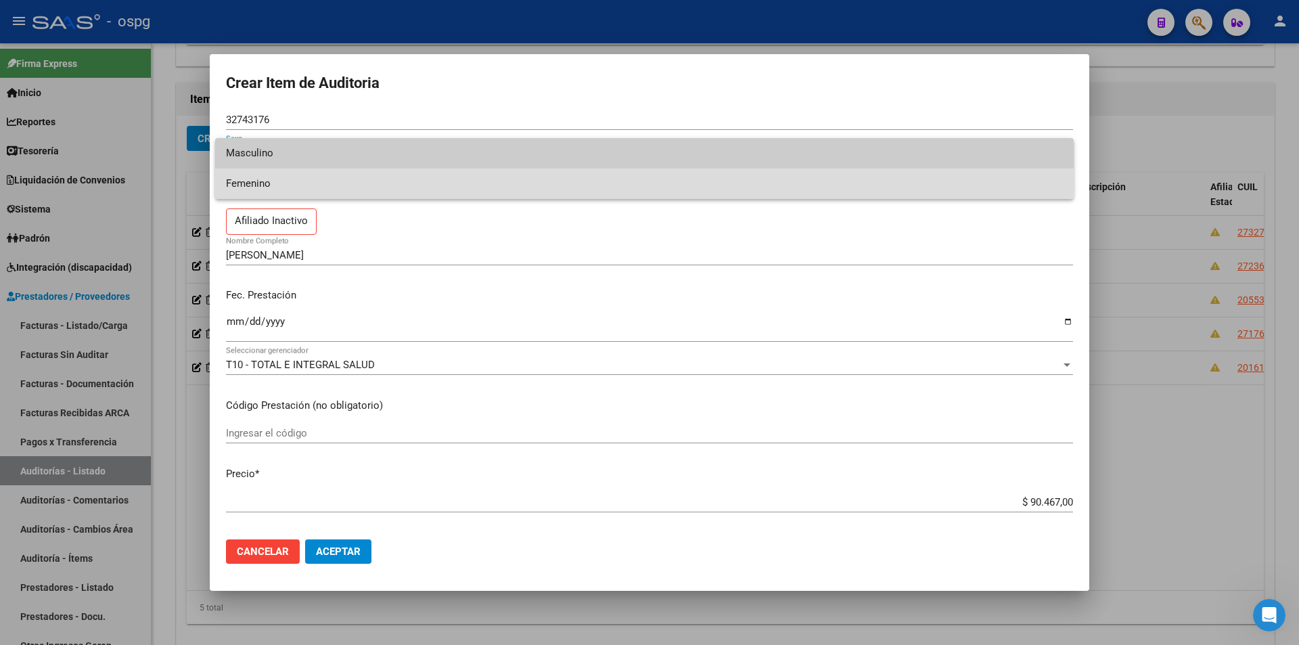
click at [271, 179] on span "Femenino" at bounding box center [644, 183] width 837 height 30
type input "27327431760"
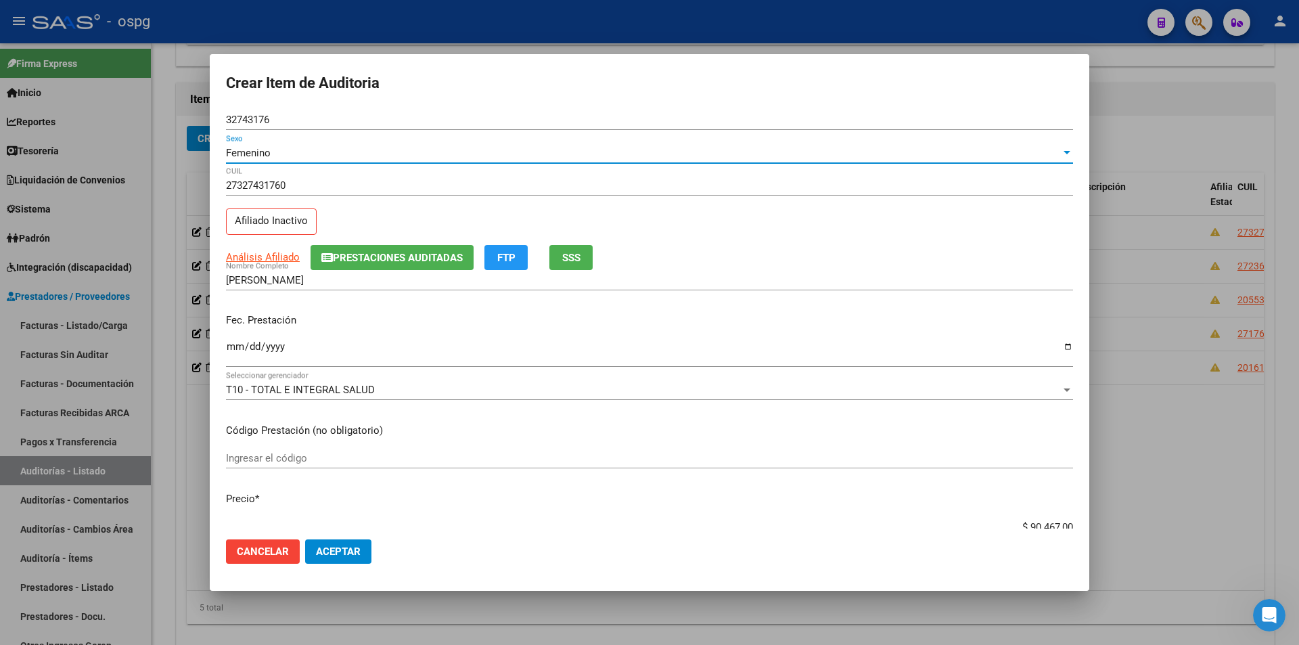
click at [583, 259] on button "SSS" at bounding box center [570, 257] width 43 height 25
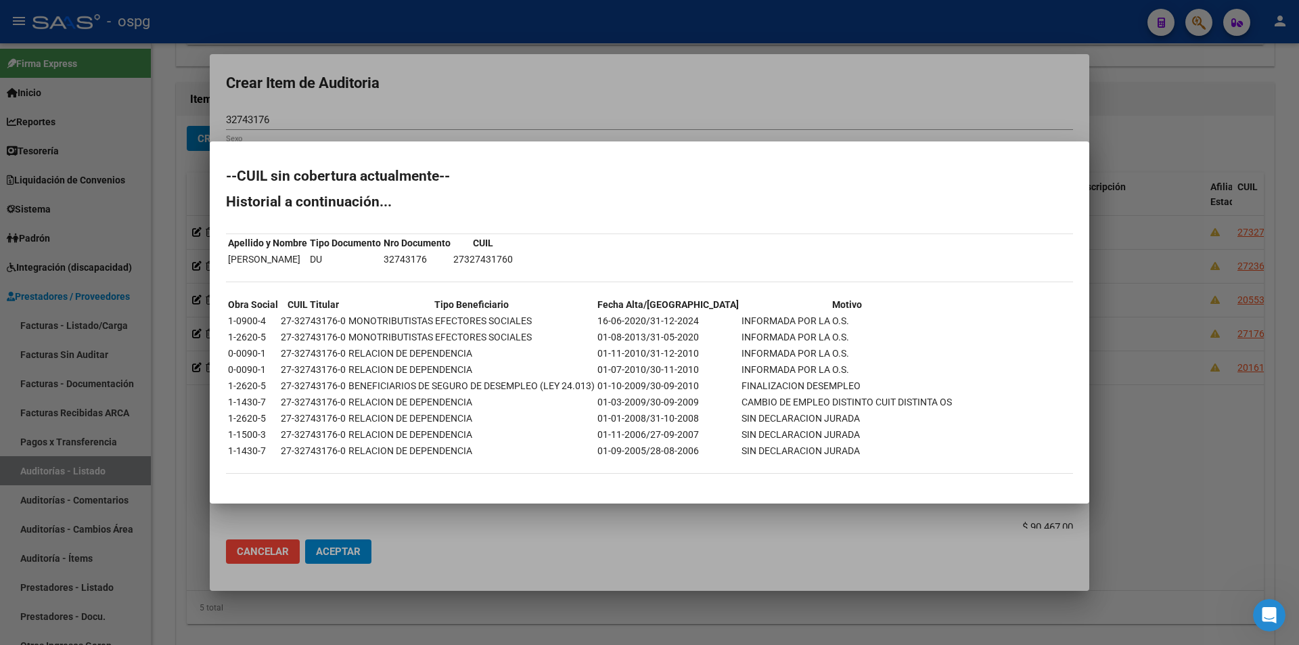
click at [582, 125] on div at bounding box center [649, 322] width 1299 height 645
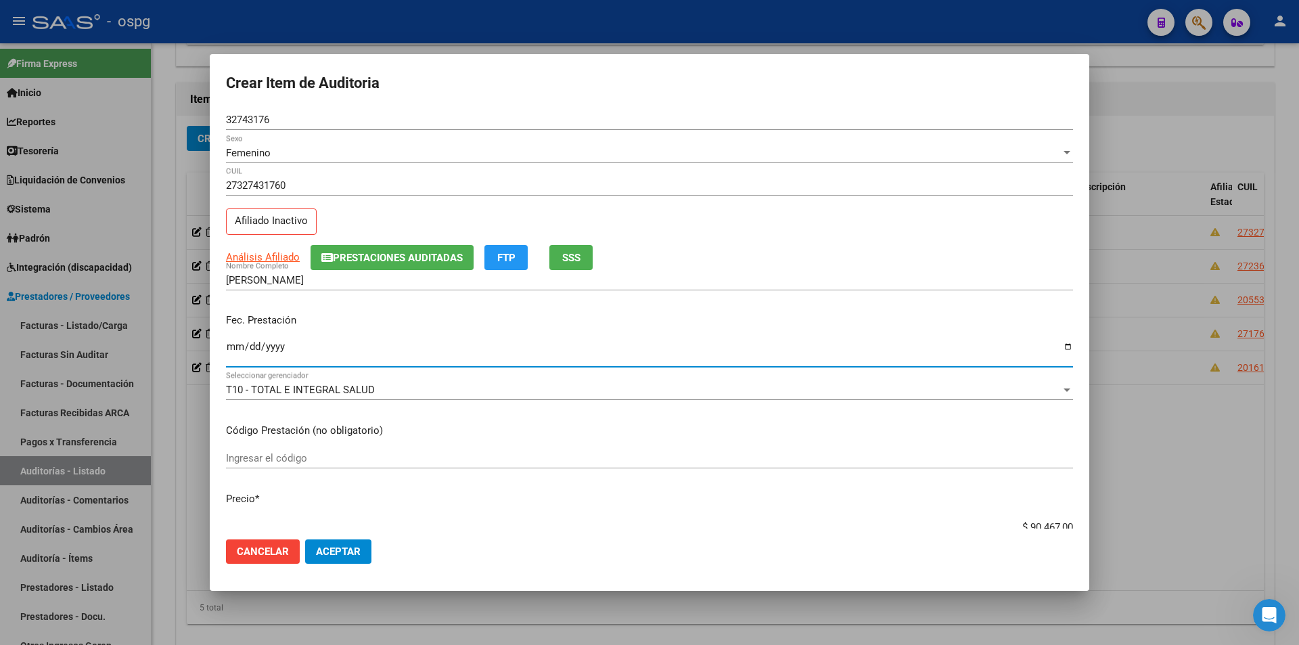
click at [240, 343] on input "Ingresar la fecha" at bounding box center [649, 352] width 847 height 22
type input "[DATE]"
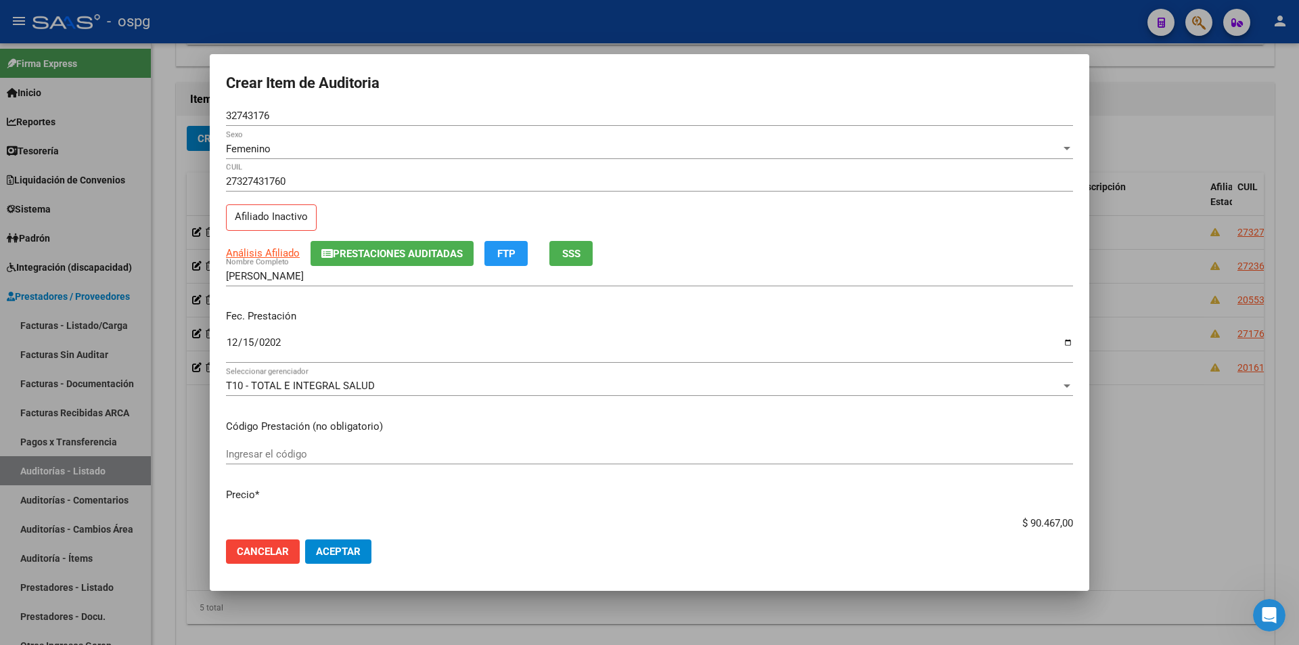
type input "$ 0,01"
type input "$ 0,11"
type input "$ 1,18"
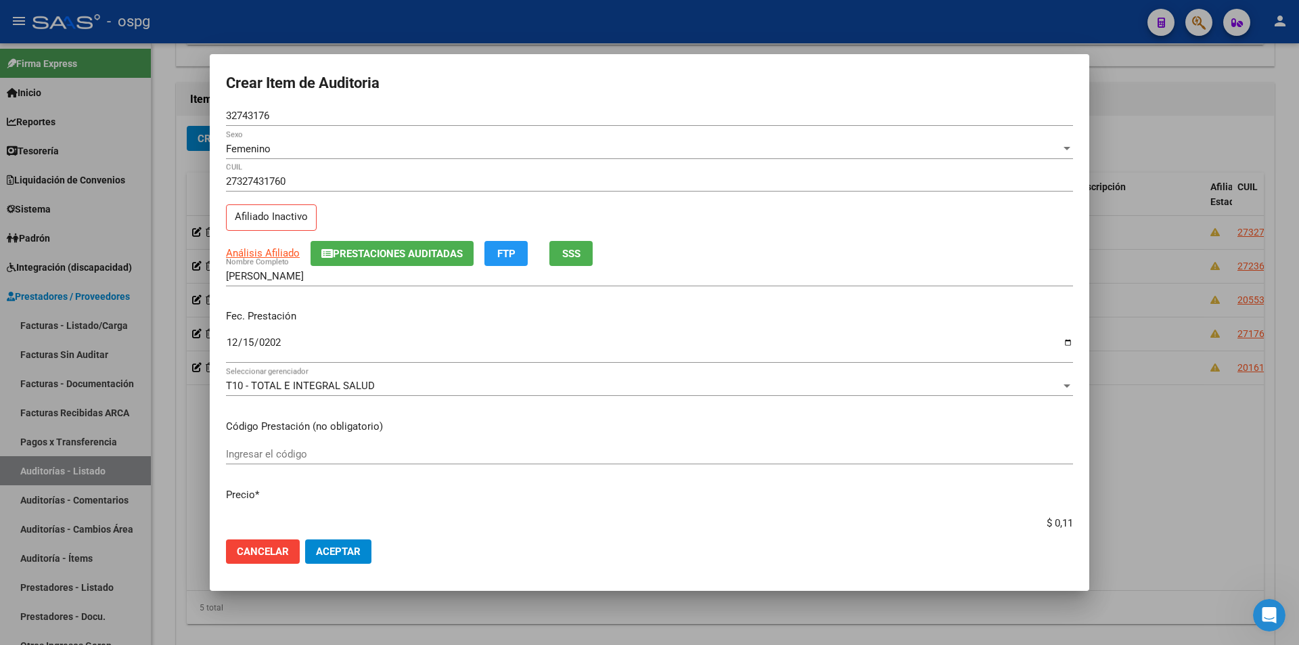
type input "$ 1,18"
type input "$ 11,88"
type input "$ 118,89"
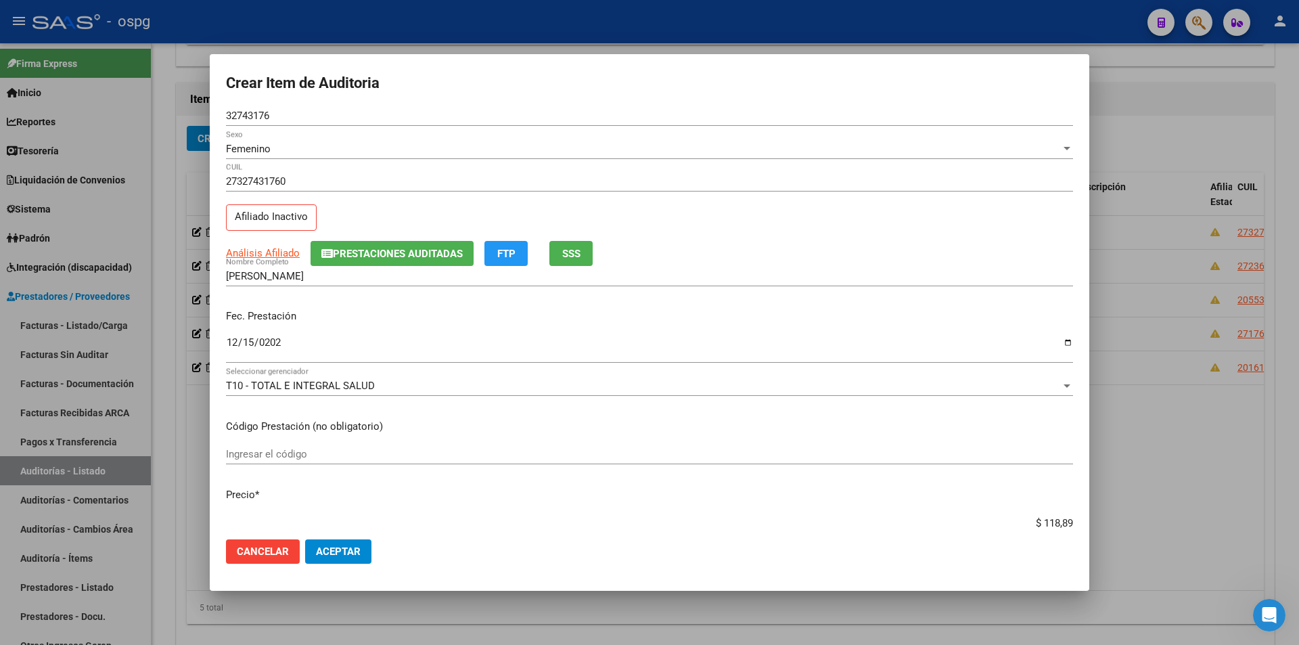
type input "$ 1.188,90"
type input "$ 11.889,00"
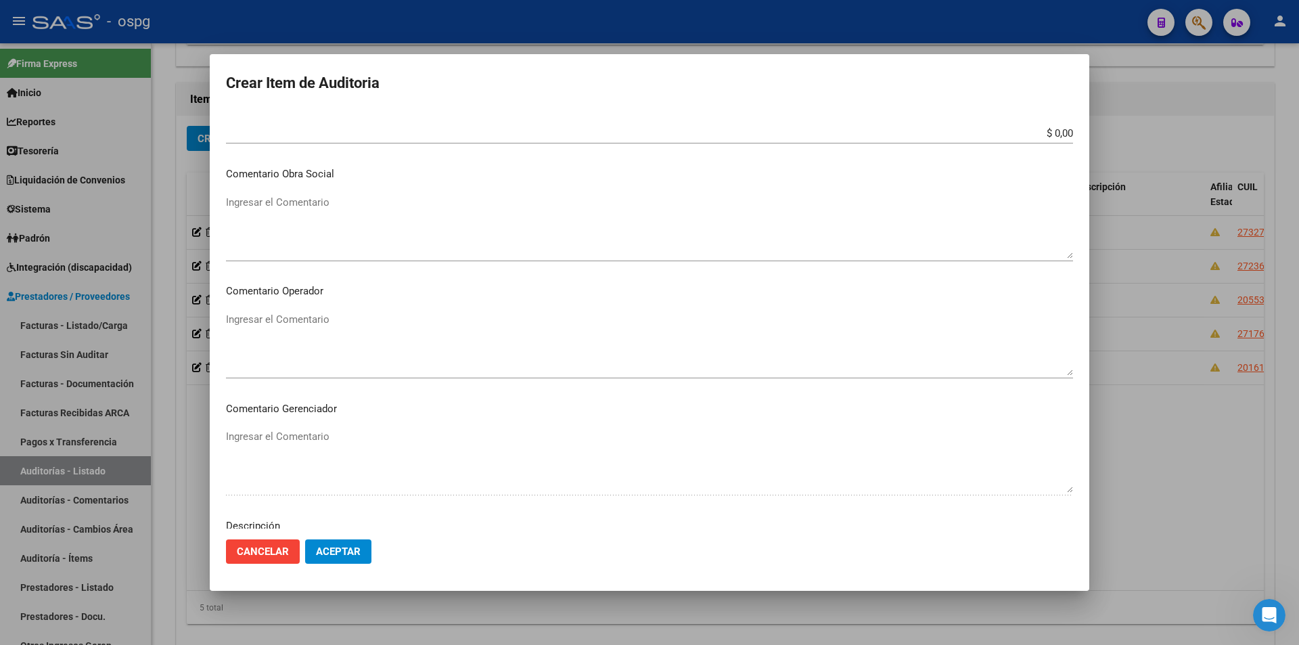
scroll to position [833, 0]
click at [358, 547] on span "Aceptar" at bounding box center [338, 551] width 45 height 12
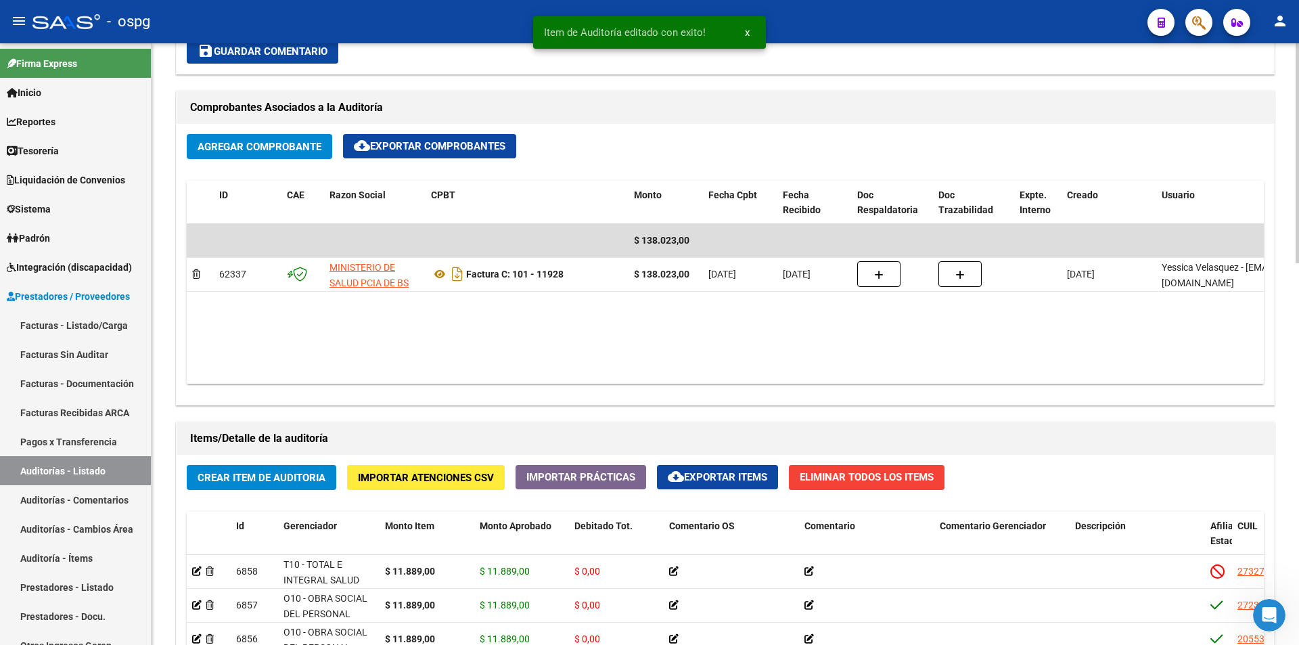
scroll to position [812, 0]
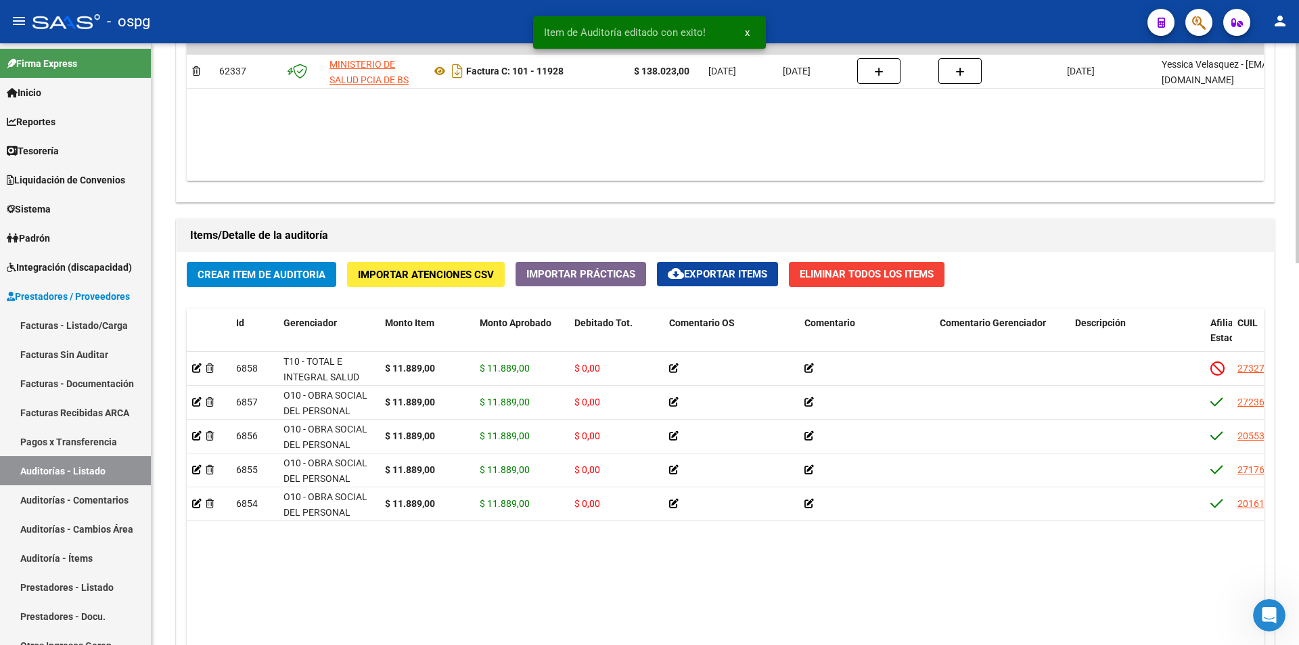
click at [270, 277] on span "Crear Item de Auditoria" at bounding box center [262, 275] width 128 height 12
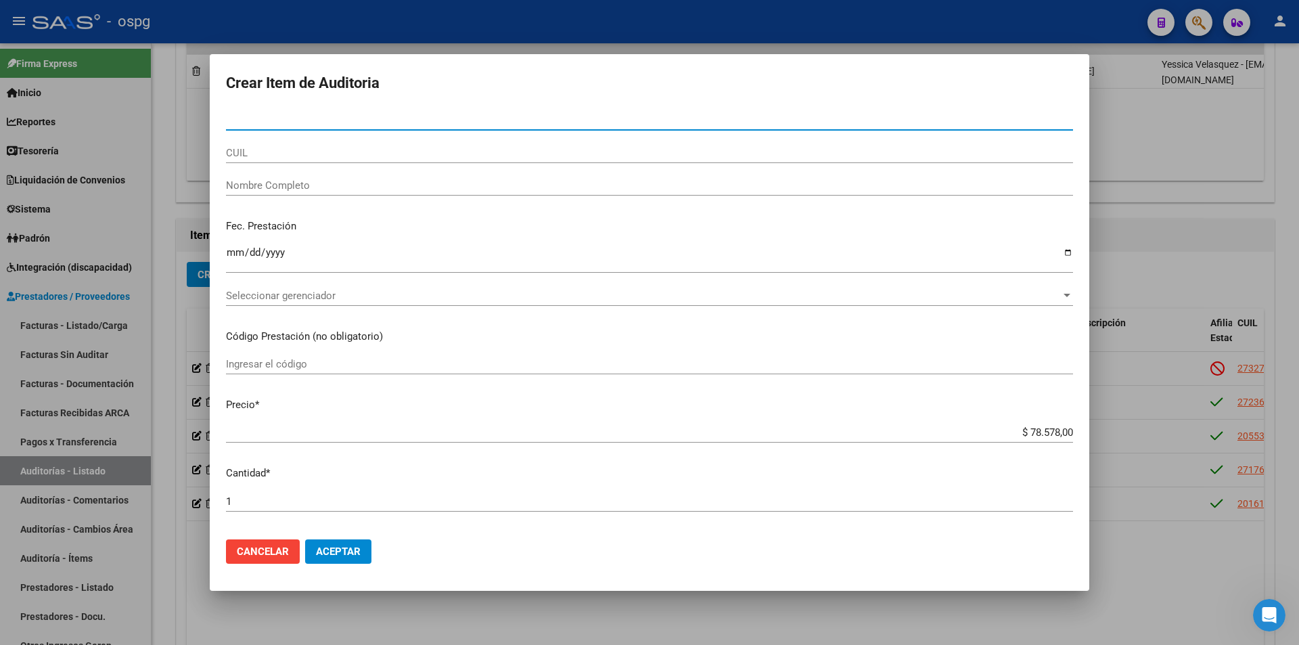
click at [276, 274] on div "Ingresar la fecha" at bounding box center [649, 264] width 847 height 41
click at [270, 122] on input "Nro Documento" at bounding box center [649, 120] width 847 height 12
type input "55103543"
click at [305, 539] on button "Aceptar" at bounding box center [338, 551] width 66 height 24
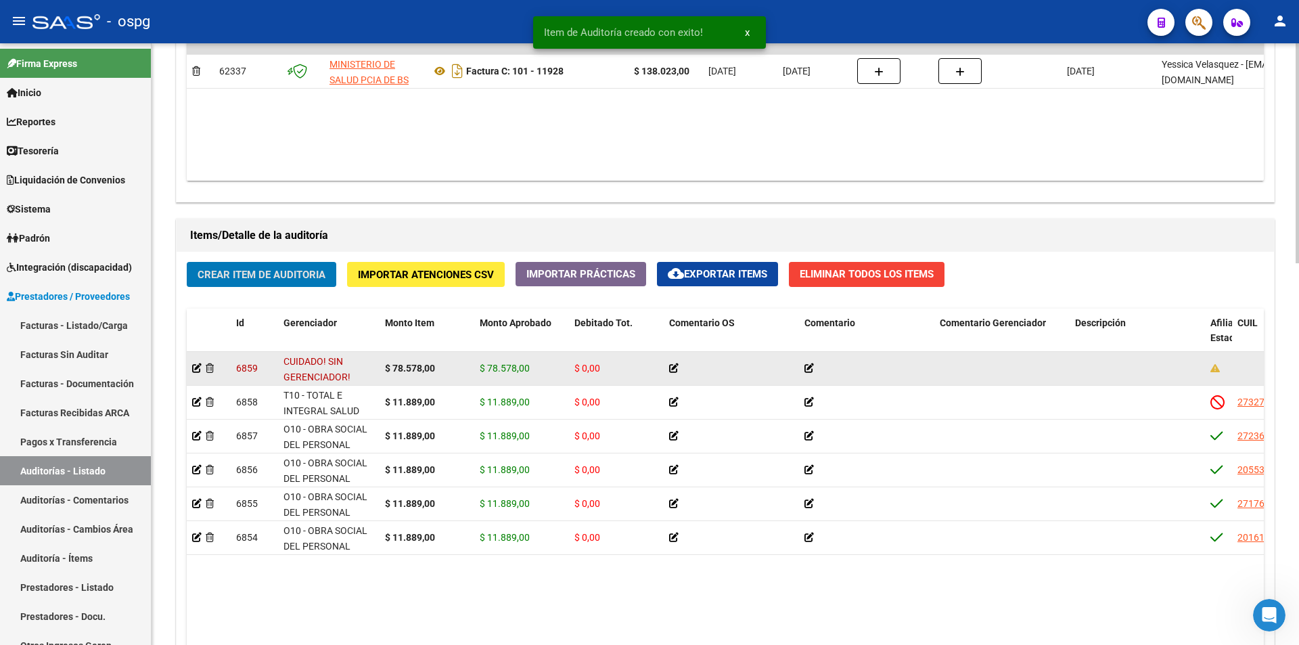
click at [196, 374] on div at bounding box center [208, 369] width 33 height 16
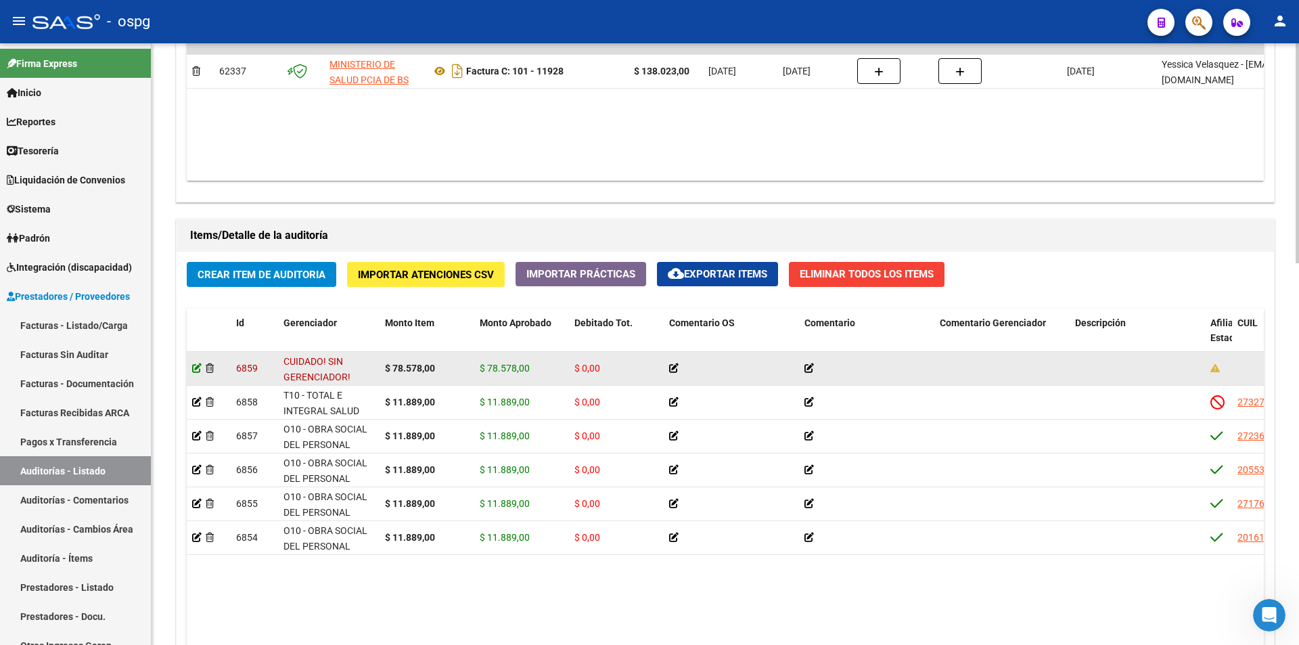
click at [196, 369] on icon at bounding box center [196, 367] width 9 height 9
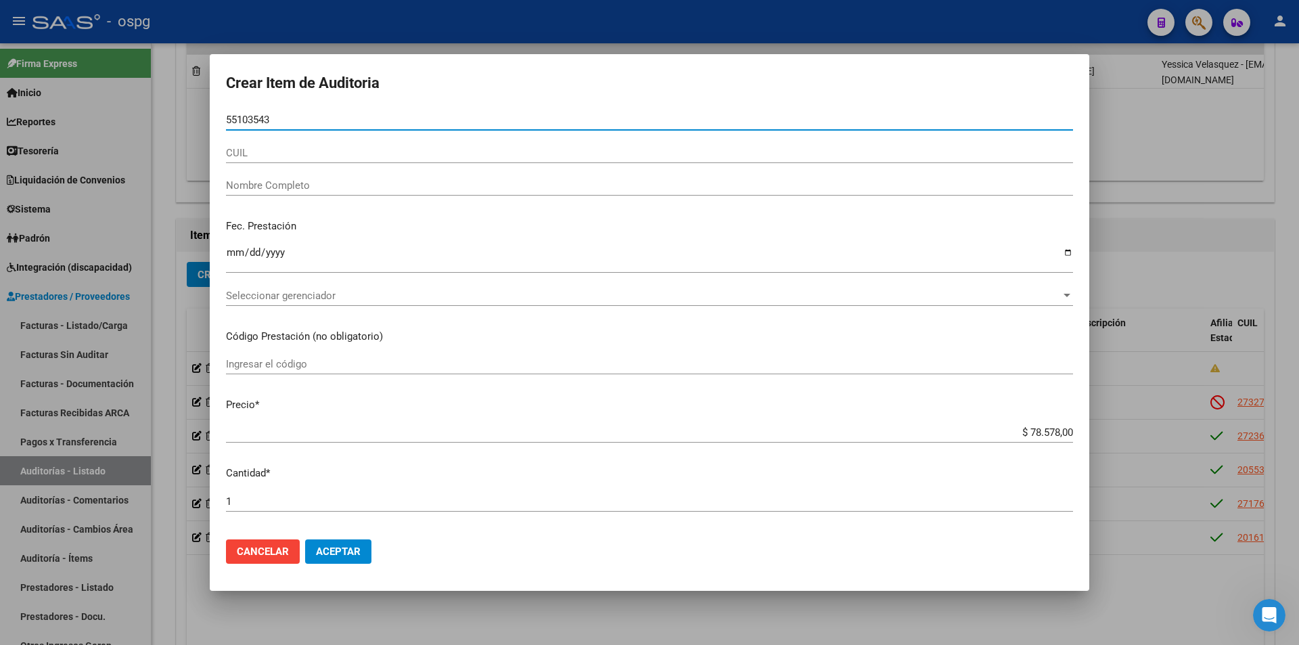
drag, startPoint x: 287, startPoint y: 119, endPoint x: 212, endPoint y: 116, distance: 74.5
click at [208, 119] on div "Crear Item de Auditoria 55103543 Nro Documento CUIL Nombre Completo Fec. Presta…" at bounding box center [649, 322] width 1299 height 645
paste input "55103543"
type input "55103543"
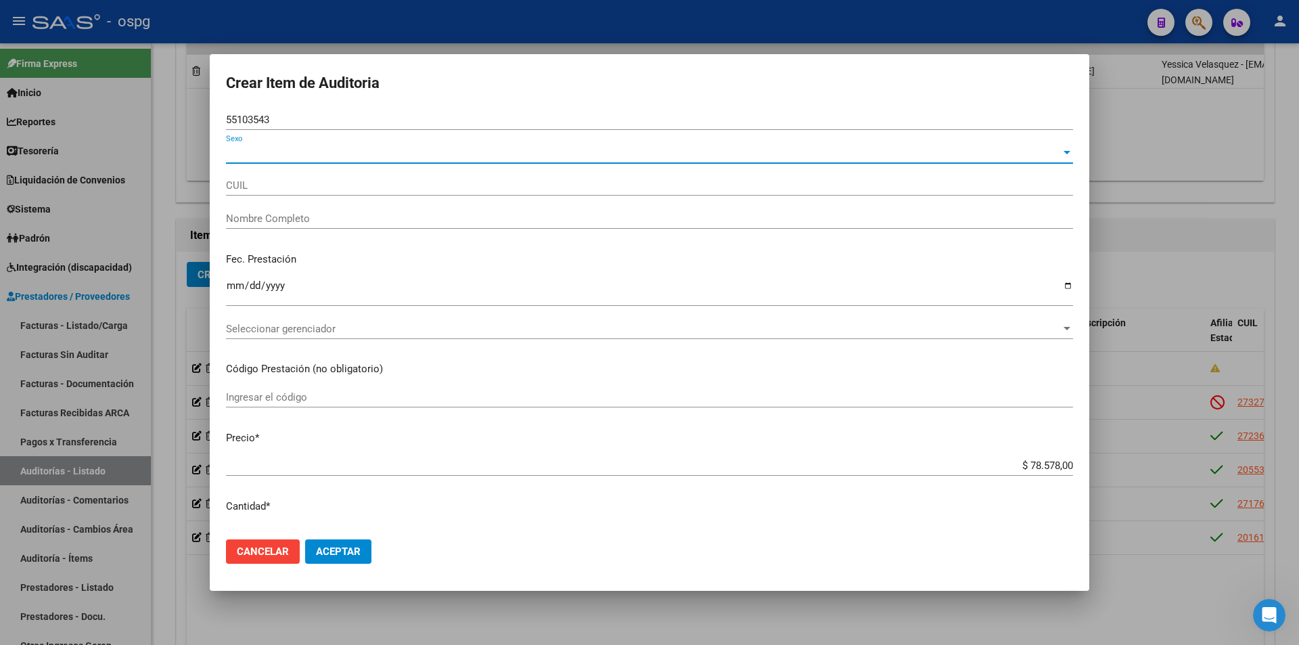
click at [266, 154] on span "Sexo" at bounding box center [643, 153] width 835 height 12
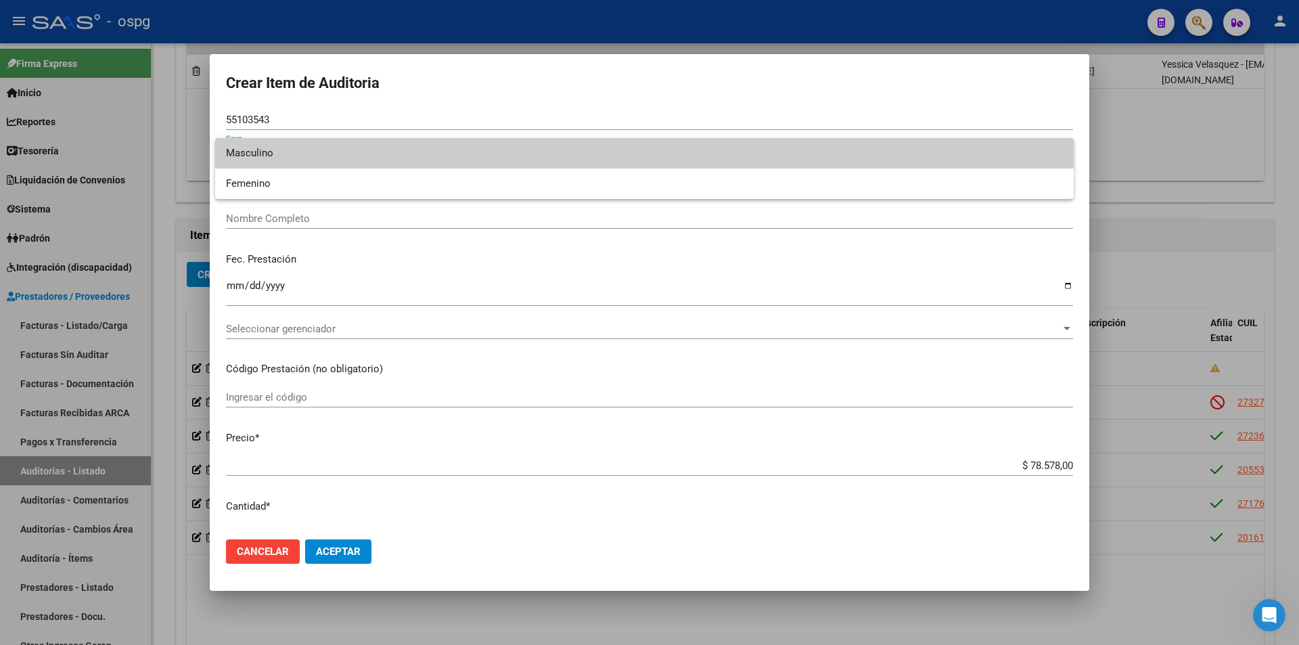
click at [281, 157] on span "Masculino" at bounding box center [644, 153] width 837 height 30
type input "20551035434"
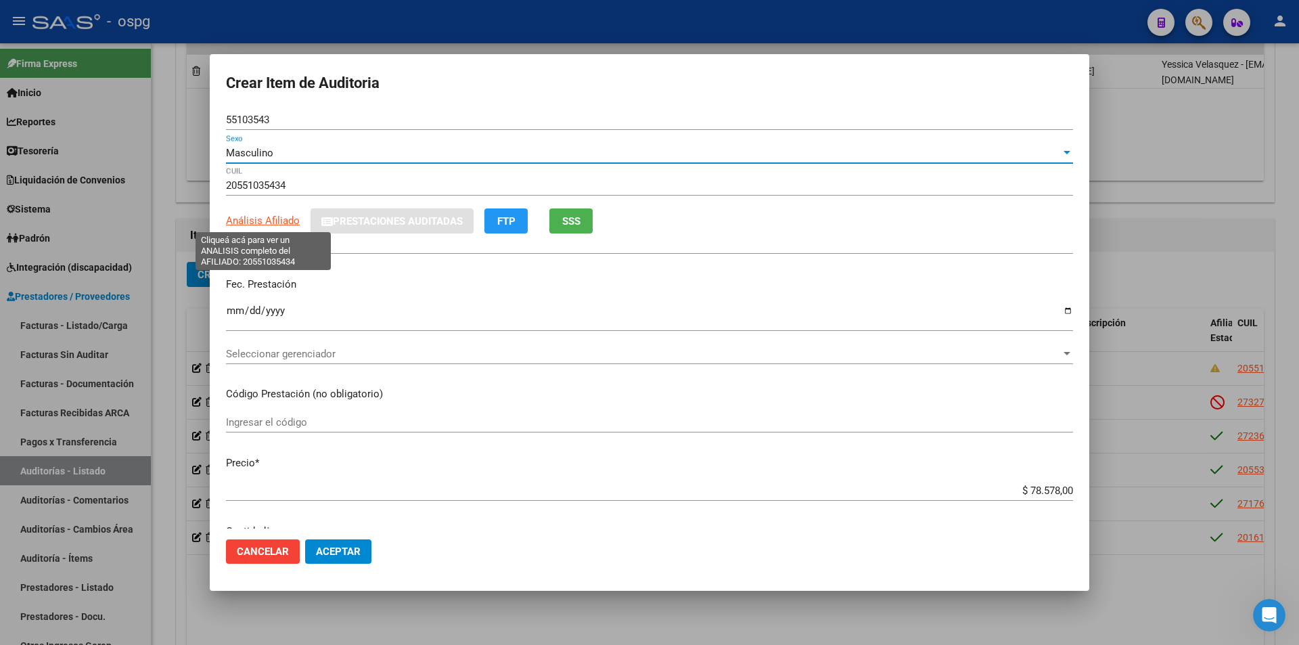
click at [264, 218] on span "Análisis Afiliado" at bounding box center [263, 221] width 74 height 12
type textarea "20551035434"
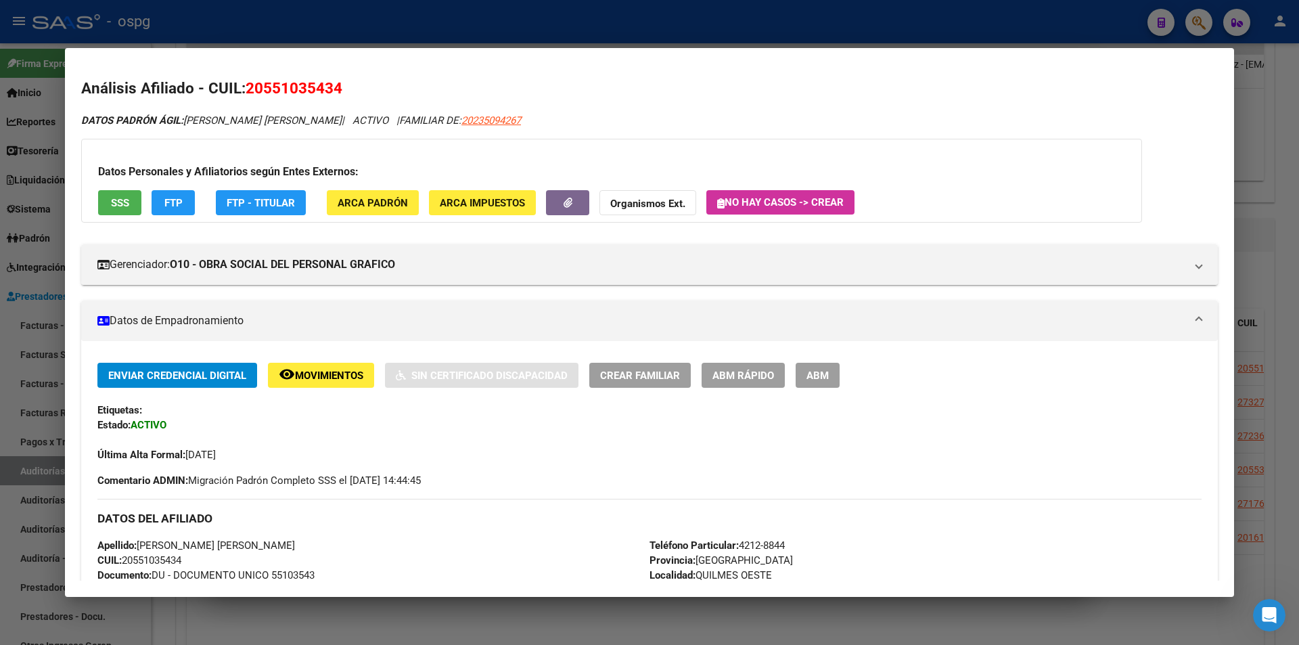
click at [114, 204] on span "SSS" at bounding box center [120, 203] width 18 height 12
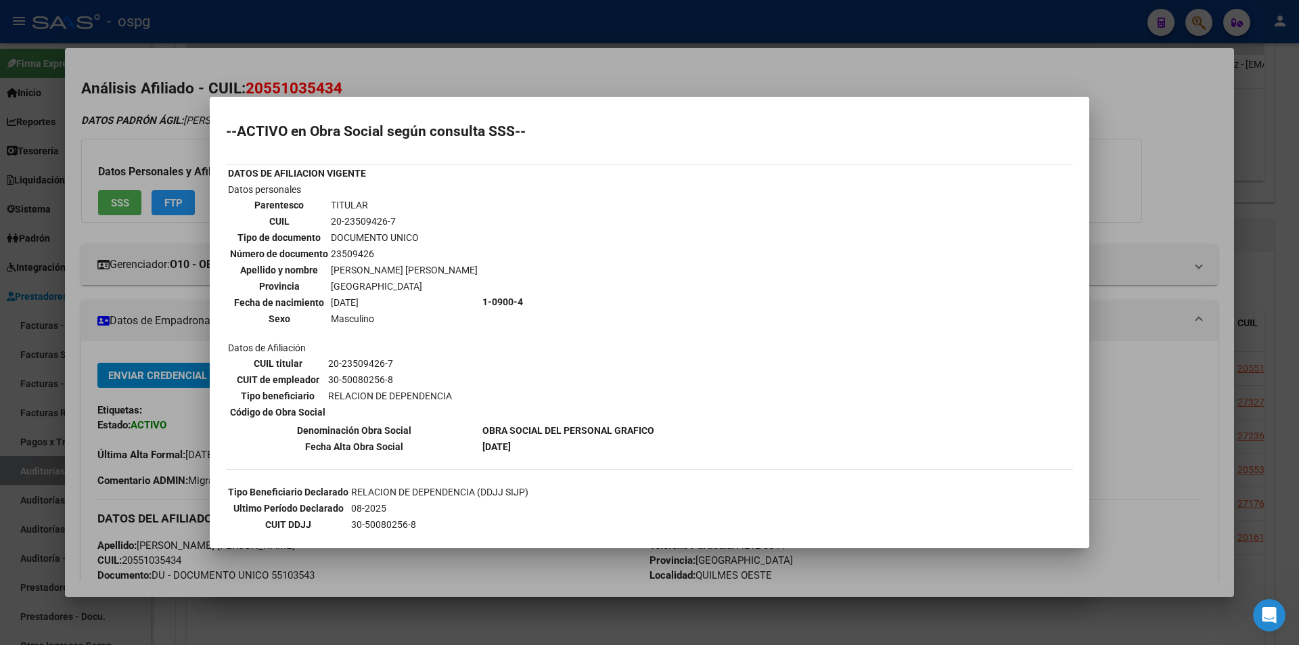
click at [470, 76] on div at bounding box center [649, 322] width 1299 height 645
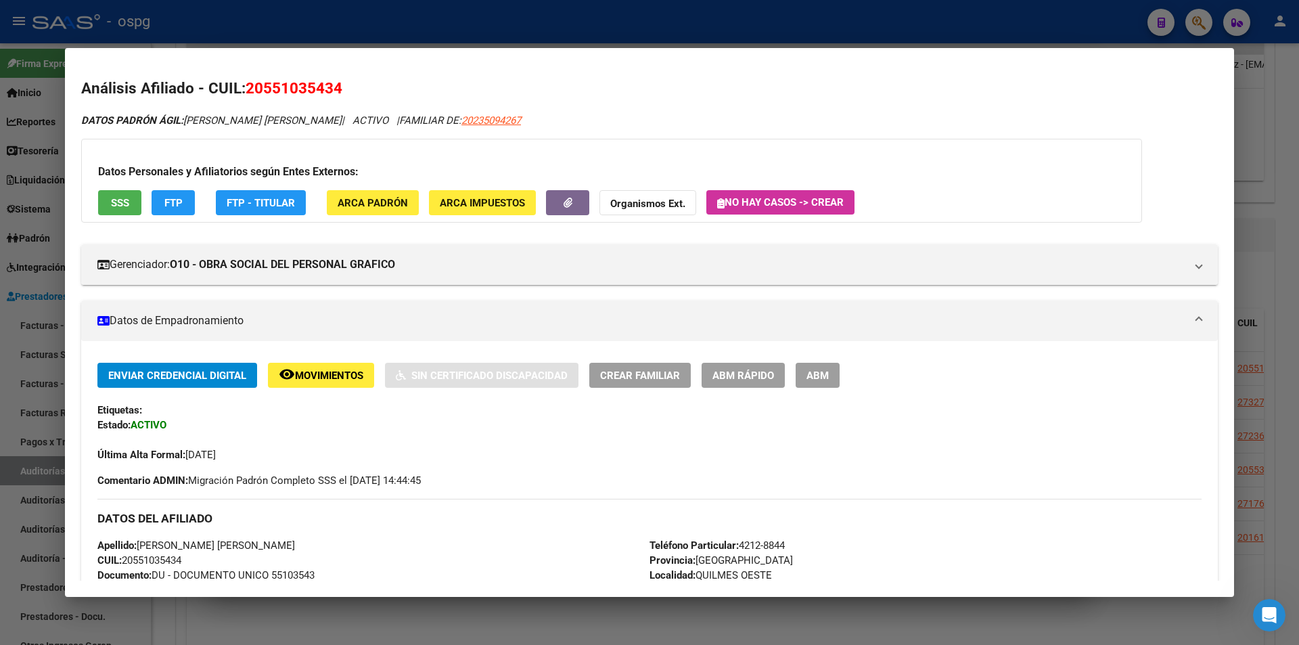
click at [487, 32] on div at bounding box center [649, 322] width 1299 height 645
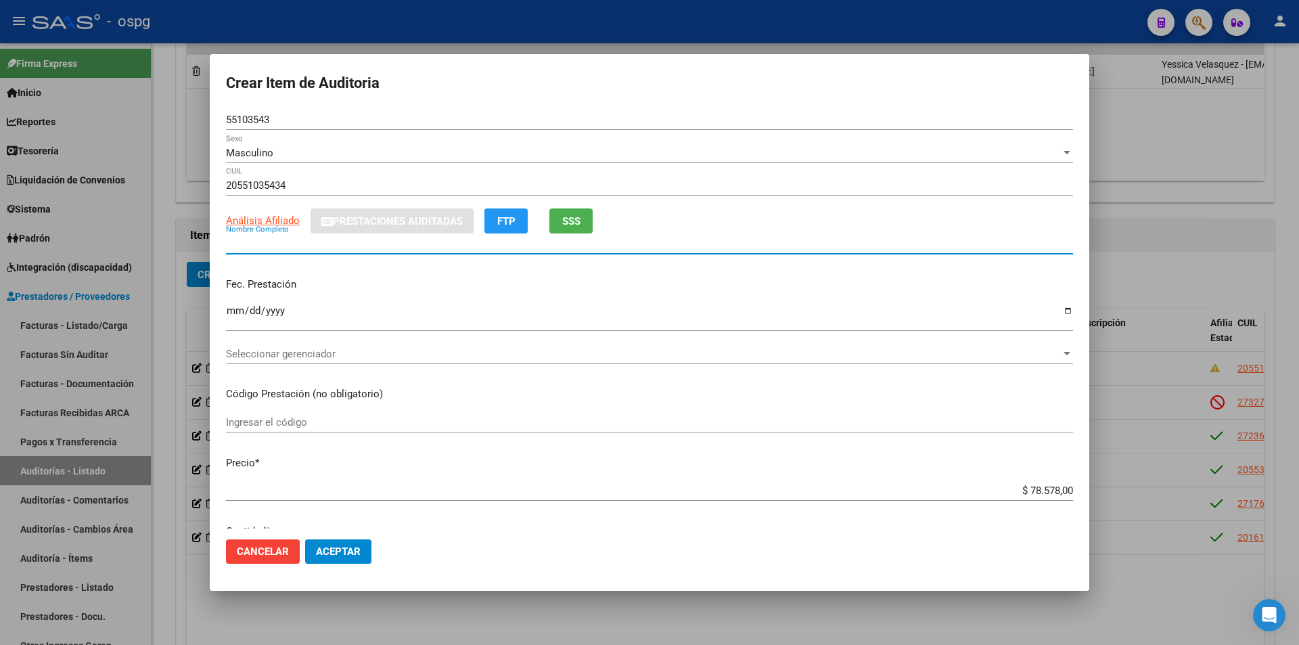
click at [298, 249] on input "Nombre Completo" at bounding box center [649, 244] width 847 height 12
type input "[PERSON_NAME]"
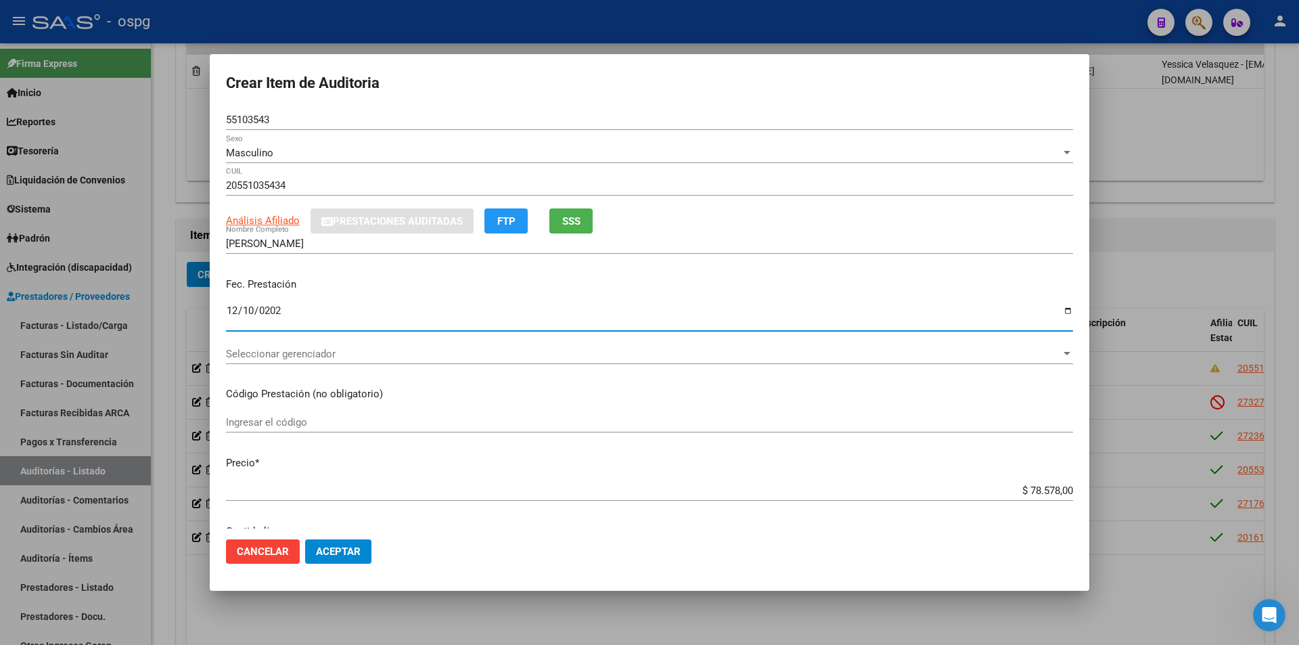
type input "[DATE]"
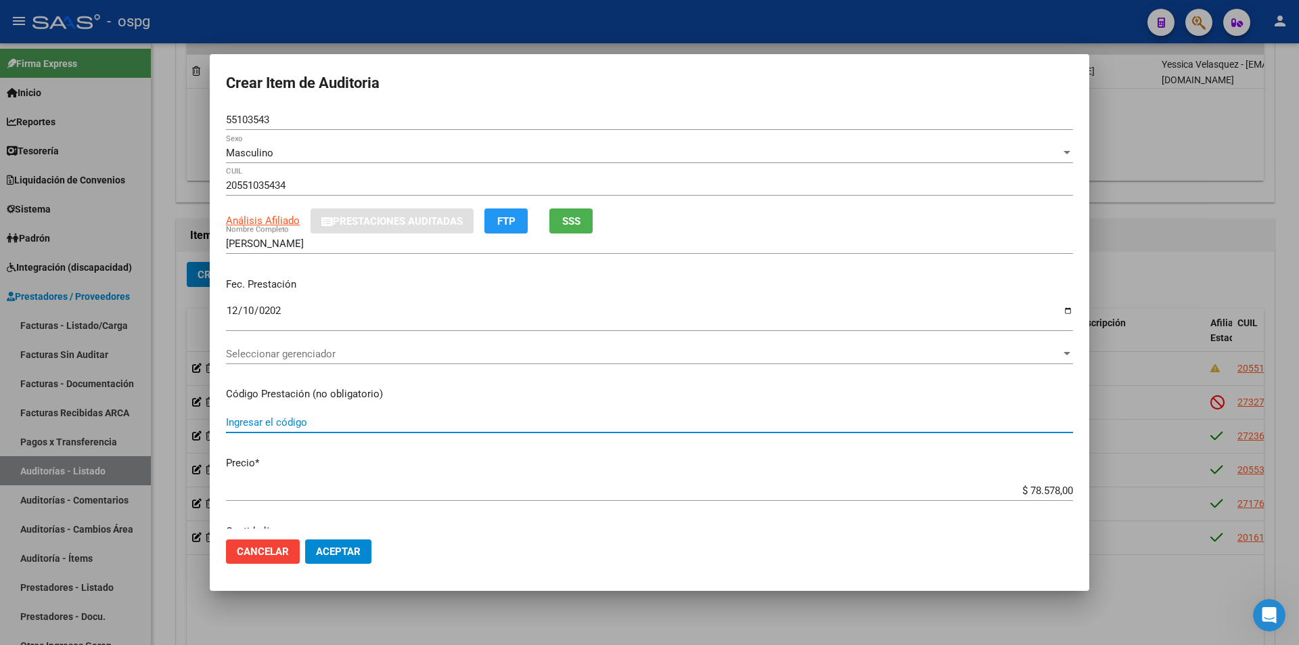
click at [817, 348] on span "Seleccionar gerenciador" at bounding box center [643, 354] width 835 height 12
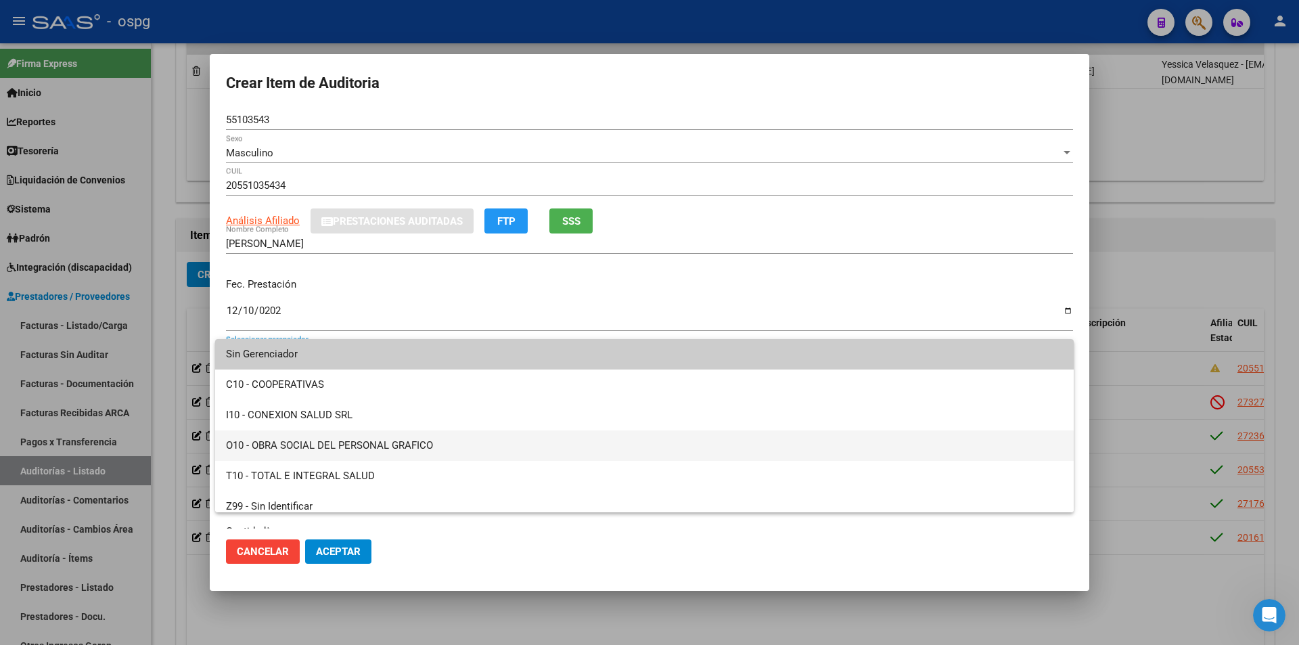
click at [363, 446] on span "O10 - OBRA SOCIAL DEL PERSONAL GRAFICO" at bounding box center [644, 445] width 837 height 30
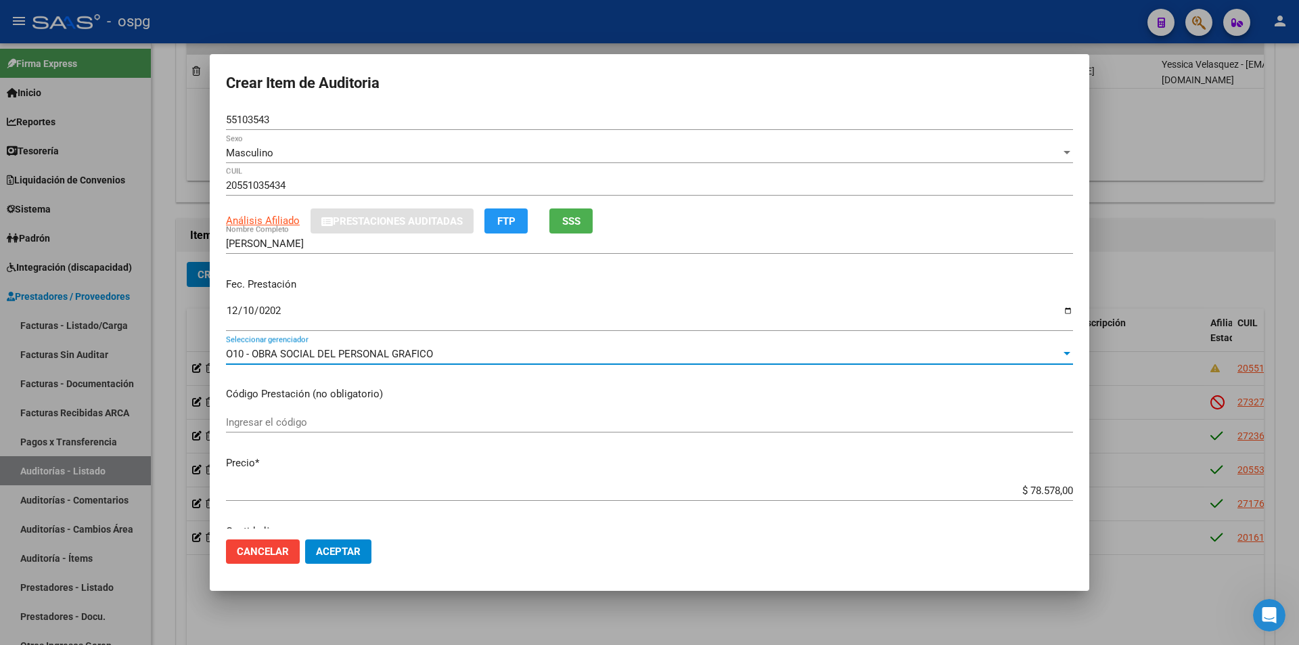
click at [1009, 499] on div "$ 78.578,00 Ingresar el precio" at bounding box center [649, 490] width 847 height 20
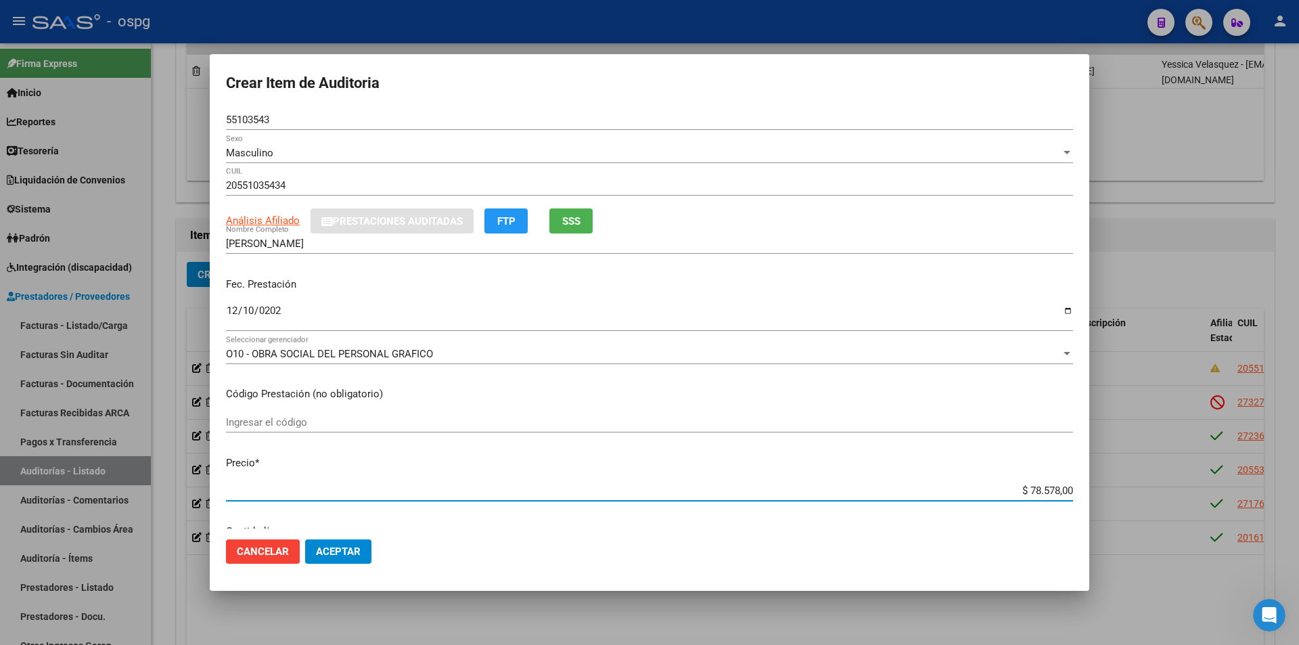
drag, startPoint x: 1004, startPoint y: 491, endPoint x: 1242, endPoint y: 438, distance: 244.1
click at [1134, 492] on div "Crear Item de Auditoria 55103543 Nro Documento Masculino Sexo 20551035434 CUIL …" at bounding box center [649, 322] width 1299 height 645
type input "$ 0,01"
type input "$ 0,11"
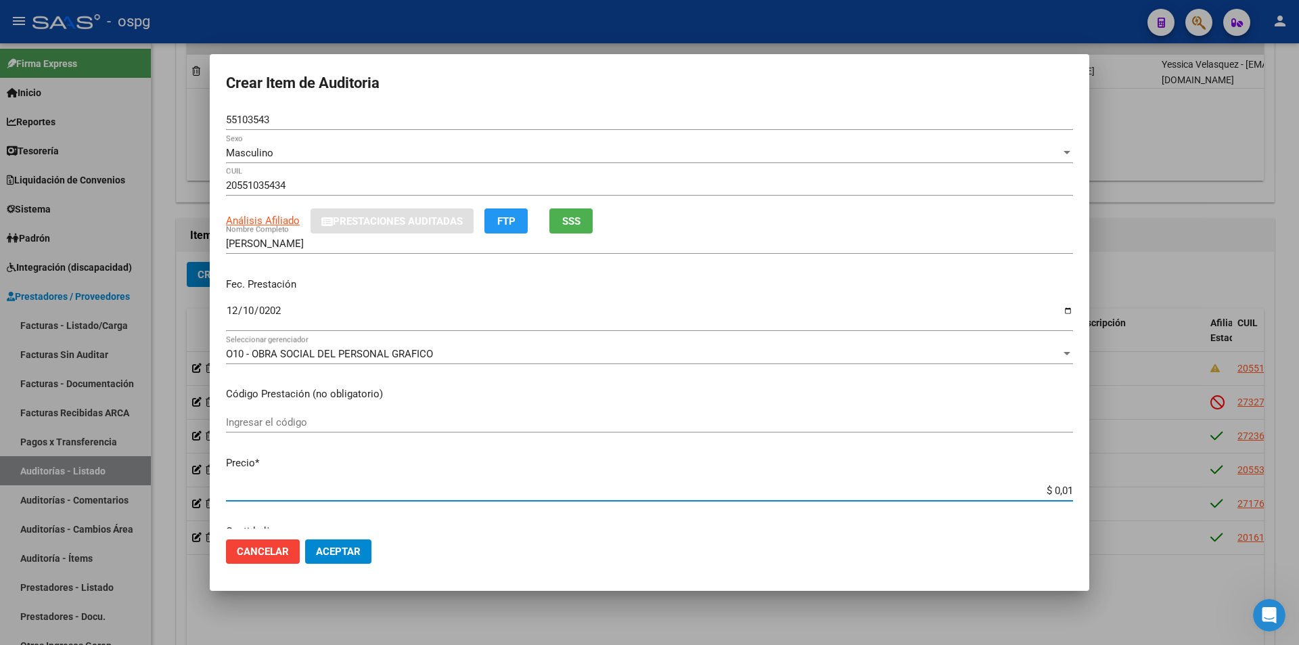
type input "$ 0,11"
type input "$ 1,18"
type input "$ 11,88"
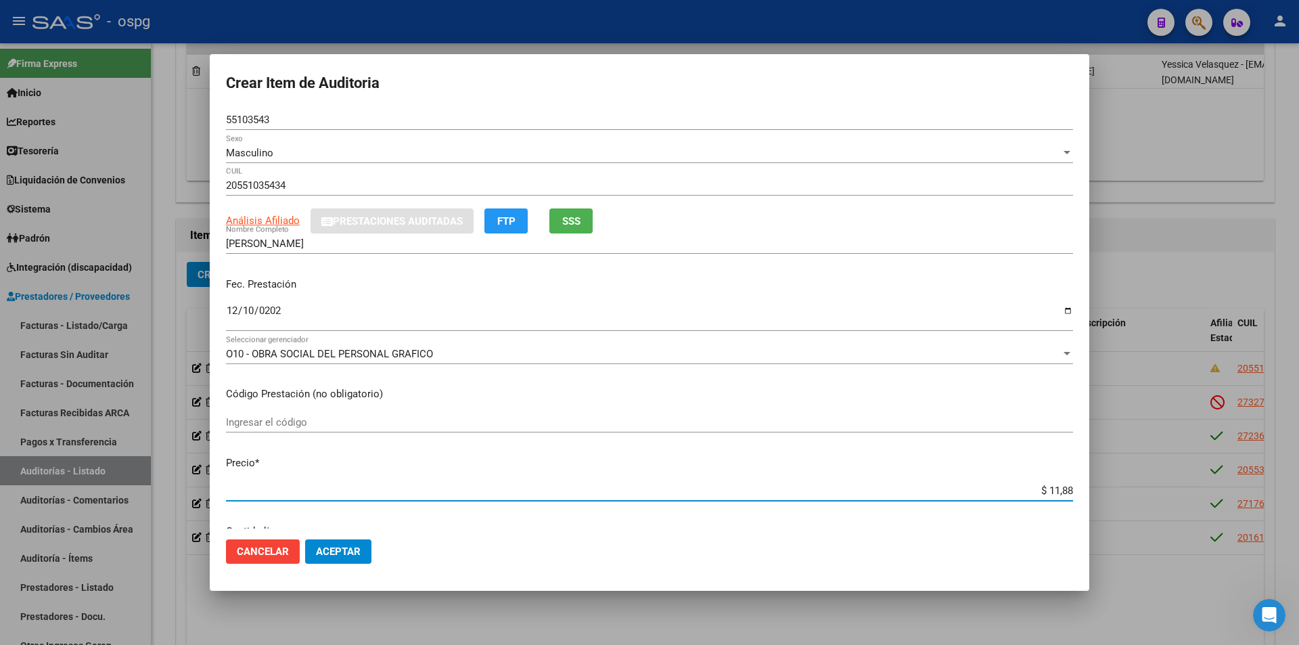
type input "$ 118,89"
type input "$ 1.188,90"
type input "$ 11.889,00"
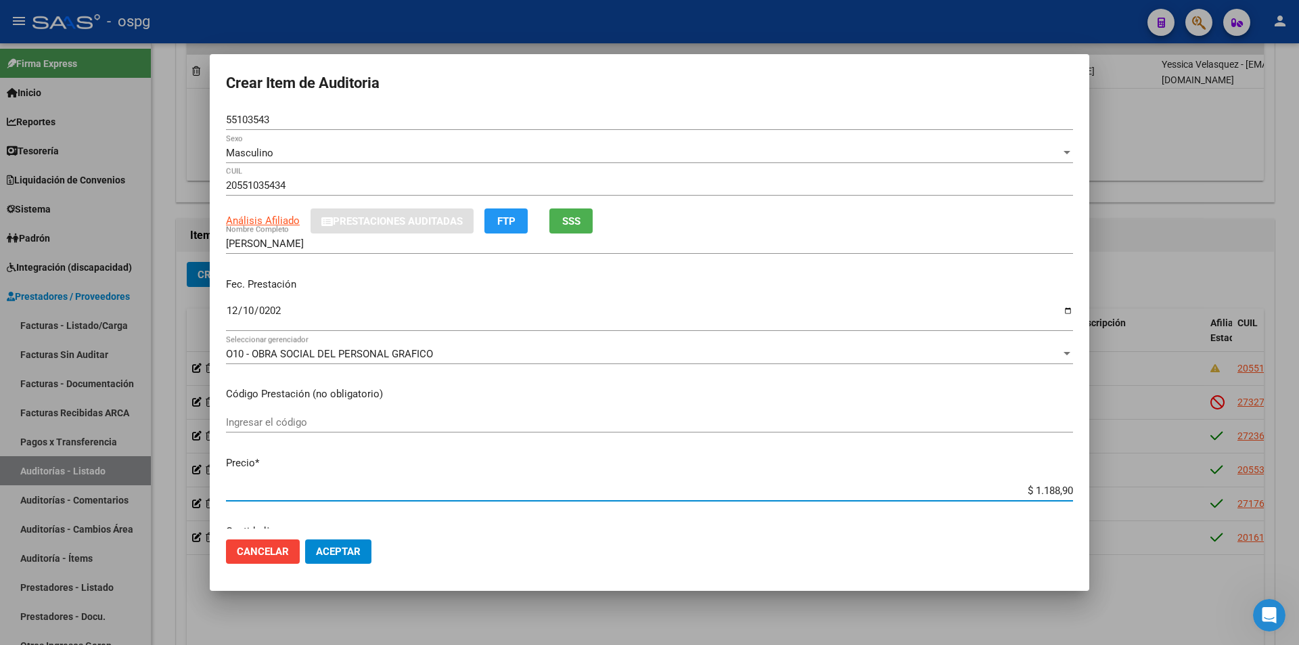
type input "$ 11.889,00"
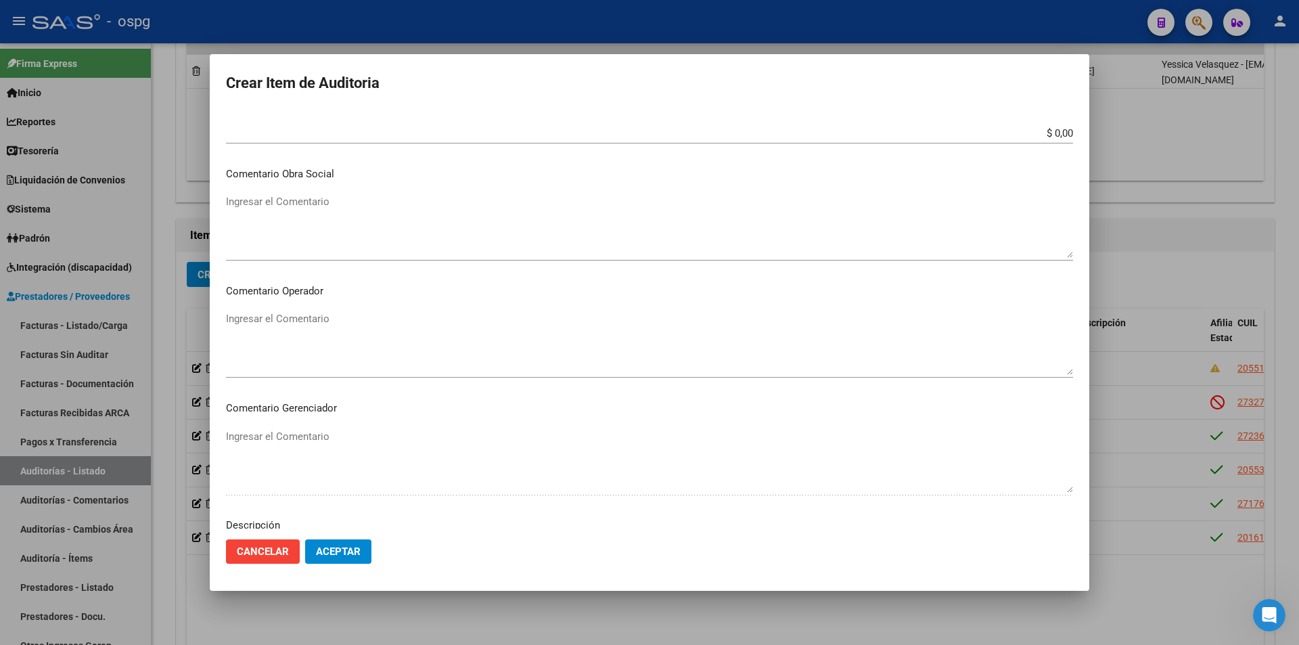
scroll to position [796, 0]
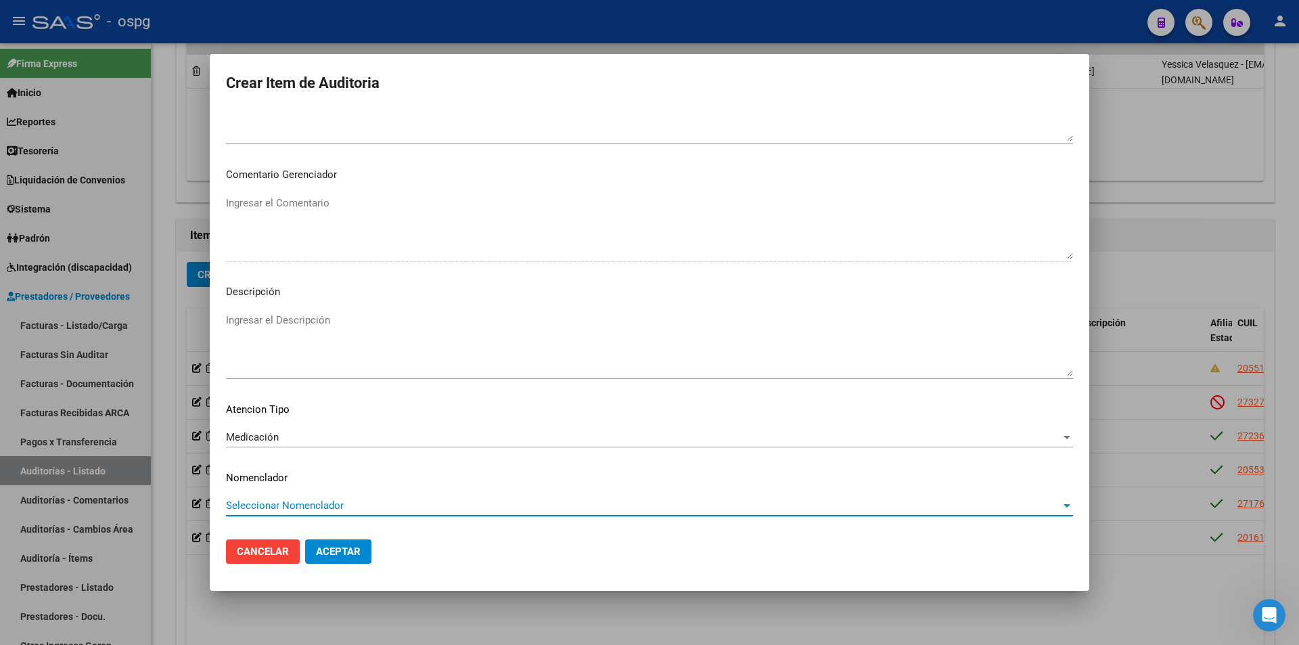
click at [358, 434] on div "Medicación" at bounding box center [643, 437] width 835 height 12
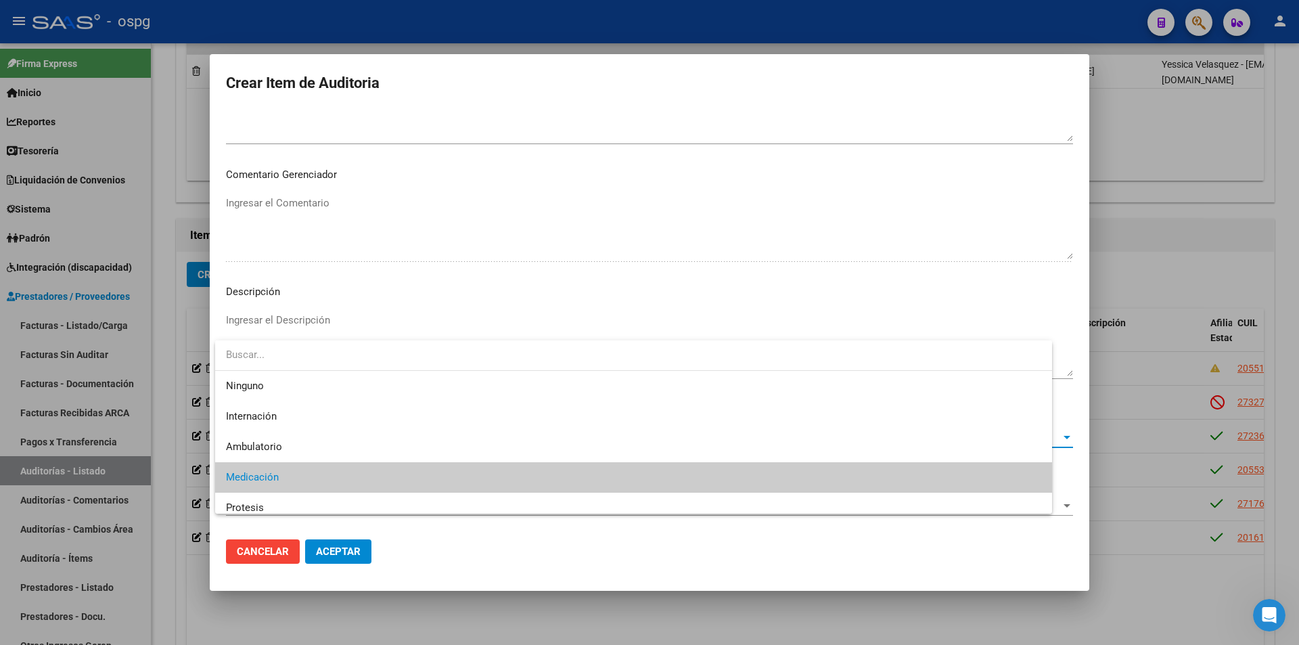
scroll to position [40, 0]
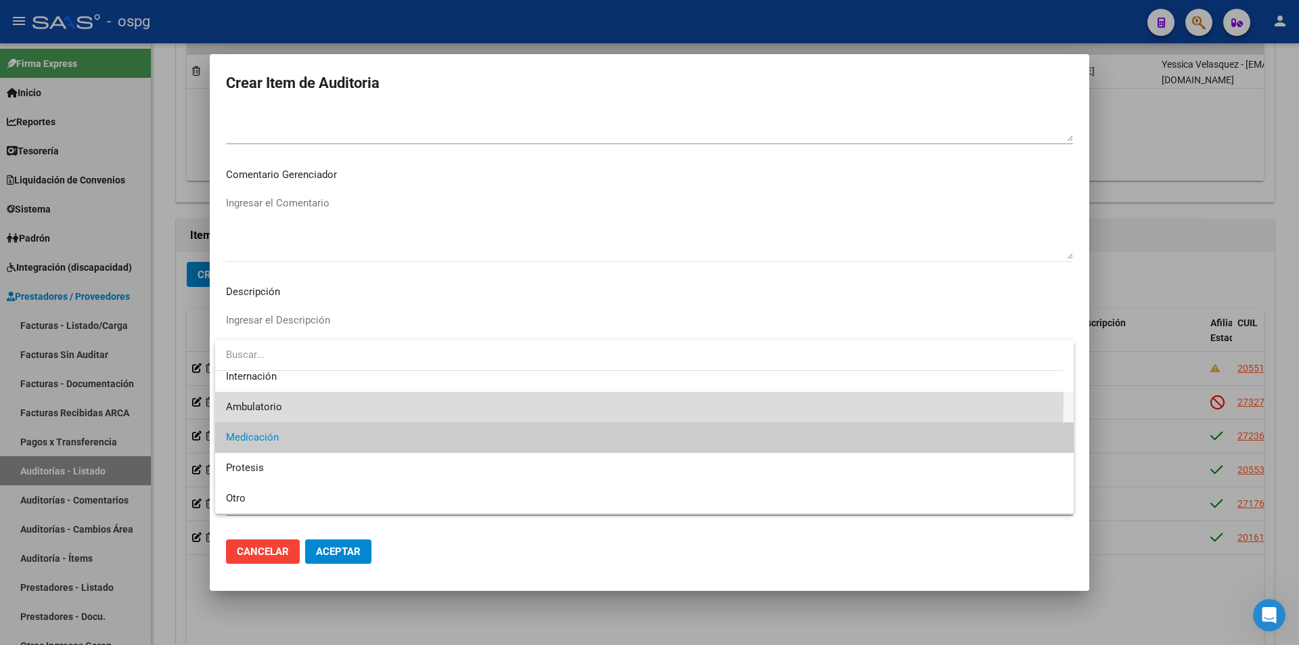
click at [257, 400] on span "Ambulatorio" at bounding box center [644, 407] width 837 height 30
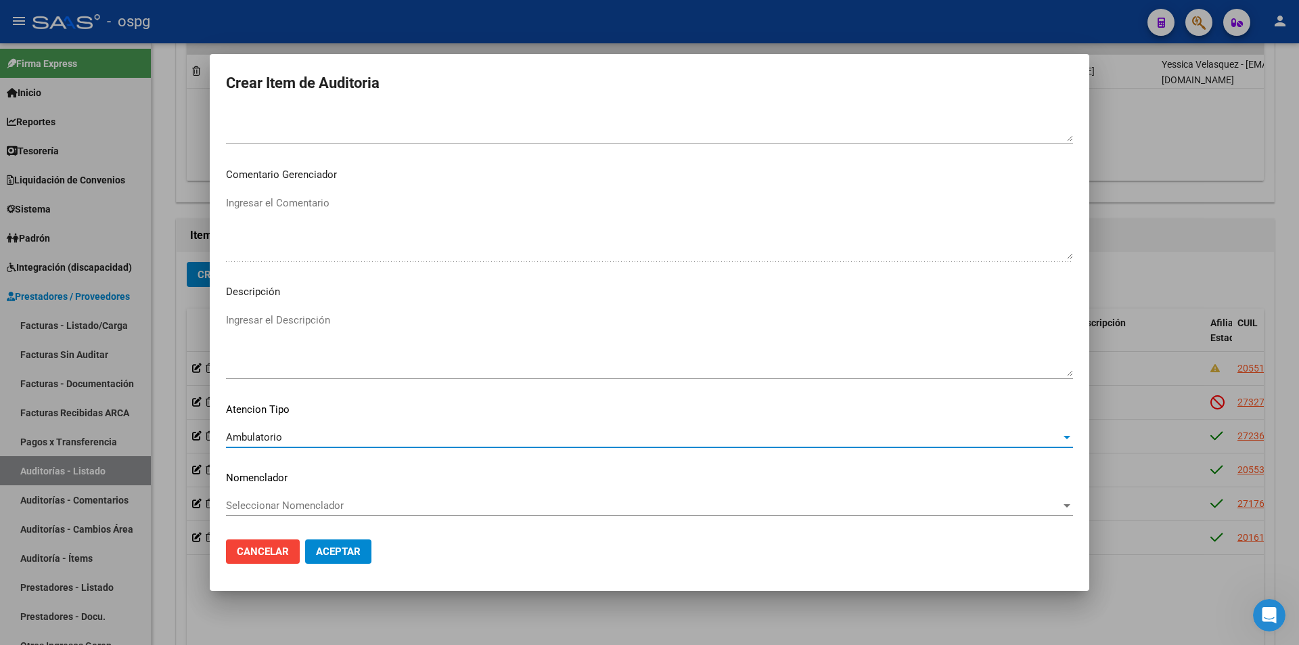
click at [328, 549] on span "Aceptar" at bounding box center [338, 551] width 45 height 12
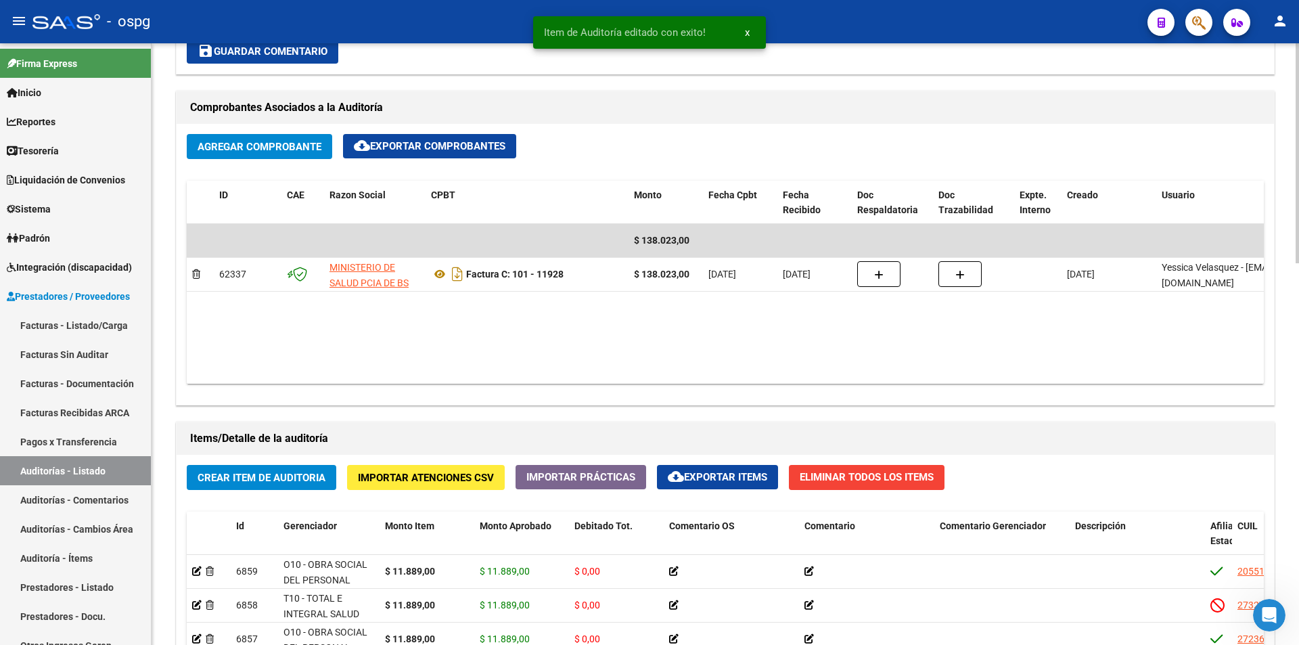
scroll to position [880, 0]
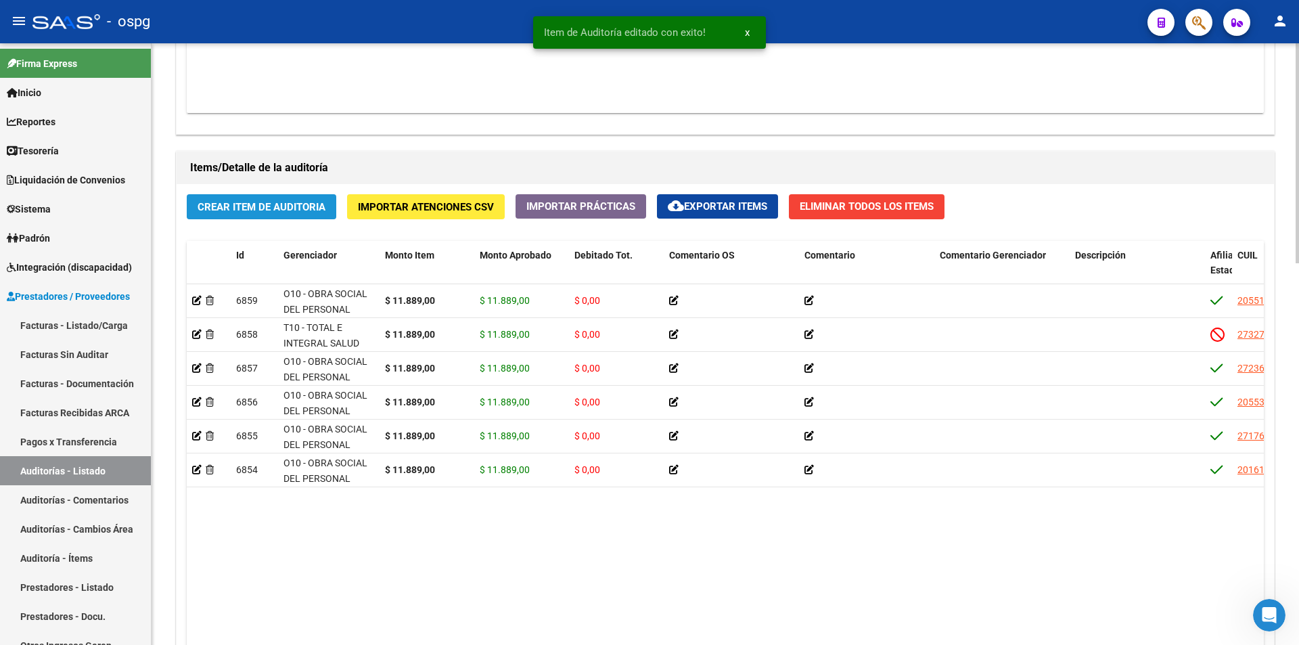
click at [239, 207] on span "Crear Item de Auditoria" at bounding box center [262, 207] width 128 height 12
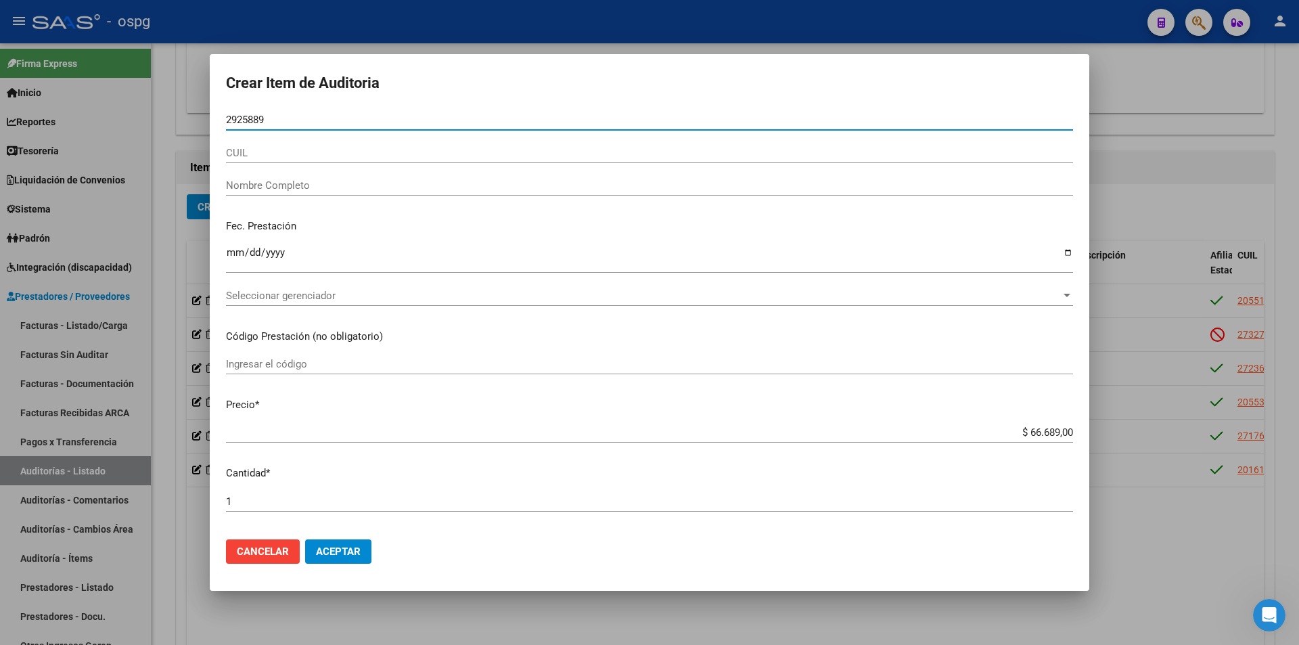
type input "29258896"
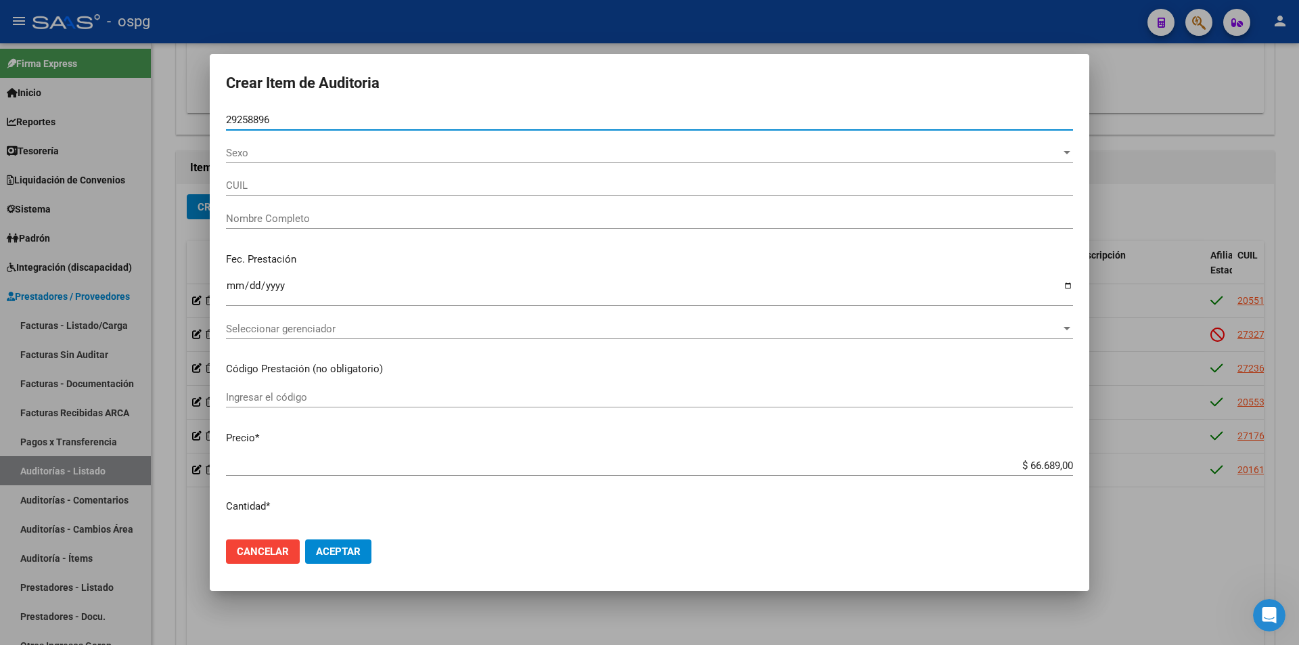
type input "20292588969"
type input "MI?[PERSON_NAME]"
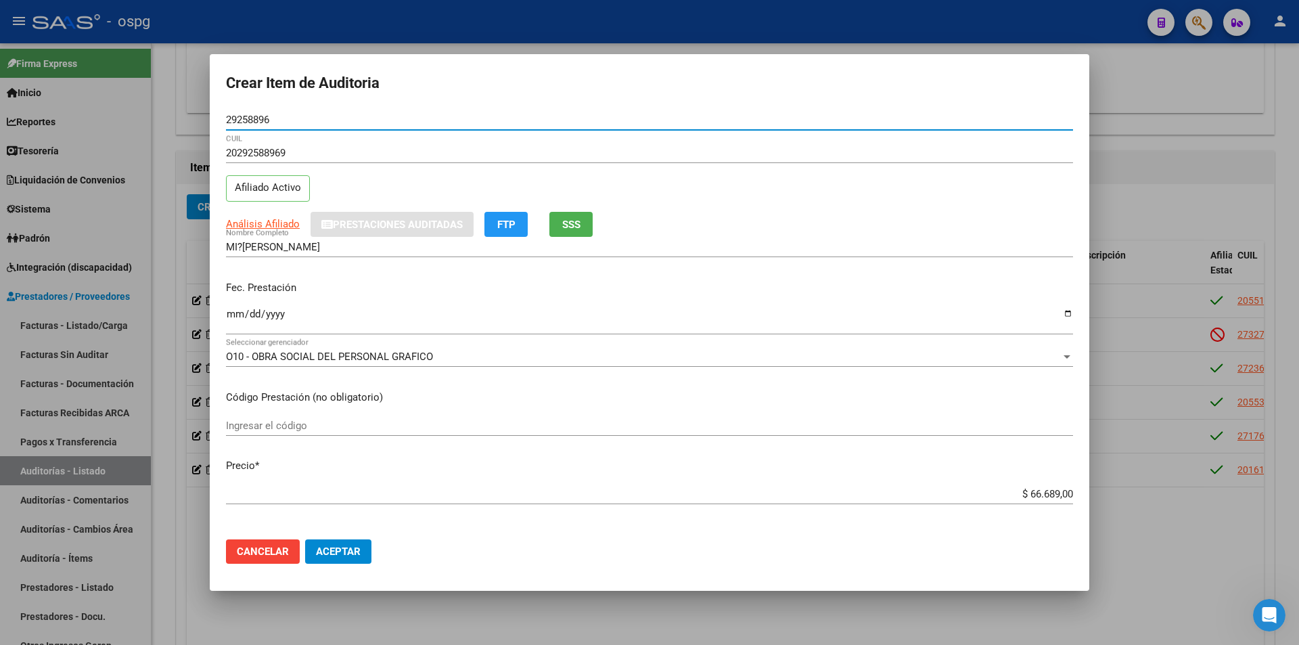
type input "29258896"
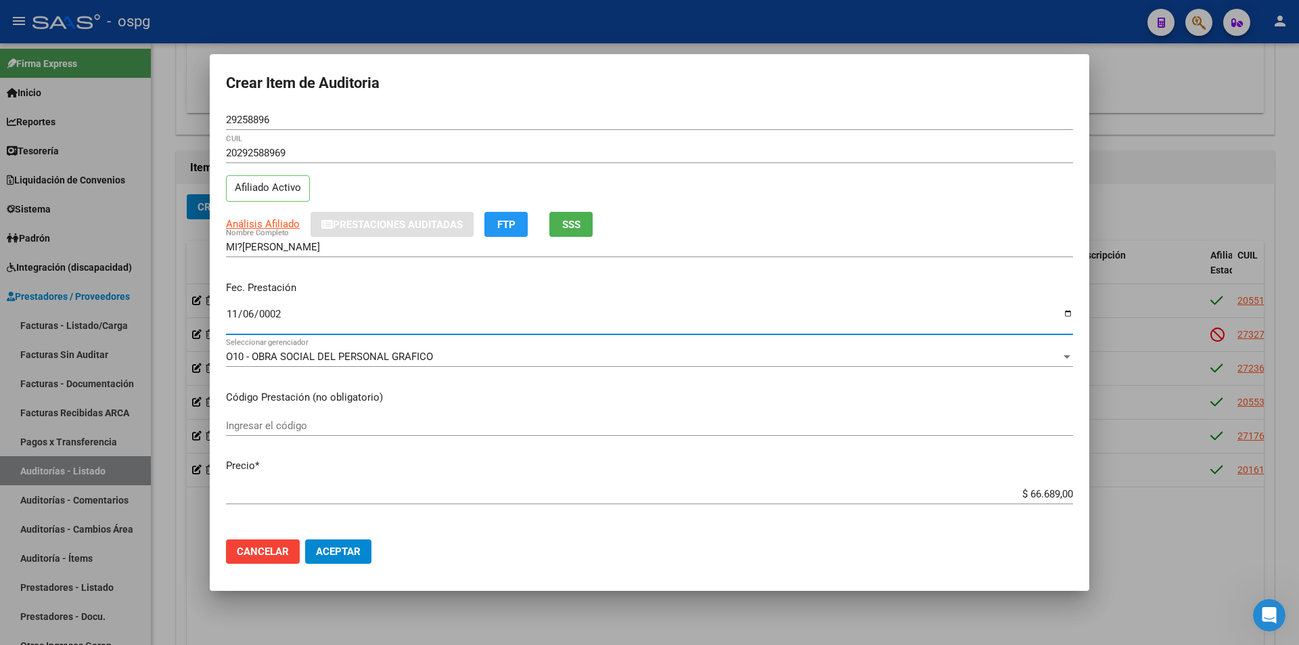
type input "0020-11-06"
type input "[DATE]"
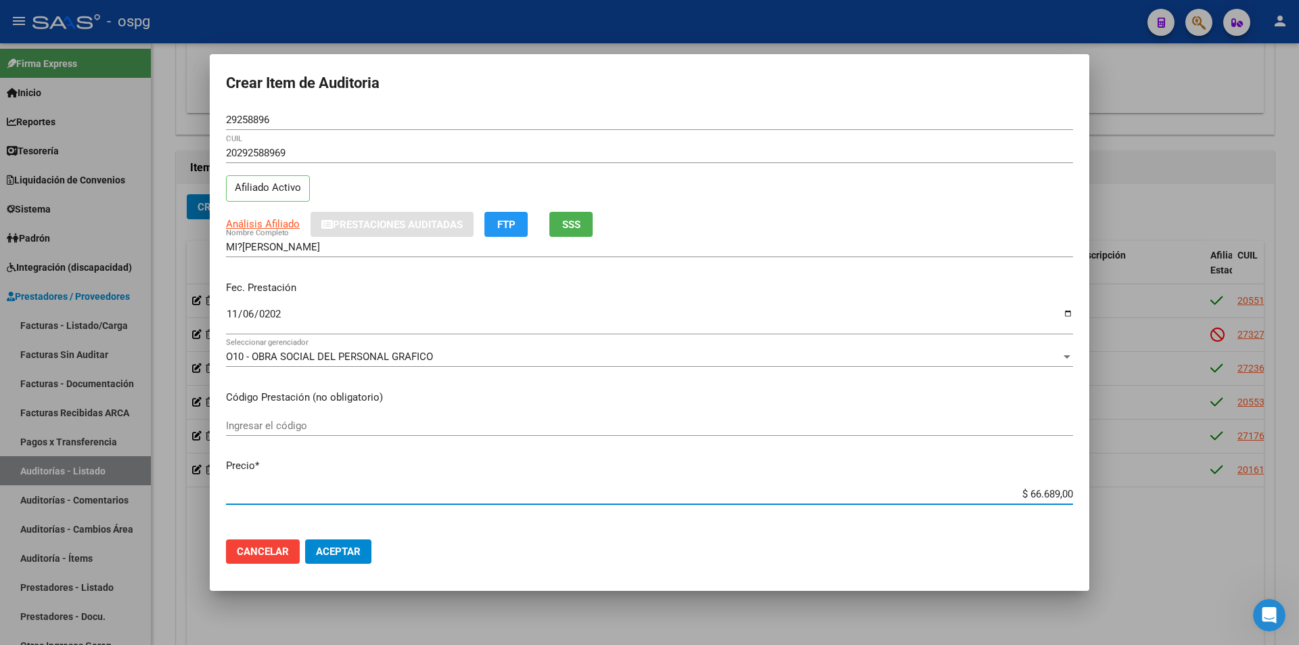
type input "$ 0,01"
type input "$ 0,11"
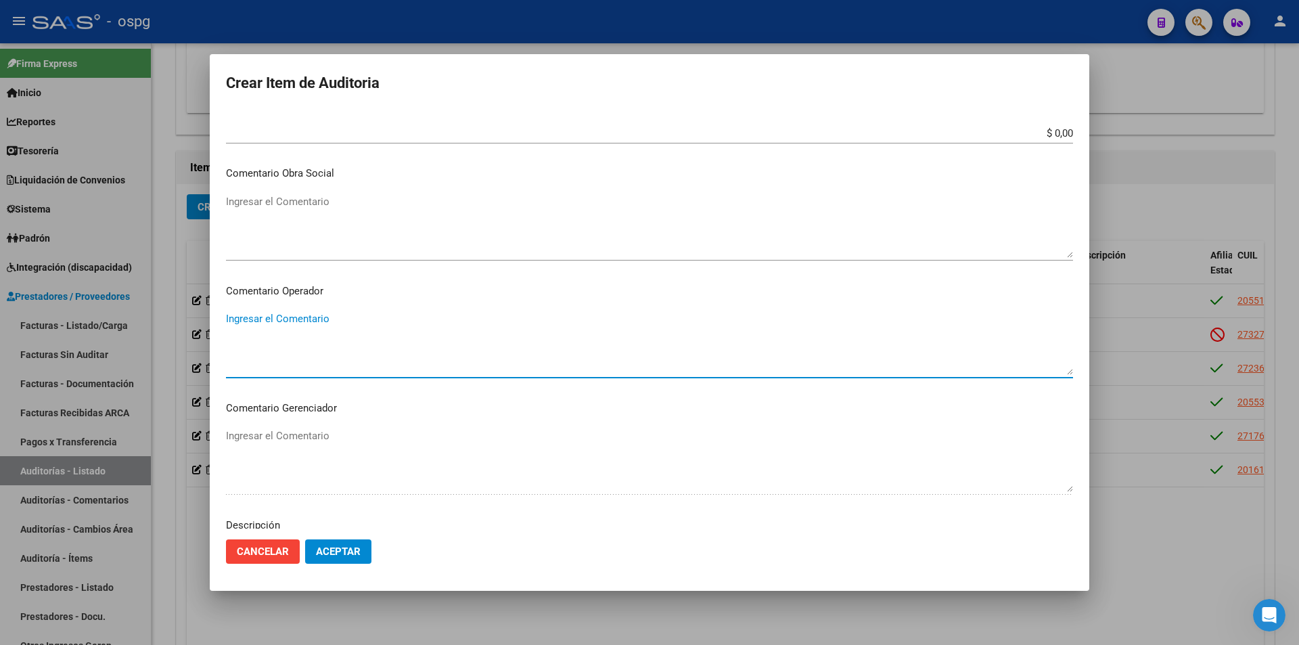
scroll to position [800, 0]
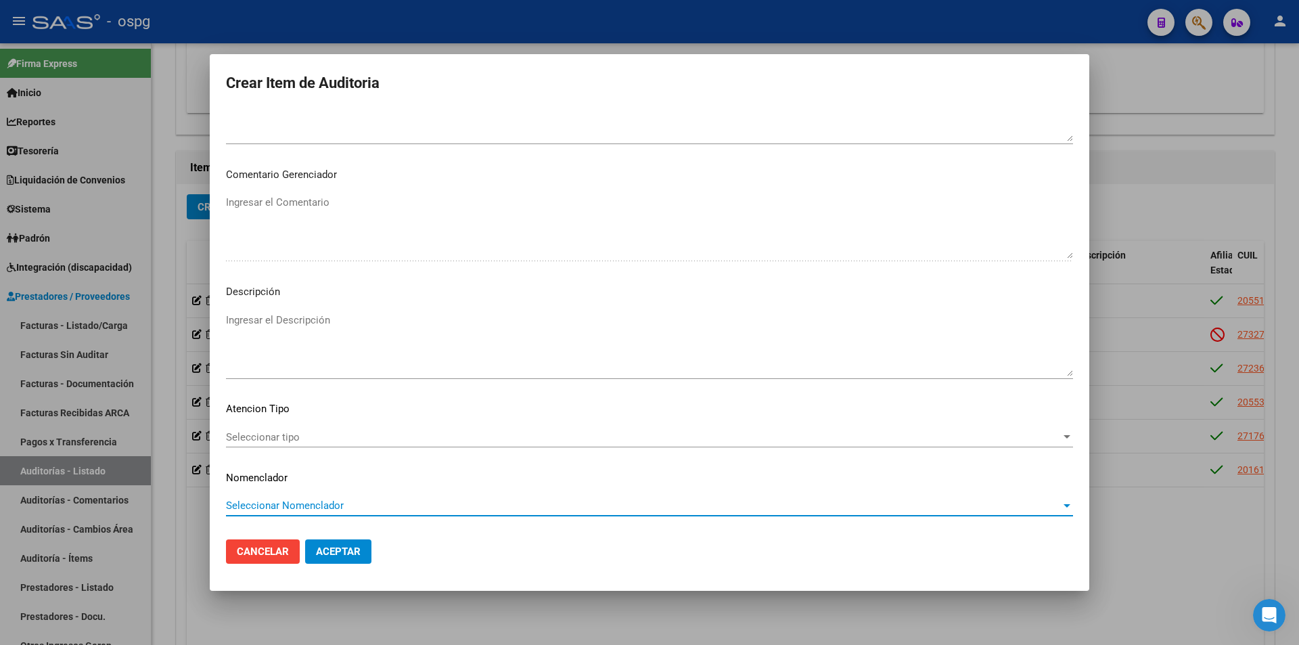
click at [361, 439] on span "Seleccionar tipo" at bounding box center [643, 437] width 835 height 12
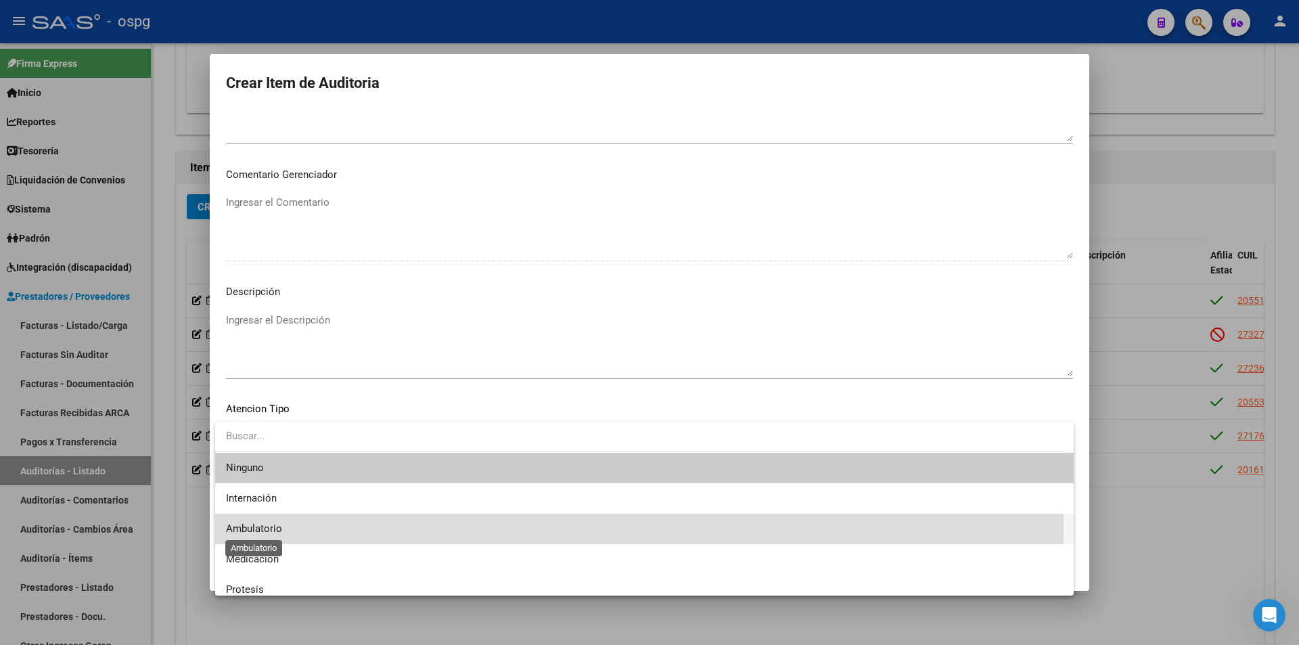
click at [261, 524] on span "Ambulatorio" at bounding box center [254, 528] width 56 height 12
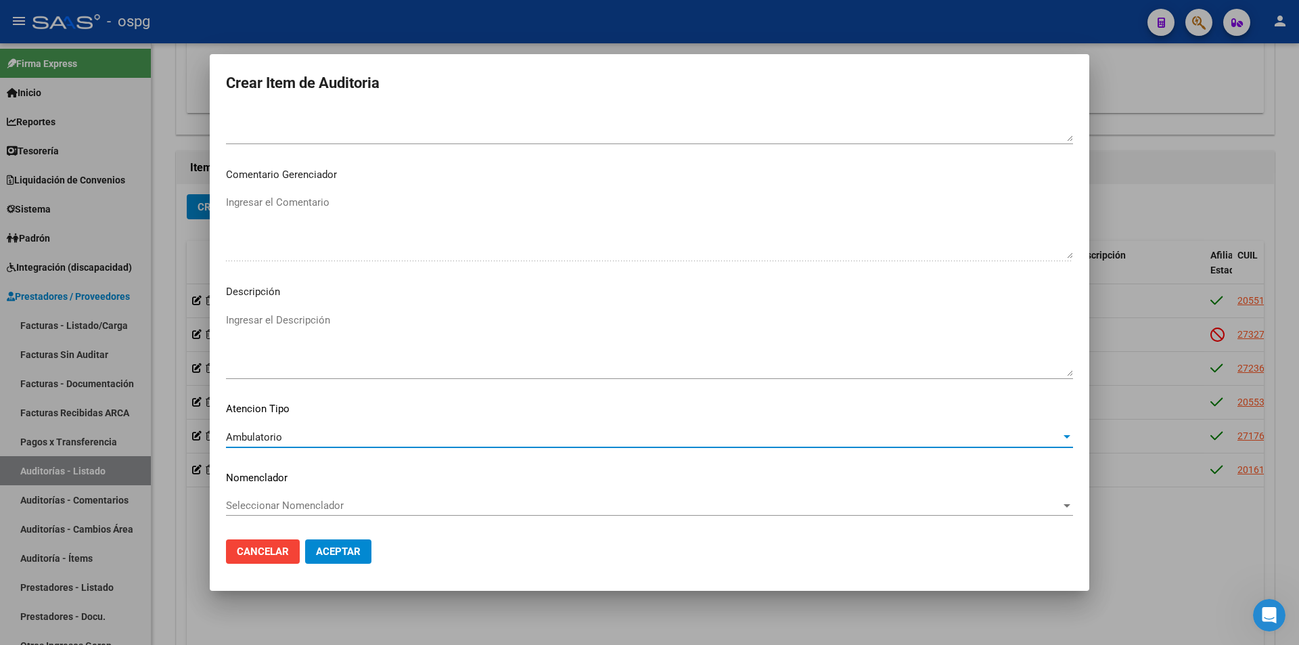
click at [348, 543] on button "Aceptar" at bounding box center [338, 551] width 66 height 24
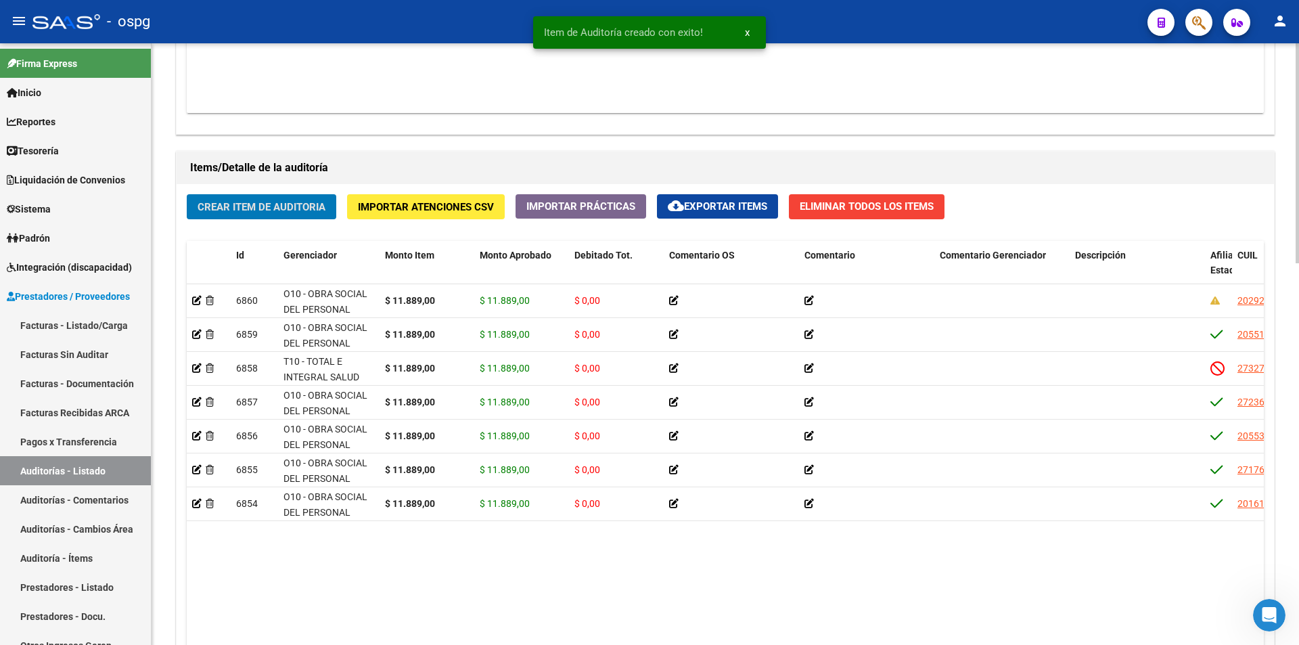
click at [238, 205] on span "Crear Item de Auditoria" at bounding box center [262, 207] width 128 height 12
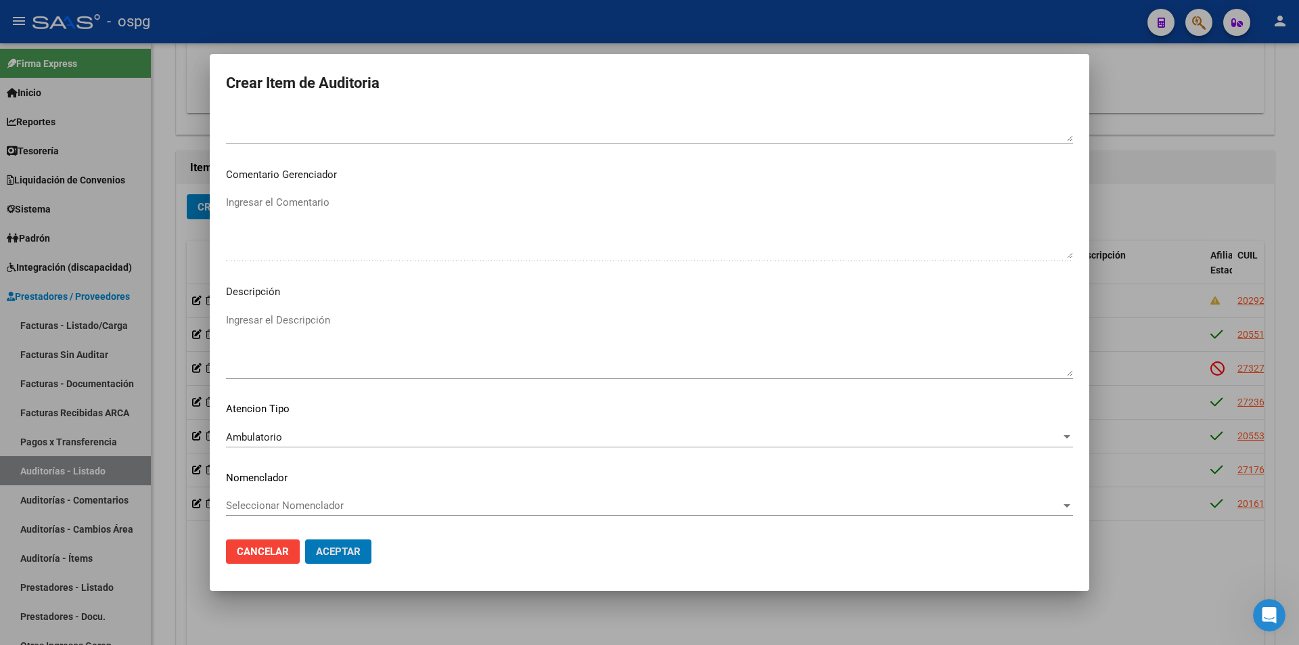
click at [305, 539] on button "Aceptar" at bounding box center [338, 551] width 66 height 24
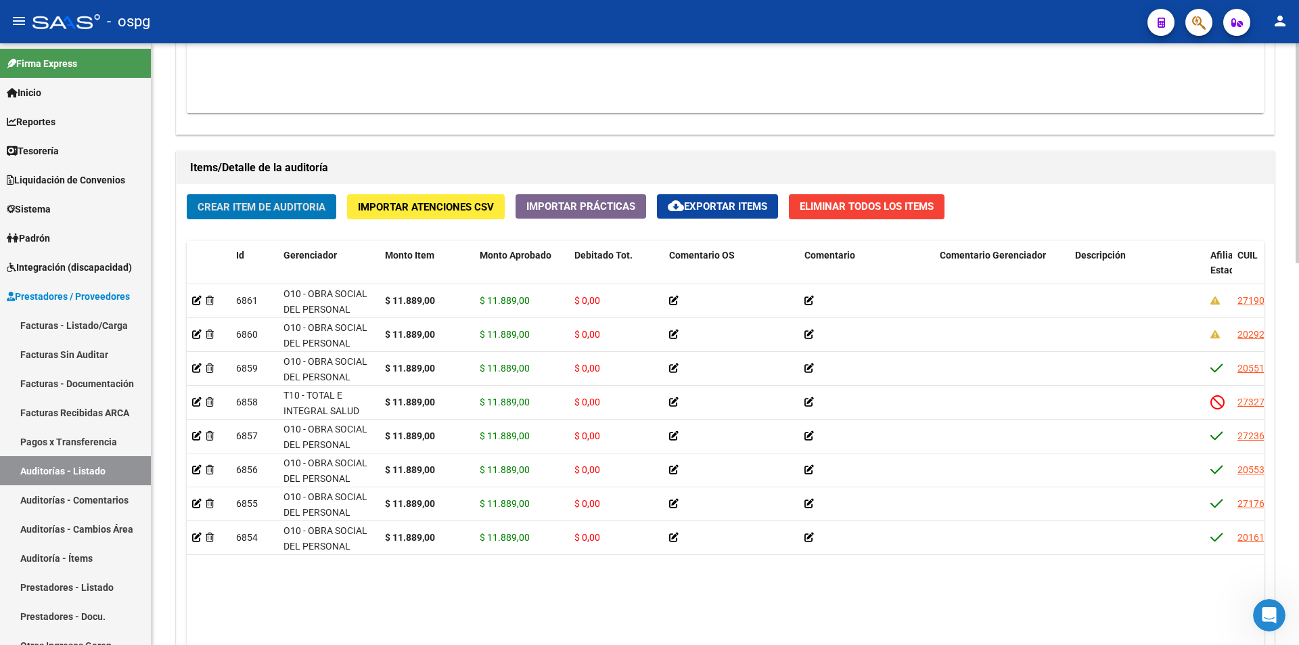
click at [240, 204] on span "Crear Item de Auditoria" at bounding box center [262, 207] width 128 height 12
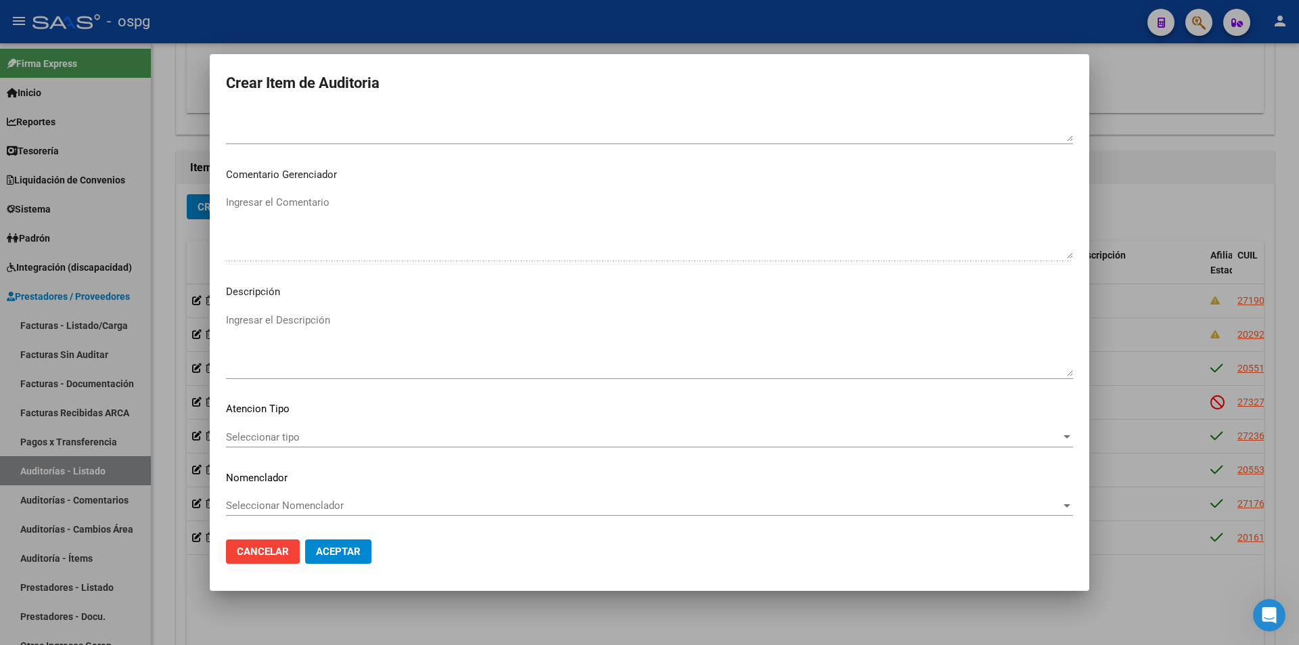
click at [311, 445] on div "Seleccionar tipo Seleccionar tipo" at bounding box center [649, 437] width 847 height 20
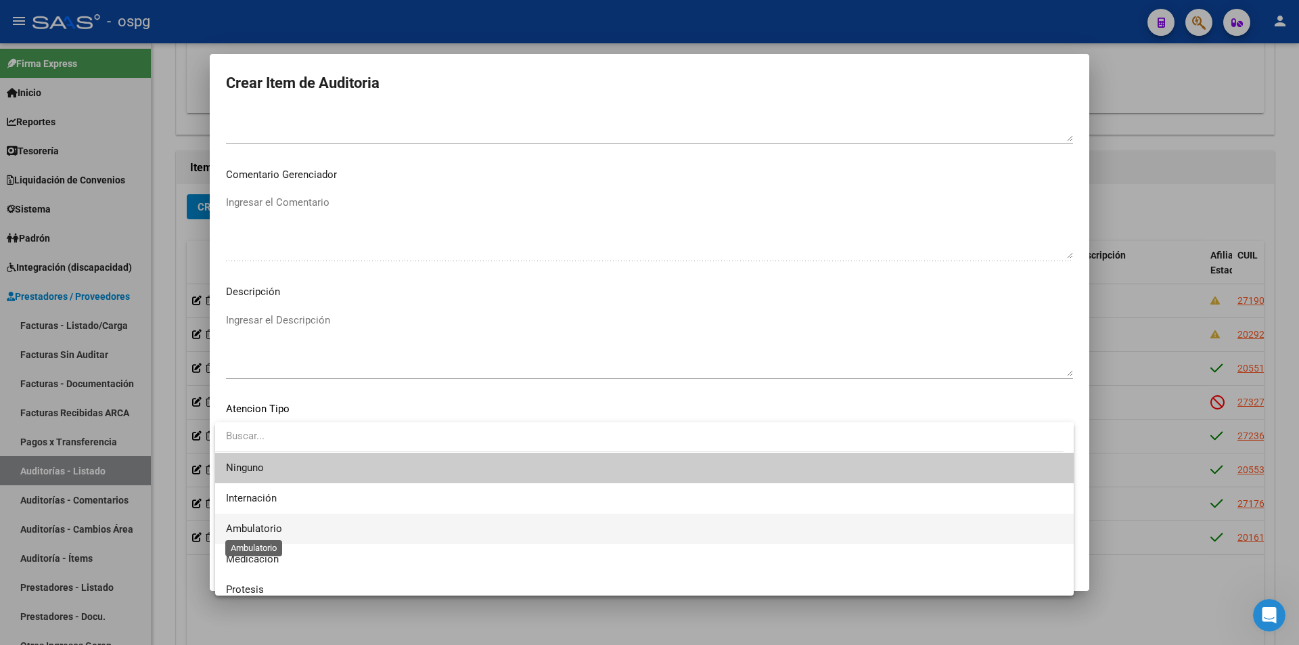
click at [271, 531] on span "Ambulatorio" at bounding box center [254, 528] width 56 height 12
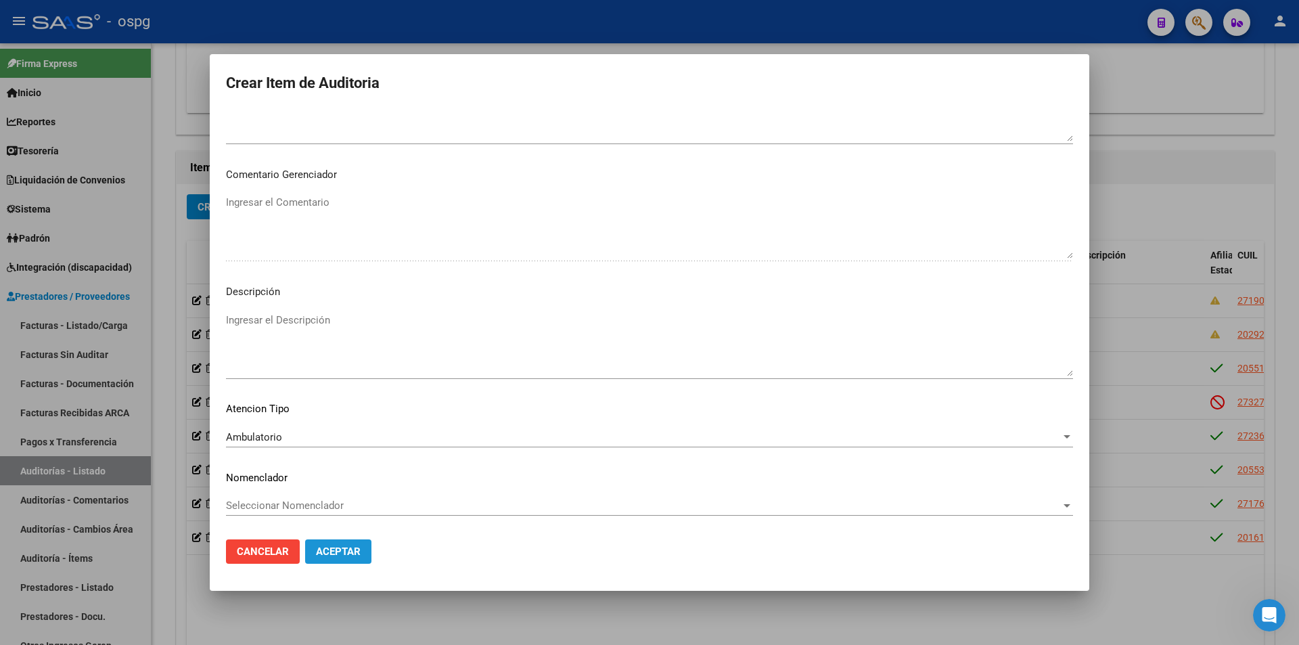
click at [345, 548] on span "Aceptar" at bounding box center [338, 551] width 45 height 12
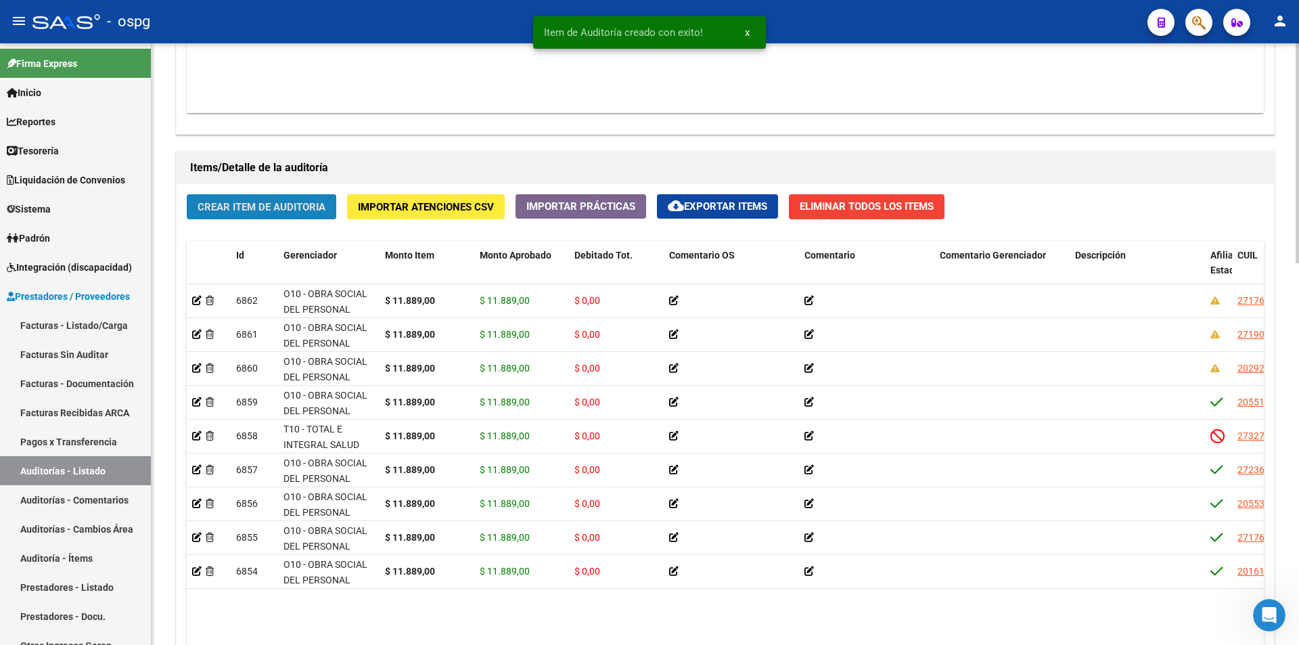
click at [240, 202] on span "Crear Item de Auditoria" at bounding box center [262, 207] width 128 height 12
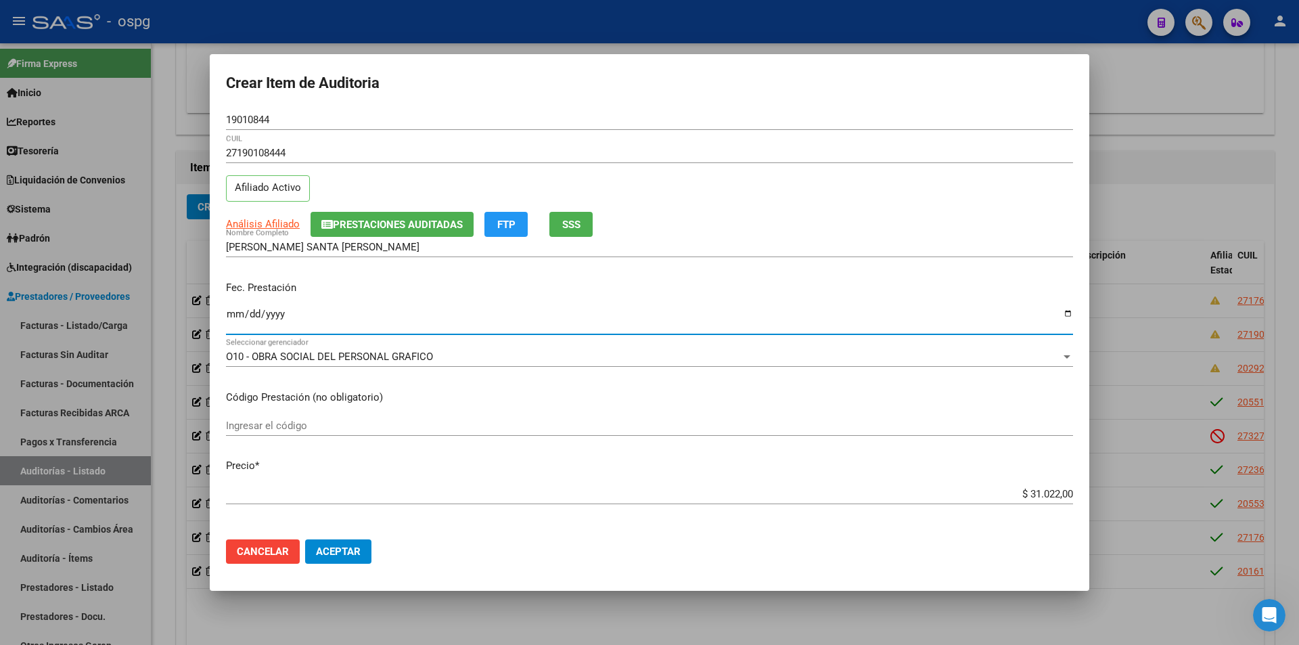
click at [235, 315] on input "Ingresar la fecha" at bounding box center [649, 320] width 847 height 22
click at [1014, 493] on input "$ 31.022,00" at bounding box center [649, 494] width 847 height 12
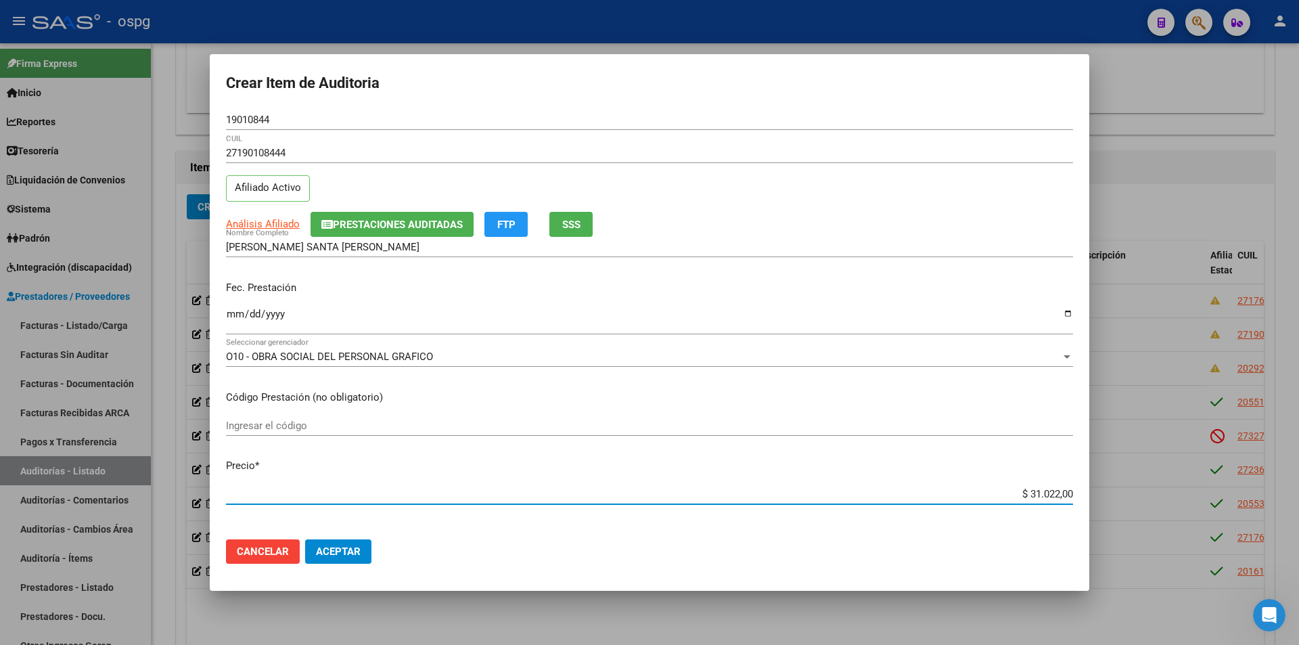
click at [1020, 489] on input "$ 31.022,00" at bounding box center [649, 494] width 847 height 12
drag, startPoint x: 1026, startPoint y: 493, endPoint x: 1079, endPoint y: 498, distance: 53.0
click at [1079, 498] on mat-dialog-content "19010844 Nro Documento 27190108444 CUIL Afiliado Activo Análisis Afiliado Prest…" at bounding box center [650, 319] width 880 height 419
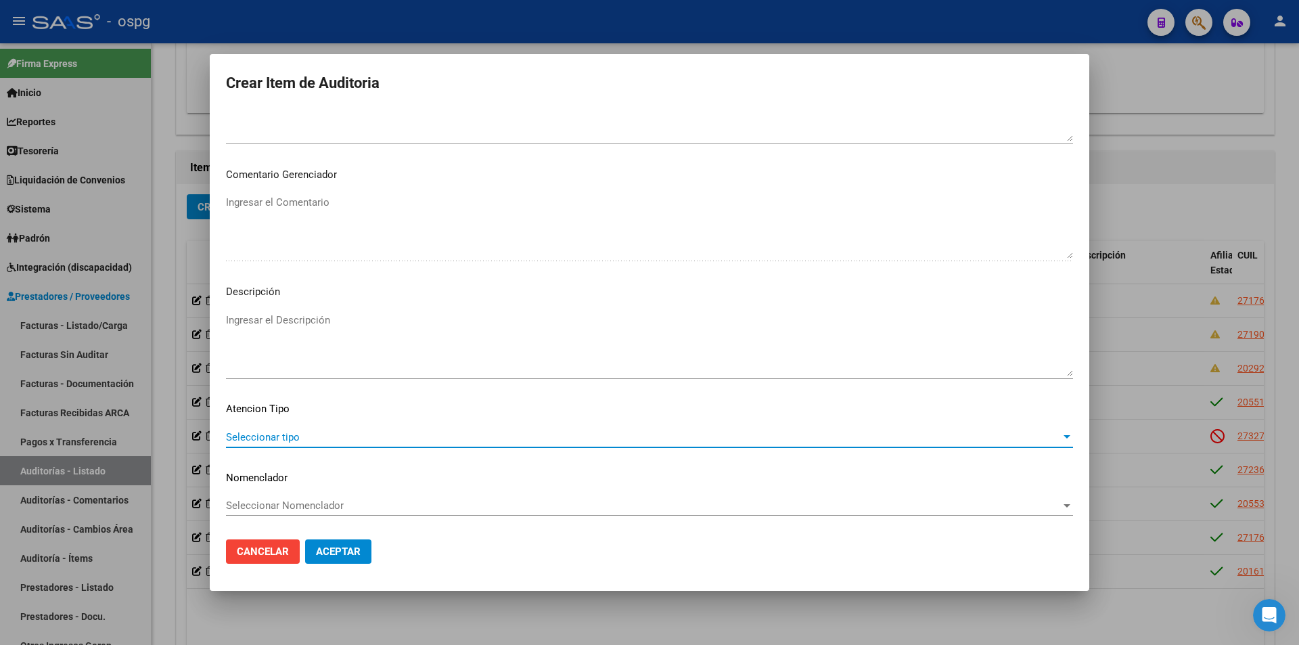
click at [286, 438] on span "Seleccionar tipo" at bounding box center [643, 437] width 835 height 12
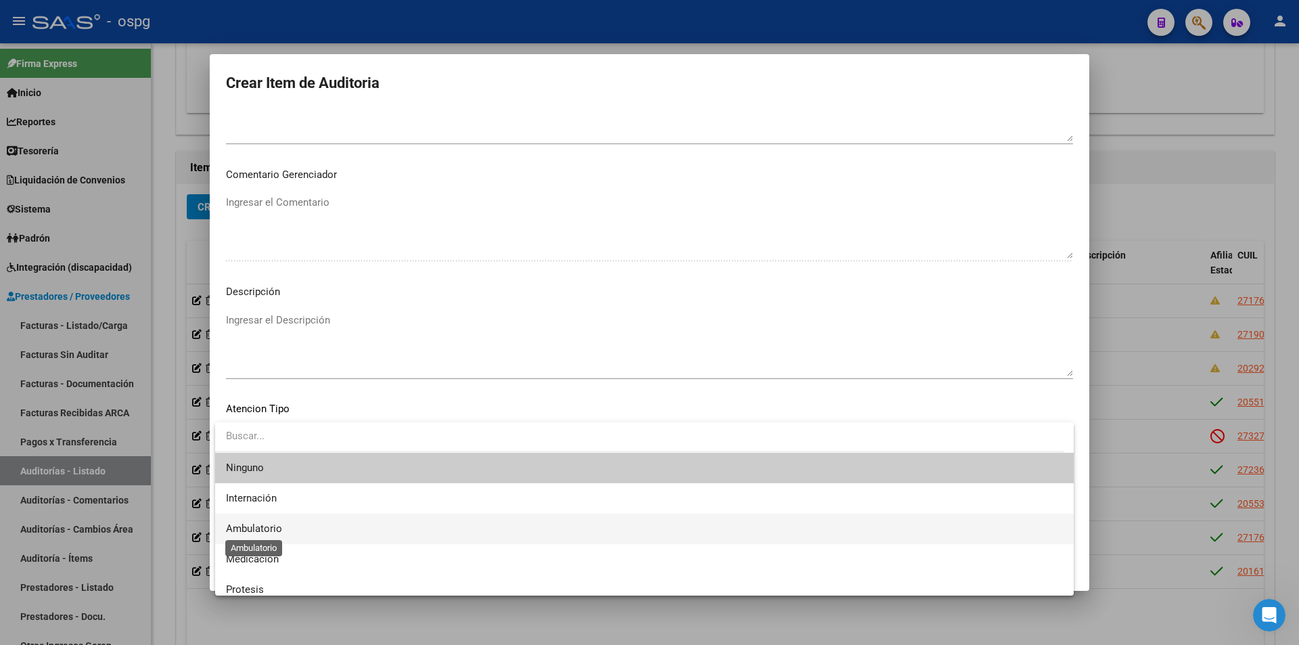
click at [276, 526] on span "Ambulatorio" at bounding box center [254, 528] width 56 height 12
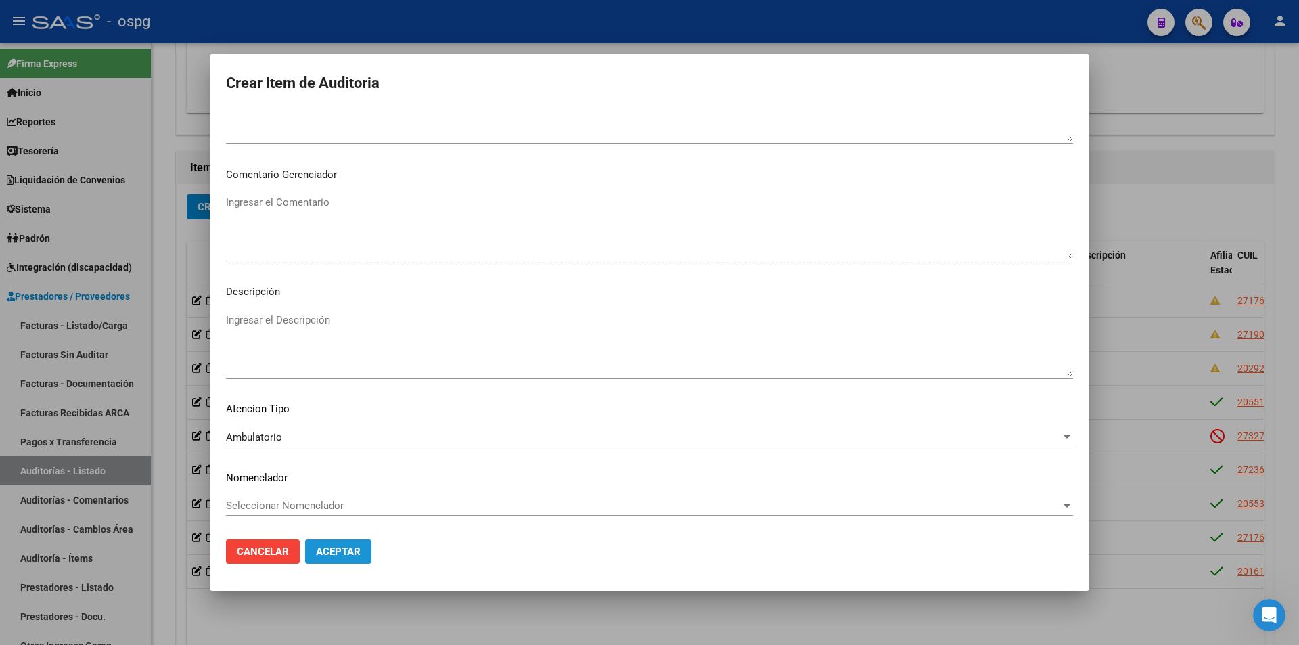
click at [345, 552] on span "Aceptar" at bounding box center [338, 551] width 45 height 12
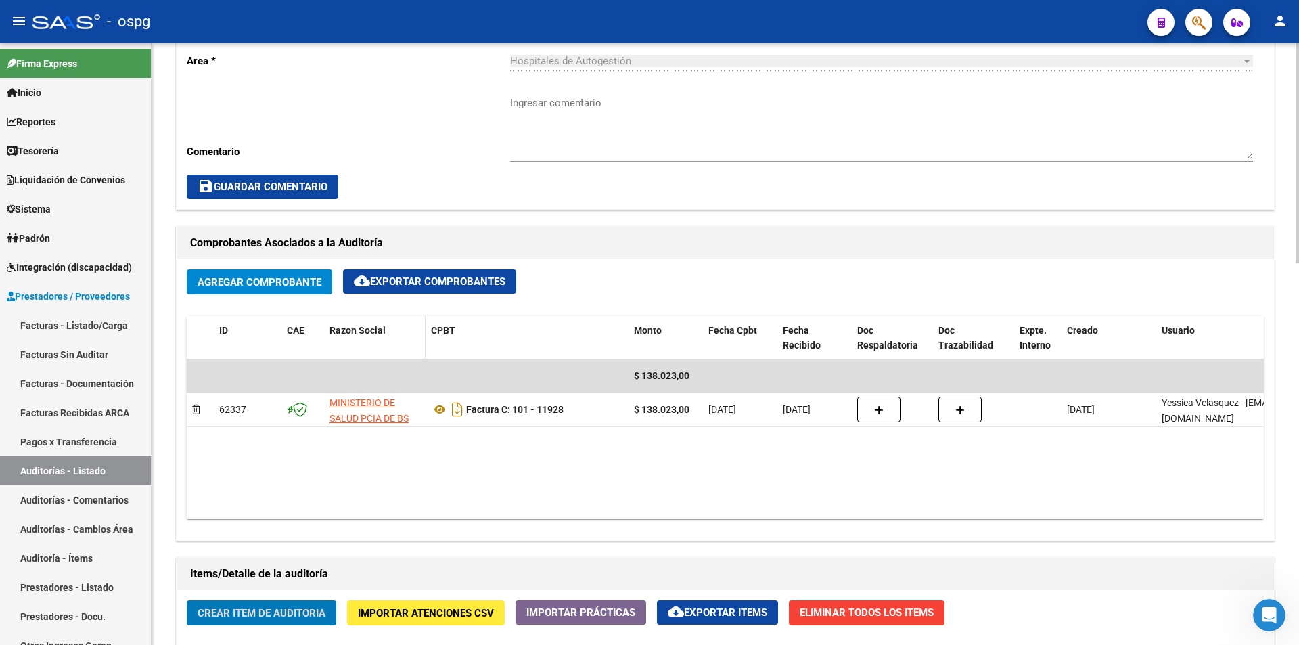
scroll to position [677, 0]
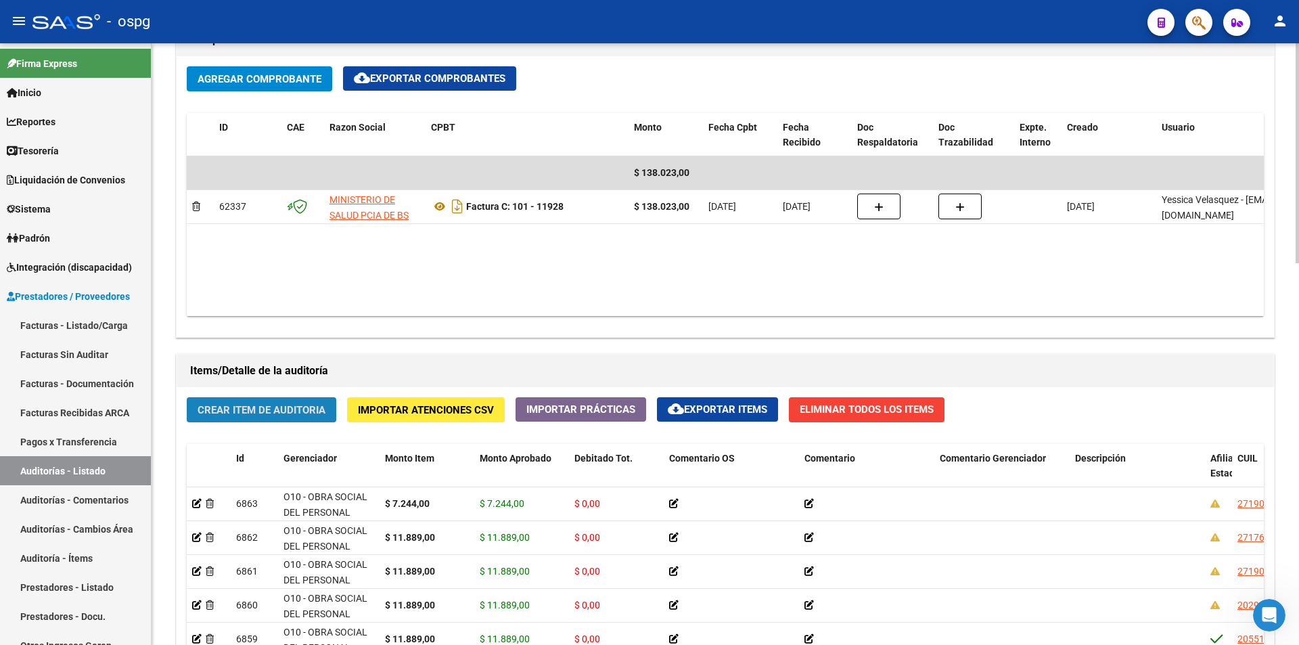
click at [270, 407] on span "Crear Item de Auditoria" at bounding box center [262, 410] width 128 height 12
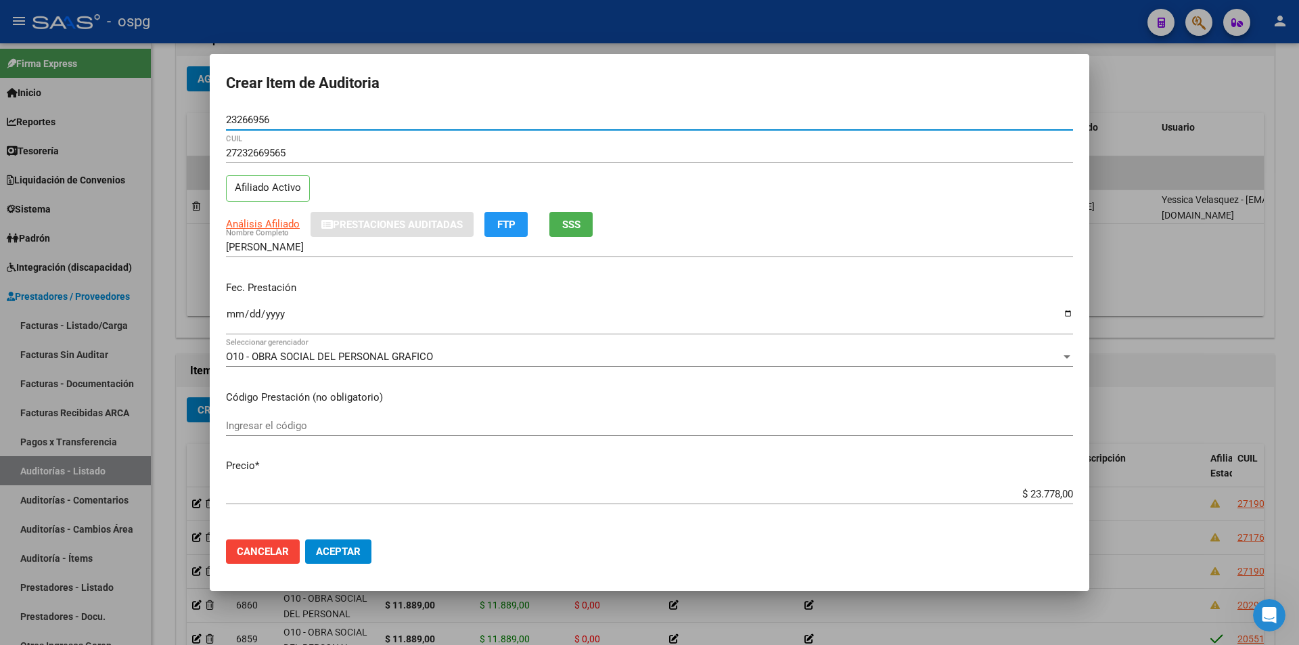
click at [231, 315] on input "Ingresar la fecha" at bounding box center [649, 320] width 847 height 22
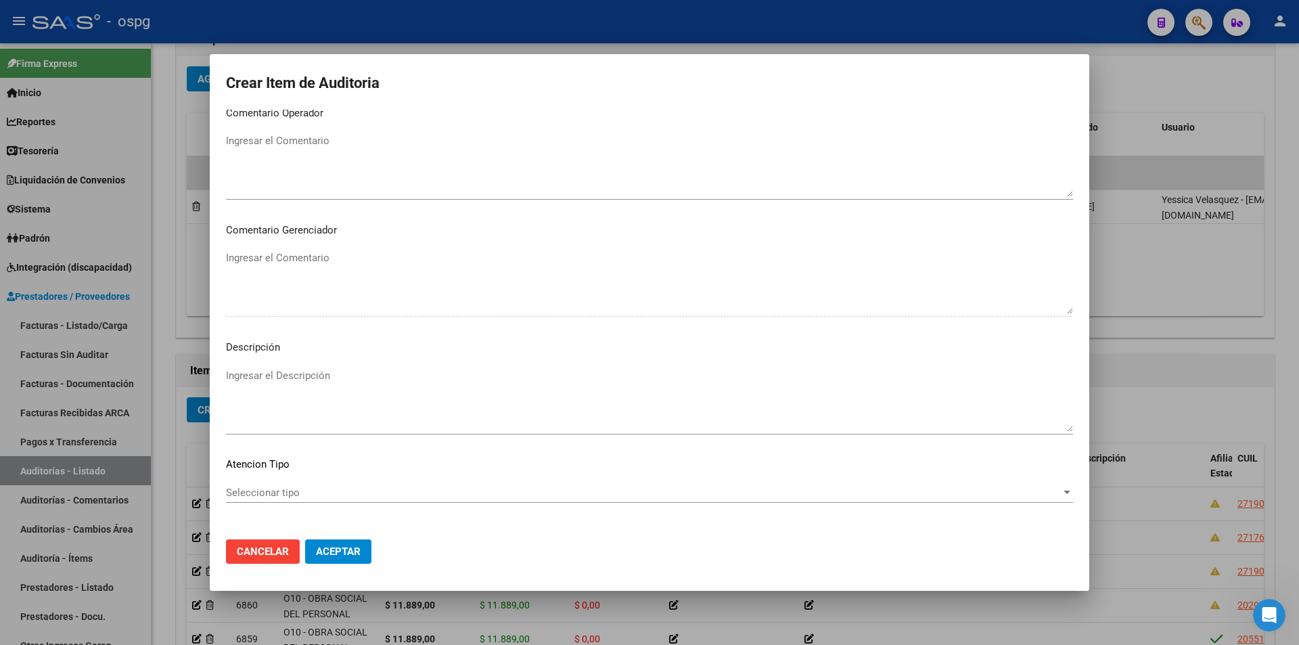
scroll to position [800, 0]
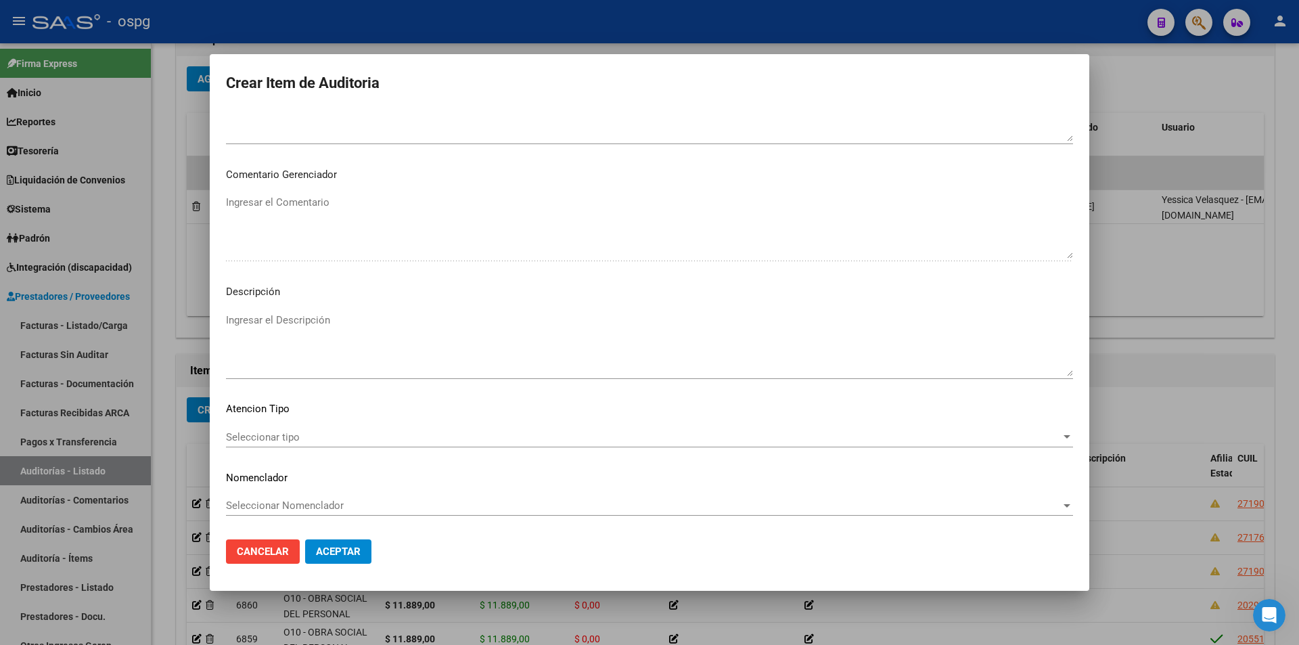
click at [350, 445] on div "Seleccionar tipo Seleccionar tipo" at bounding box center [649, 437] width 847 height 20
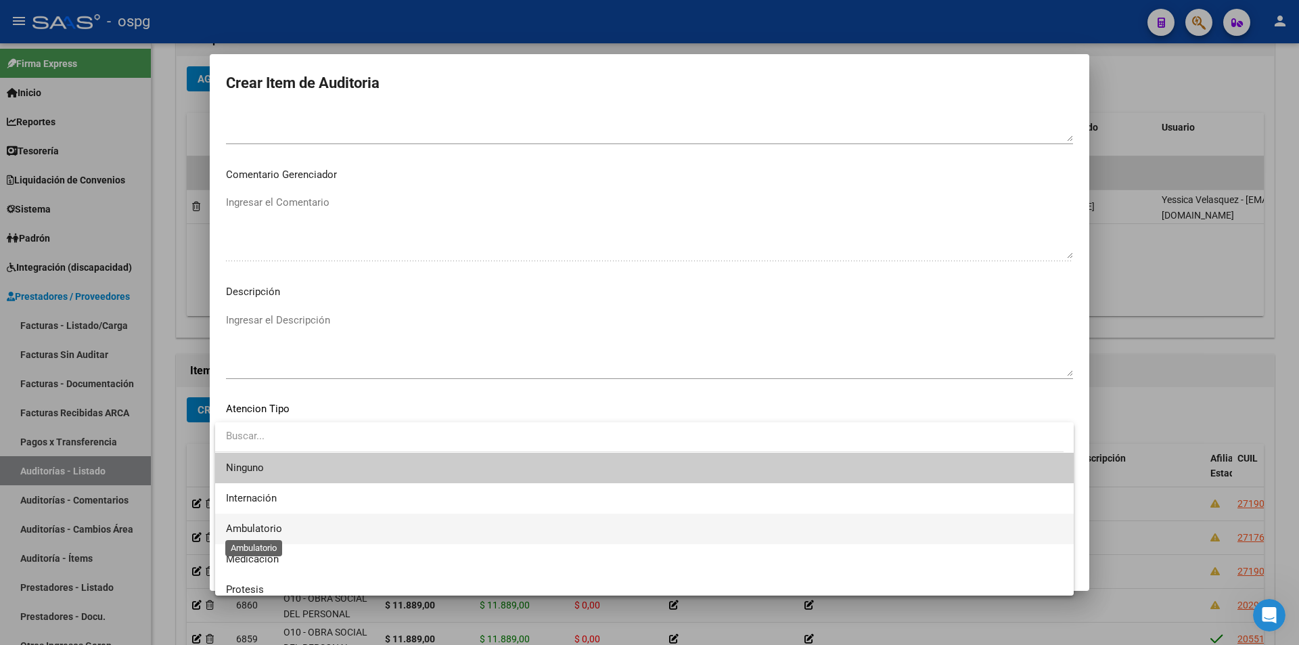
click at [264, 531] on span "Ambulatorio" at bounding box center [254, 528] width 56 height 12
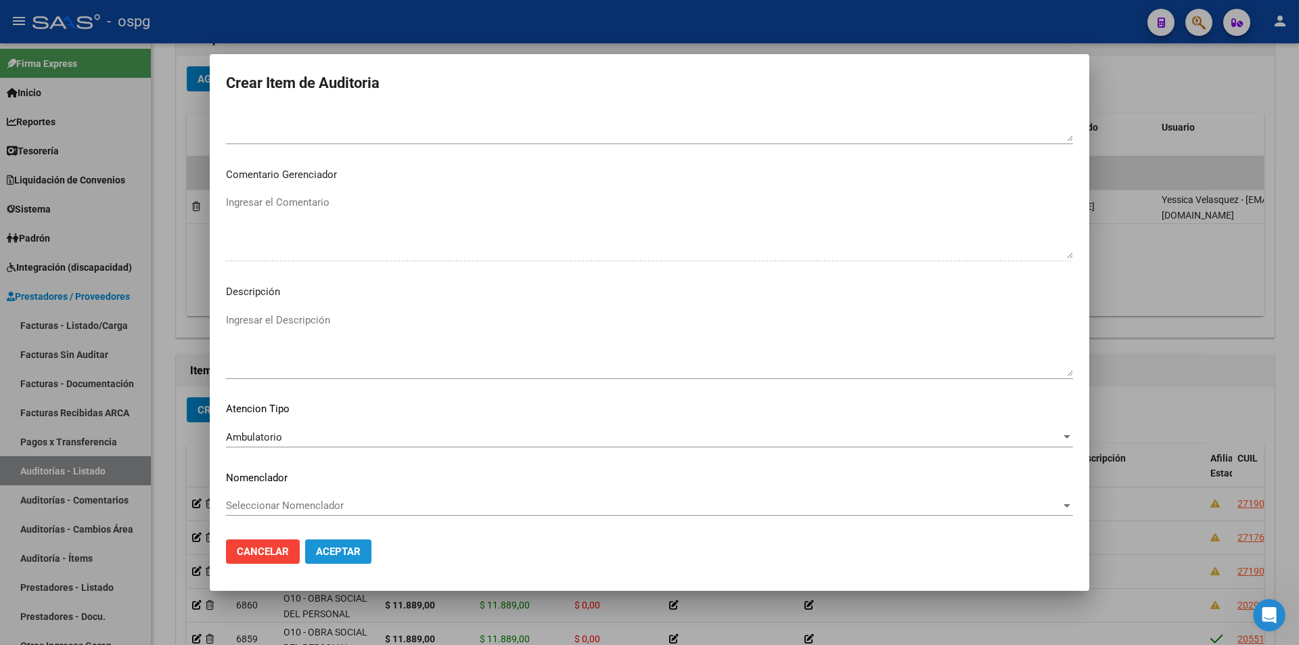
click at [343, 556] on span "Aceptar" at bounding box center [338, 551] width 45 height 12
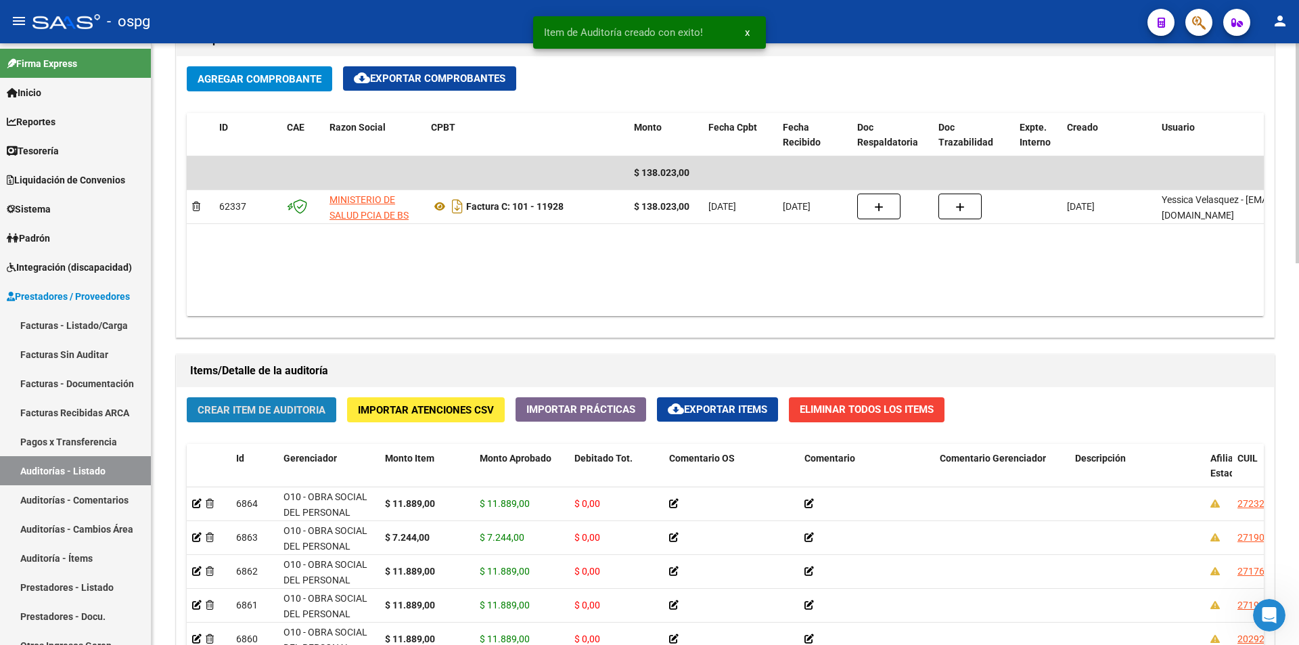
click at [244, 409] on span "Crear Item de Auditoria" at bounding box center [262, 410] width 128 height 12
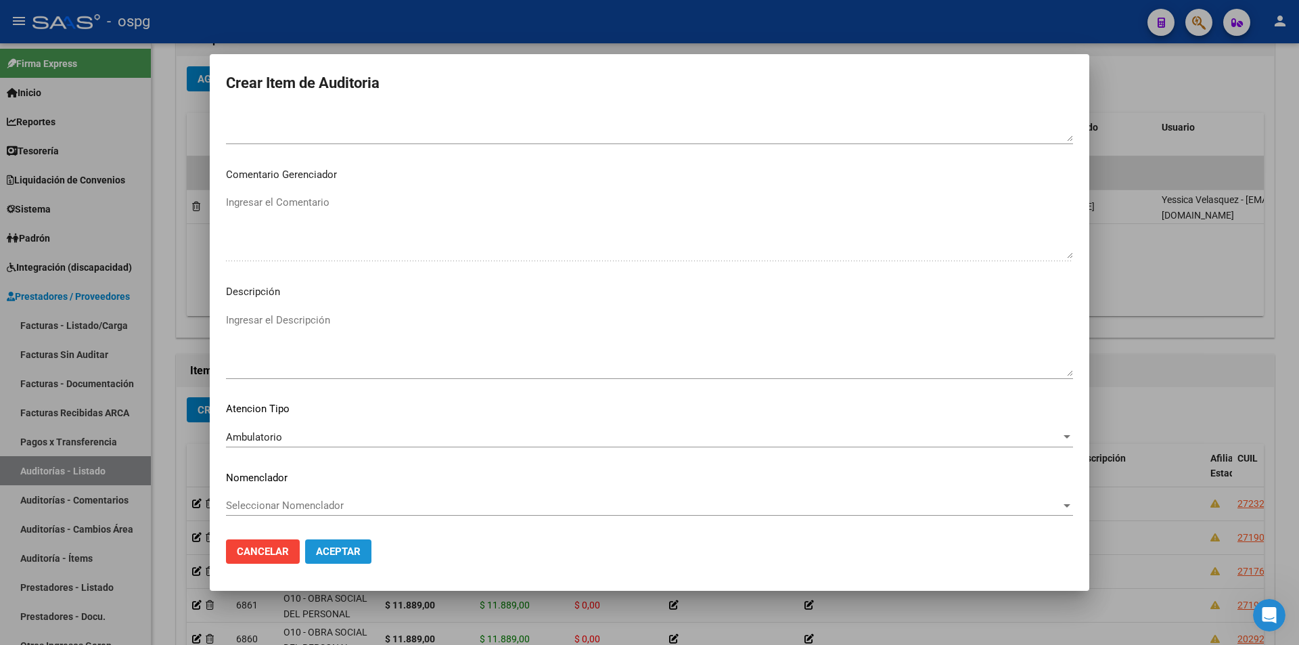
click at [347, 551] on span "Aceptar" at bounding box center [338, 551] width 45 height 12
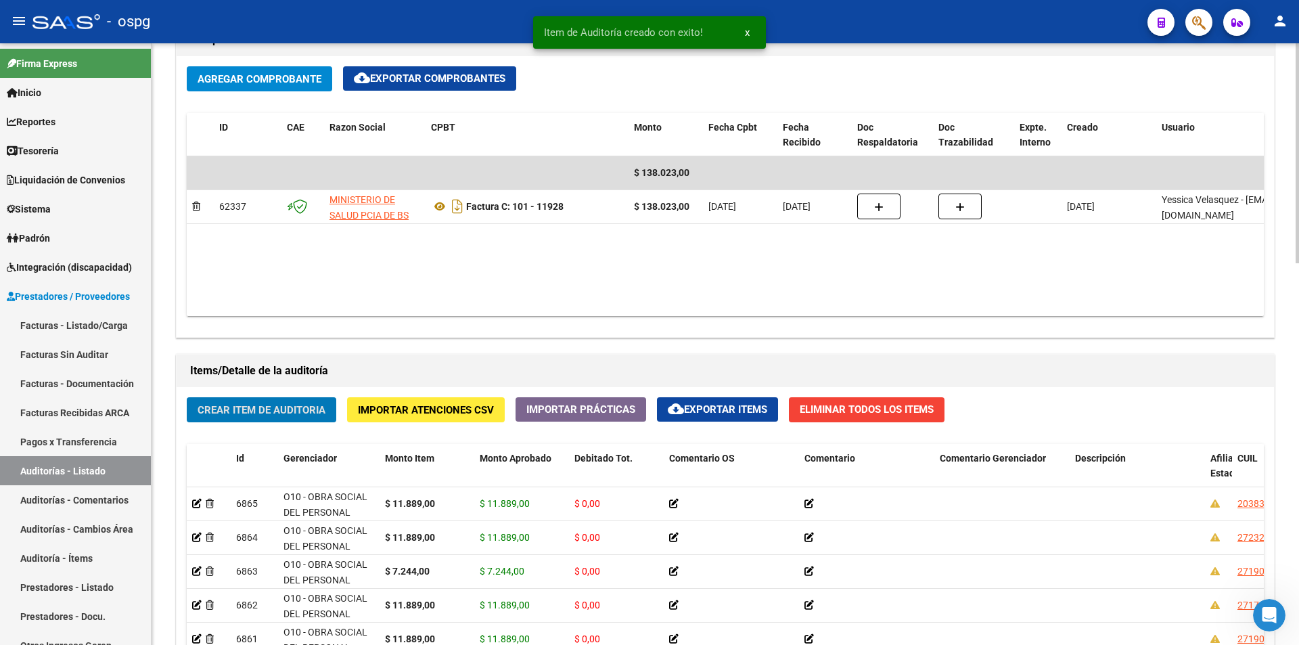
scroll to position [880, 0]
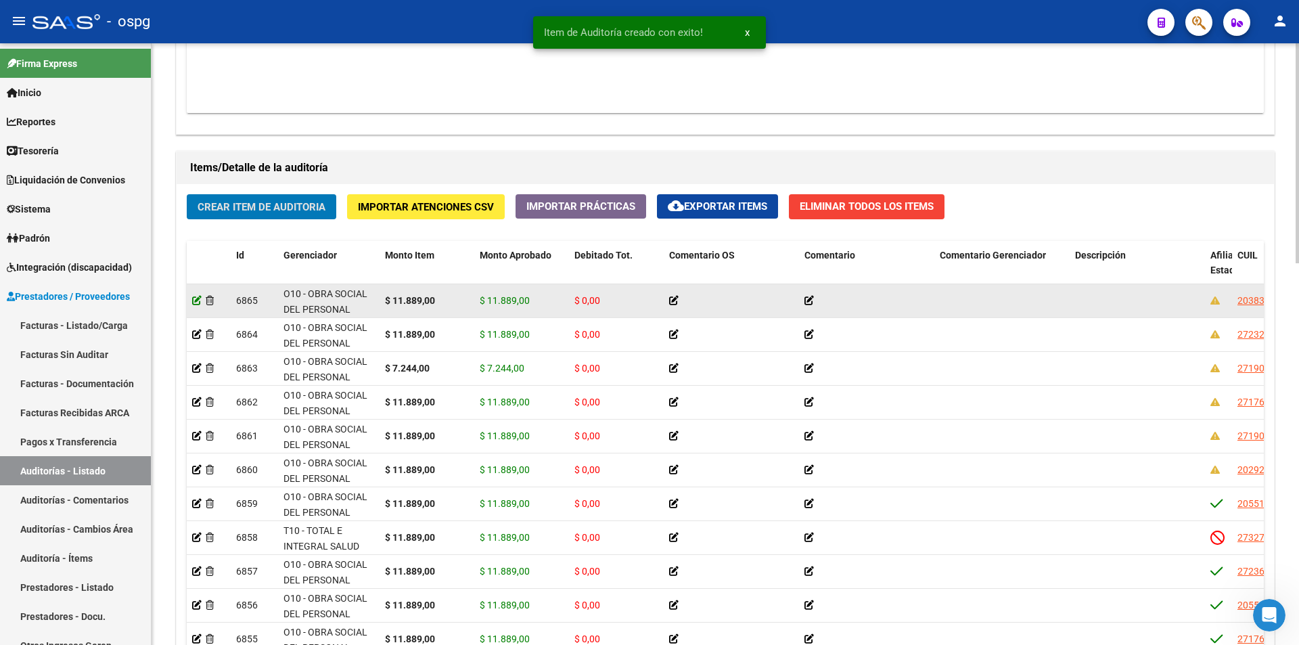
click at [196, 303] on icon at bounding box center [196, 300] width 9 height 9
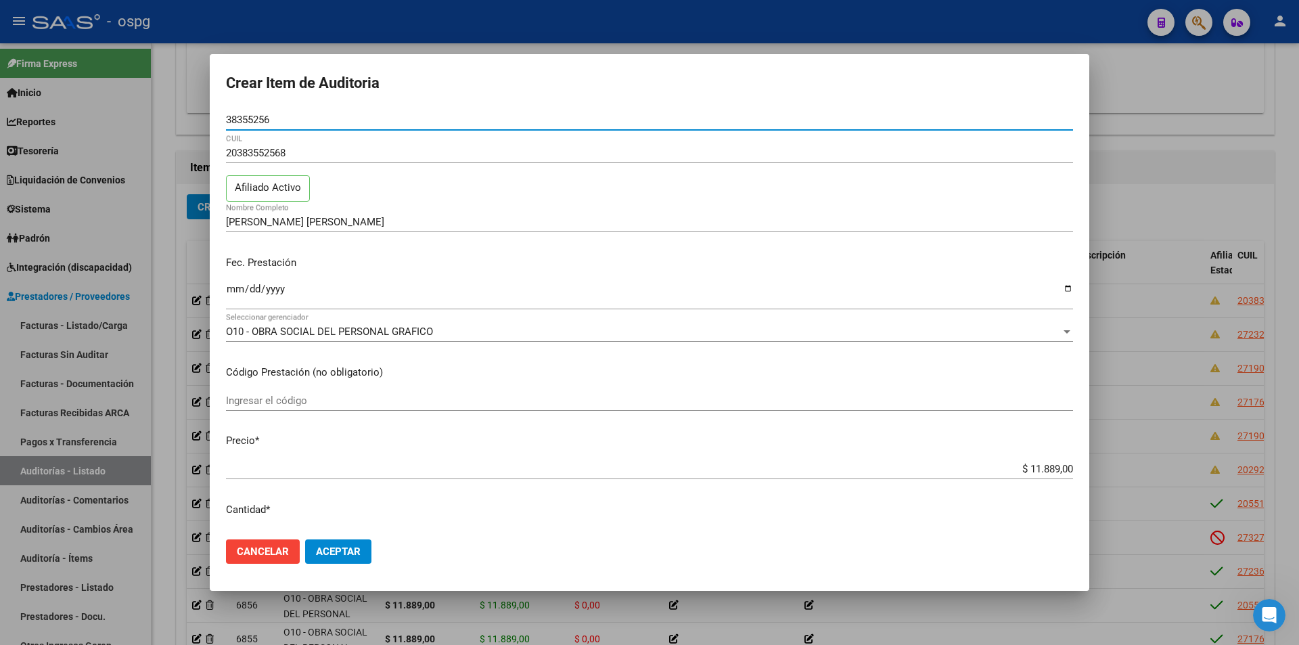
drag, startPoint x: 283, startPoint y: 118, endPoint x: 204, endPoint y: 114, distance: 79.3
click at [204, 114] on div "Crear Item de Auditoria 38355256 Nro Documento 20383552568 CUIL Afiliado Activo…" at bounding box center [649, 322] width 1299 height 645
paste input "38355256"
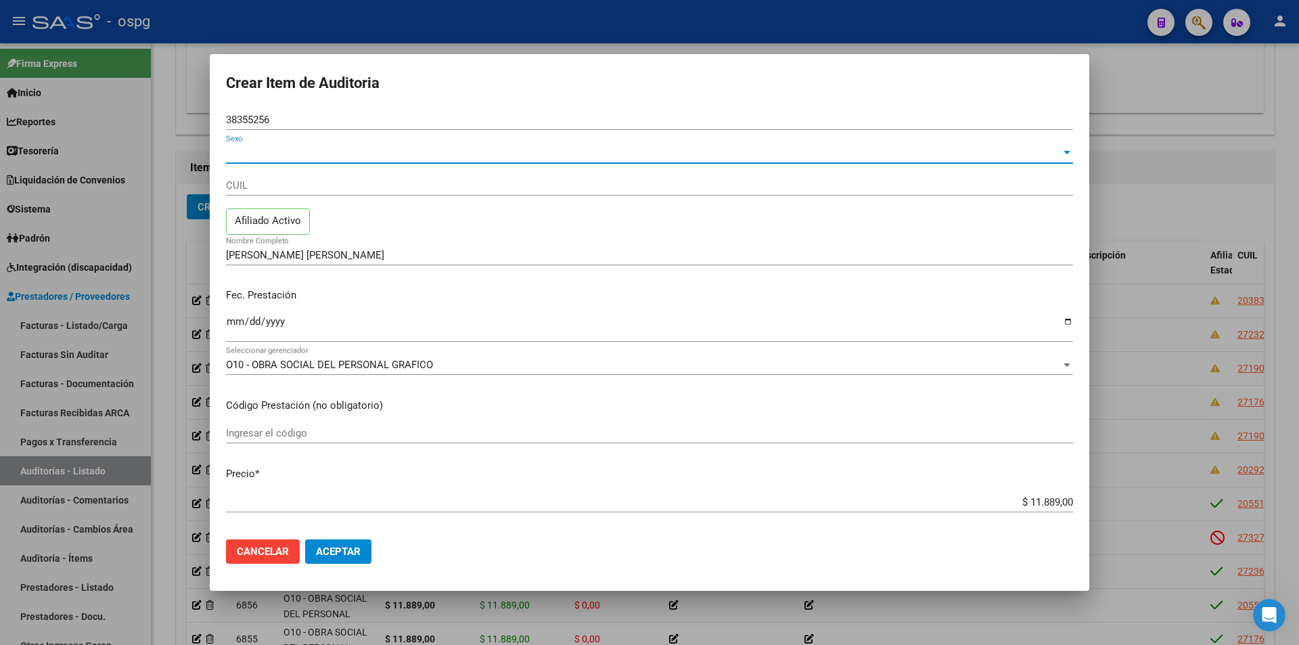
click at [262, 155] on span "Sexo" at bounding box center [643, 153] width 835 height 12
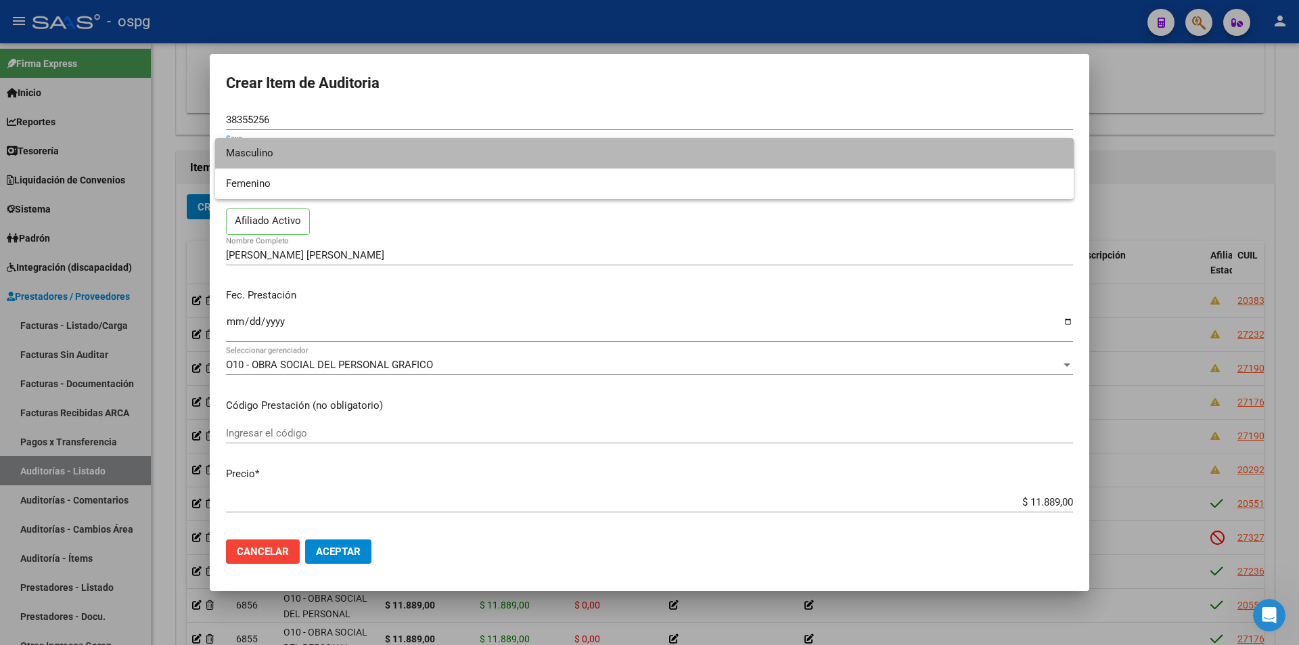
click at [271, 161] on span "Masculino" at bounding box center [644, 153] width 837 height 30
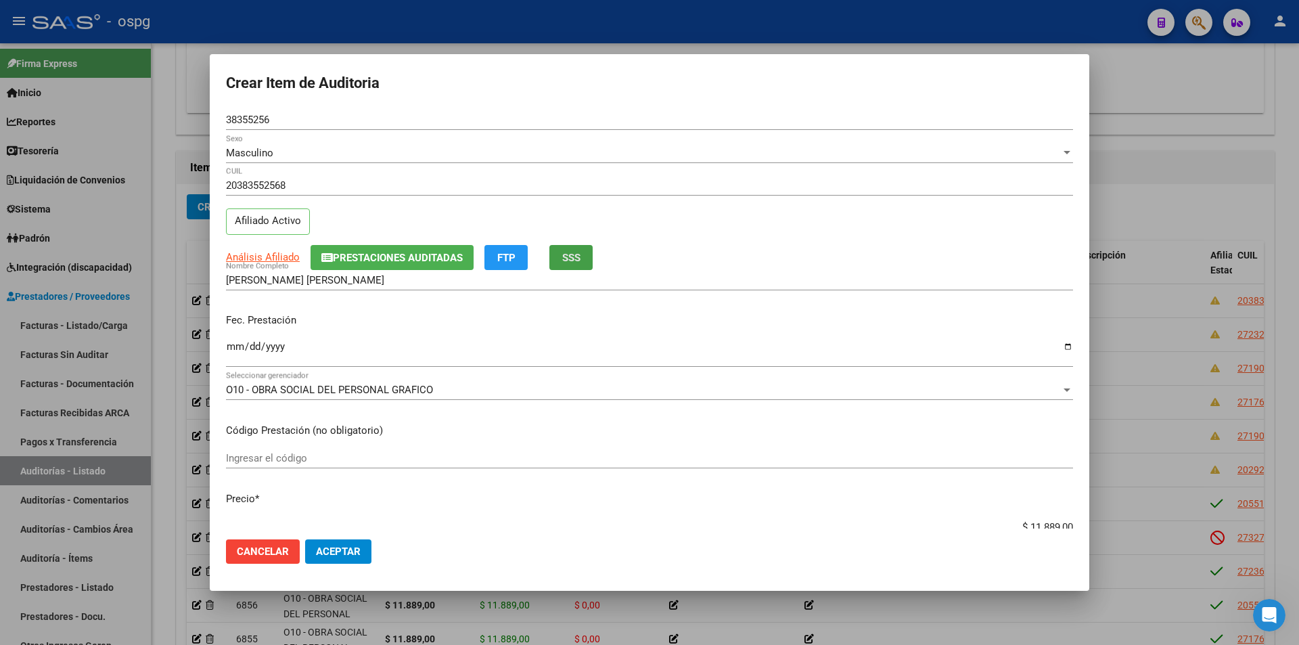
click at [562, 252] on button "SSS" at bounding box center [570, 257] width 43 height 25
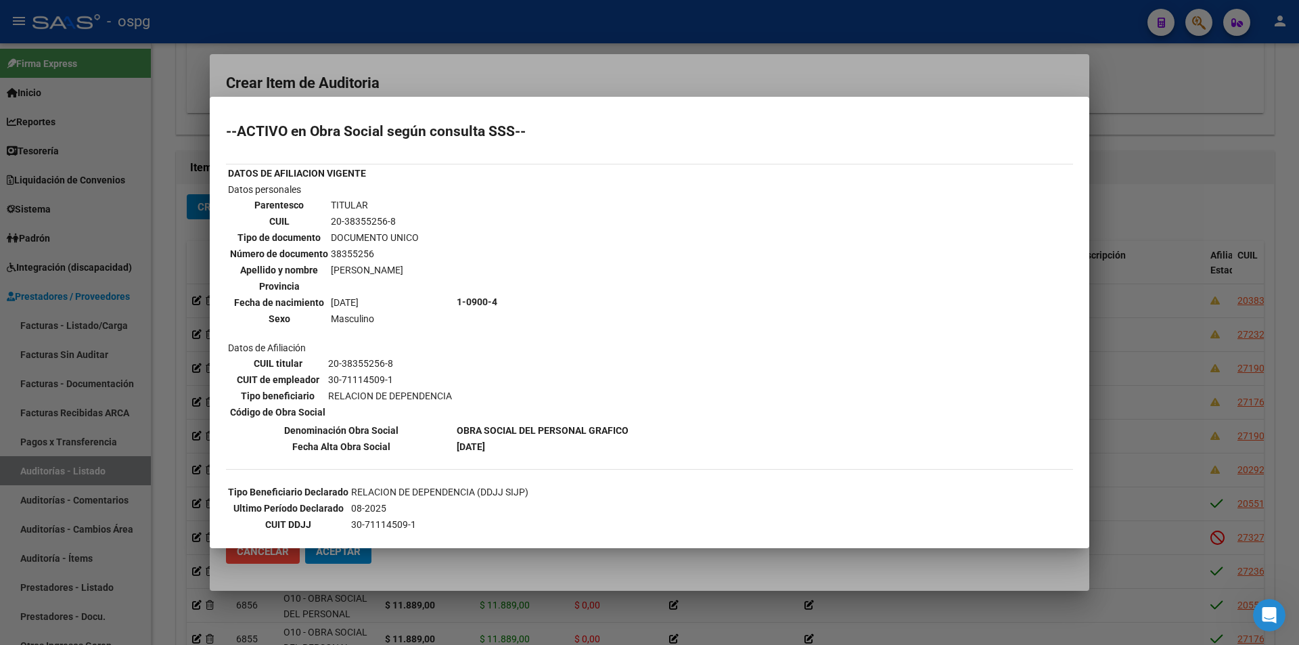
click at [618, 83] on div at bounding box center [649, 322] width 1299 height 645
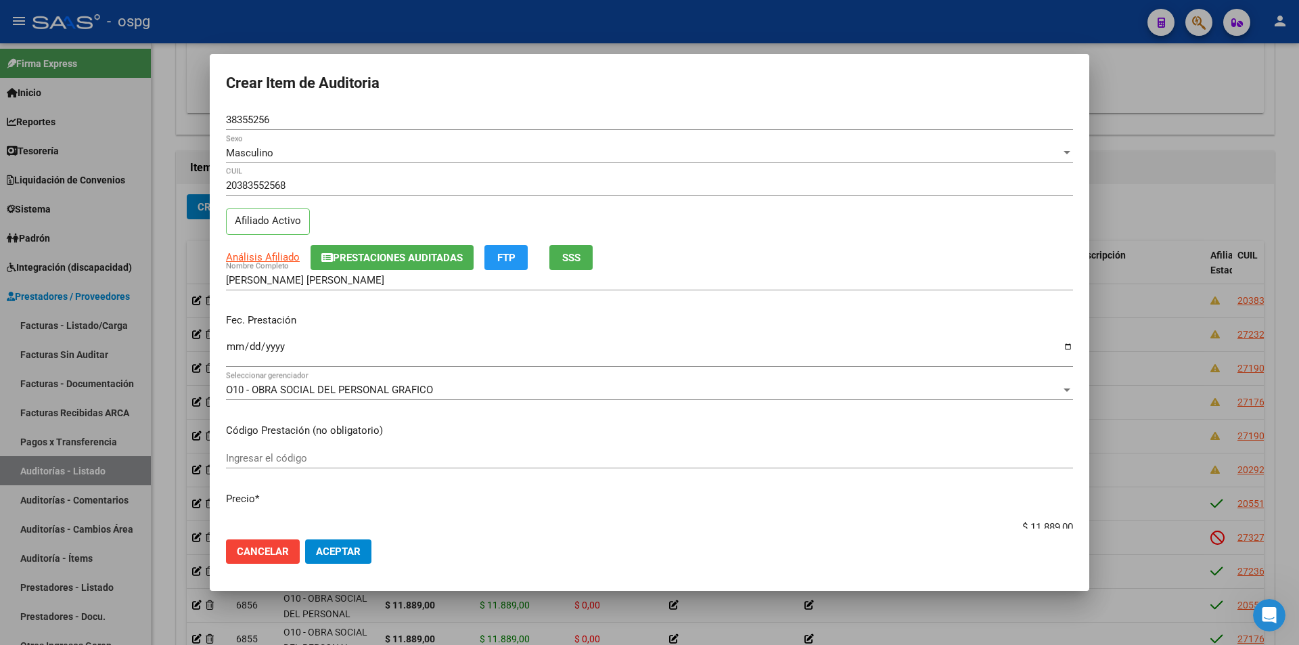
click at [653, 38] on div at bounding box center [649, 322] width 1299 height 645
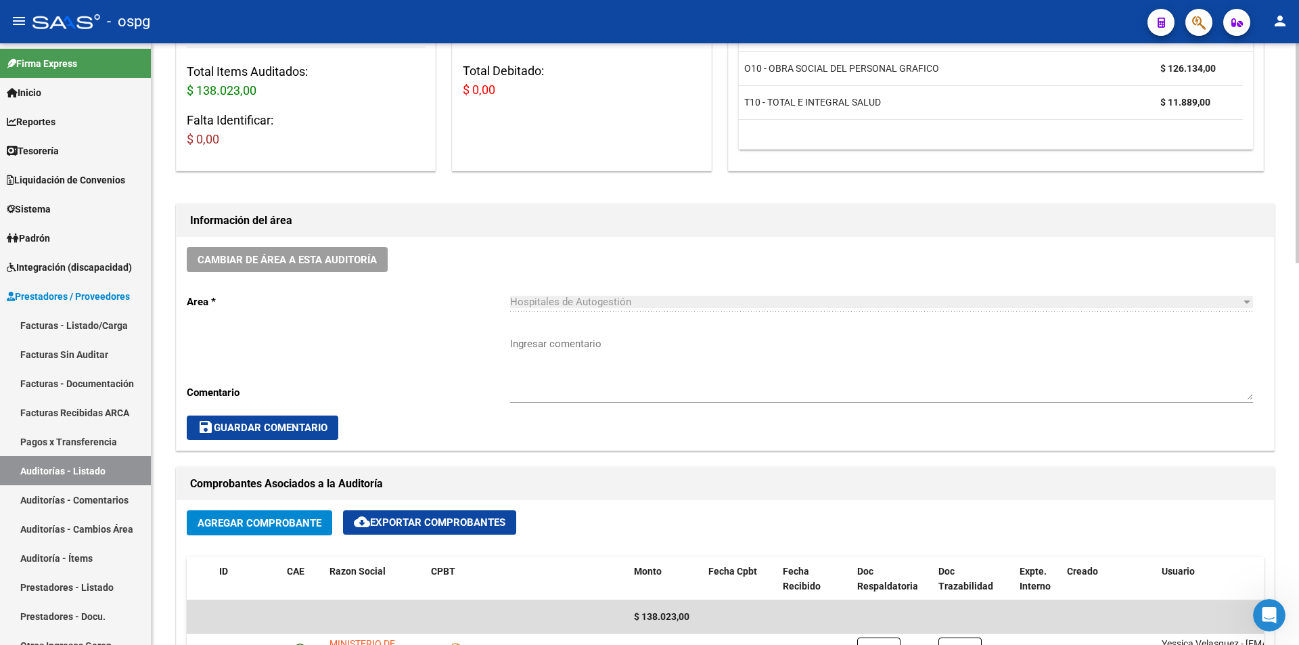
scroll to position [0, 0]
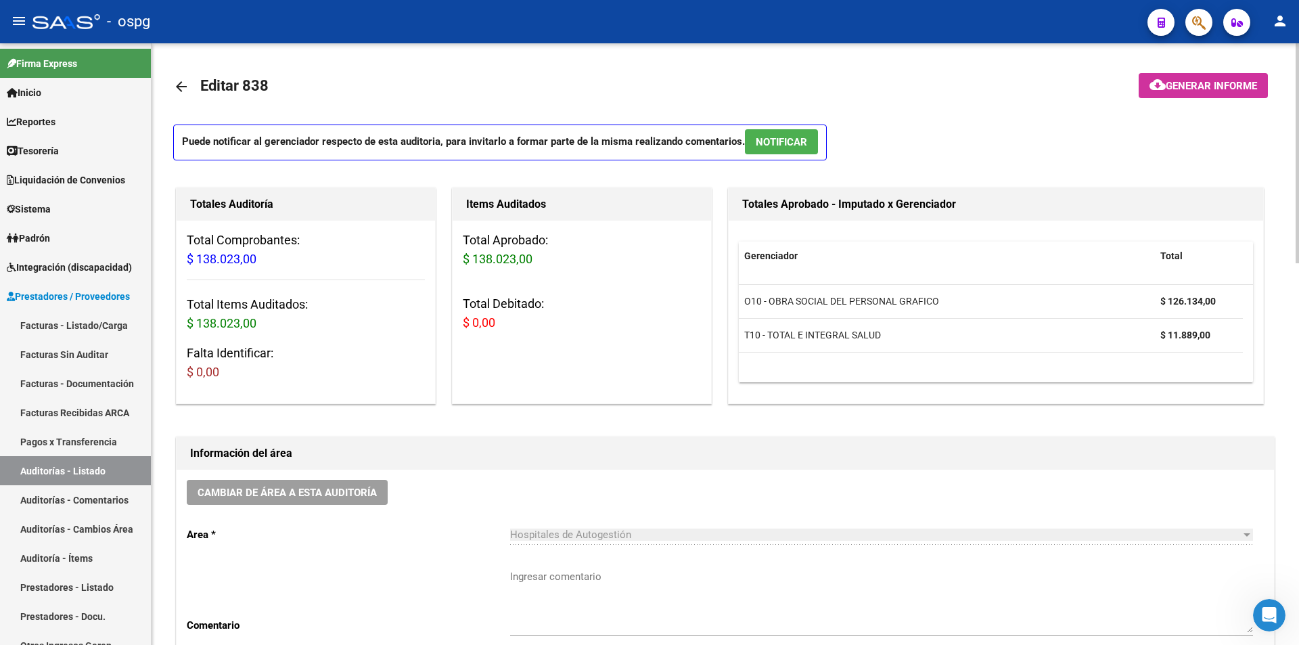
click at [1200, 81] on span "Generar informe" at bounding box center [1211, 86] width 91 height 12
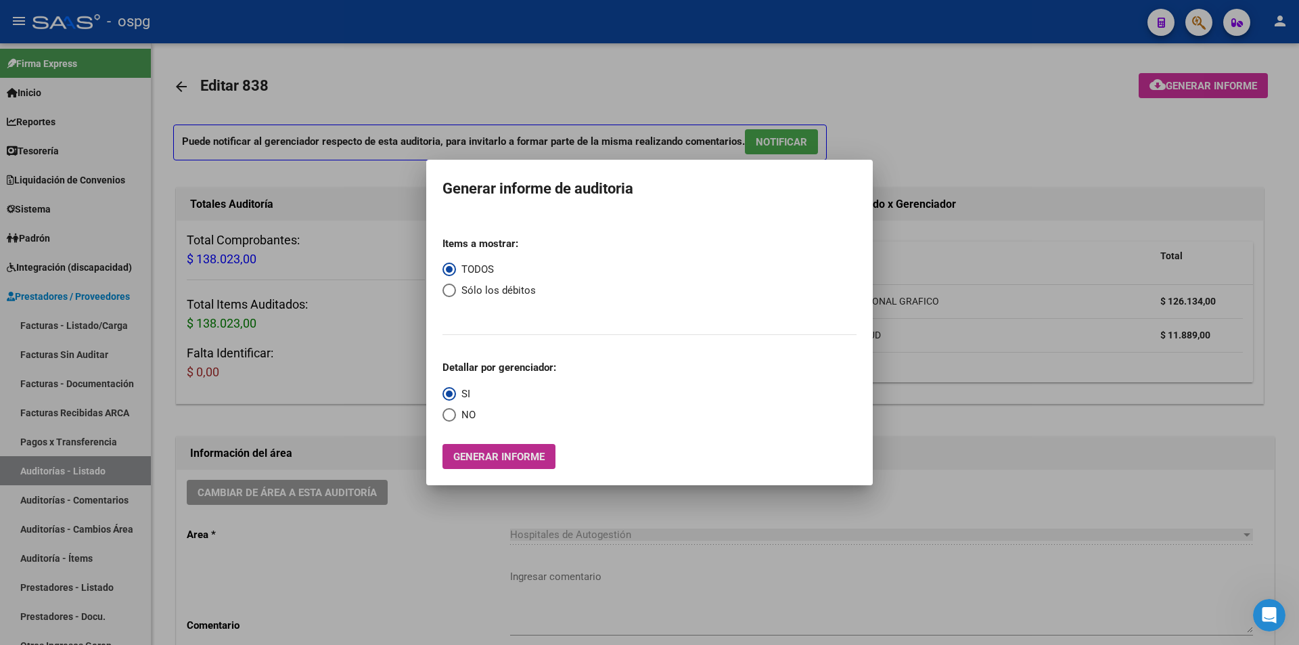
click at [500, 458] on span "Generar informe" at bounding box center [498, 457] width 91 height 12
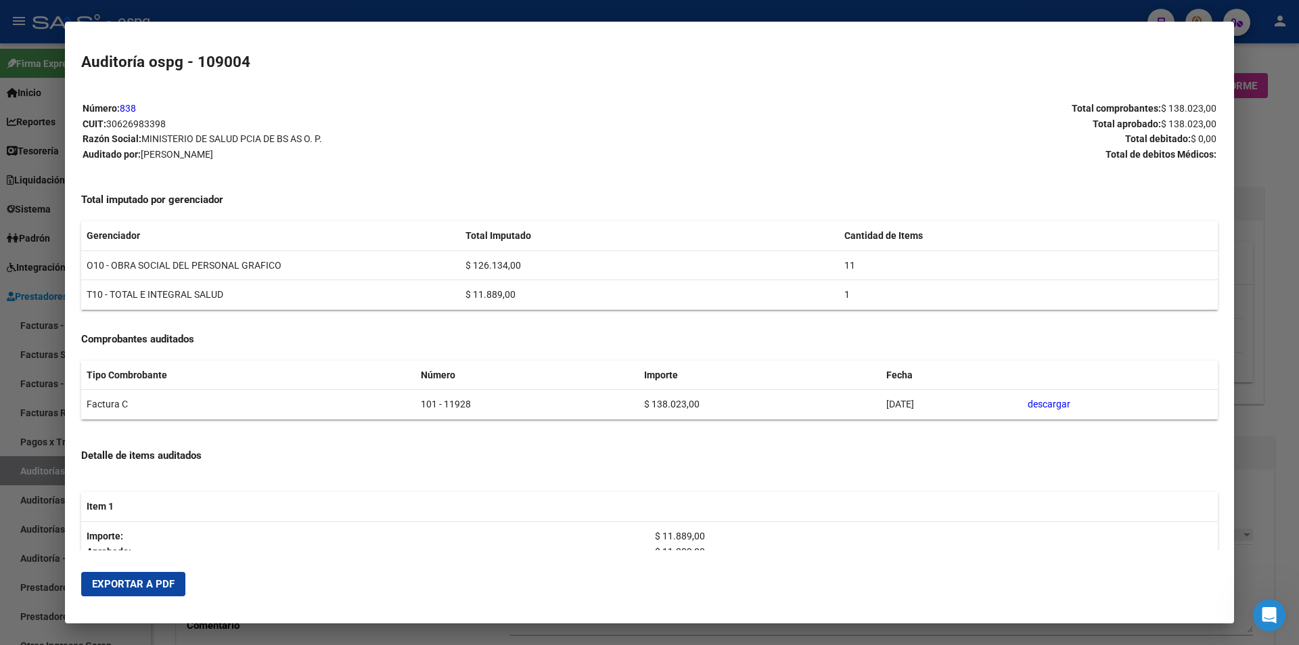
click at [138, 579] on span "Exportar a PDF" at bounding box center [133, 584] width 83 height 12
click at [1280, 316] on div at bounding box center [649, 322] width 1299 height 645
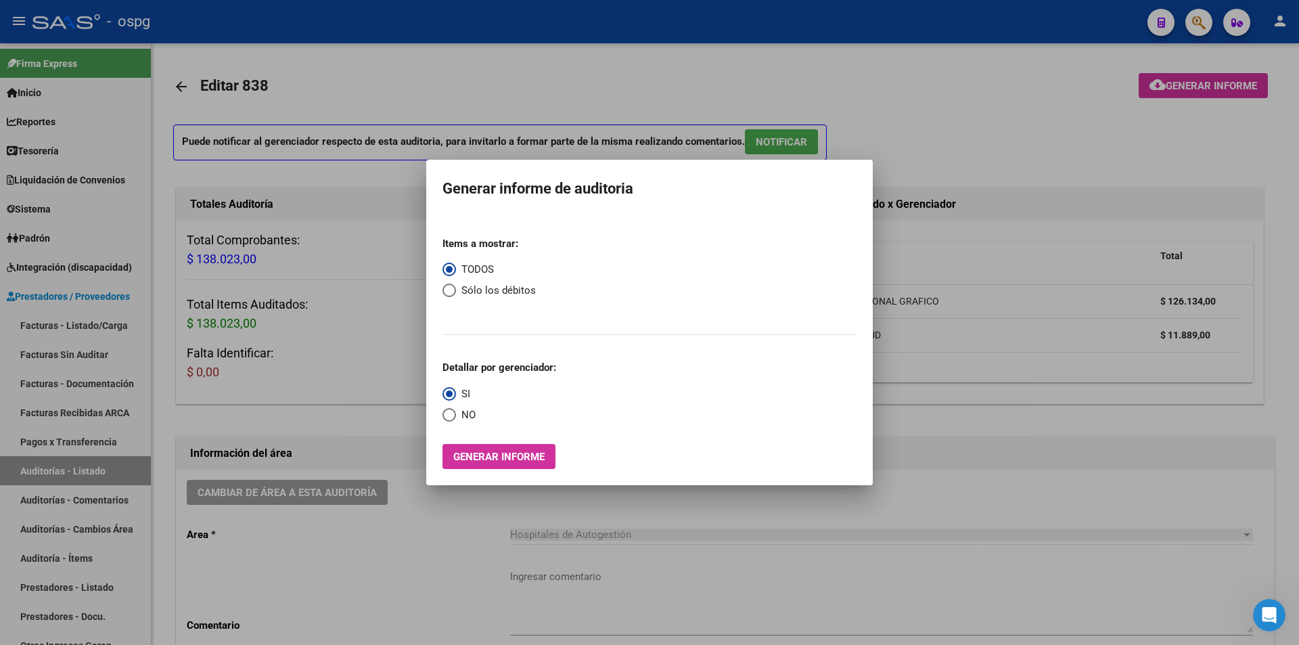
click at [1028, 148] on div at bounding box center [649, 322] width 1299 height 645
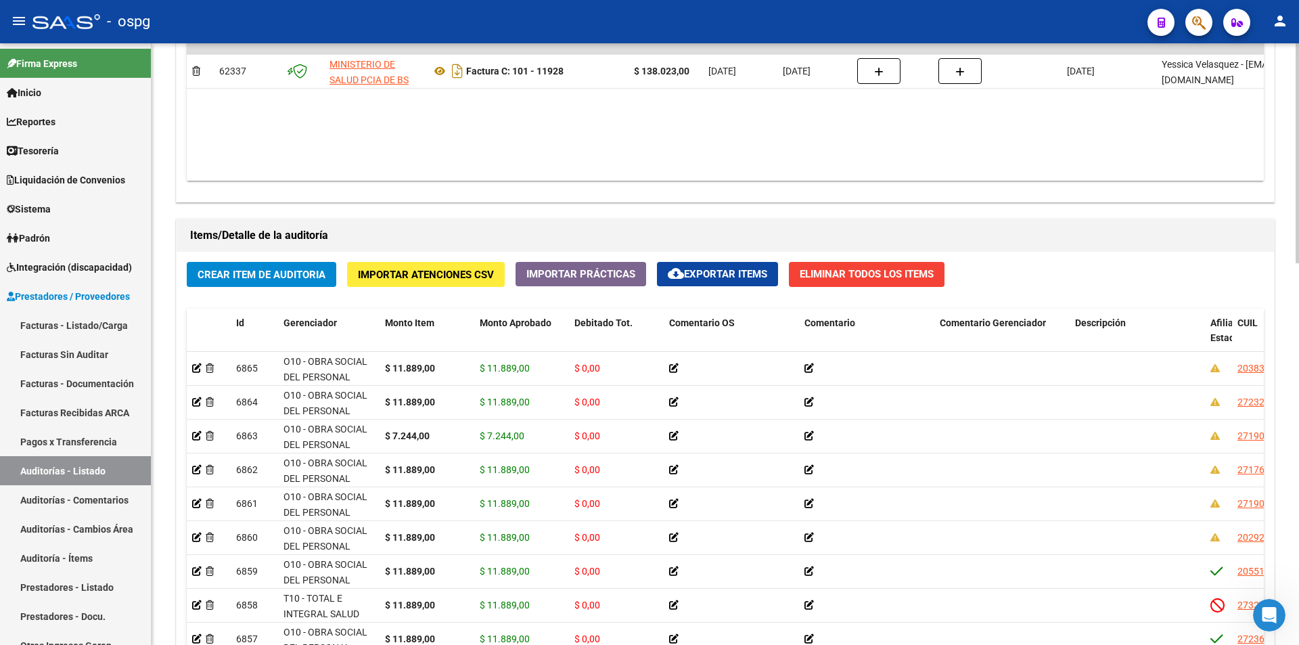
scroll to position [1045, 0]
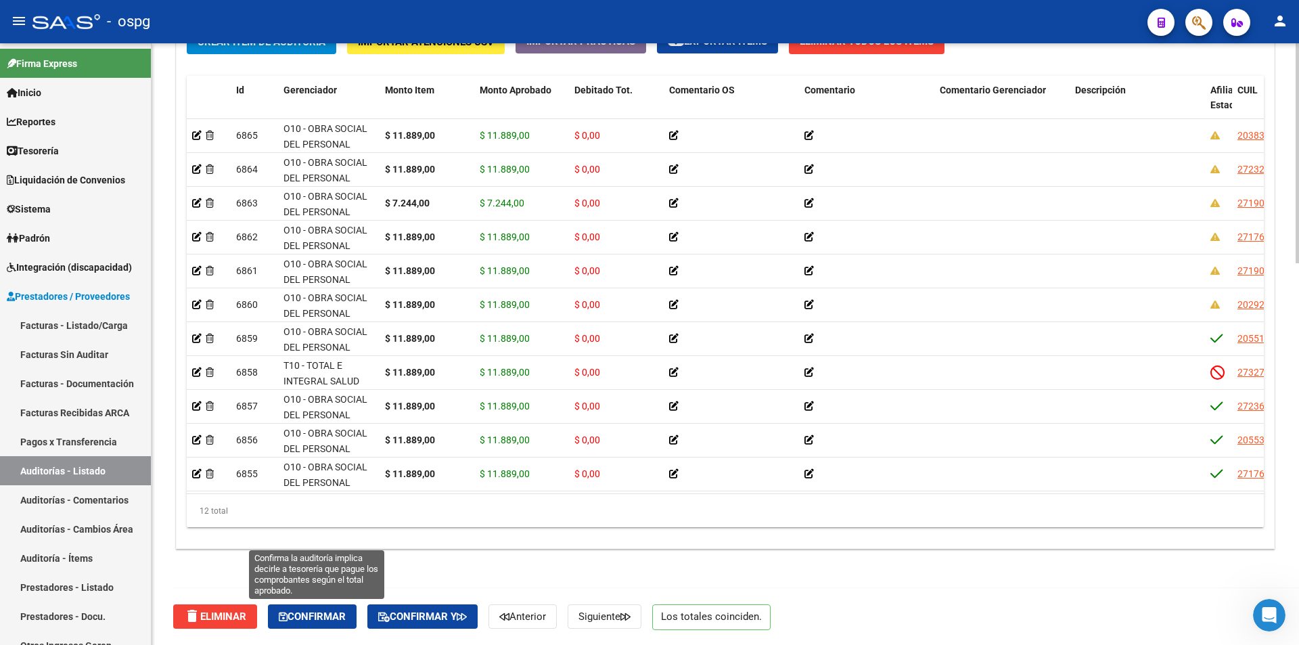
click at [325, 616] on span "Confirmar" at bounding box center [312, 616] width 67 height 12
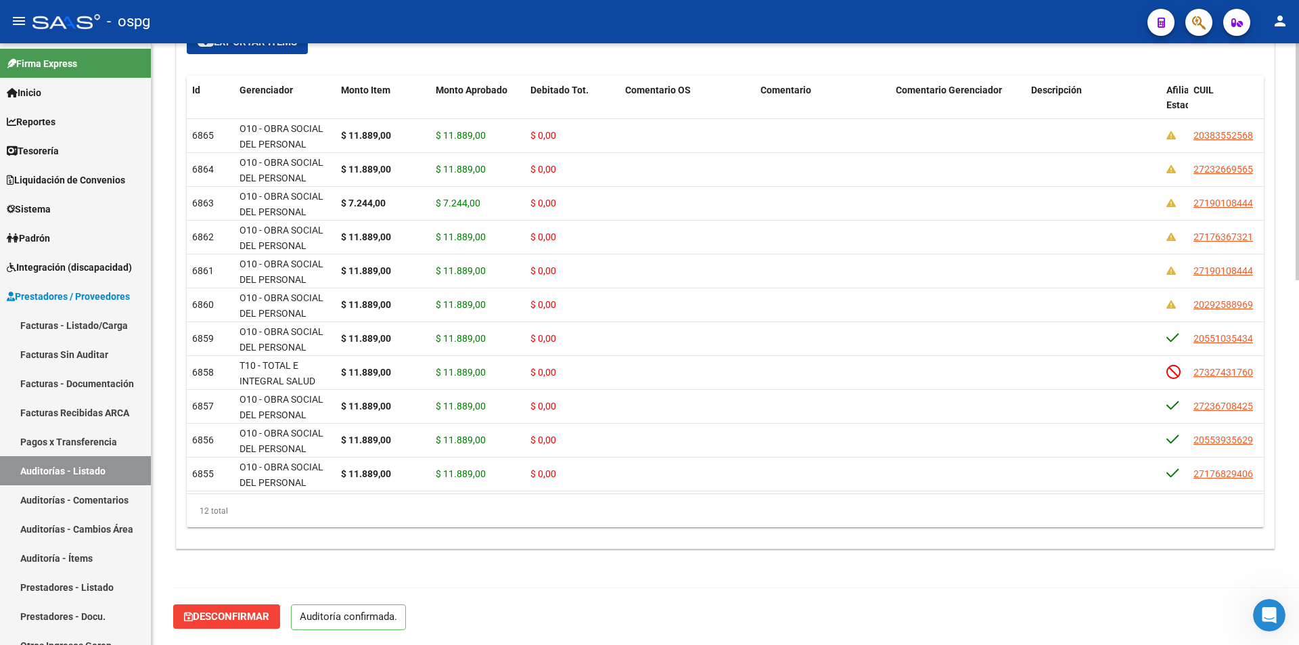
scroll to position [924, 0]
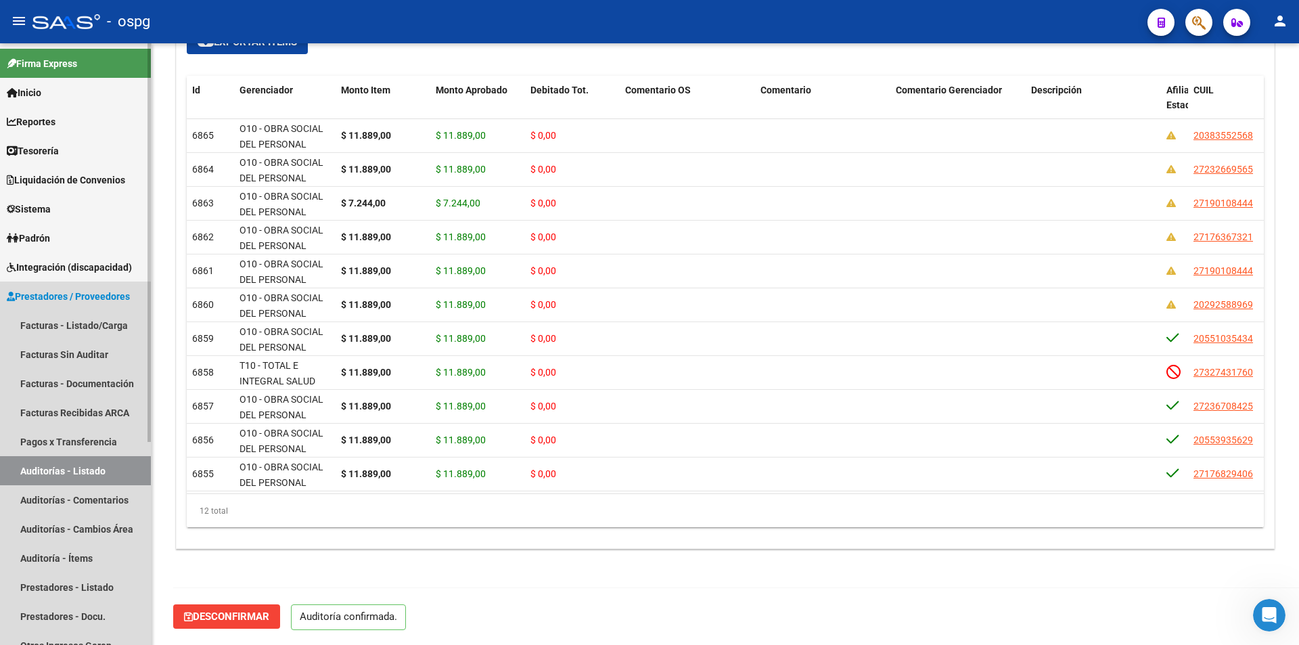
click at [74, 293] on span "Prestadores / Proveedores" at bounding box center [68, 296] width 123 height 15
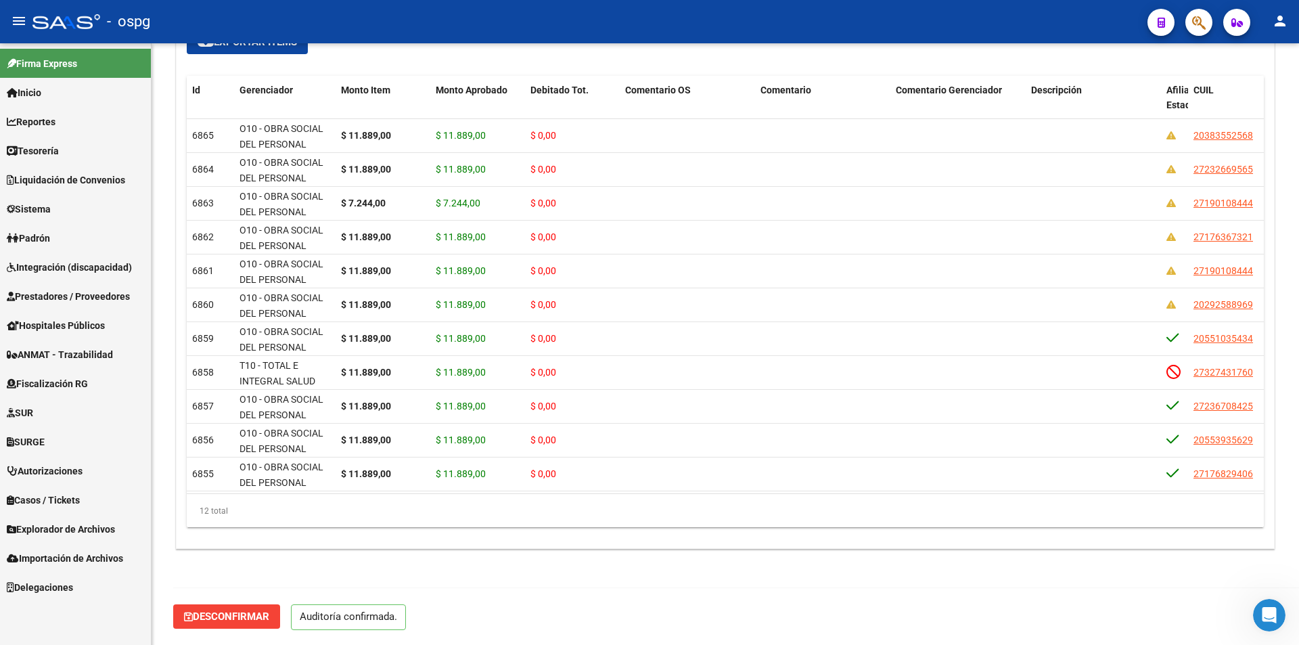
click at [81, 285] on link "Prestadores / Proveedores" at bounding box center [75, 295] width 151 height 29
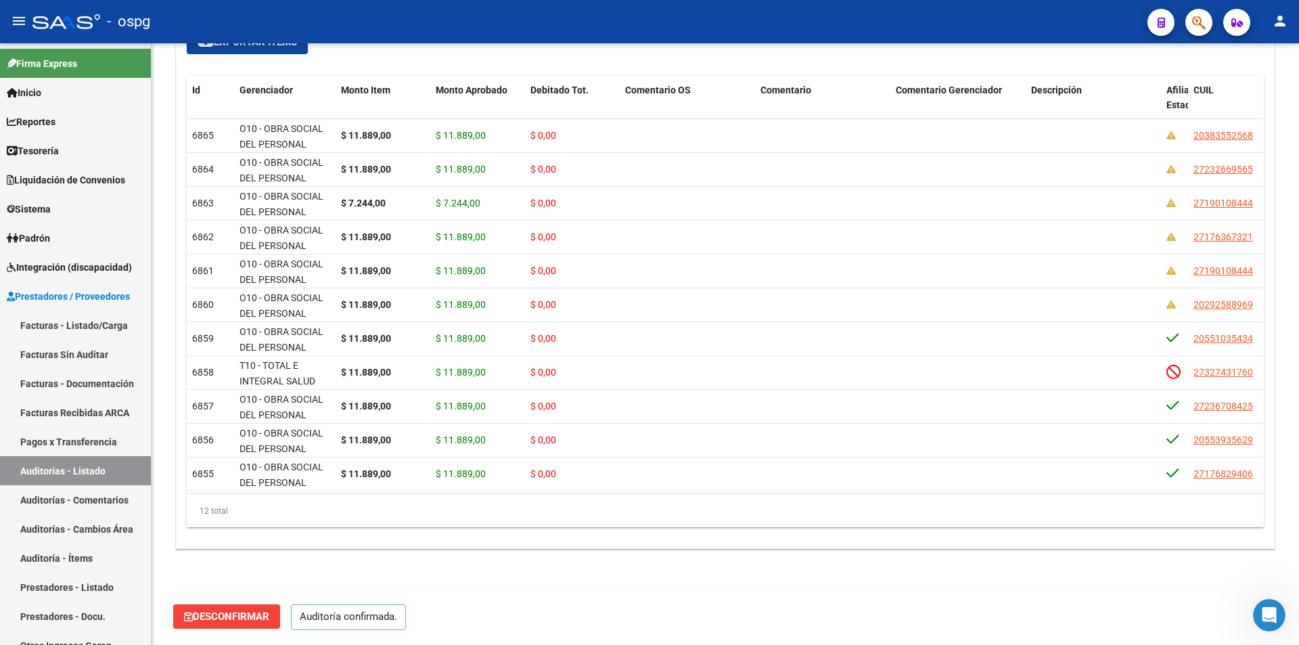
click at [83, 321] on link "Facturas - Listado/Carga" at bounding box center [75, 325] width 151 height 29
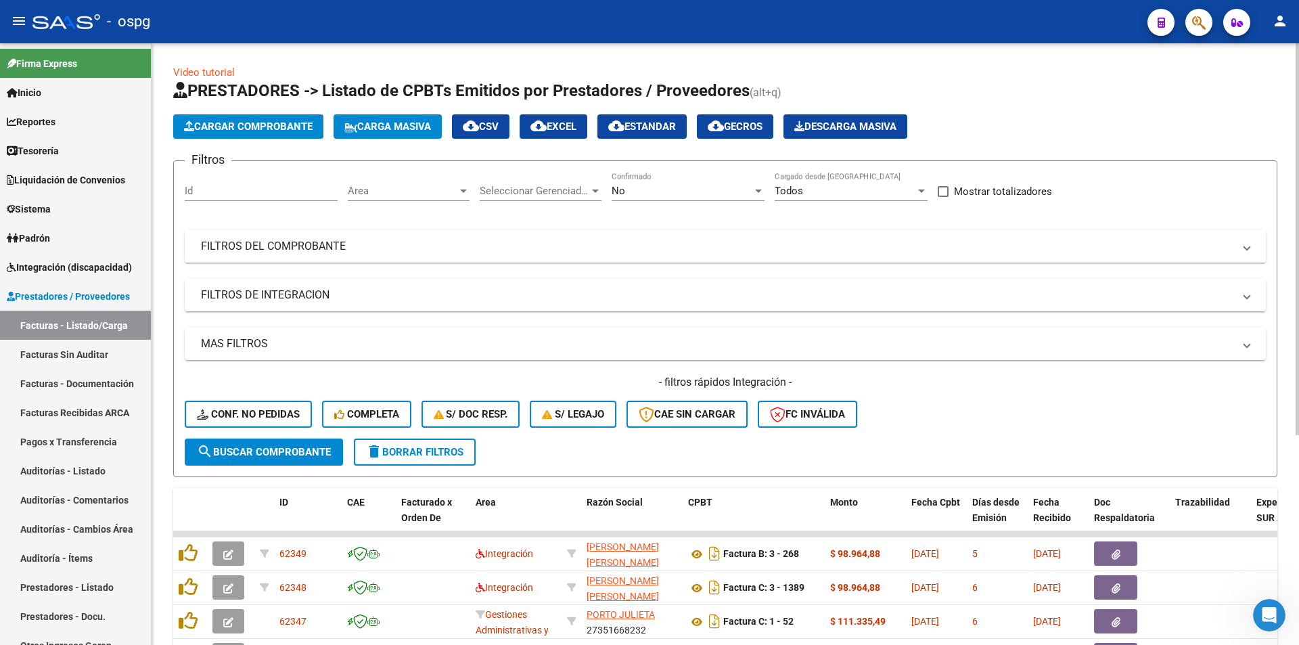
click at [326, 245] on mat-panel-title "FILTROS DEL COMPROBANTE" at bounding box center [717, 246] width 1033 height 15
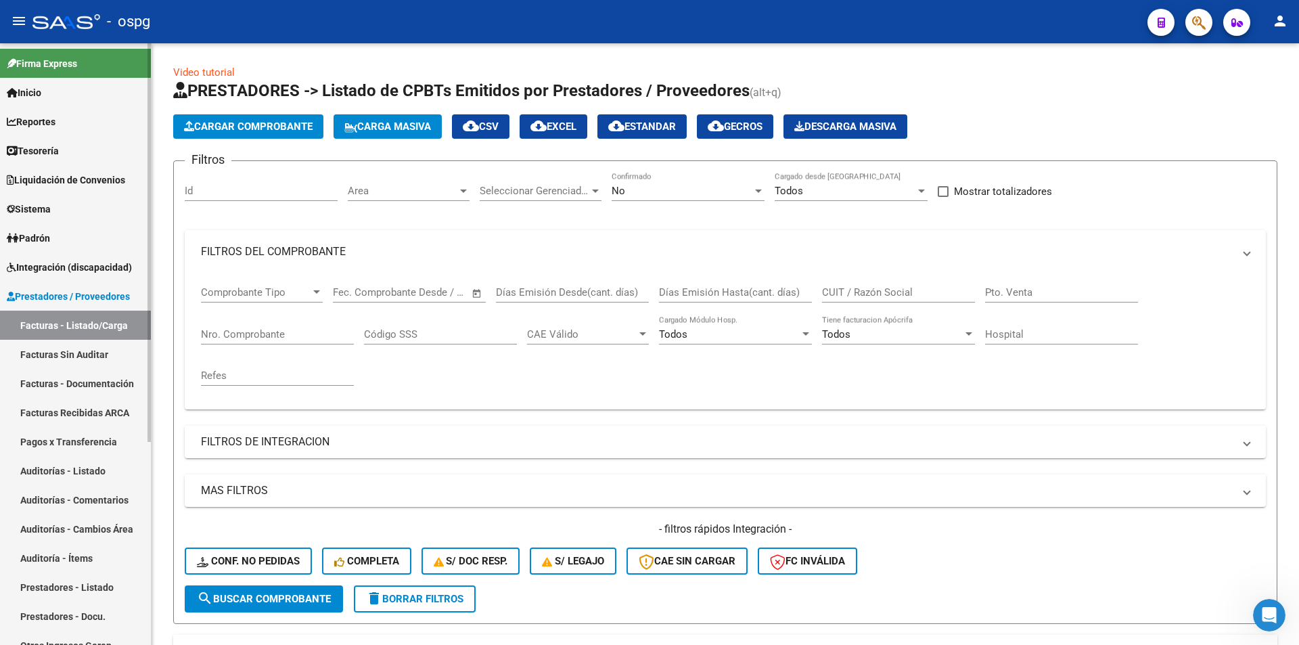
click at [81, 472] on link "Auditorías - Listado" at bounding box center [75, 470] width 151 height 29
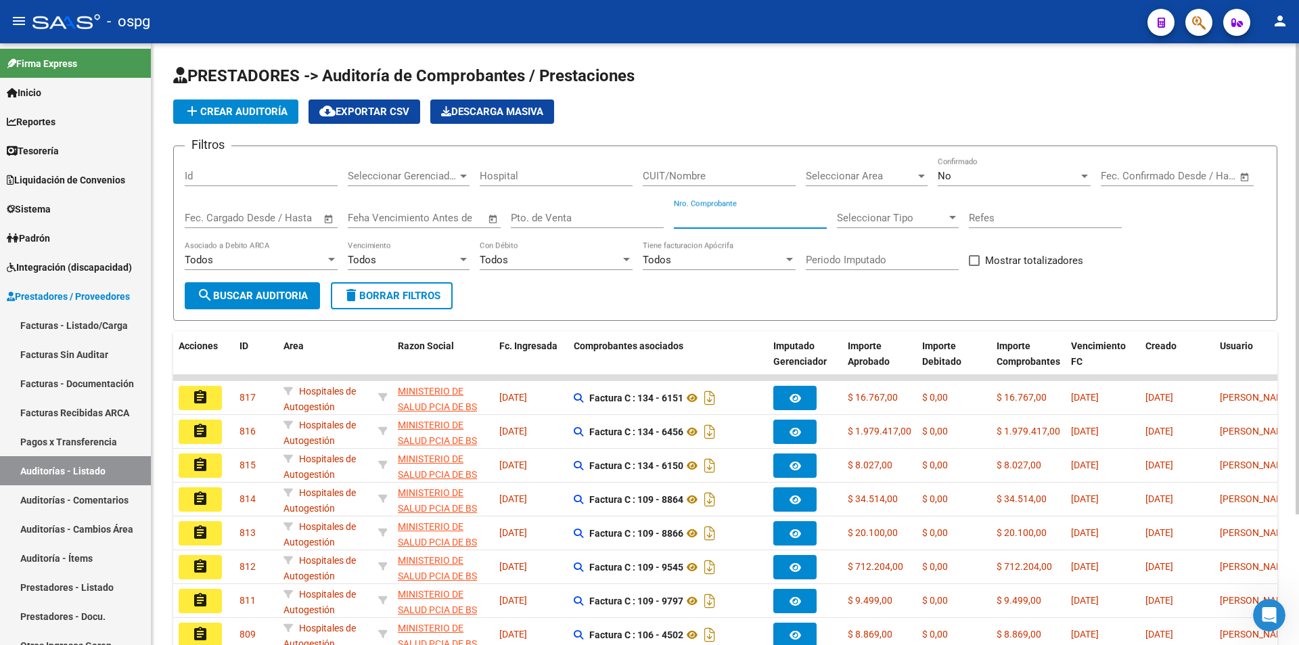
click at [694, 215] on input "Nro. Comprobante" at bounding box center [750, 218] width 153 height 12
click at [270, 292] on span "search Buscar Auditoria" at bounding box center [252, 296] width 111 height 12
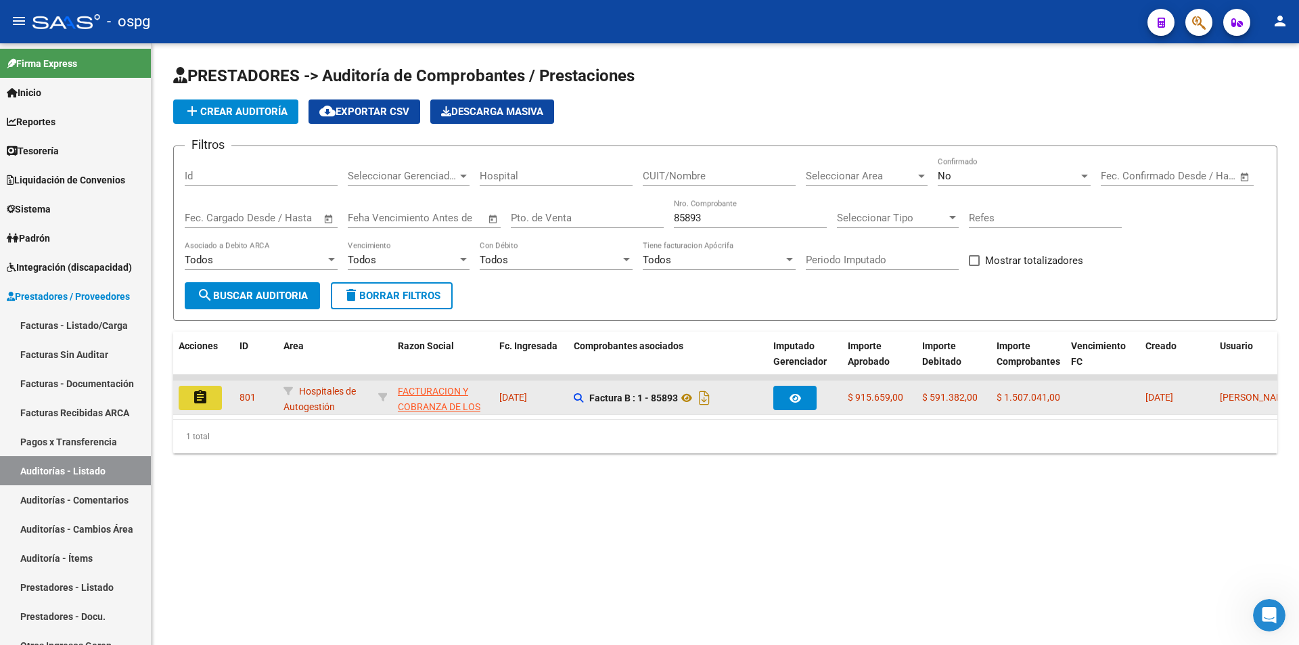
click at [206, 394] on mat-icon "assignment" at bounding box center [200, 397] width 16 height 16
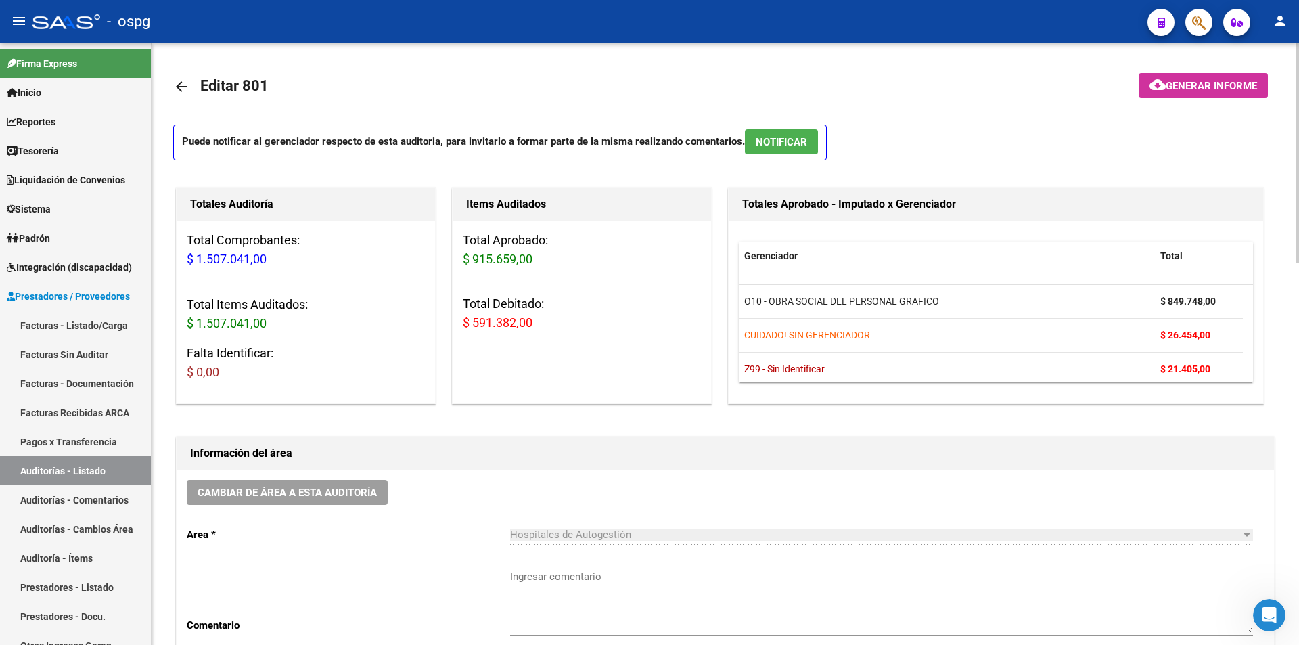
click at [181, 81] on mat-icon "arrow_back" at bounding box center [181, 86] width 16 height 16
